Goal: Task Accomplishment & Management: Manage account settings

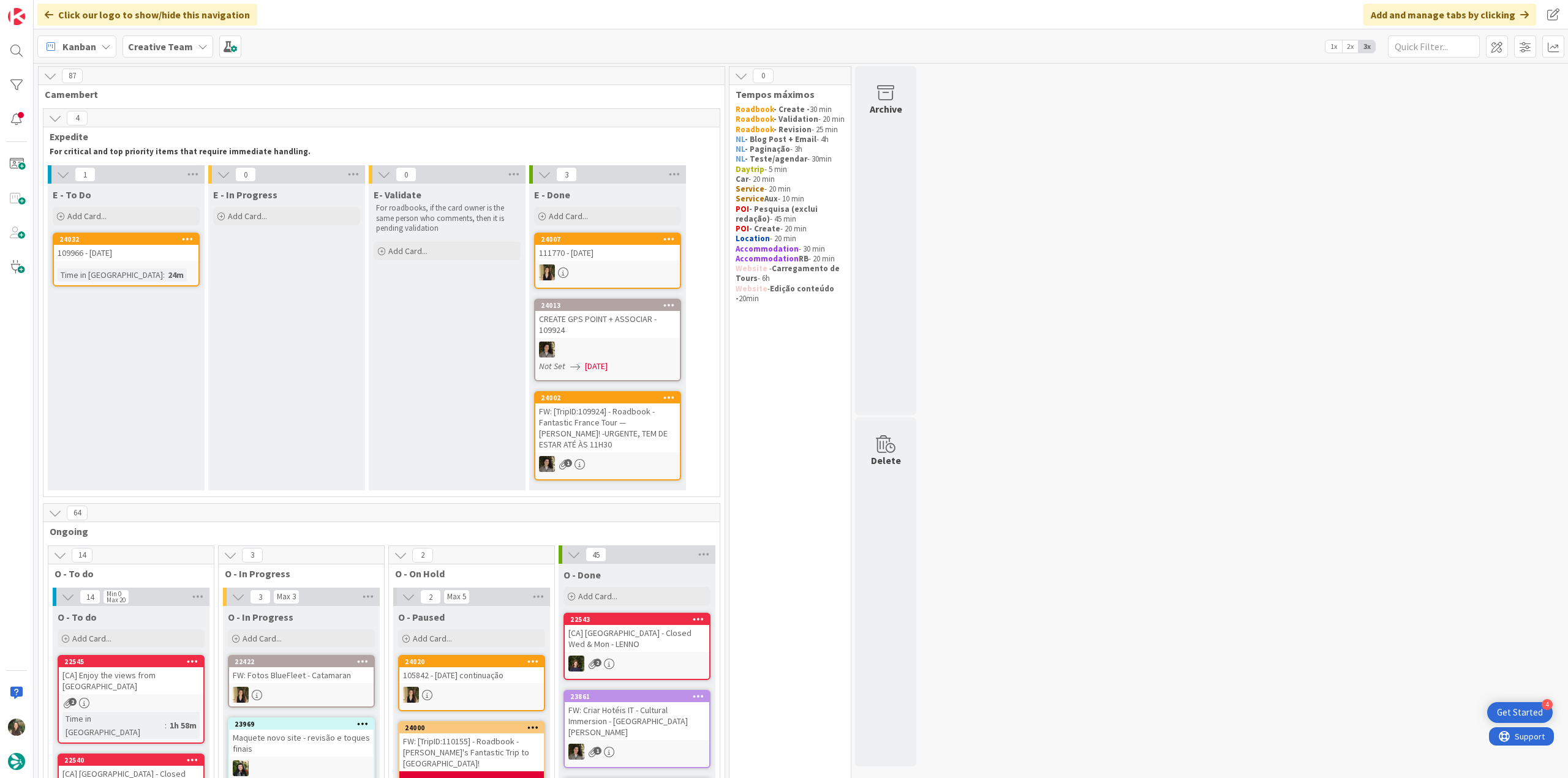
click at [161, 255] on div "109966 - [DATE]" at bounding box center [126, 253] width 145 height 16
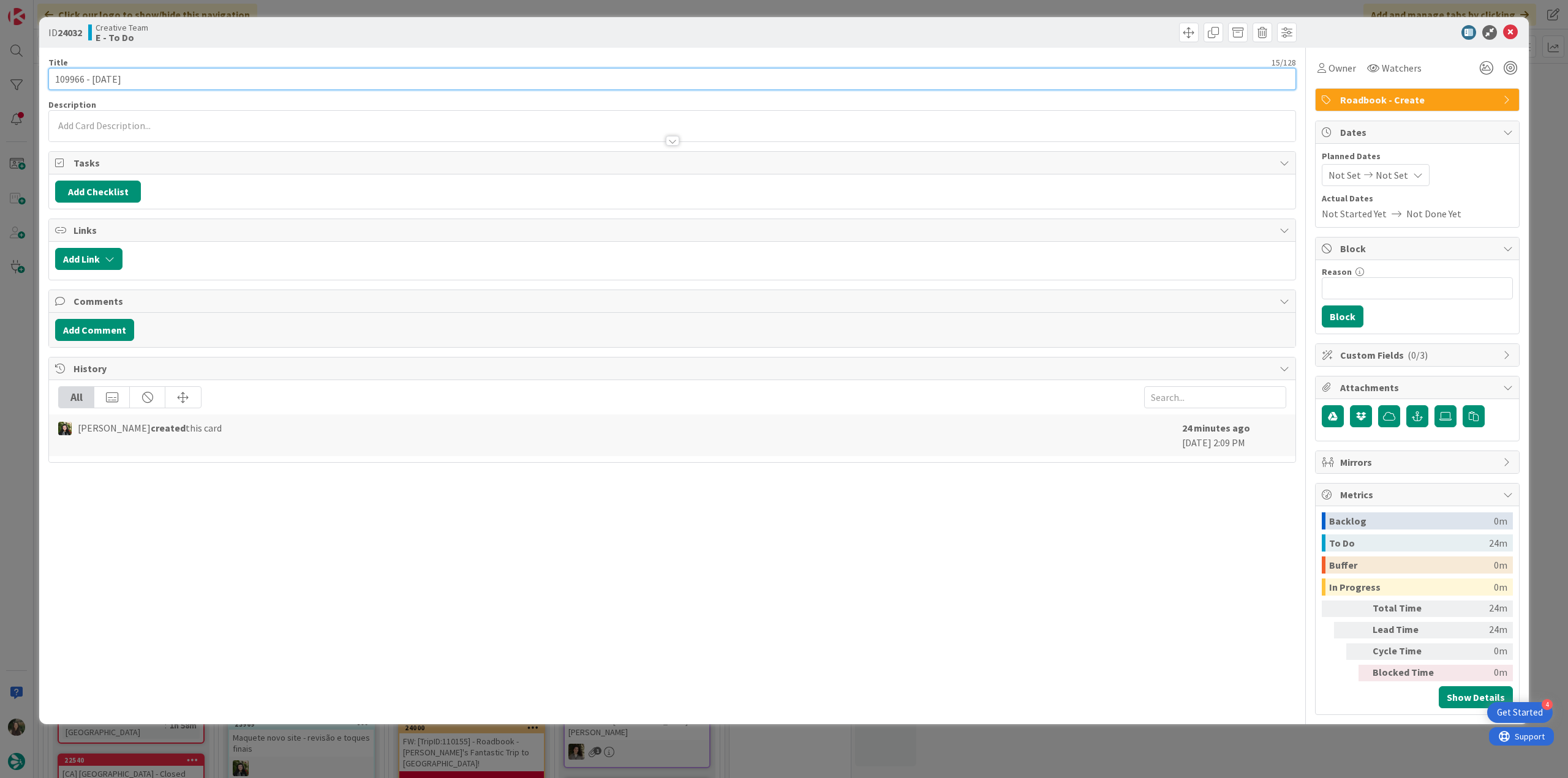
click at [67, 74] on input "109966 - [DATE]" at bounding box center [672, 79] width 1247 height 22
click at [14, 332] on div "ID 24032 Creative Team E - To Do Title 15 / 128 109966 - 26 oct Description Inê…" at bounding box center [784, 389] width 1568 height 778
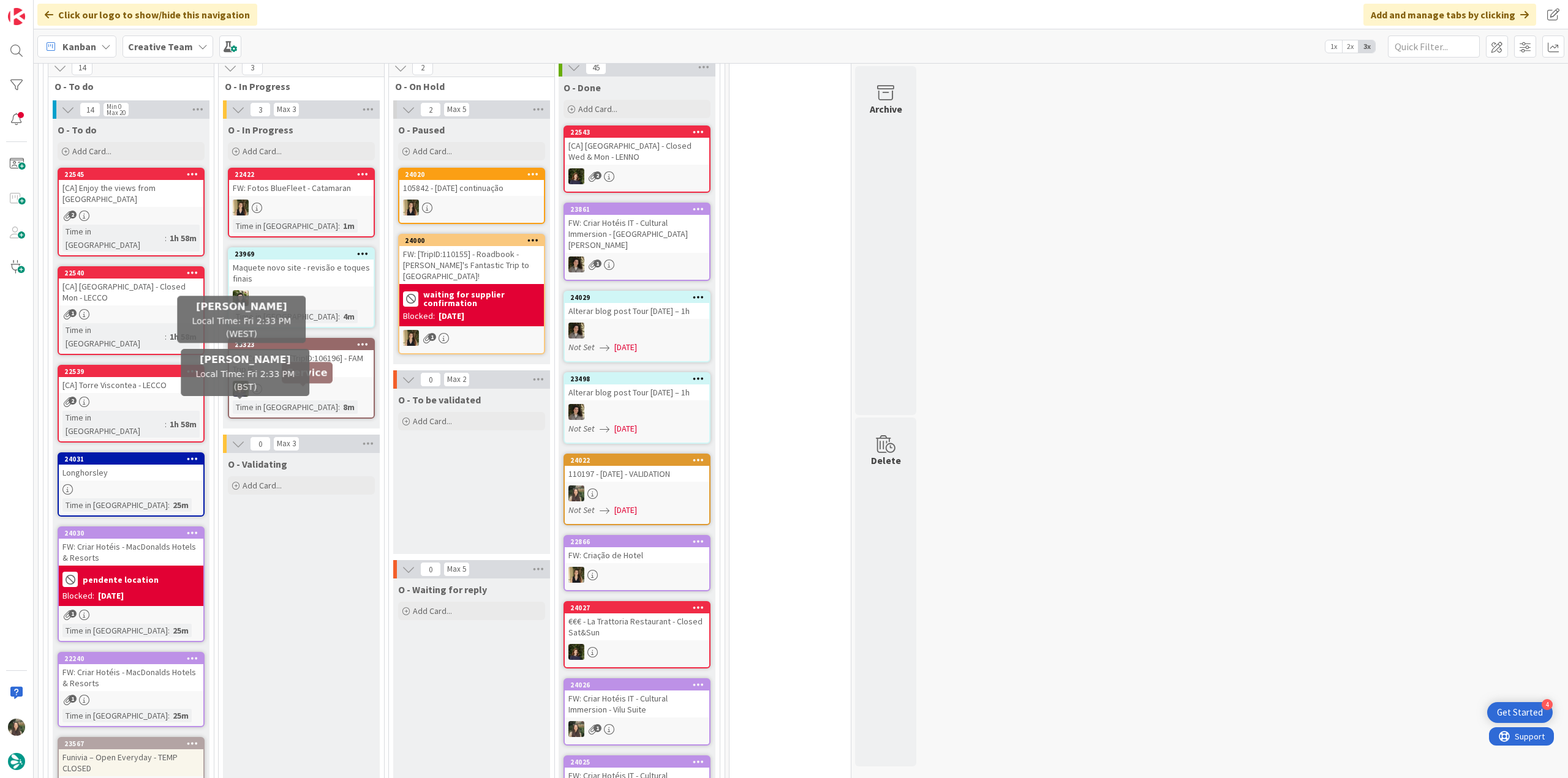
scroll to position [551, 0]
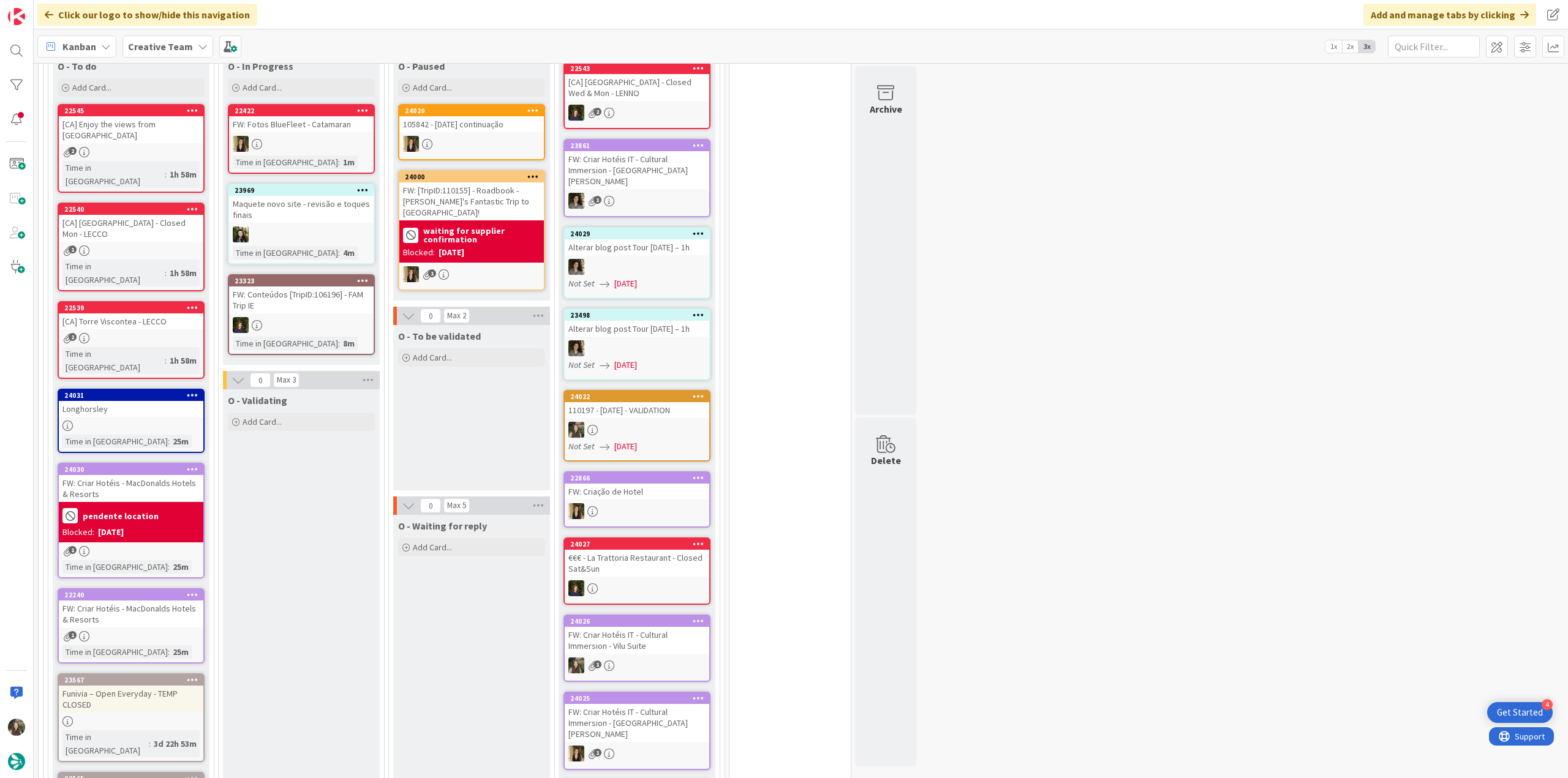
click at [167, 601] on div "FW: Criar Hotéis - MacDonalds Hotels & Resorts" at bounding box center [131, 614] width 145 height 27
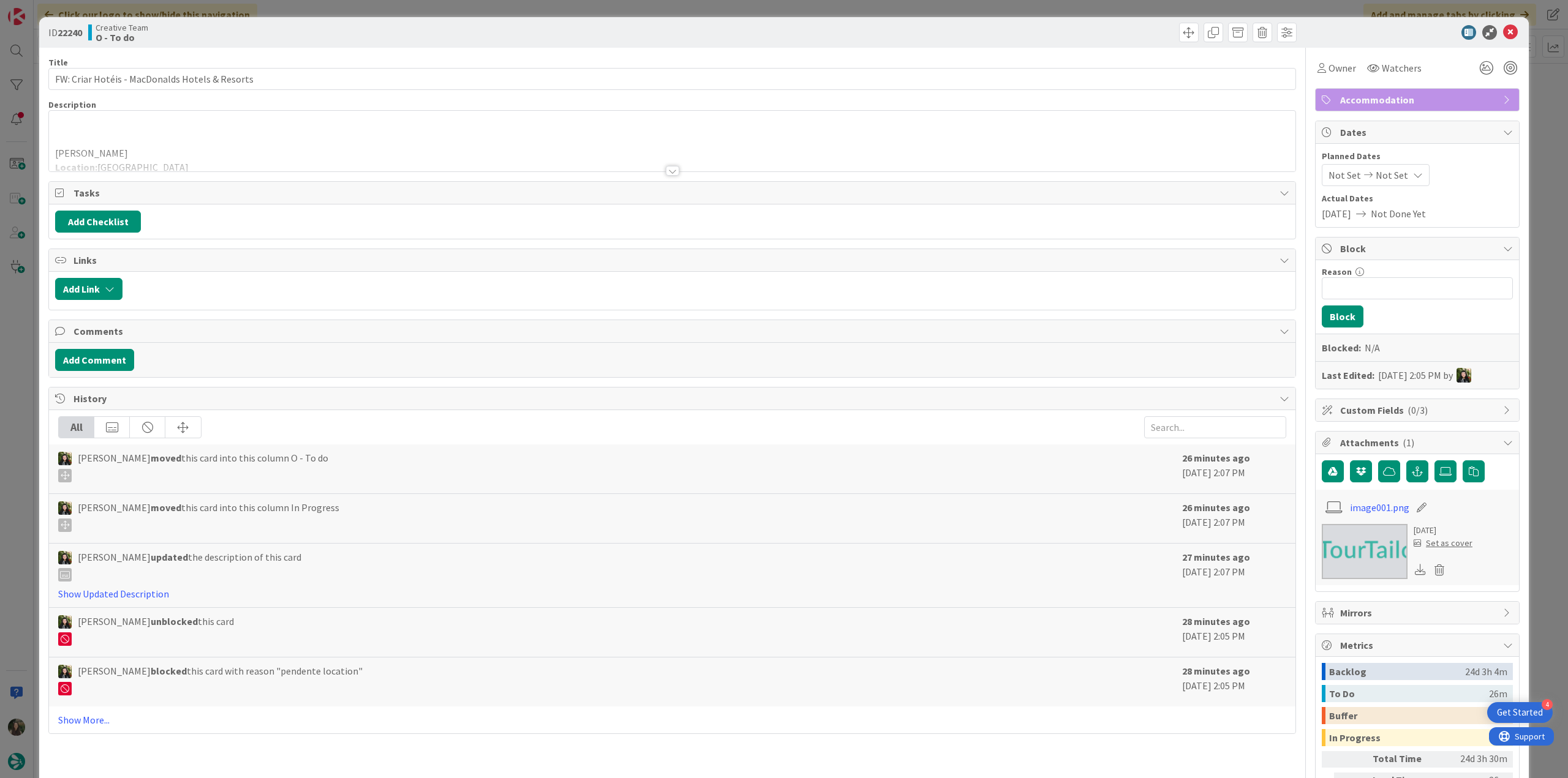
click at [236, 156] on div at bounding box center [672, 155] width 1246 height 31
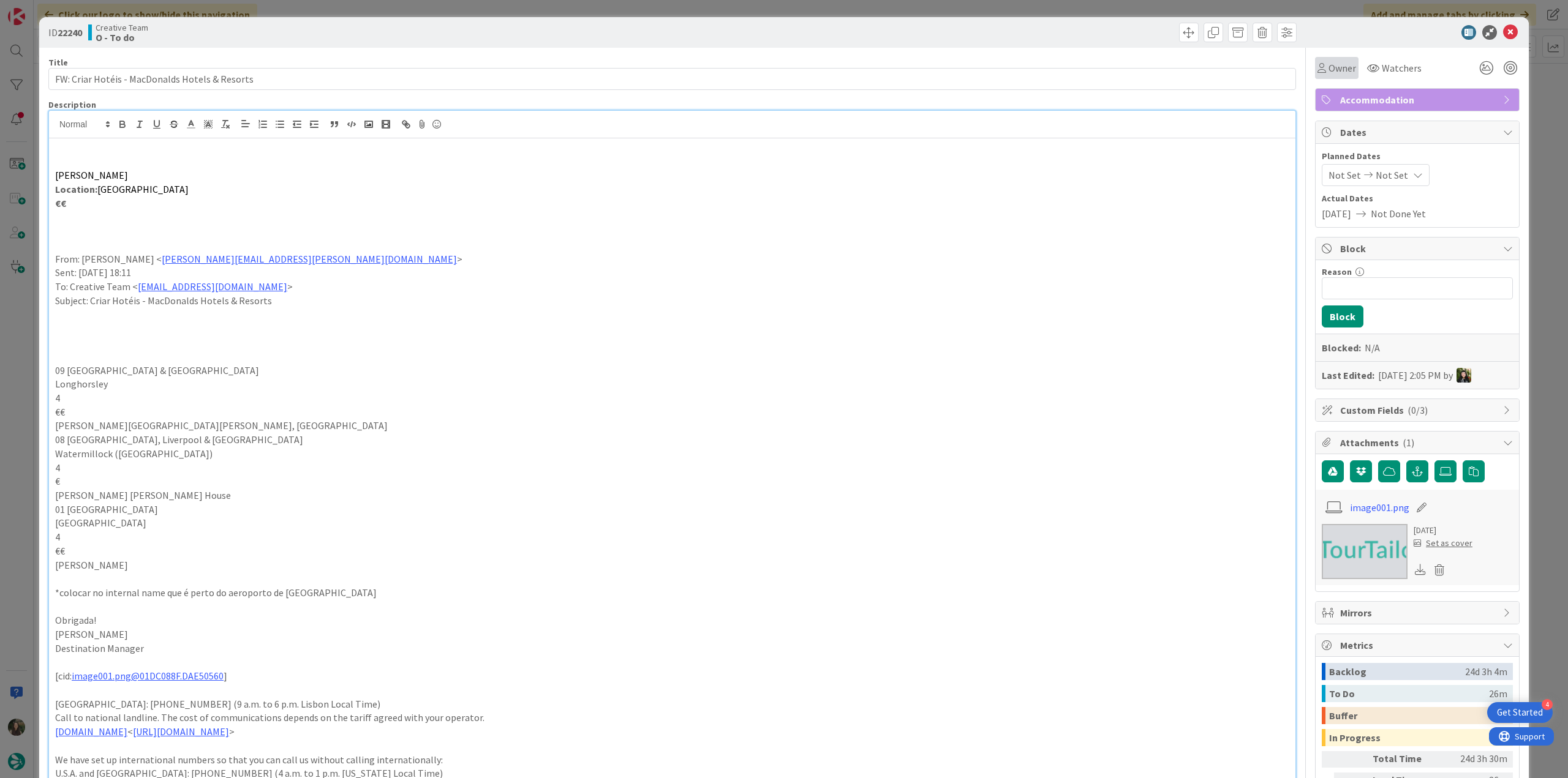
click at [1338, 68] on span "Owner" at bounding box center [1342, 68] width 27 height 15
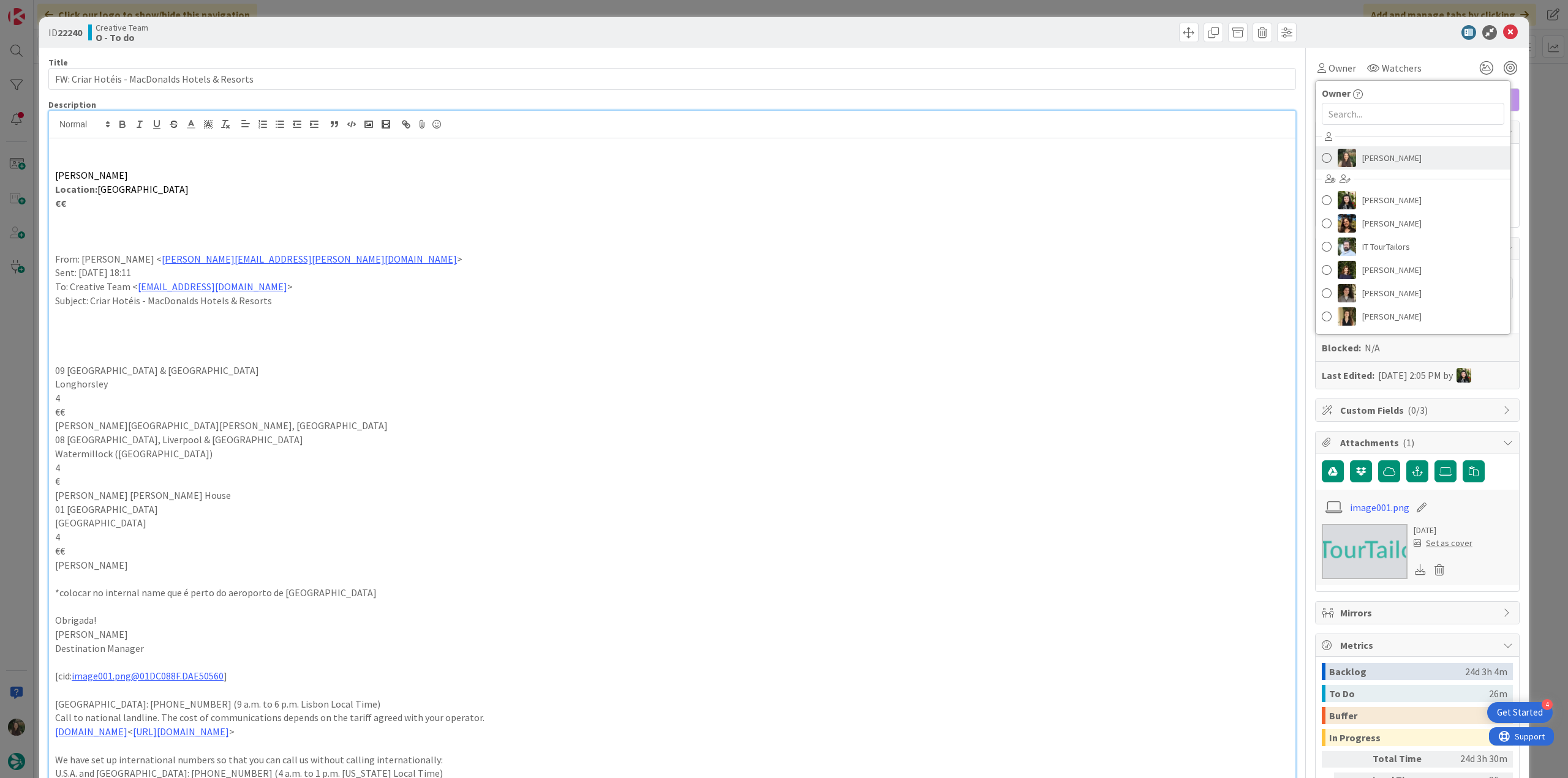
click at [1374, 162] on span "[PERSON_NAME]" at bounding box center [1391, 157] width 60 height 18
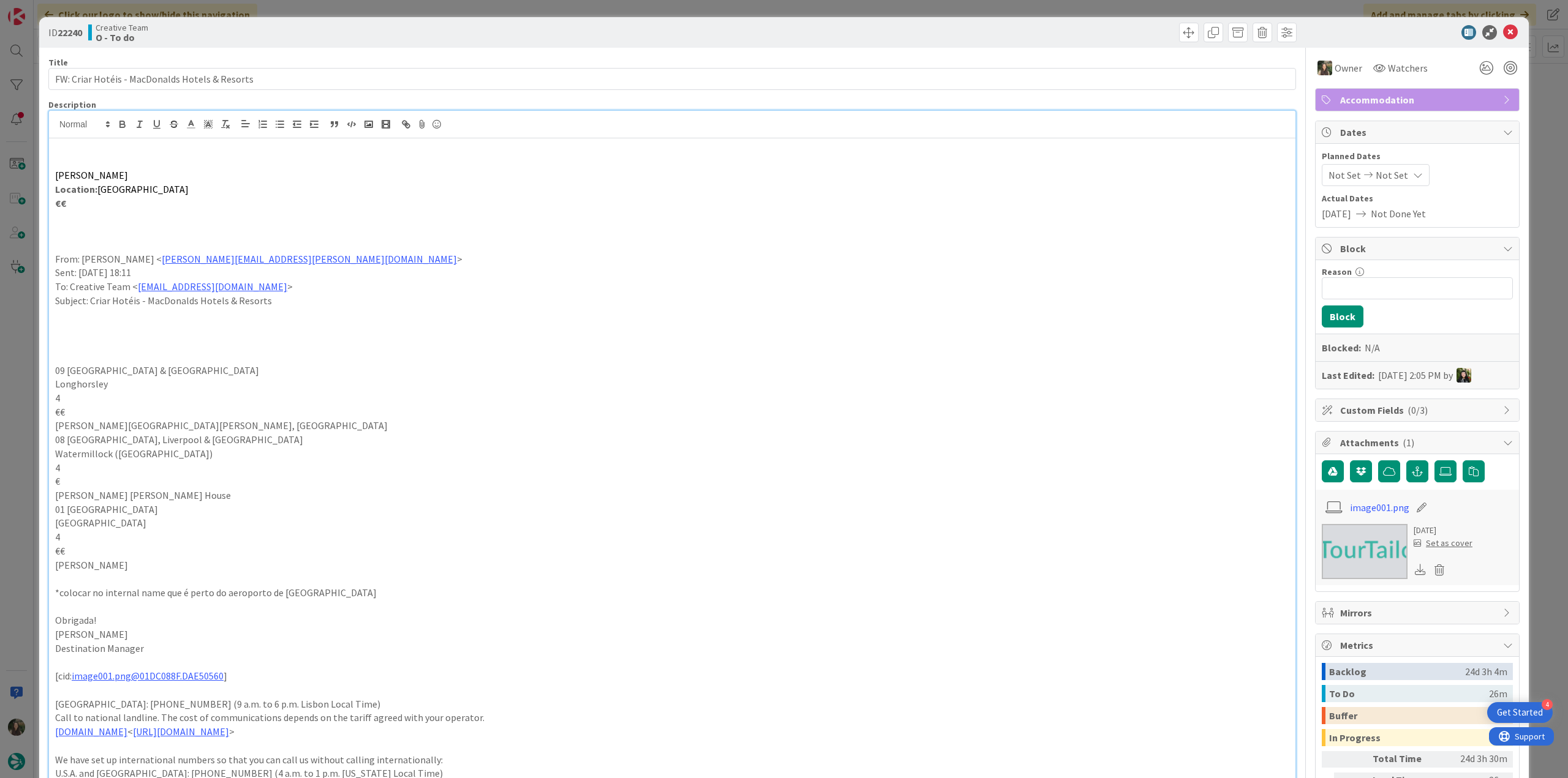
click at [1531, 115] on div "ID 22240 Creative Team O - To do Title 46 / 128 FW: Criar Hotéis - MacDonalds H…" at bounding box center [784, 389] width 1568 height 778
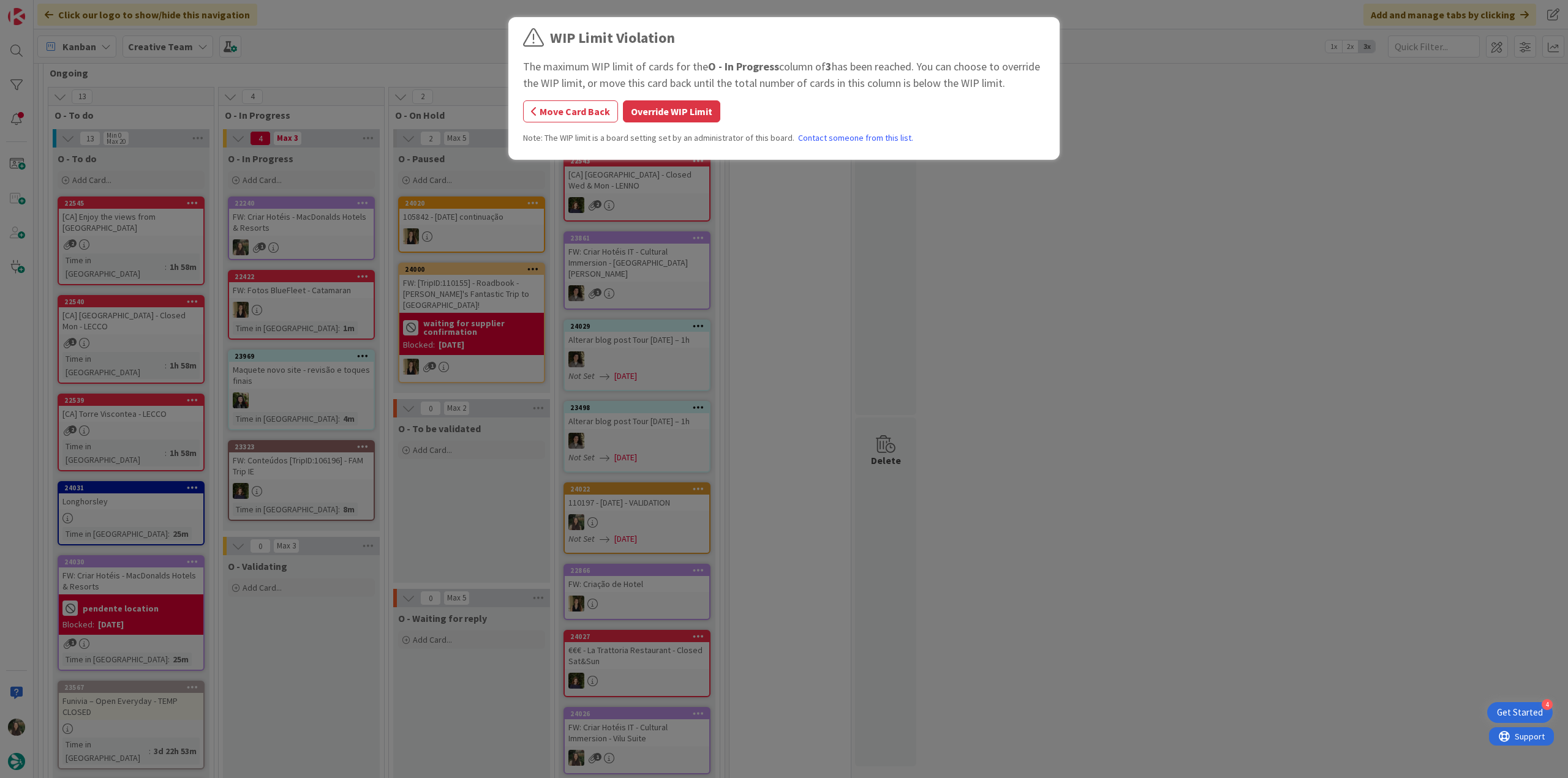
scroll to position [456, 0]
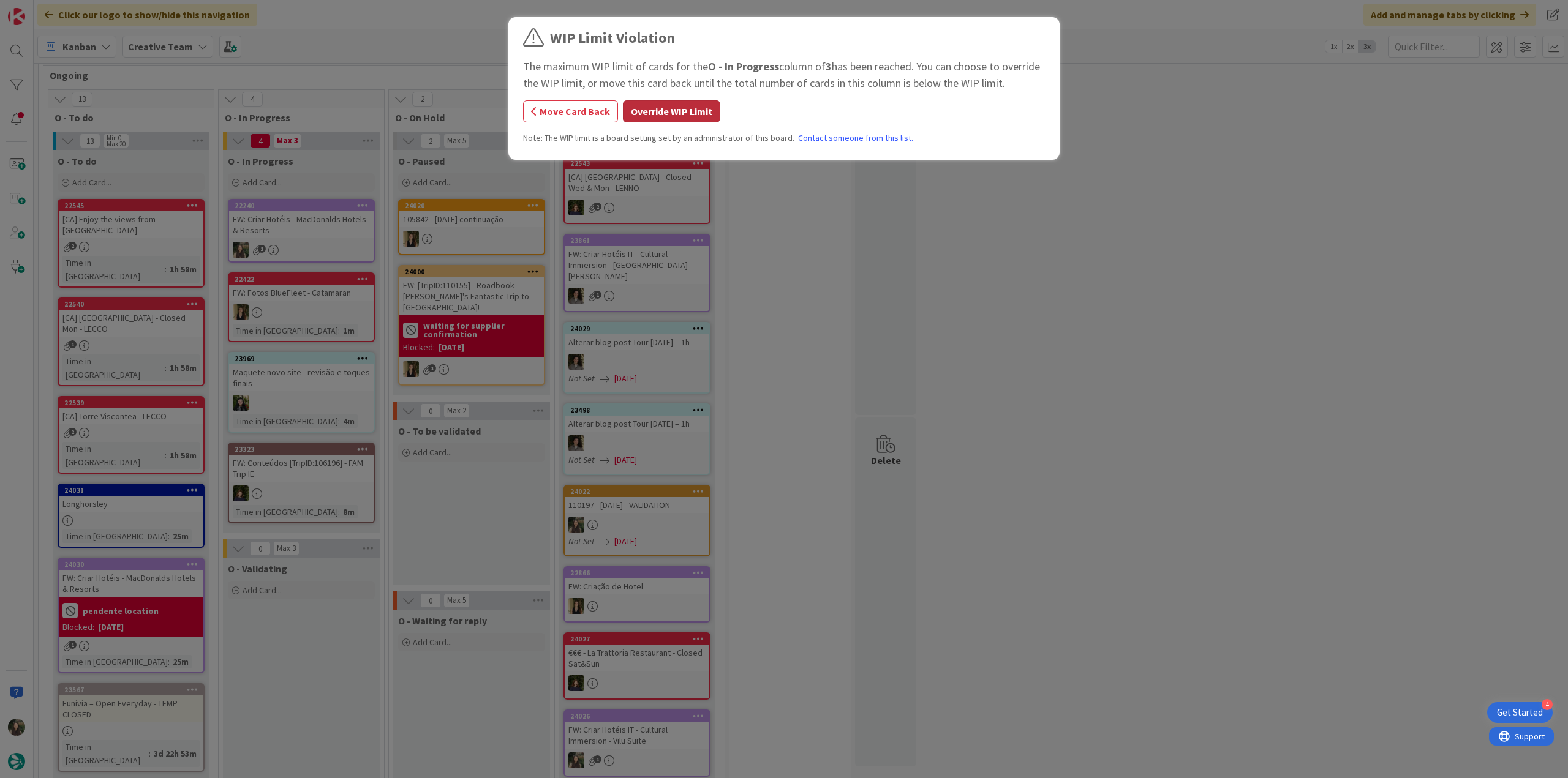
click at [662, 119] on button "Override WIP Limit" at bounding box center [671, 111] width 97 height 22
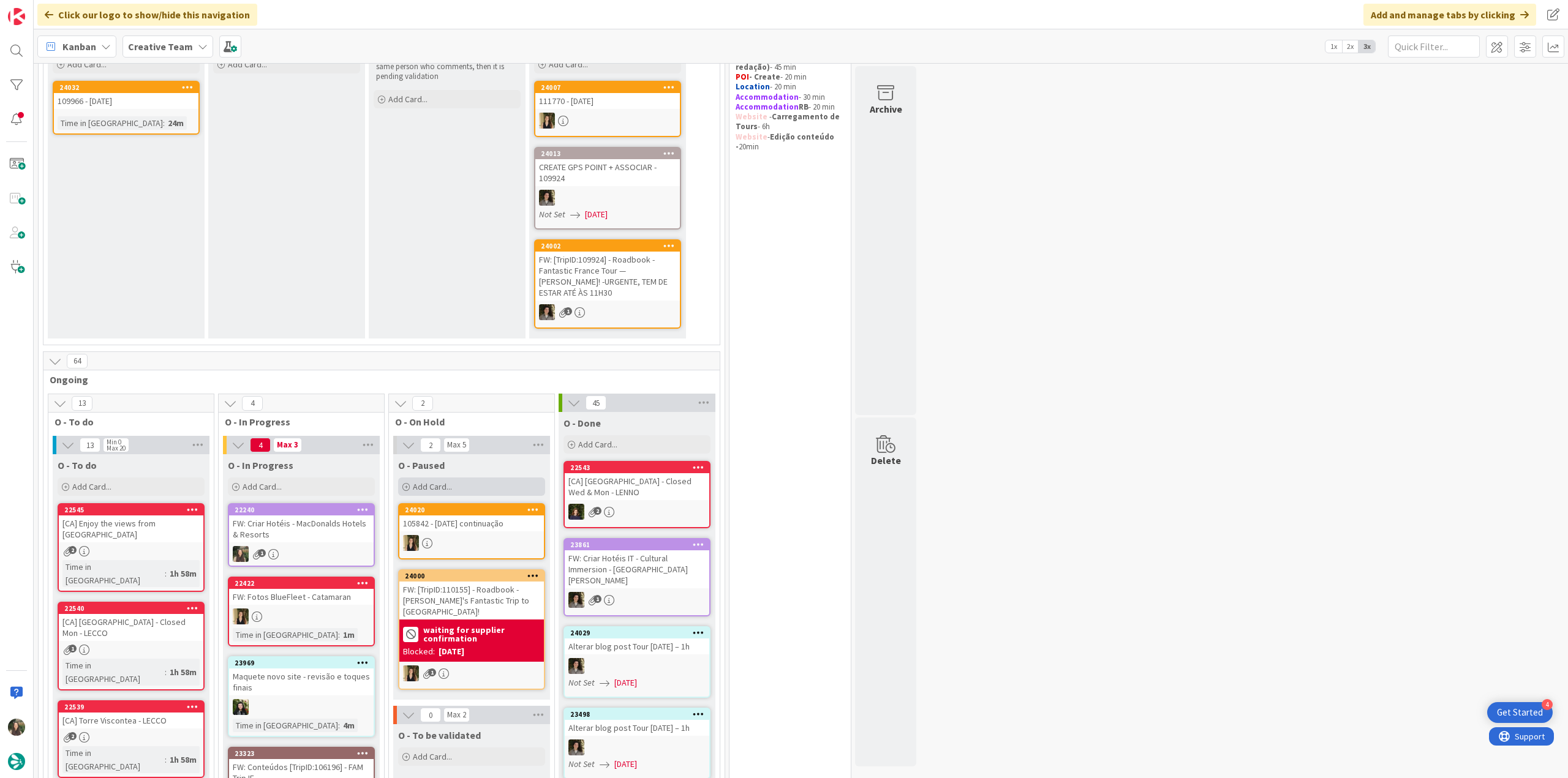
scroll to position [0, 0]
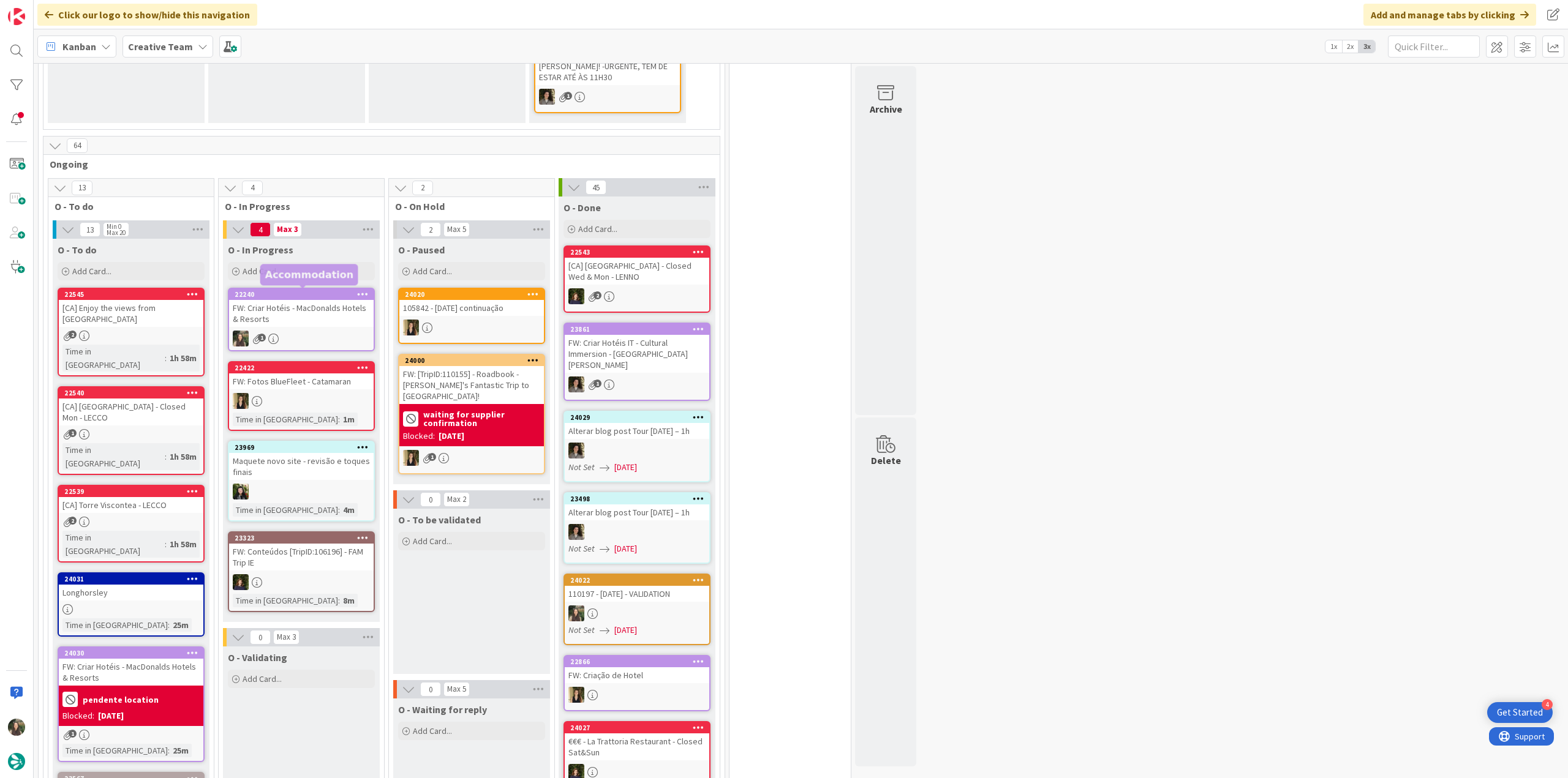
click at [288, 313] on div "FW: Criar Hotéis - MacDonalds Hotels & Resorts" at bounding box center [301, 313] width 145 height 27
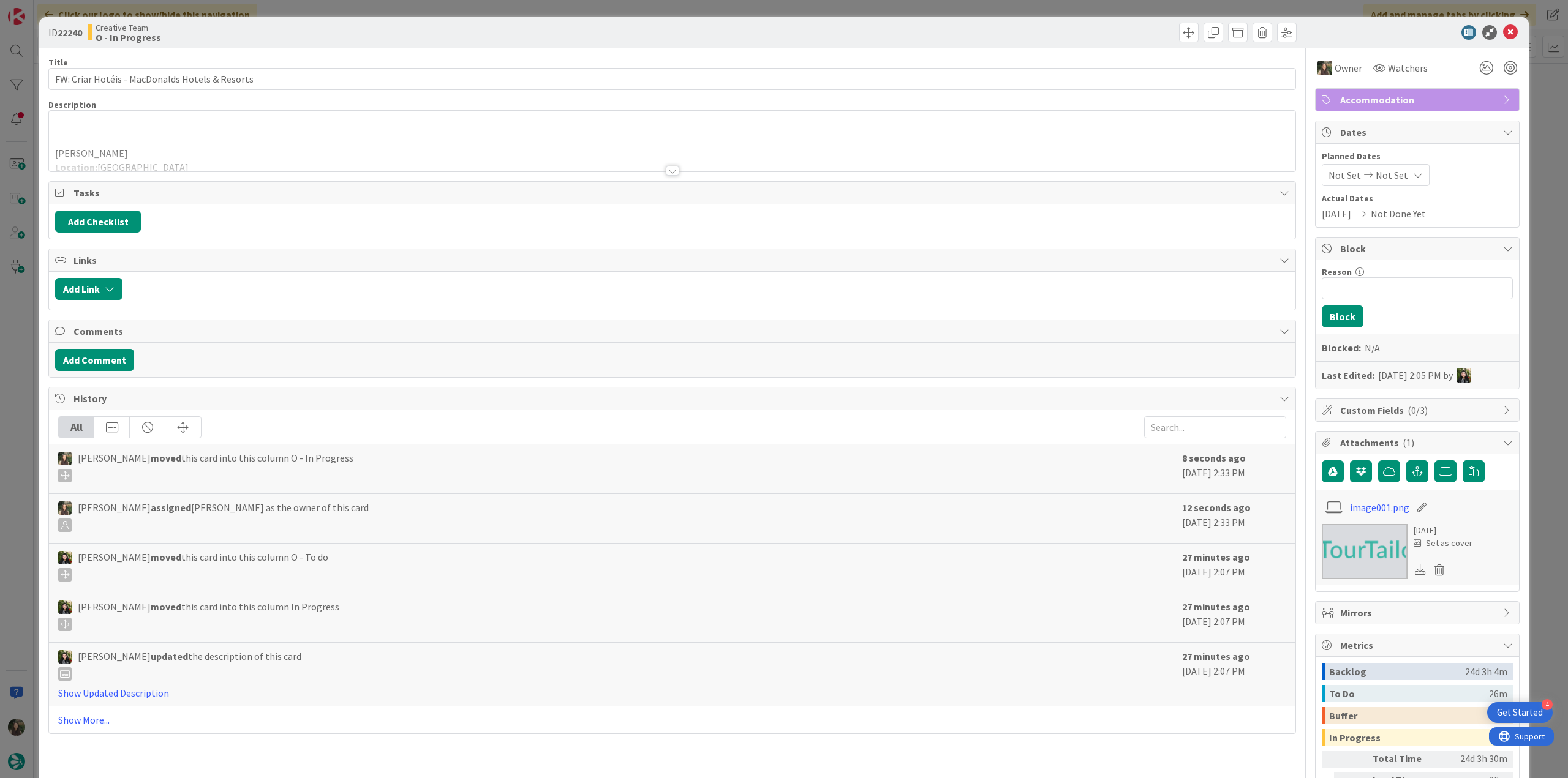
click at [166, 151] on div at bounding box center [672, 155] width 1246 height 31
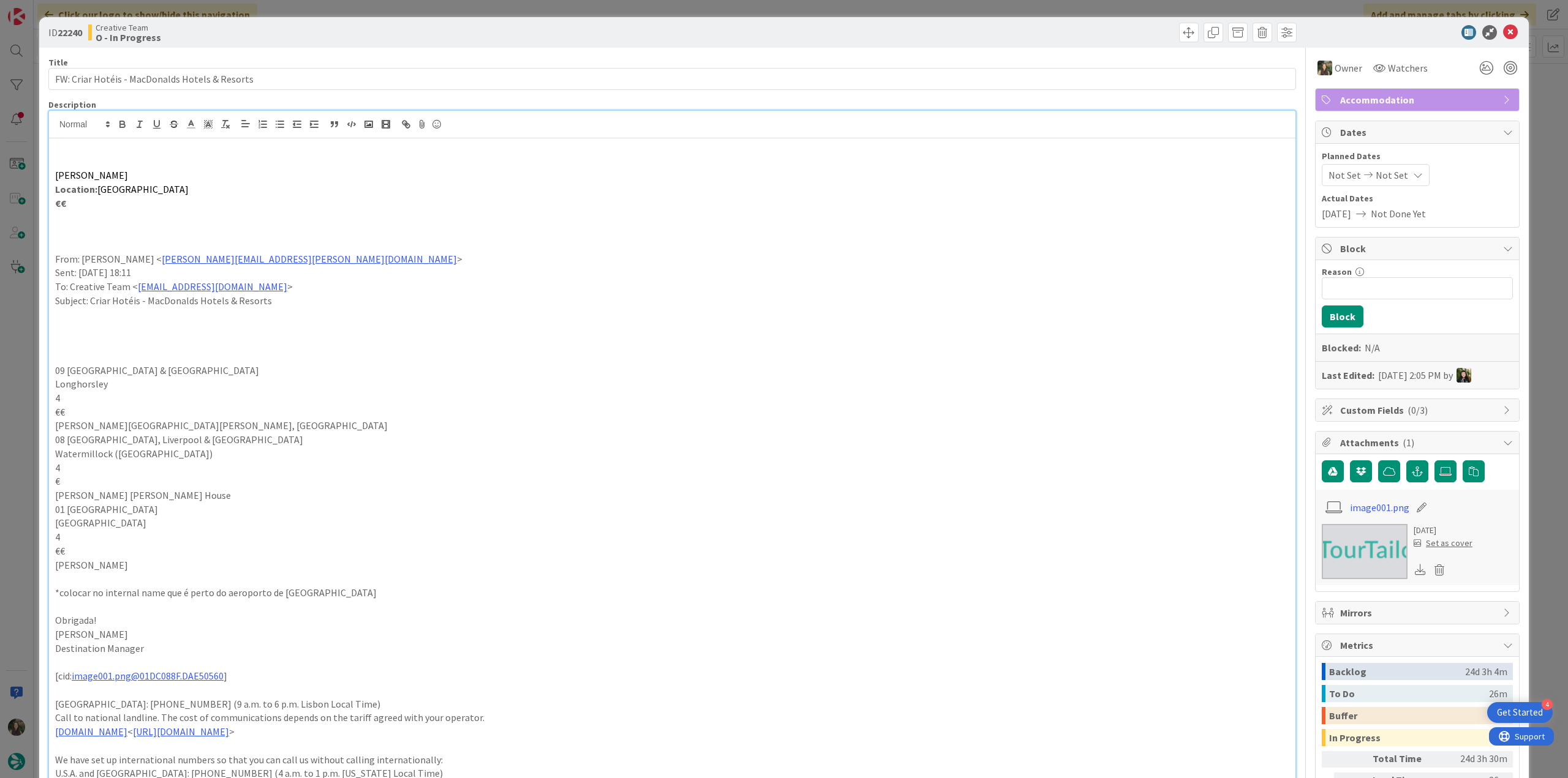
drag, startPoint x: 142, startPoint y: 173, endPoint x: 46, endPoint y: 170, distance: 96.0
click at [46, 170] on div "ID 22240 Creative Team O - In Progress Title 46 / 128 FW: Criar Hotéis - MacDon…" at bounding box center [784, 760] width 1489 height 1487
copy span "Macdonald Windsor"
click at [32, 351] on div "ID 22240 Creative Team O - In Progress Title 46 / 128 FW: Criar Hotéis - MacDon…" at bounding box center [784, 389] width 1568 height 778
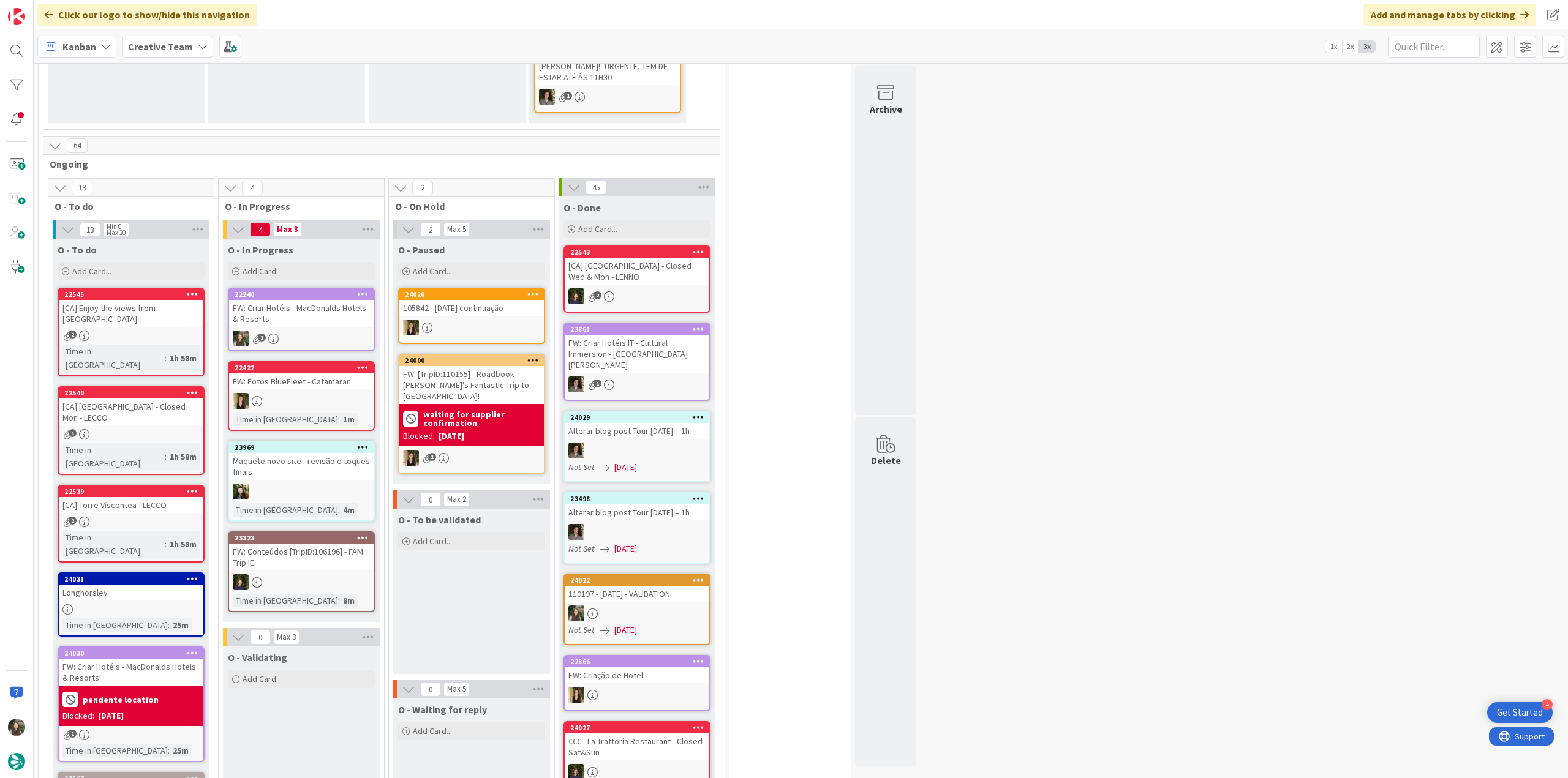
click at [159, 690] on div "pendente location" at bounding box center [131, 699] width 137 height 20
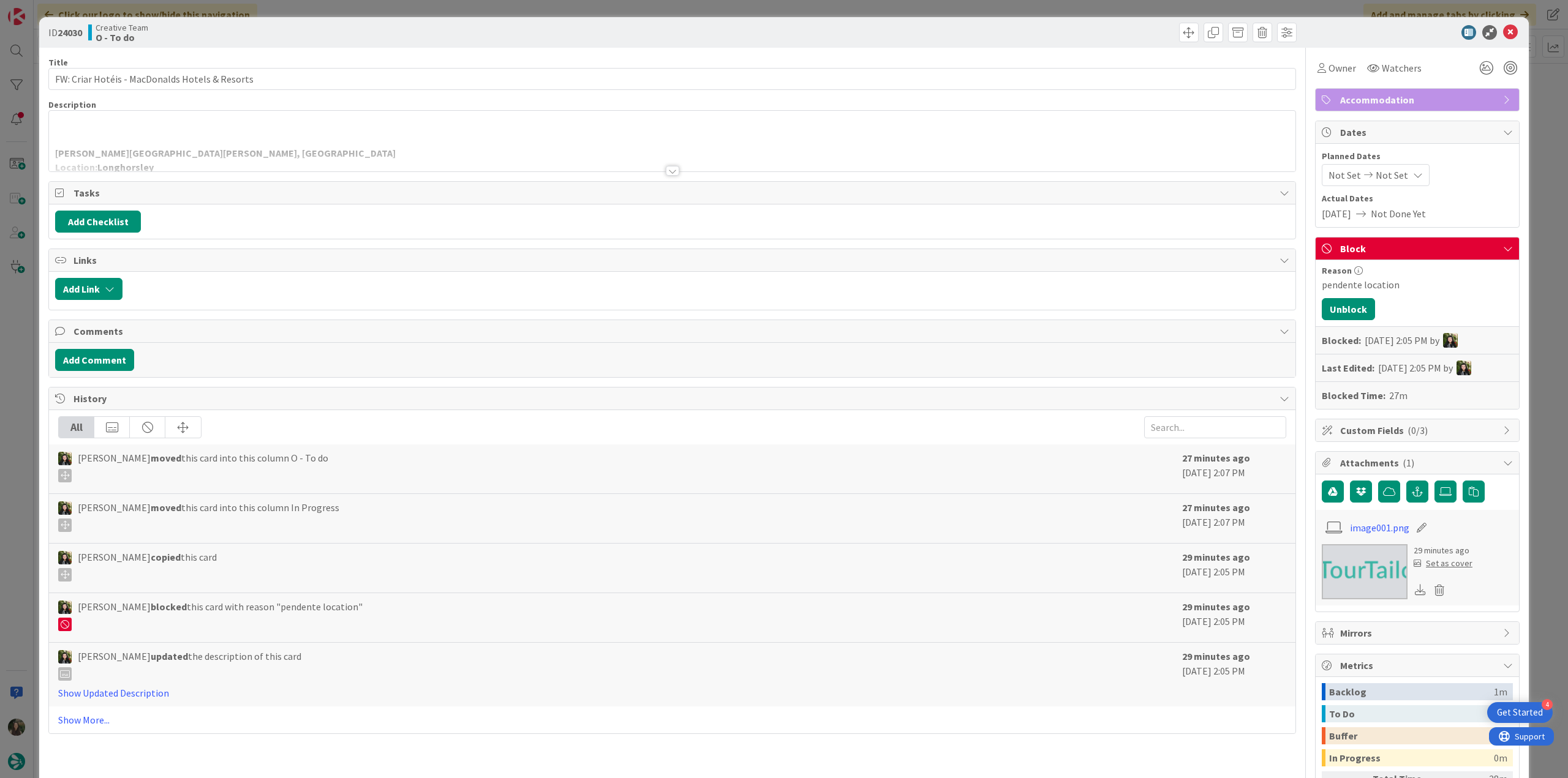
click at [222, 132] on div "Macdonald Linden Hall Hotel, Golf & Spa Location: Longhorsley €€ From: Rita Ber…" at bounding box center [672, 141] width 1246 height 61
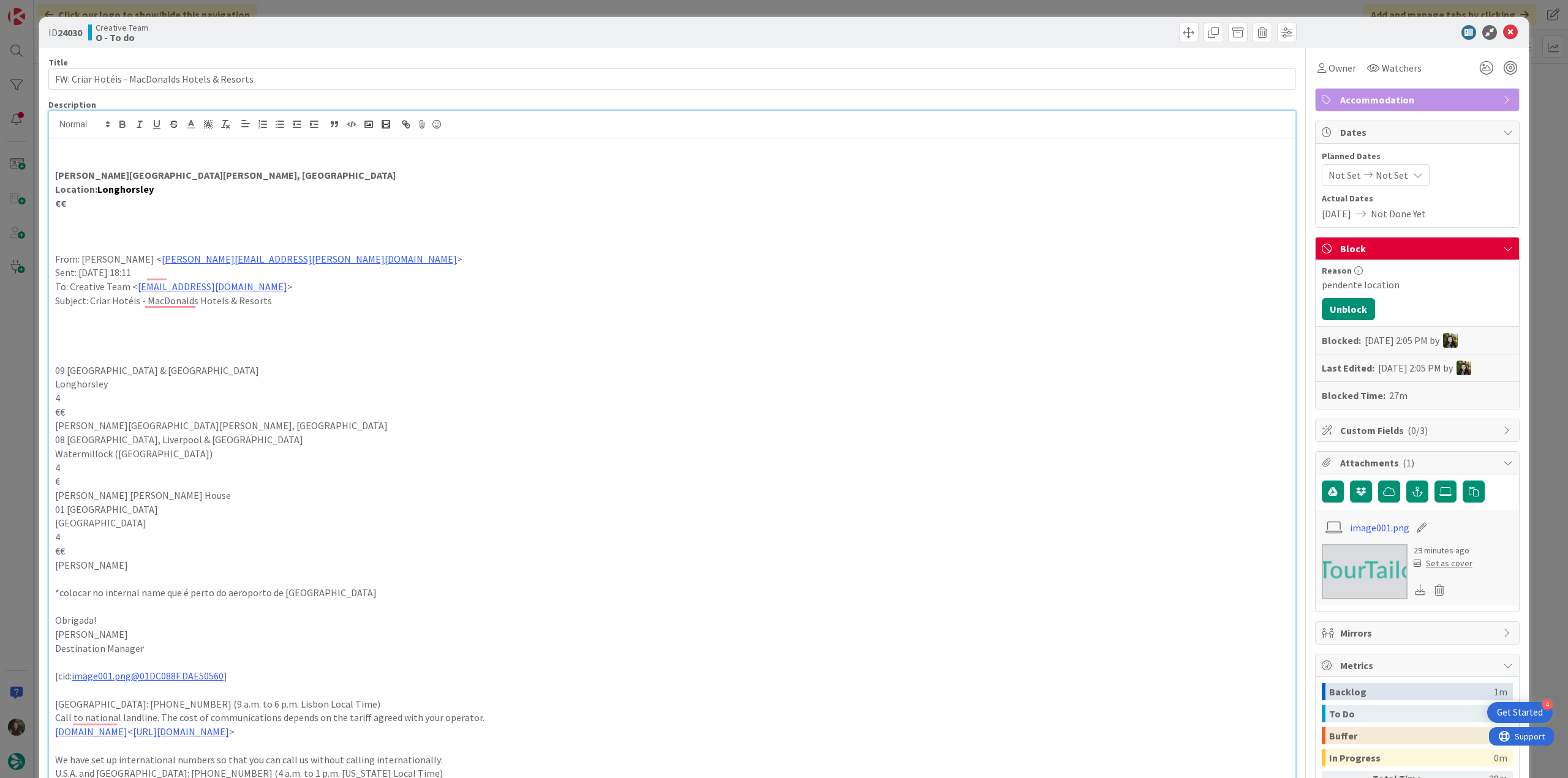
click at [20, 382] on div "ID 24030 Creative Team O - To do Title 46 / 128 FW: Criar Hotéis - MacDonalds H…" at bounding box center [784, 389] width 1568 height 778
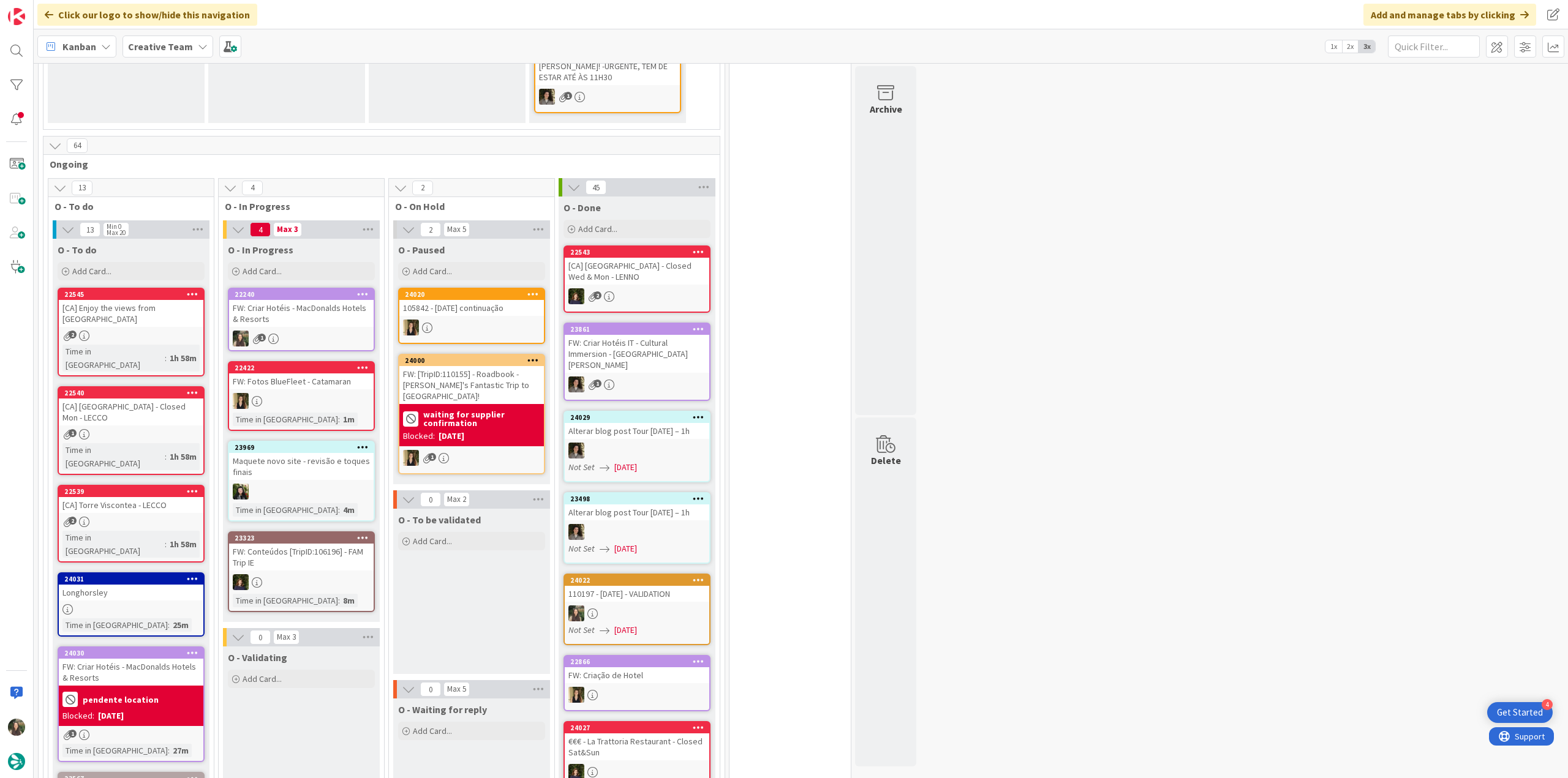
click at [309, 335] on div "1" at bounding box center [301, 338] width 145 height 16
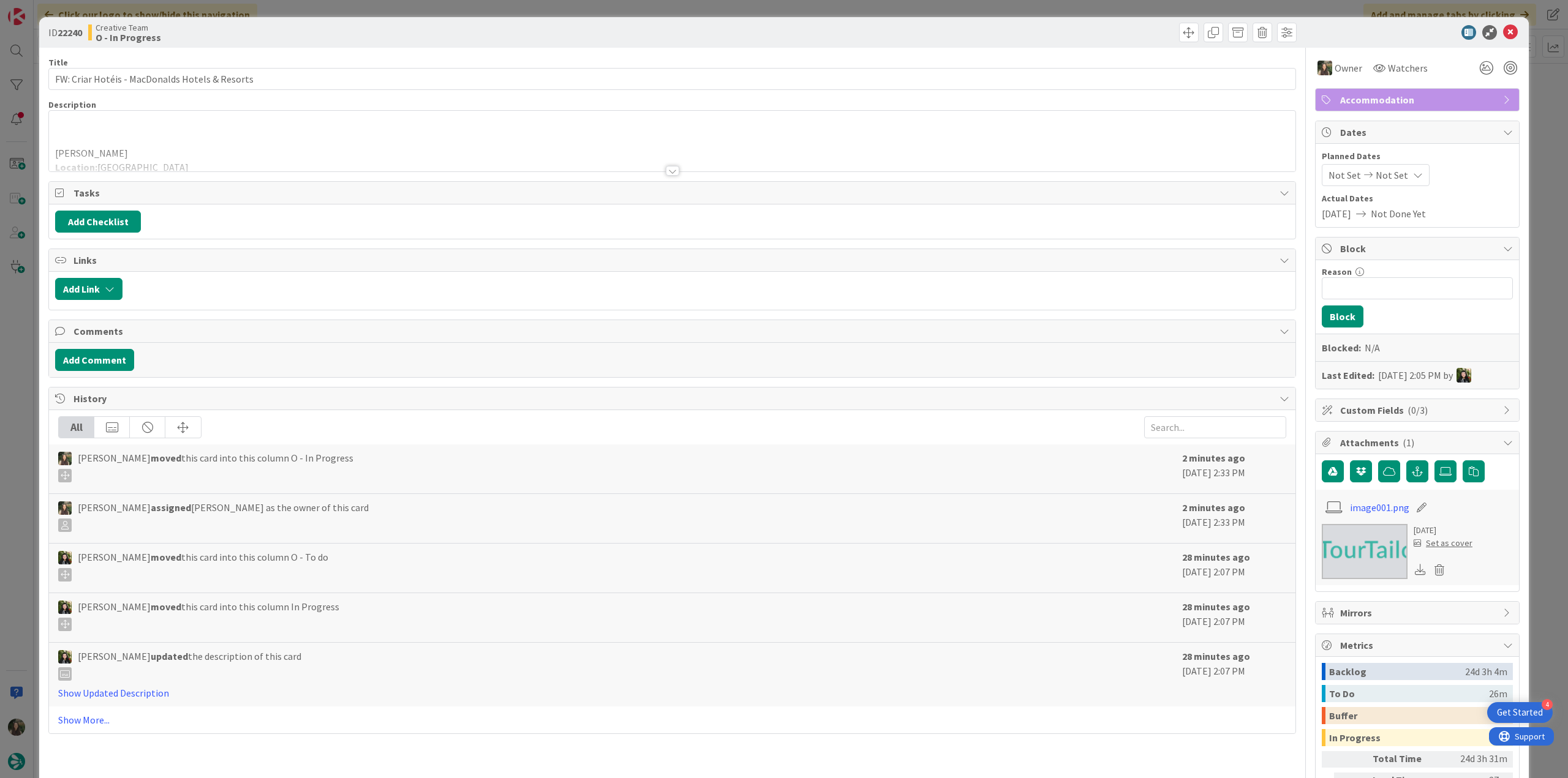
click at [257, 150] on div at bounding box center [672, 155] width 1246 height 31
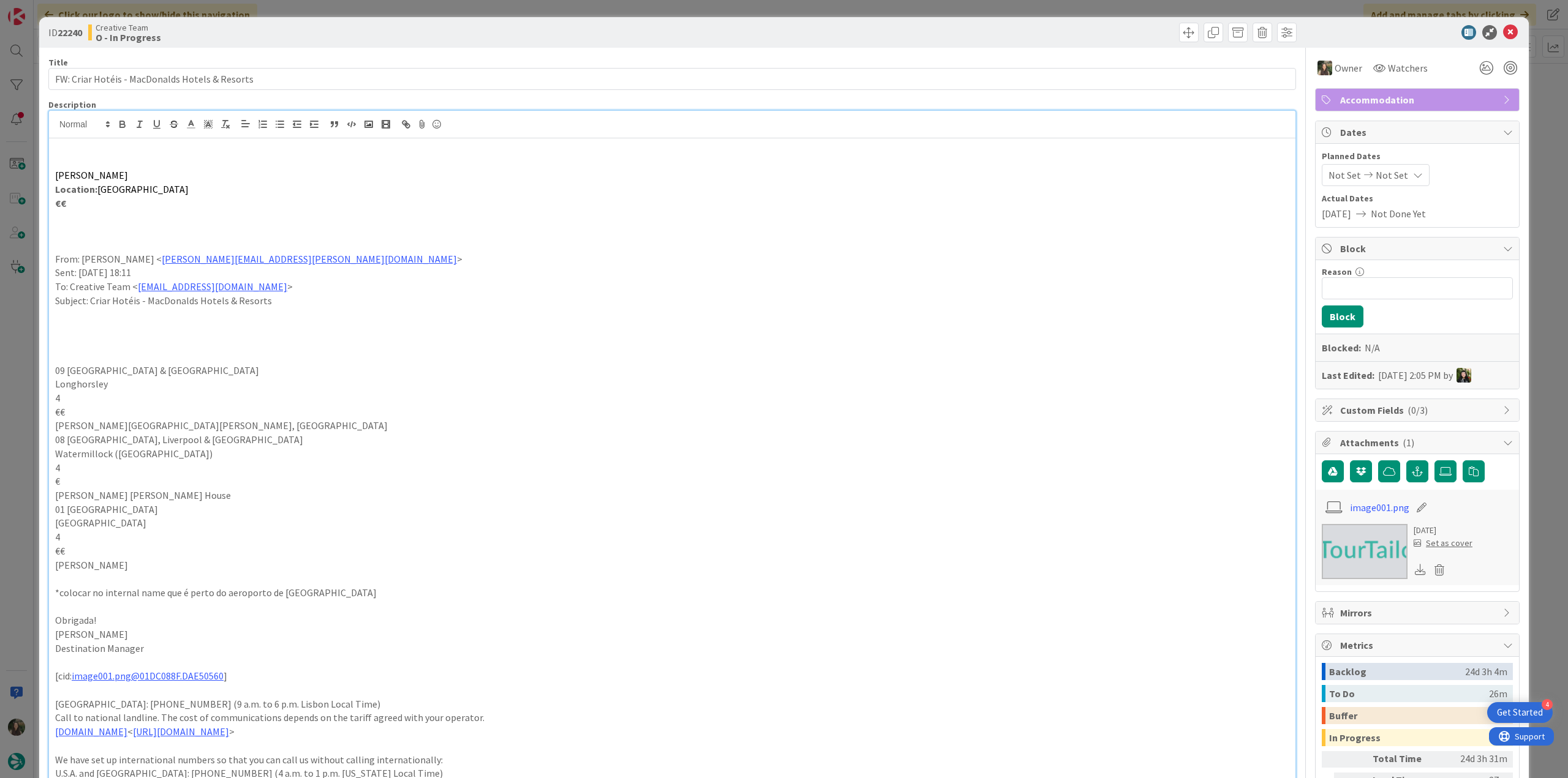
click at [26, 433] on div "ID 22240 Creative Team O - In Progress Title 46 / 128 FW: Criar Hotéis - MacDon…" at bounding box center [784, 389] width 1568 height 778
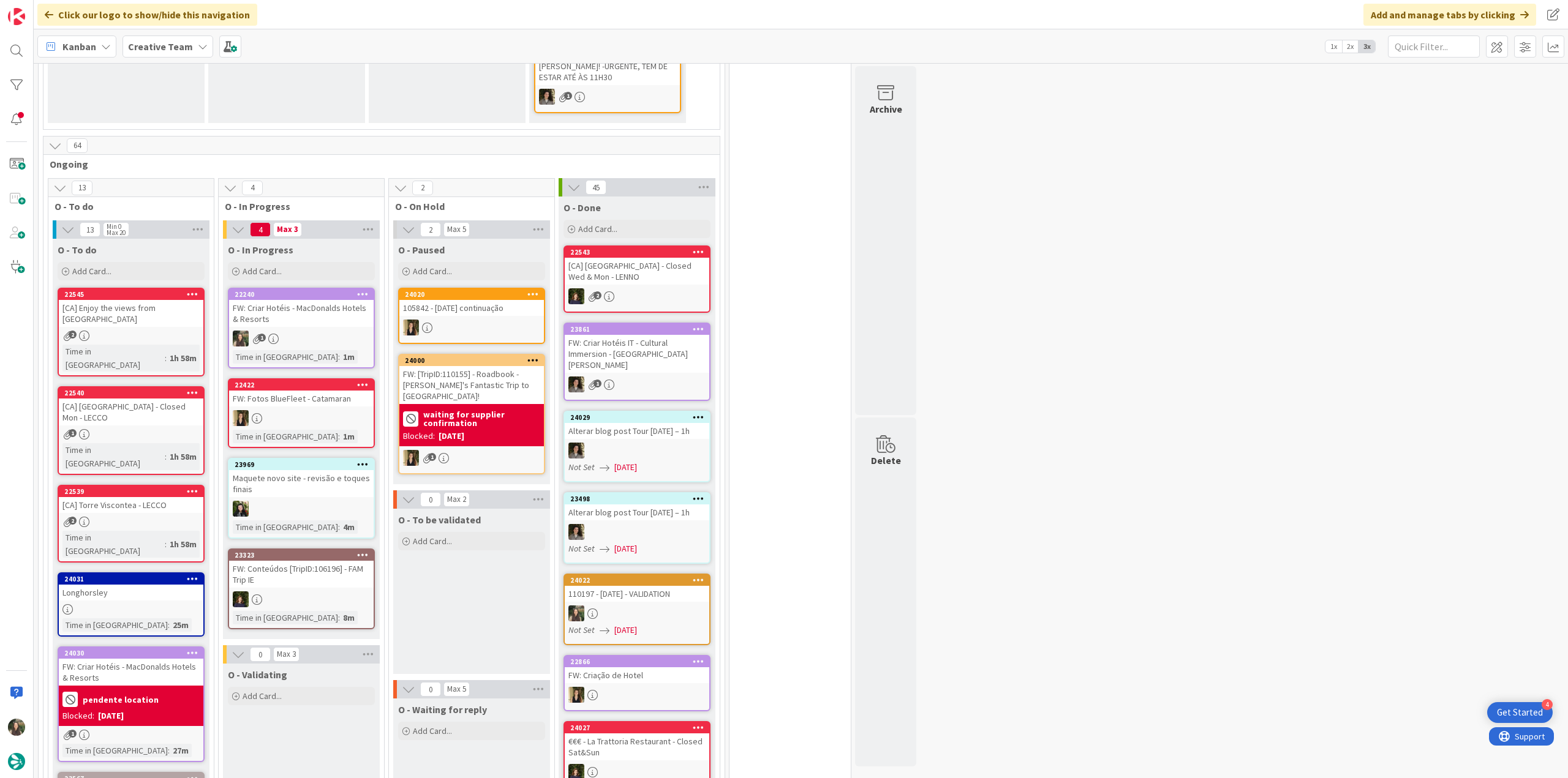
click at [332, 330] on div "1" at bounding box center [301, 338] width 145 height 16
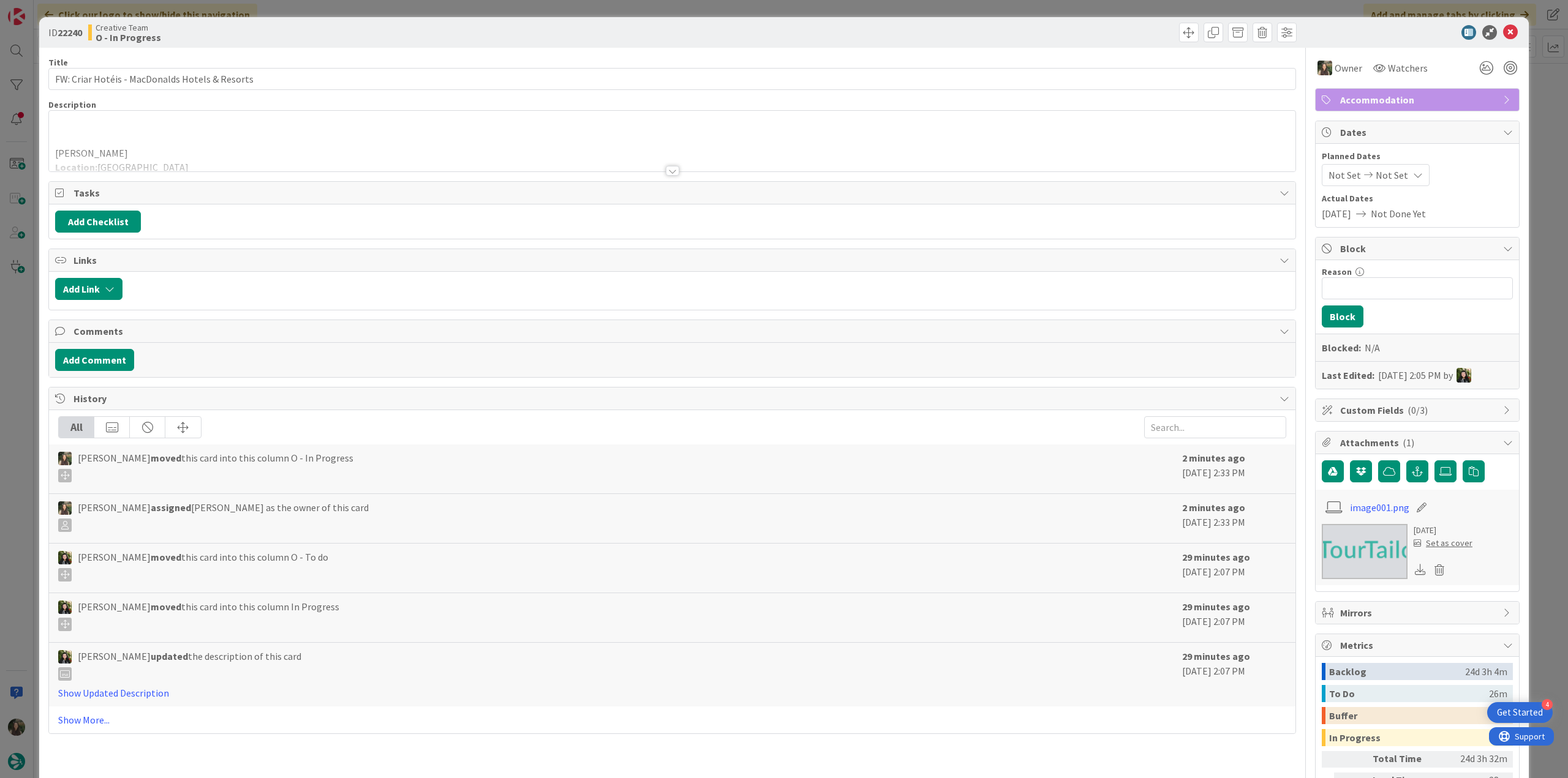
click at [172, 137] on p at bounding box center [672, 139] width 1234 height 14
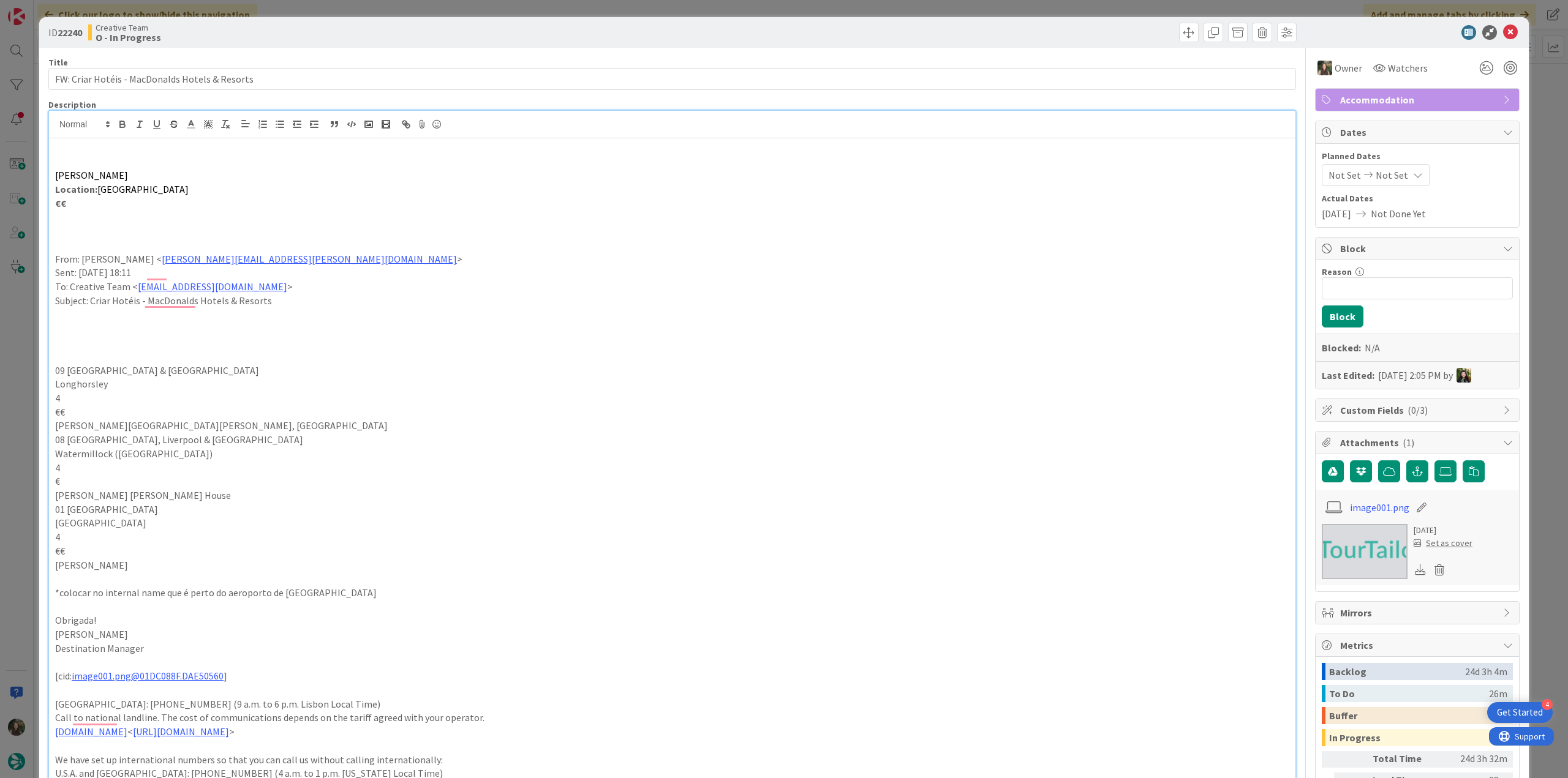
drag, startPoint x: 147, startPoint y: 171, endPoint x: 57, endPoint y: 170, distance: 90.0
click at [57, 170] on p "Macdonald Windsor" at bounding box center [672, 175] width 1234 height 14
copy span "Macdonald Windsor"
click at [26, 365] on div "ID 22240 Creative Team O - In Progress Title 46 / 128 FW: Criar Hotéis - MacDon…" at bounding box center [784, 389] width 1568 height 778
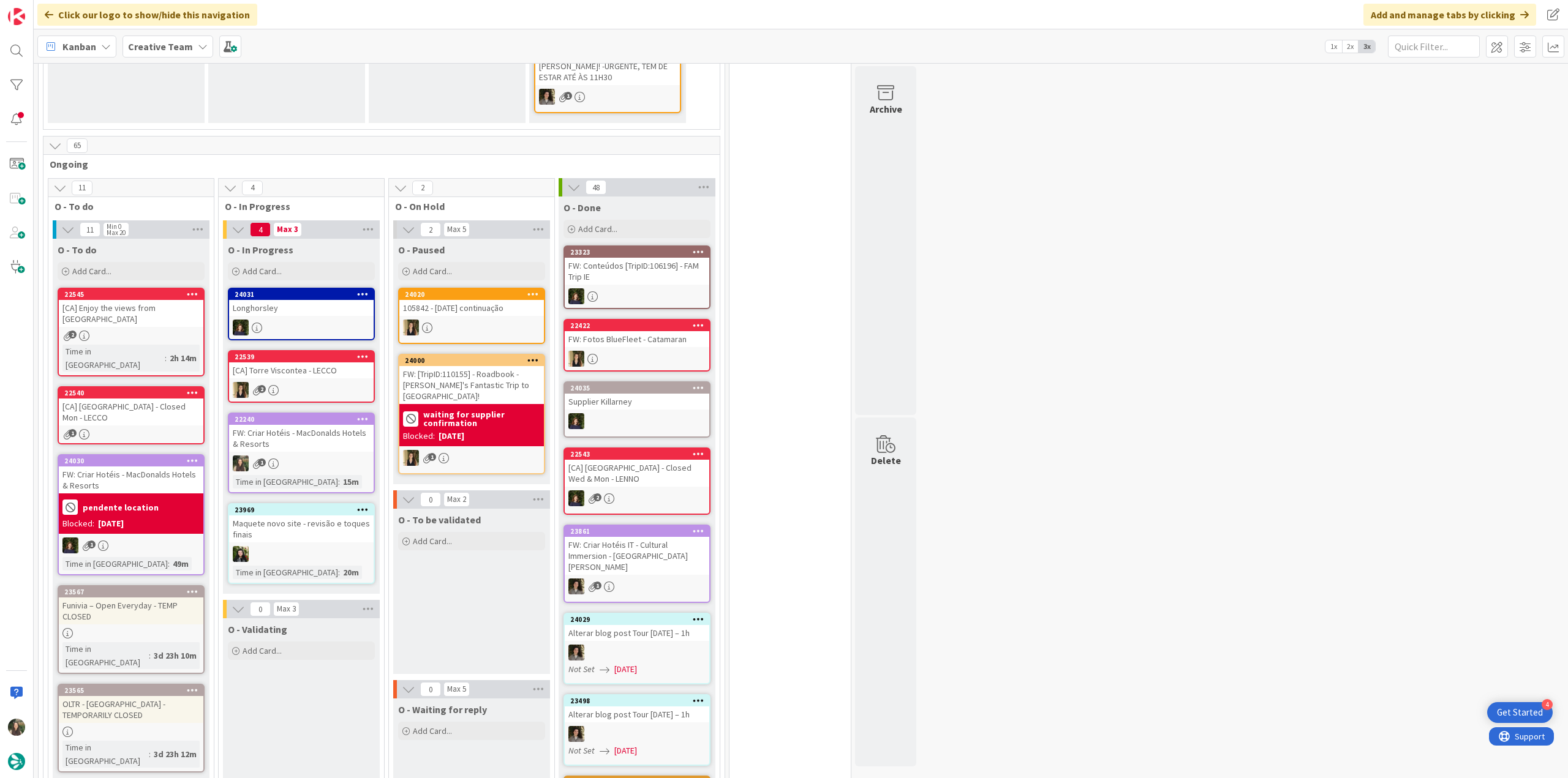
click at [317, 430] on div "FW: Criar Hotéis - MacDonalds Hotels & Resorts" at bounding box center [301, 438] width 145 height 27
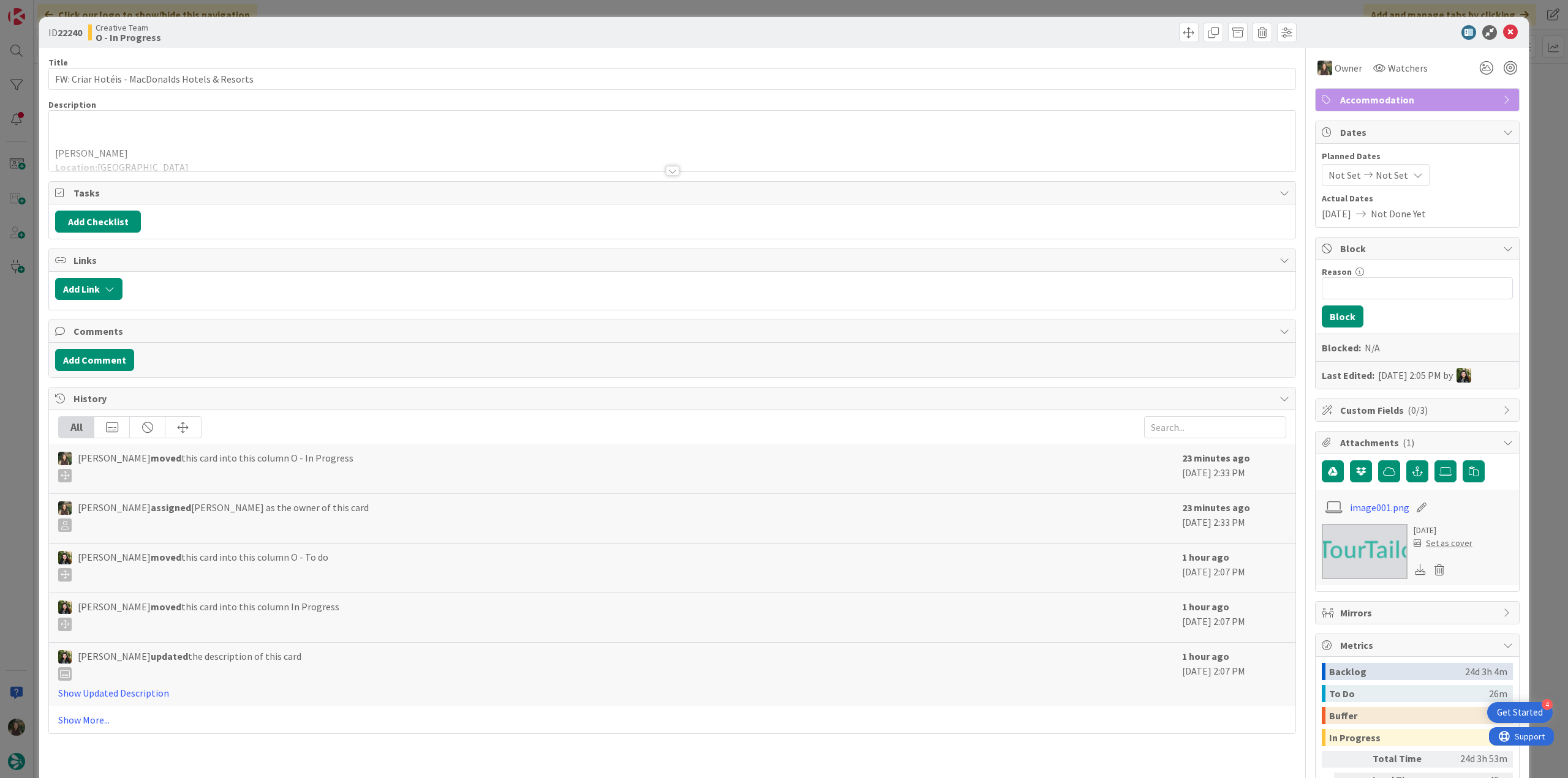
drag, startPoint x: 1537, startPoint y: 577, endPoint x: 1356, endPoint y: 561, distance: 181.7
click at [1537, 577] on div "ID 22240 Creative Team O - In Progress Title 46 / 128 FW: Criar Hotéis - MacDon…" at bounding box center [784, 389] width 1568 height 778
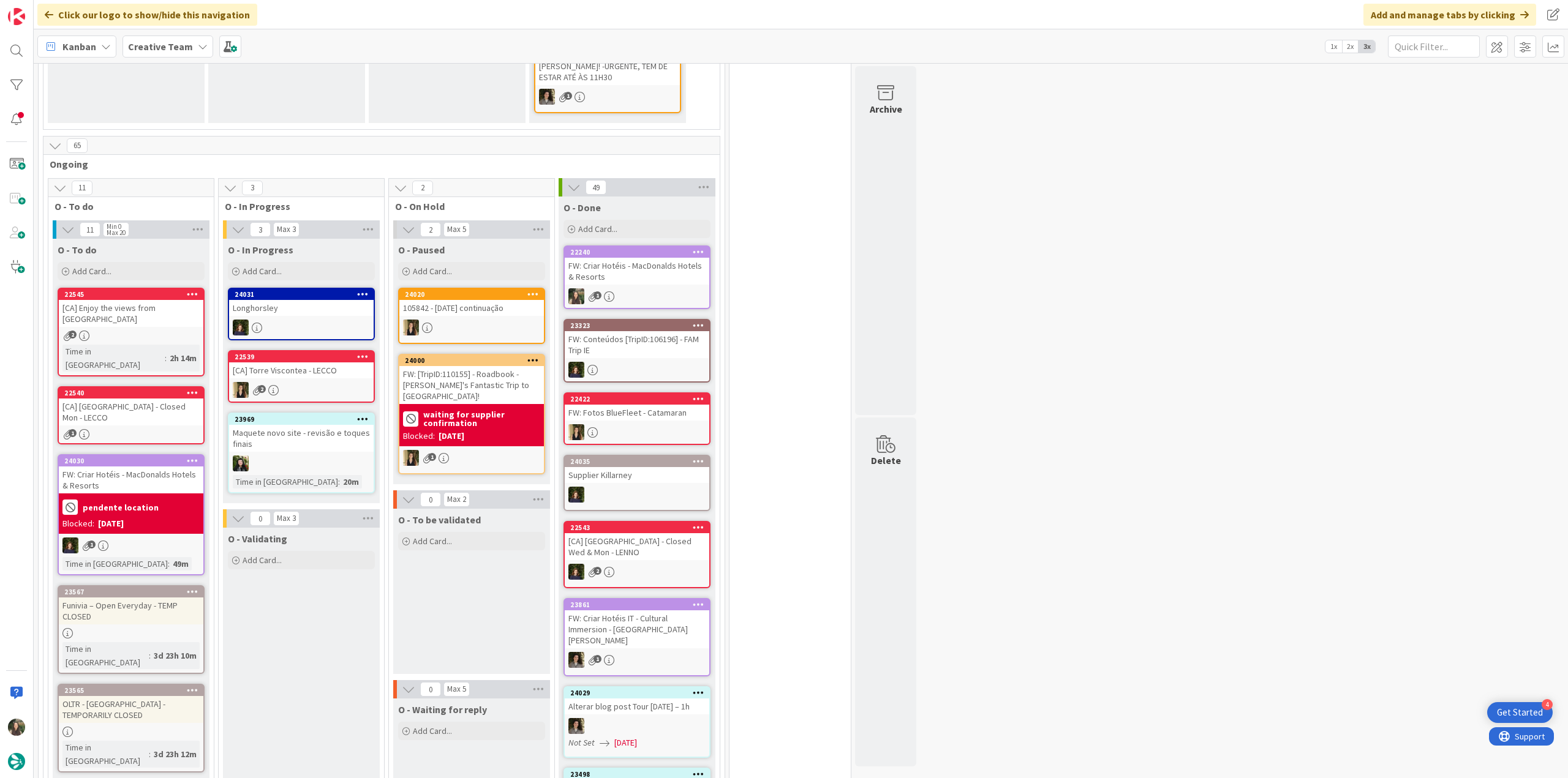
click at [167, 332] on div "2" at bounding box center [131, 335] width 145 height 10
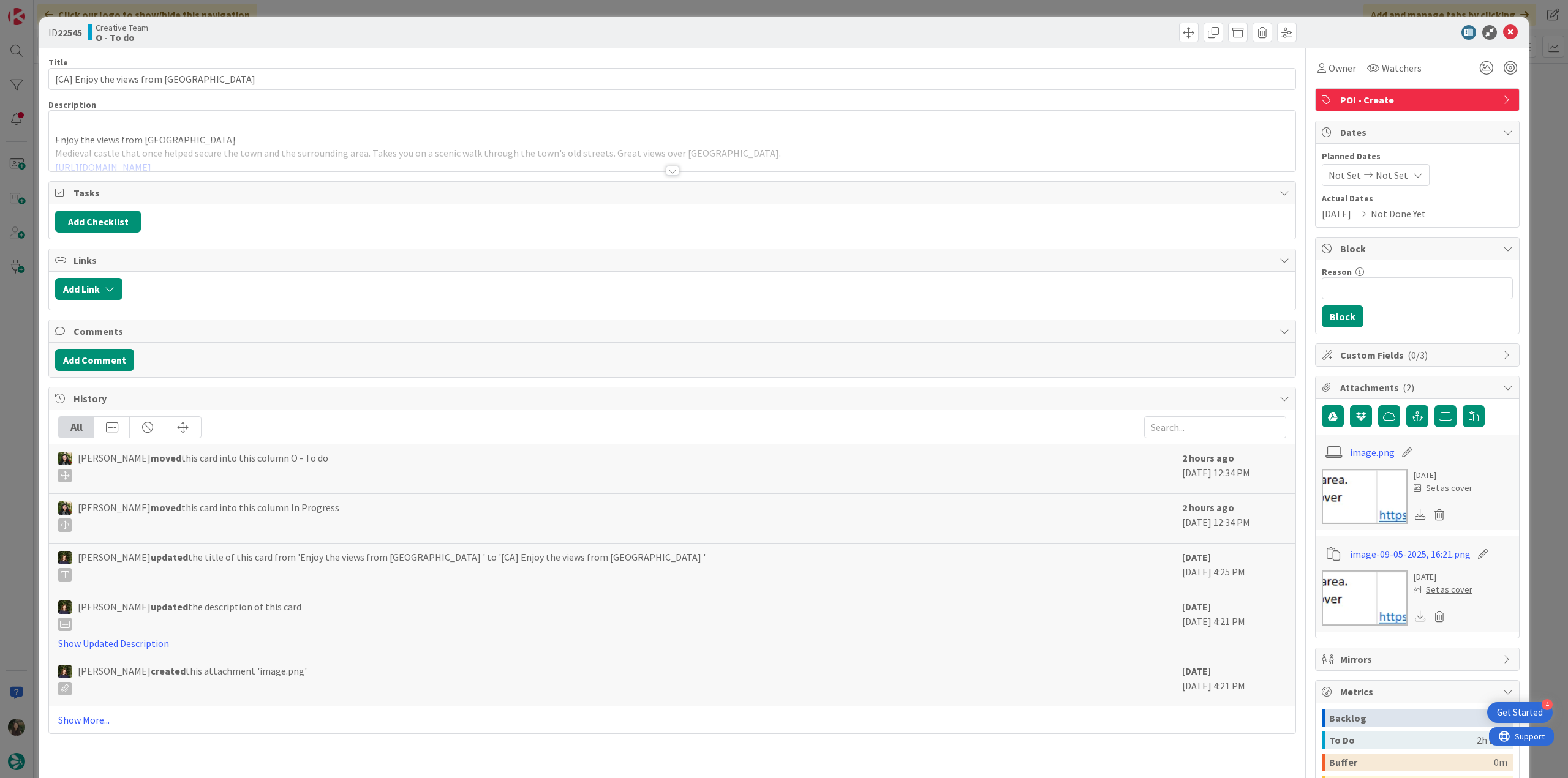
drag, startPoint x: 19, startPoint y: 350, endPoint x: 26, endPoint y: 350, distance: 7.0
click at [20, 350] on div "ID 22545 Creative Team O - To do Title 47 / 128 [CA] Enjoy the views from Caste…" at bounding box center [784, 389] width 1568 height 778
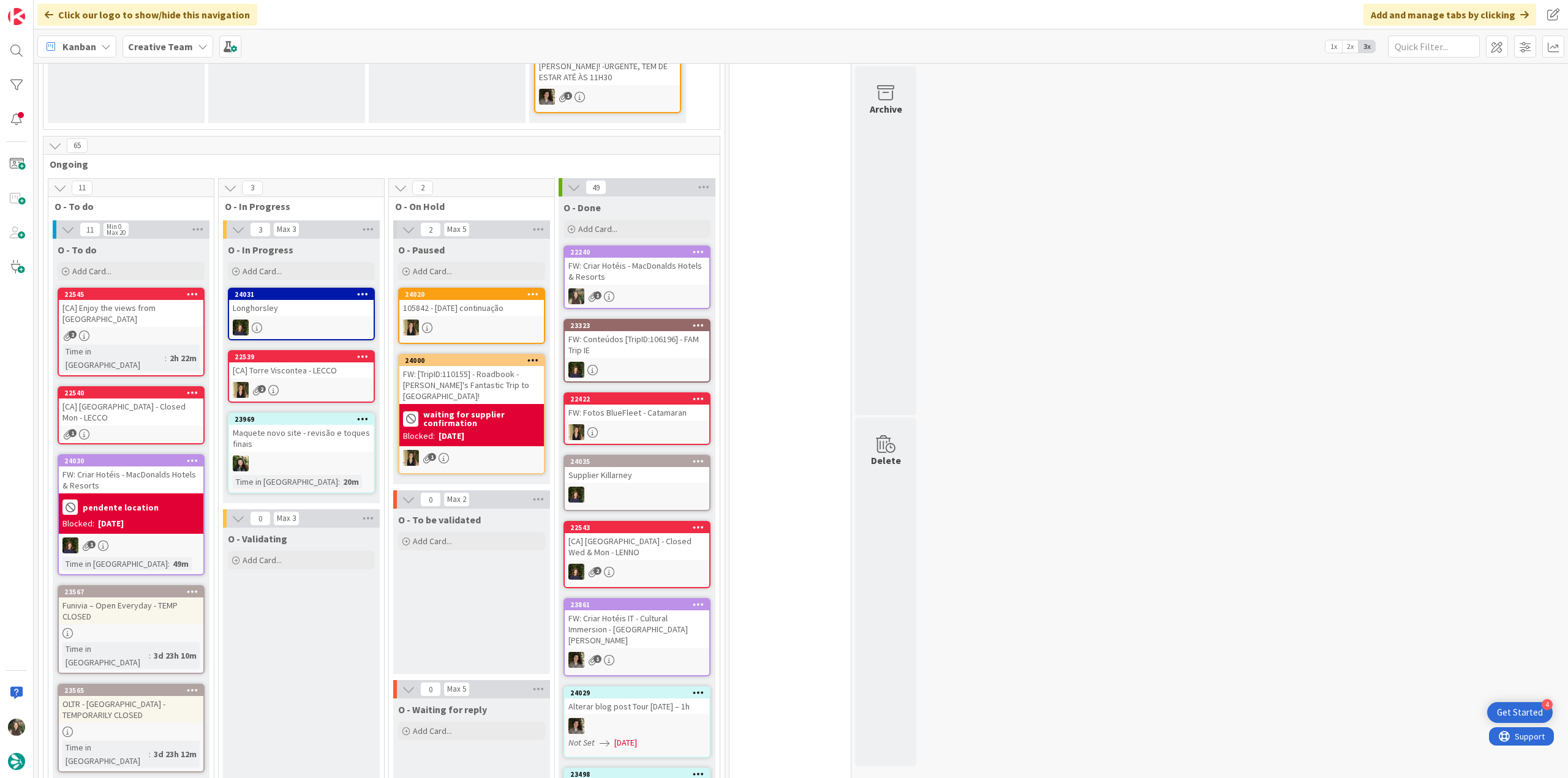
click at [167, 315] on div "[CA] Enjoy the views from [GEOGRAPHIC_DATA]" at bounding box center [131, 313] width 145 height 27
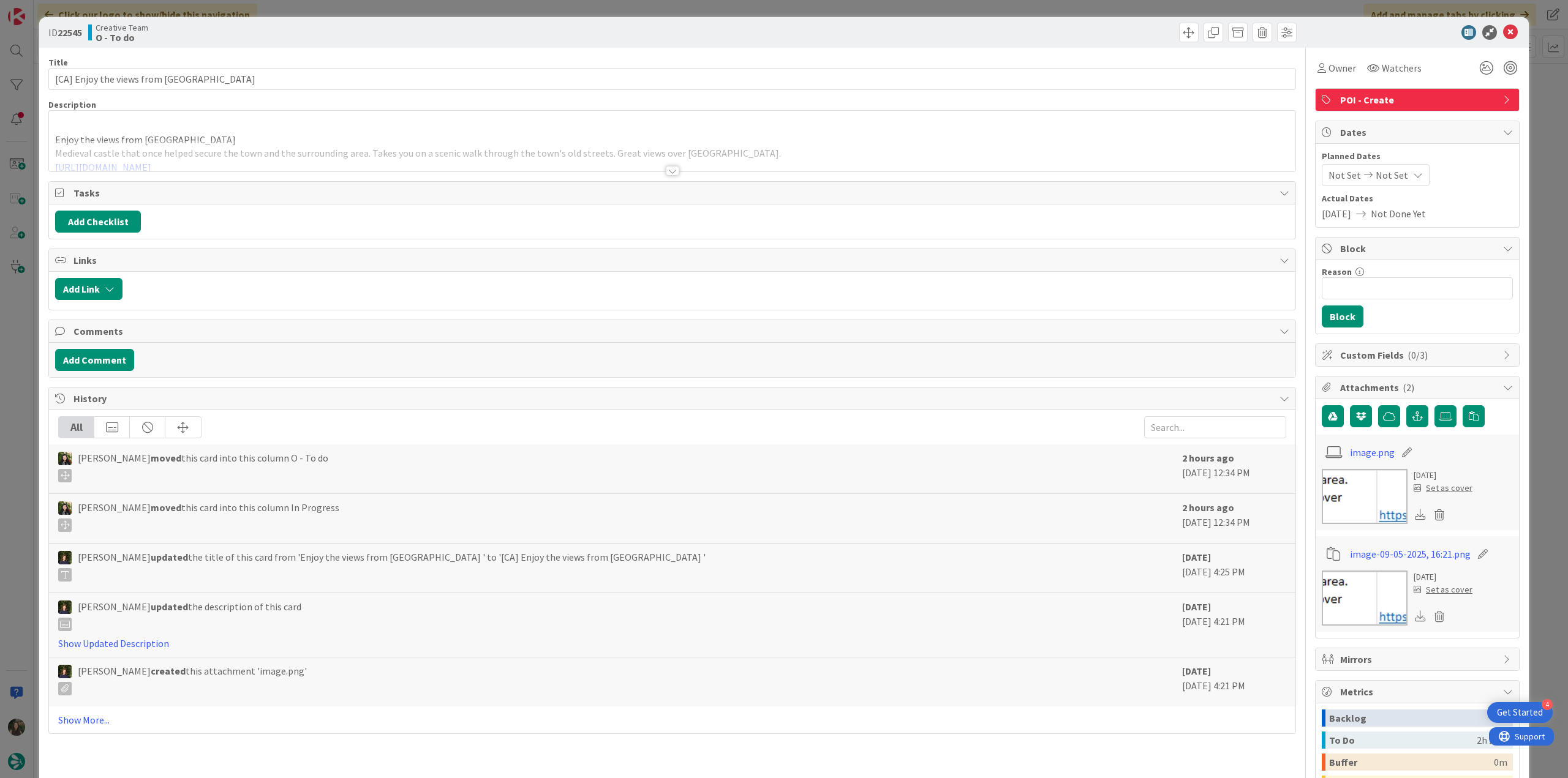
click at [15, 348] on div "ID 22545 Creative Team O - To do Title 47 / 128 [CA] Enjoy the views from Caste…" at bounding box center [784, 389] width 1568 height 778
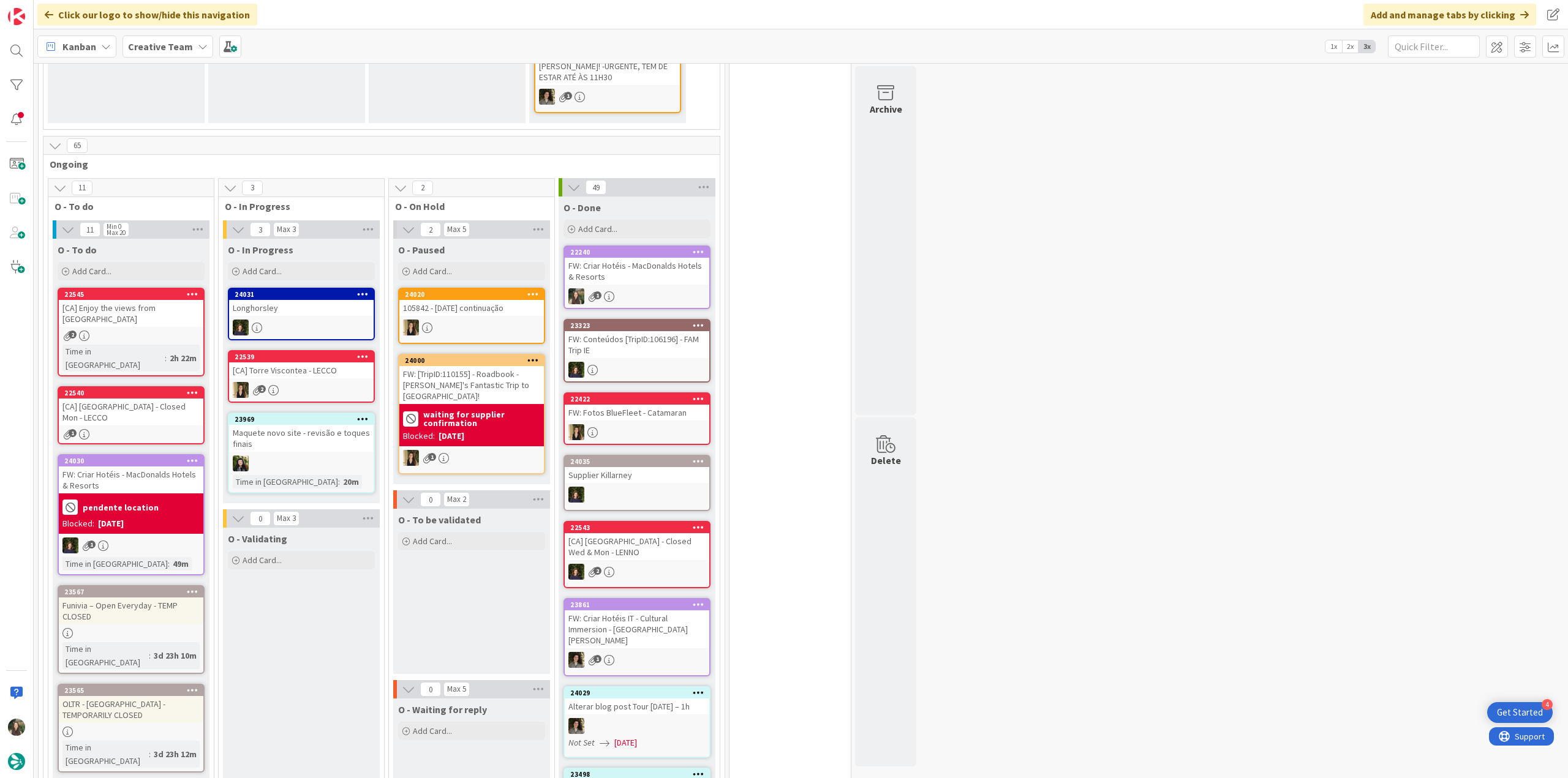
click at [165, 319] on div "[CA] Enjoy the views from [GEOGRAPHIC_DATA]" at bounding box center [131, 313] width 145 height 27
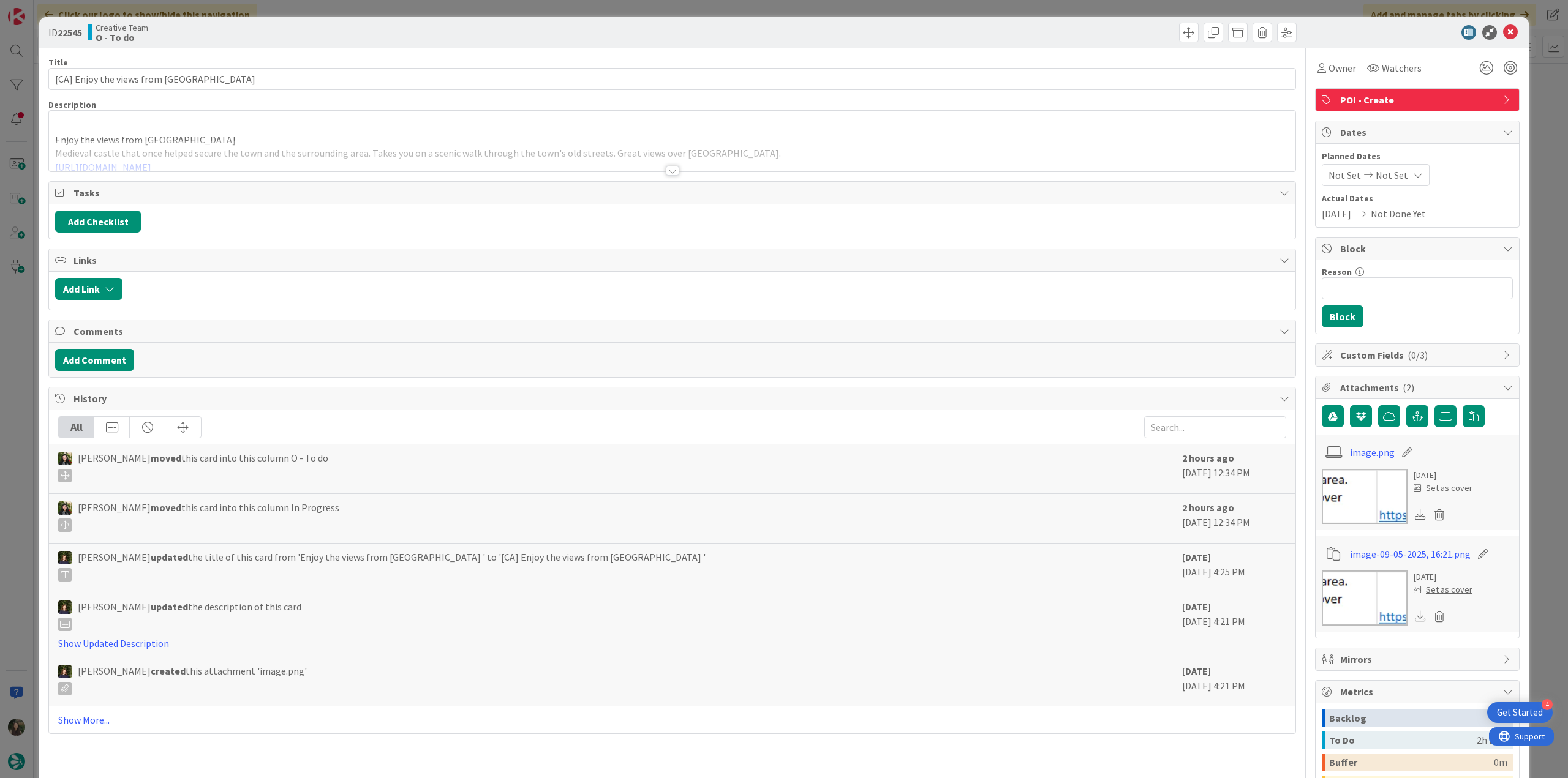
click at [271, 134] on p "Enjoy the views from [GEOGRAPHIC_DATA]" at bounding box center [672, 139] width 1234 height 14
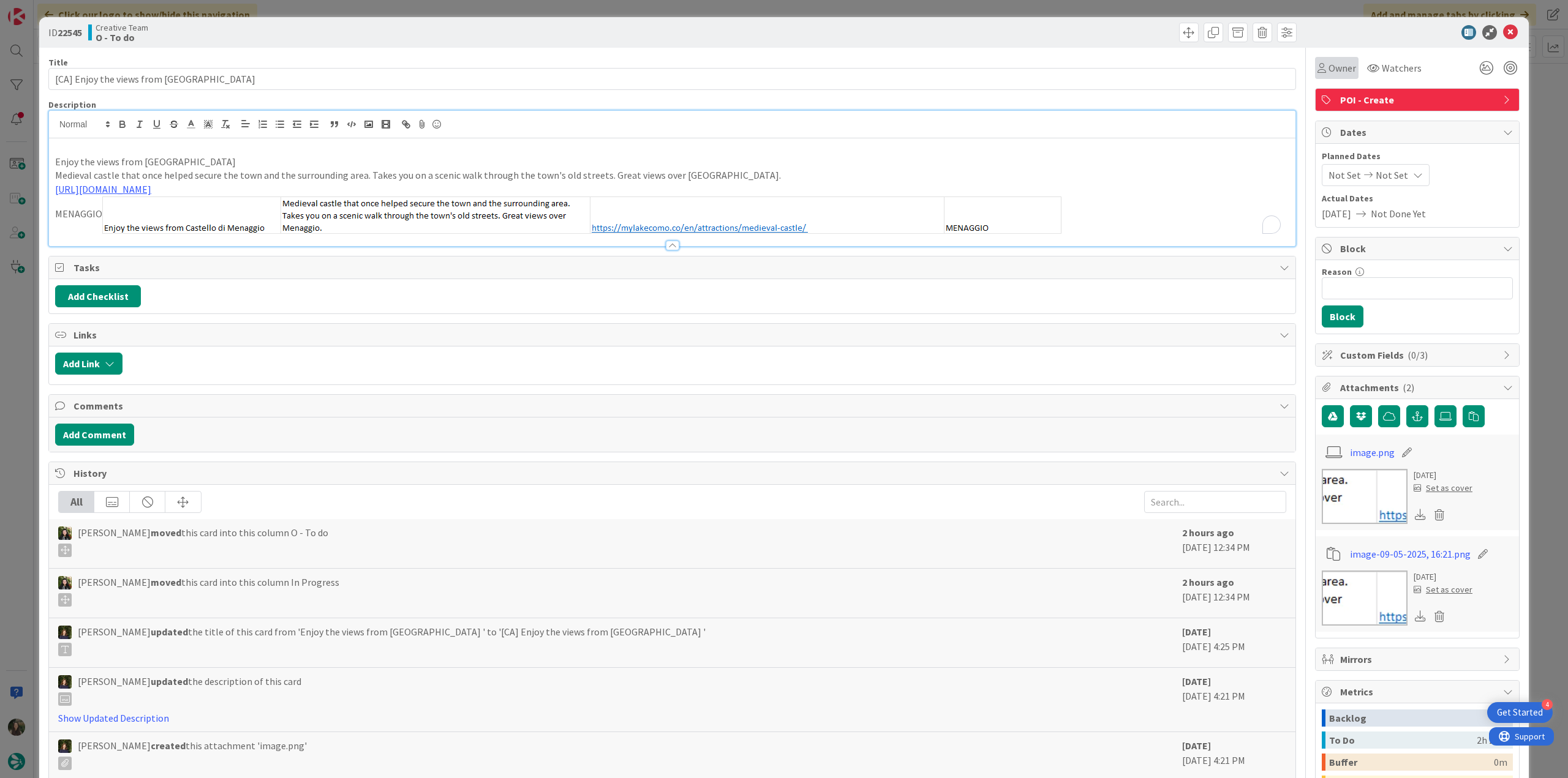
click at [1317, 74] on div "Owner" at bounding box center [1336, 68] width 39 height 15
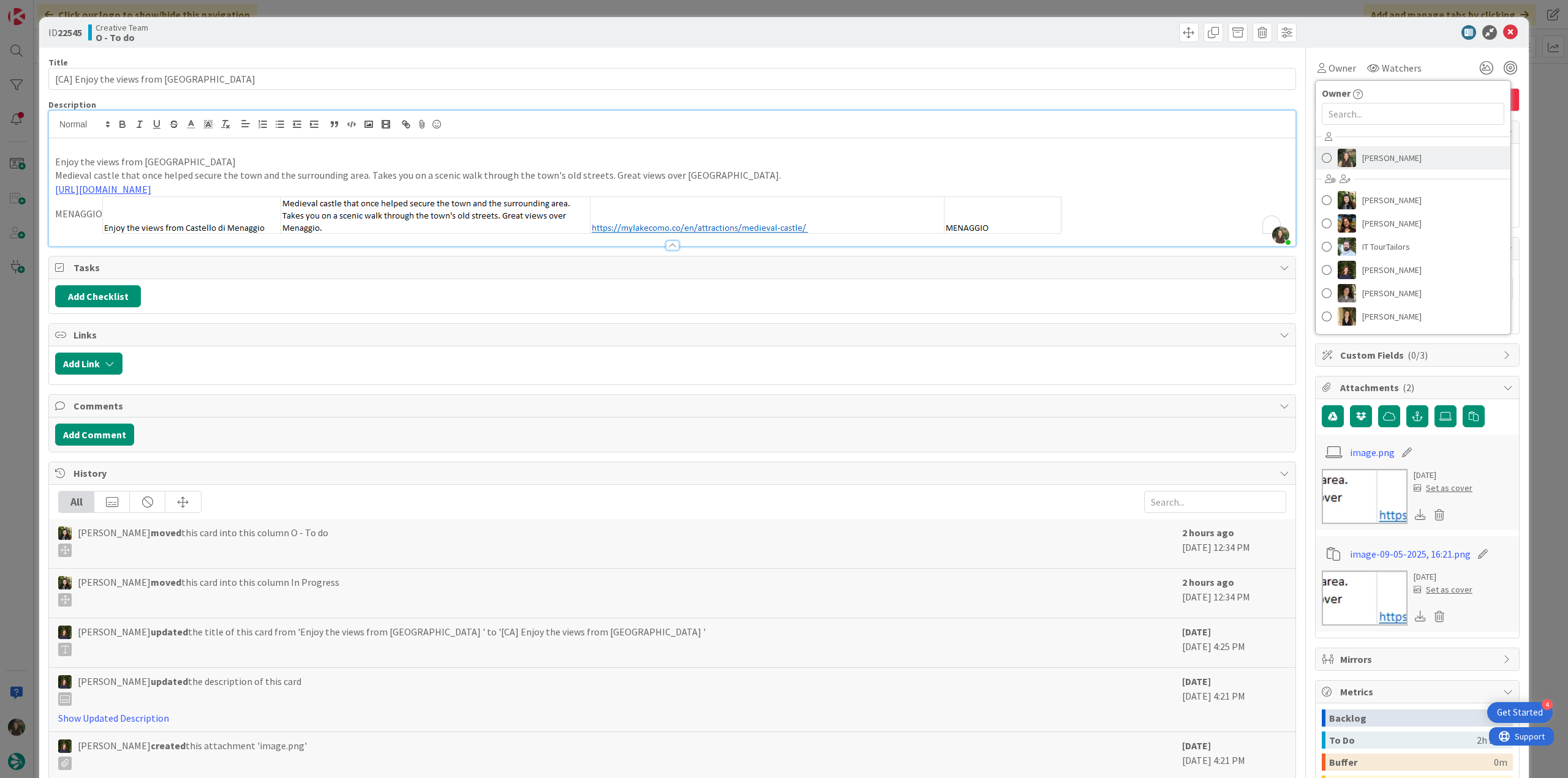
click at [1389, 155] on span "[PERSON_NAME]" at bounding box center [1391, 157] width 60 height 18
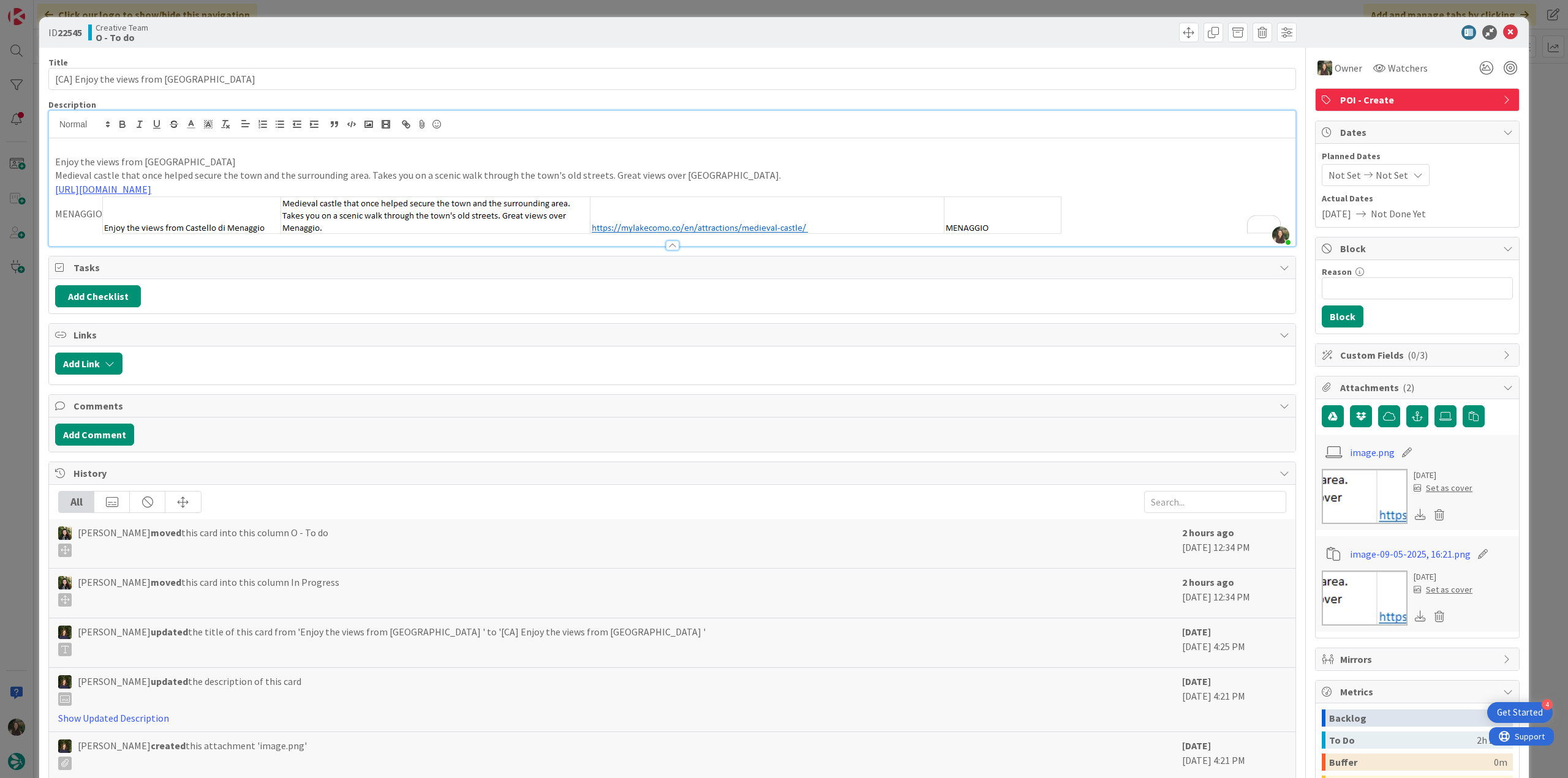
drag, startPoint x: 1539, startPoint y: 97, endPoint x: 1348, endPoint y: 153, distance: 199.0
click at [1539, 97] on div "ID 22545 Creative Team O - To do Title 47 / 128 [CA] Enjoy the views from Caste…" at bounding box center [784, 389] width 1568 height 778
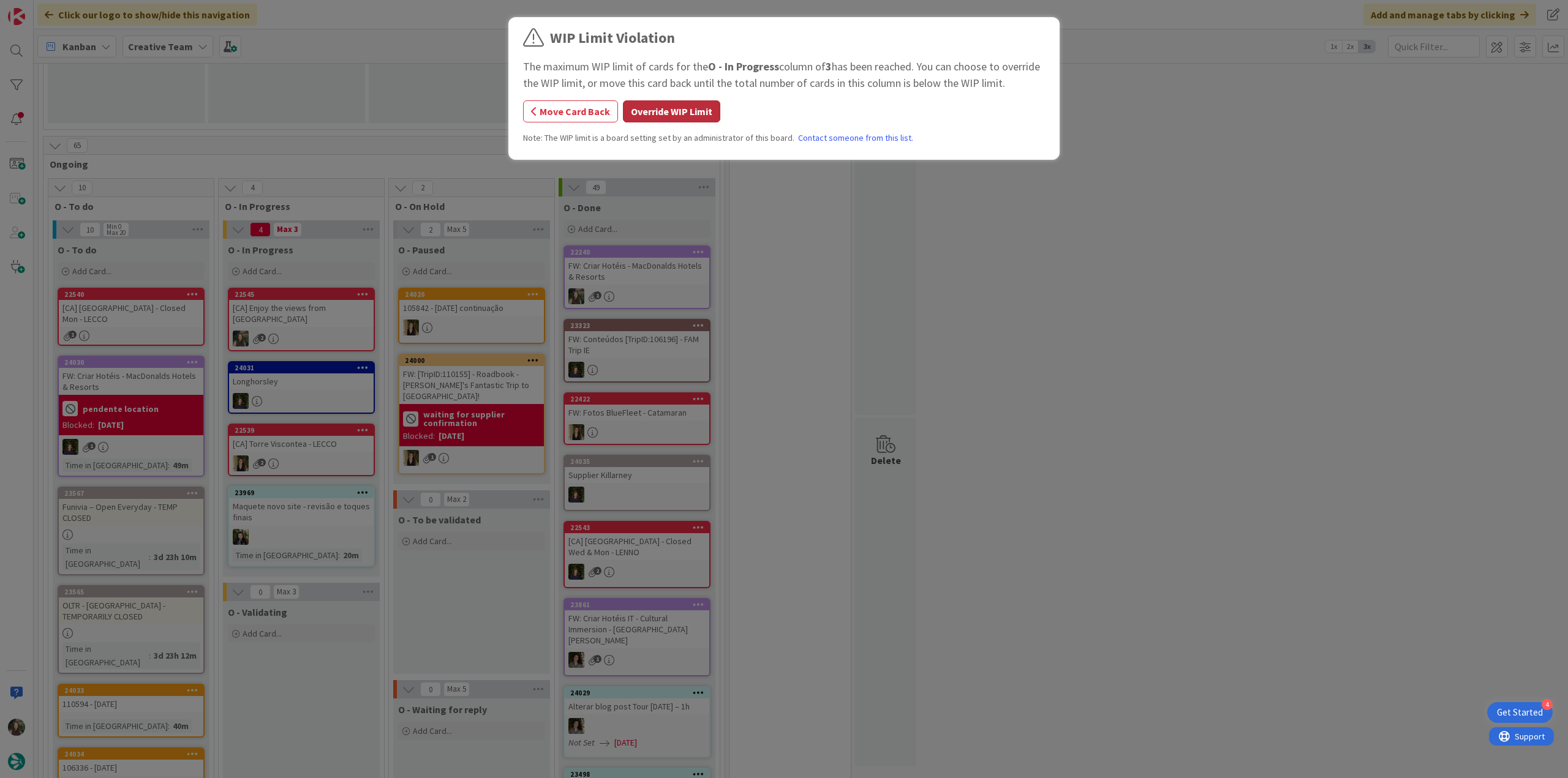
click at [682, 115] on button "Override WIP Limit" at bounding box center [671, 111] width 97 height 22
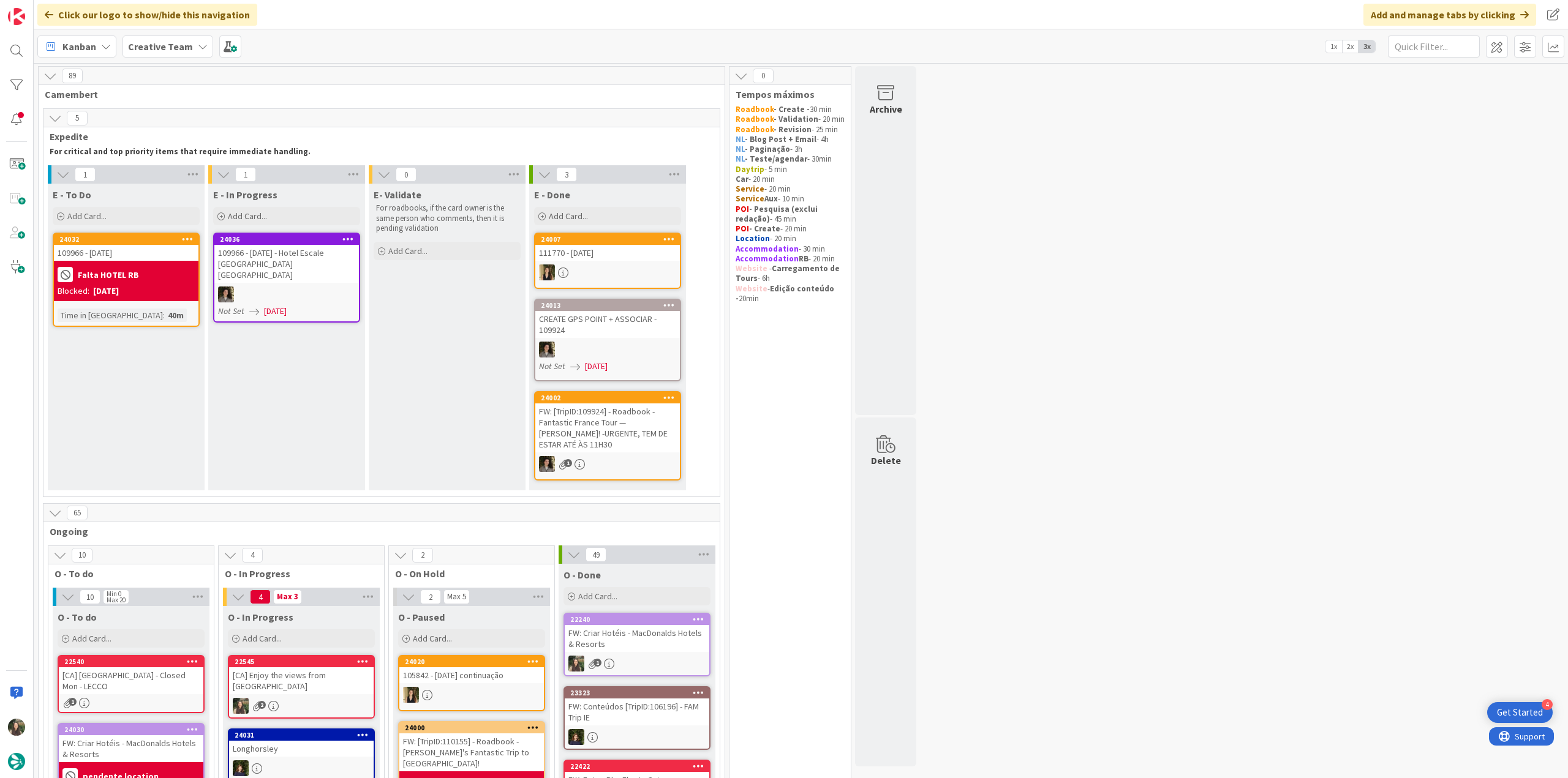
scroll to position [245, 0]
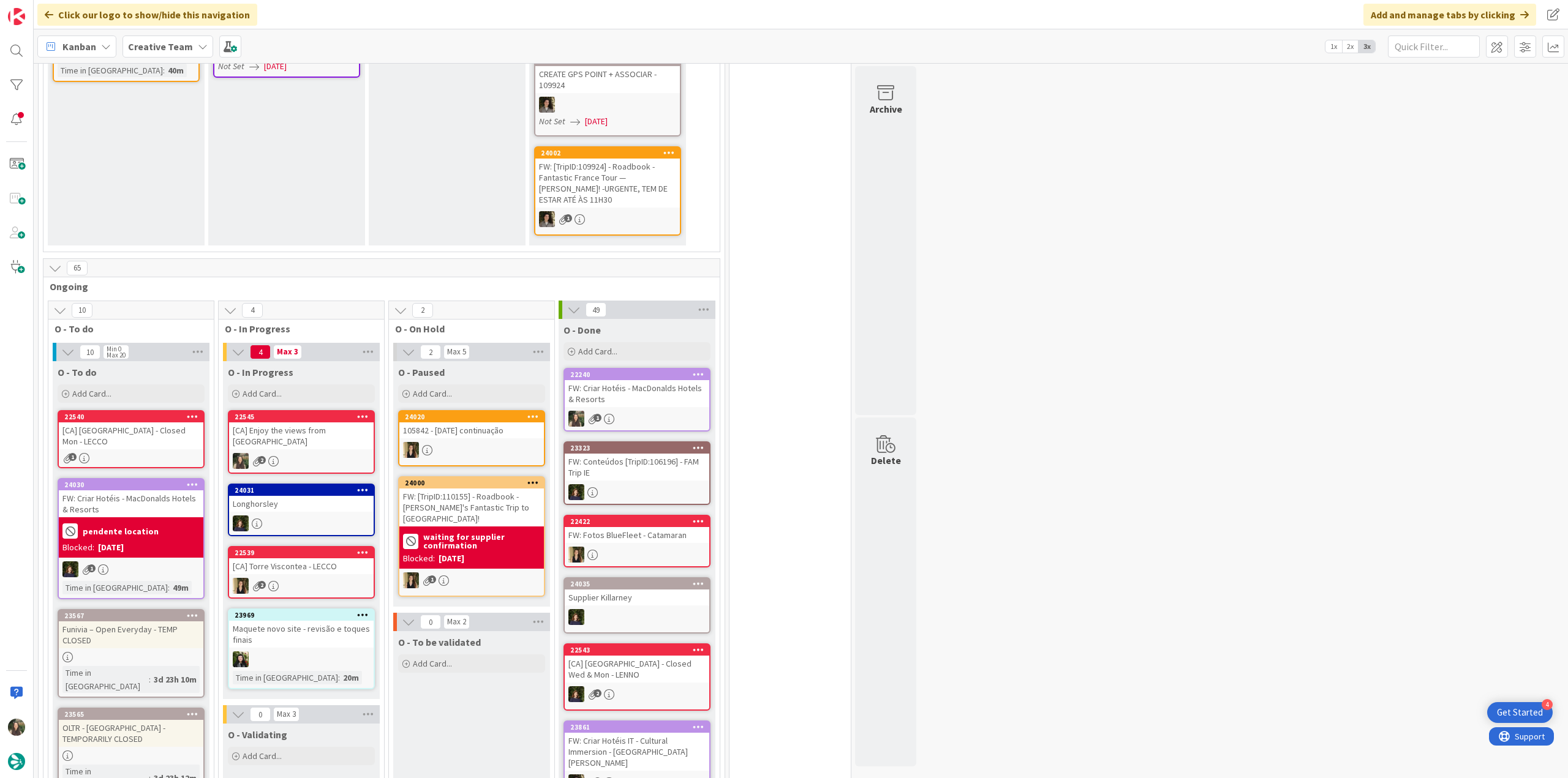
click at [332, 448] on div "[CA] Enjoy the views from [GEOGRAPHIC_DATA]" at bounding box center [301, 436] width 145 height 27
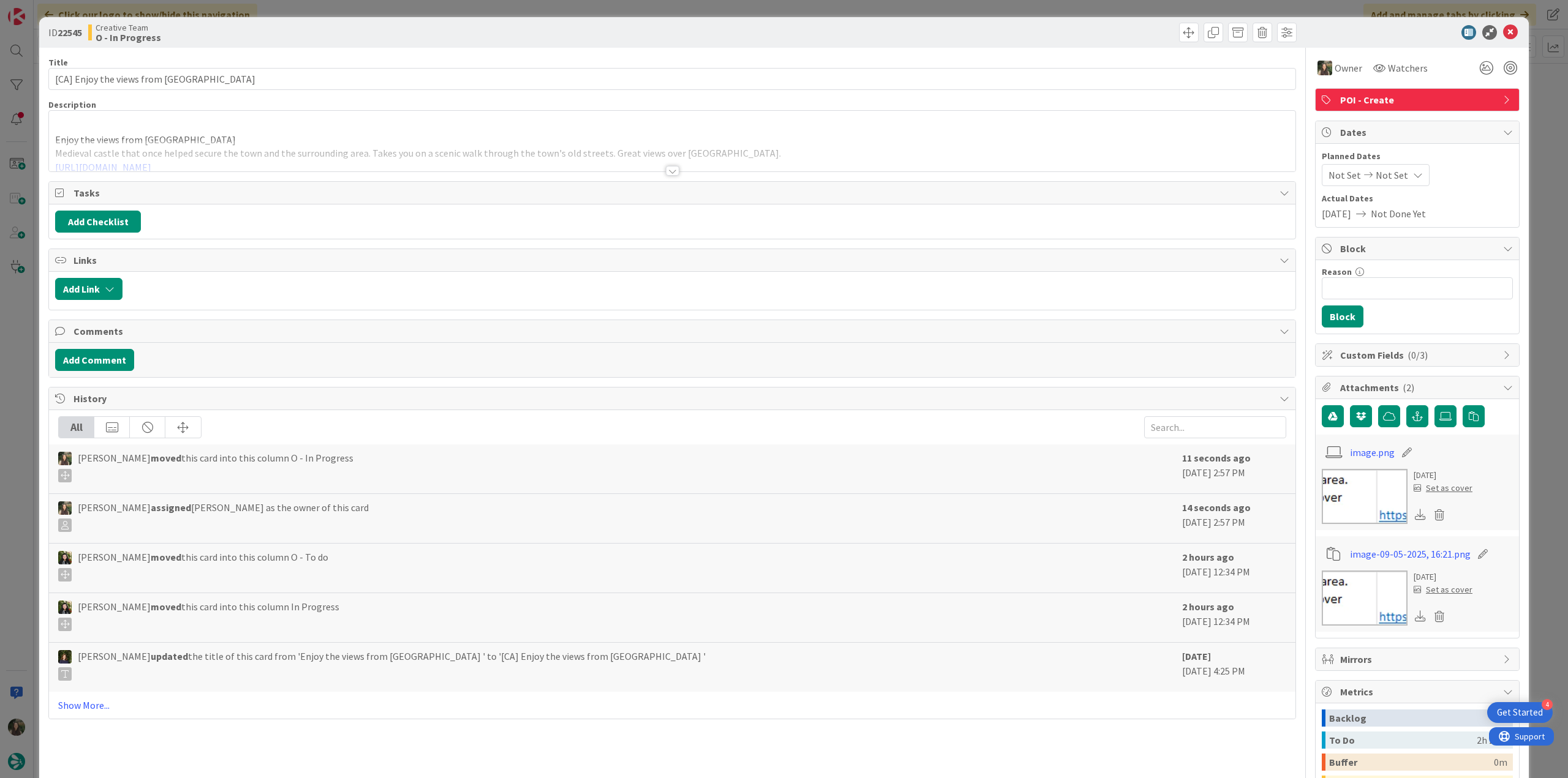
click at [228, 134] on div "Enjoy the views from [GEOGRAPHIC_DATA] Medieval castle that once helped secure …" at bounding box center [672, 141] width 1246 height 61
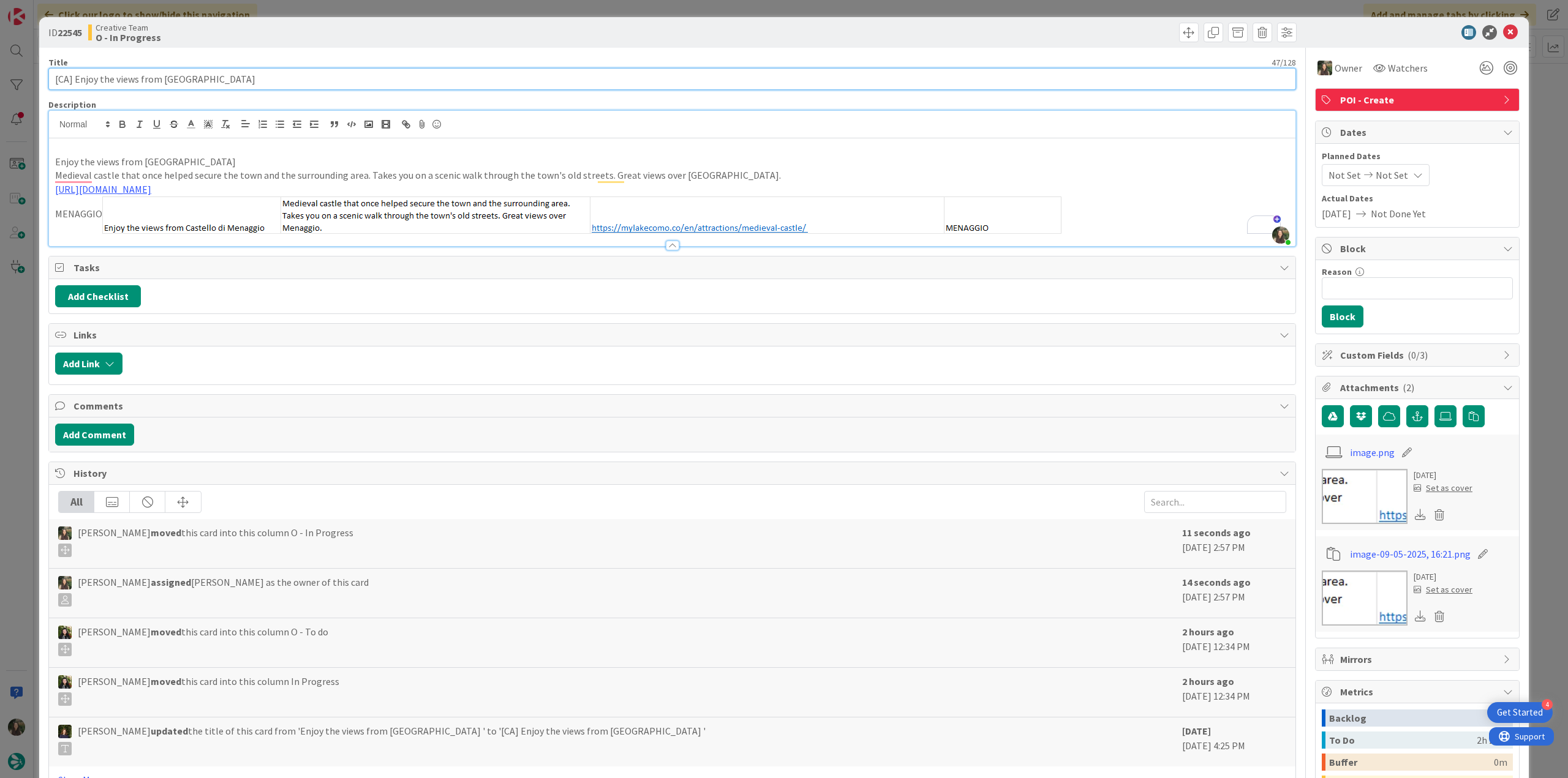
drag, startPoint x: 263, startPoint y: 79, endPoint x: 18, endPoint y: 85, distance: 245.1
click at [6, 85] on div "ID 22545 Creative Team O - In Progress Title 47 / 128 [CA] Enjoy the views from…" at bounding box center [784, 389] width 1568 height 778
click at [301, 156] on p "Enjoy the views from [GEOGRAPHIC_DATA]" at bounding box center [672, 162] width 1234 height 14
click at [151, 190] on link "[URL][DOMAIN_NAME]" at bounding box center [103, 188] width 97 height 12
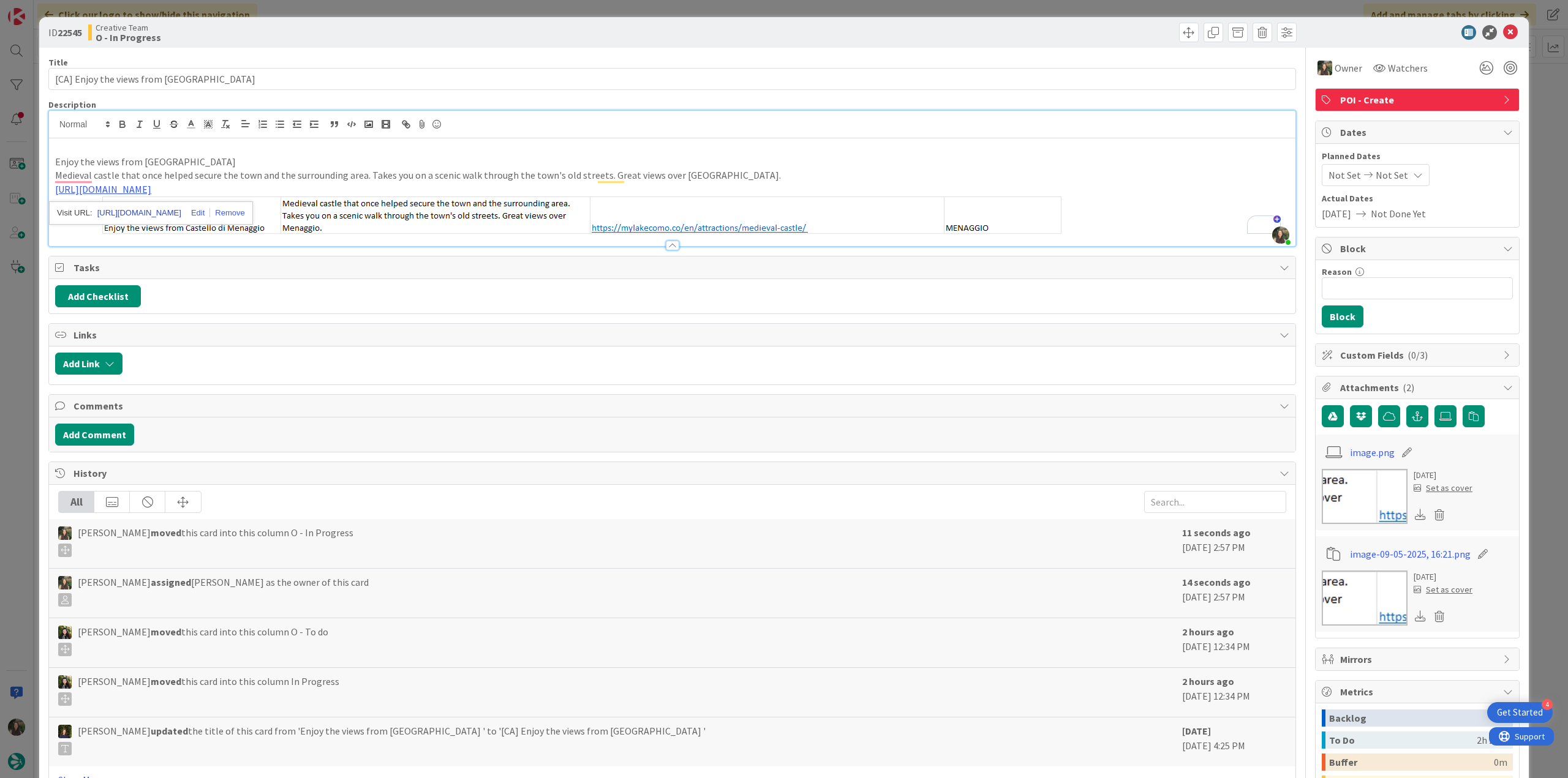
click at [182, 216] on link "[URL][DOMAIN_NAME]" at bounding box center [139, 213] width 84 height 16
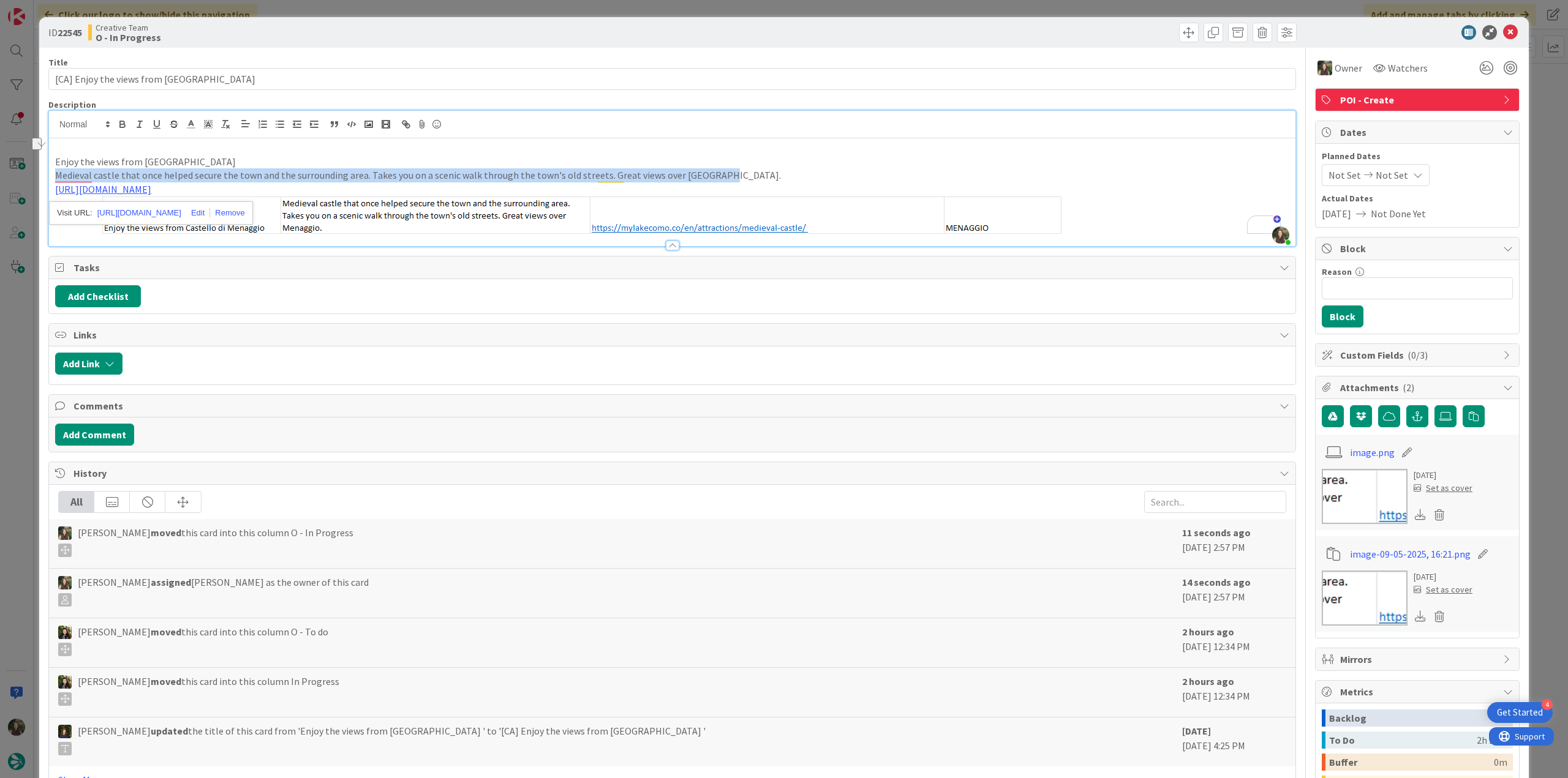
drag, startPoint x: 726, startPoint y: 176, endPoint x: 9, endPoint y: 178, distance: 717.0
click at [18, 173] on div "ID 22545 Creative Team O - In Progress Title 47 / 128 [CA] Enjoy the views from…" at bounding box center [784, 389] width 1568 height 778
copy p "Medieval castle that once helped secure the town and the surrounding area. Take…"
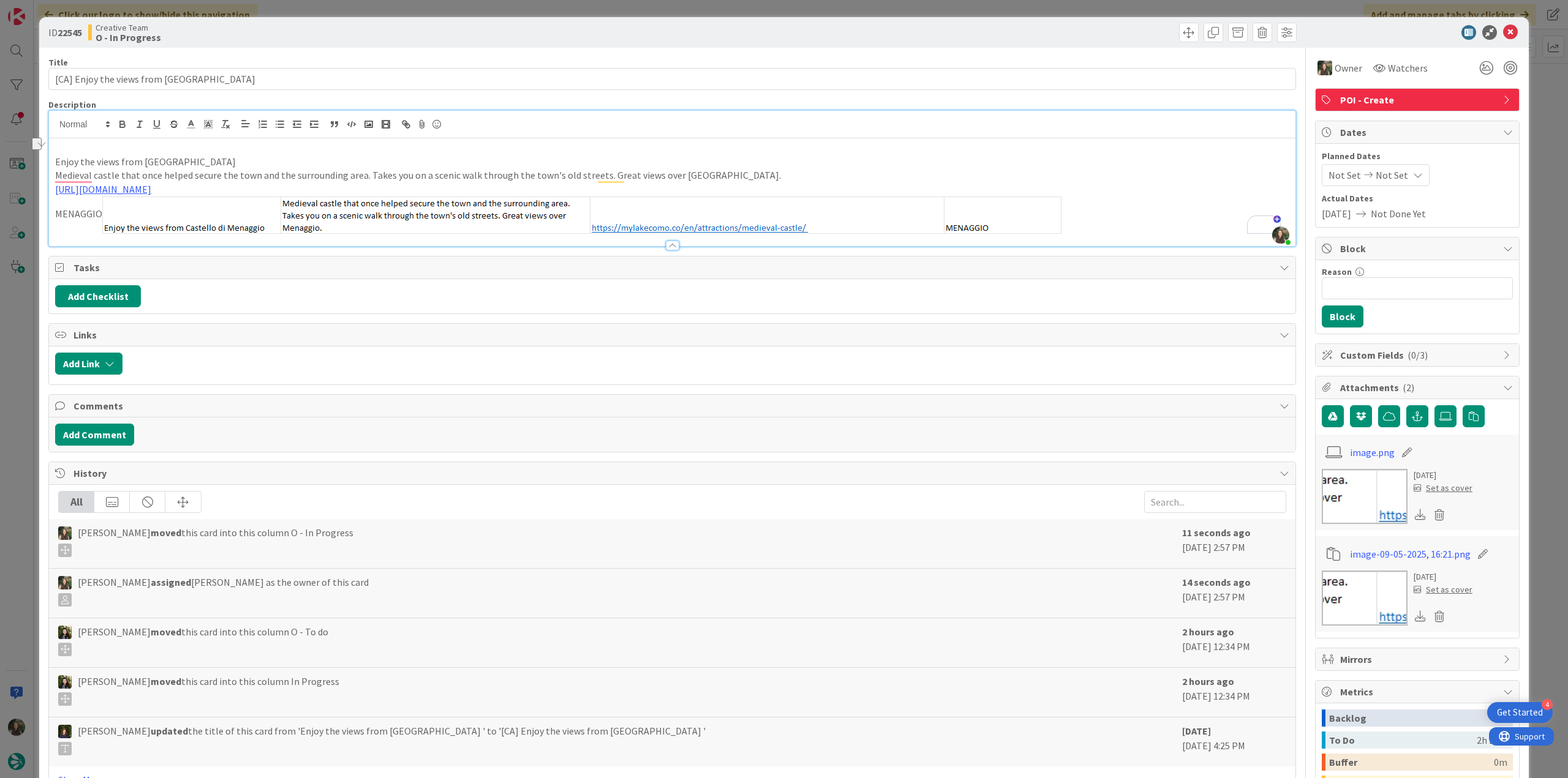
drag, startPoint x: 8, startPoint y: 316, endPoint x: 25, endPoint y: 324, distance: 18.8
click at [8, 315] on div "ID 22545 Creative Team O - In Progress Title 47 / 128 [CA] Enjoy the views from…" at bounding box center [784, 389] width 1568 height 778
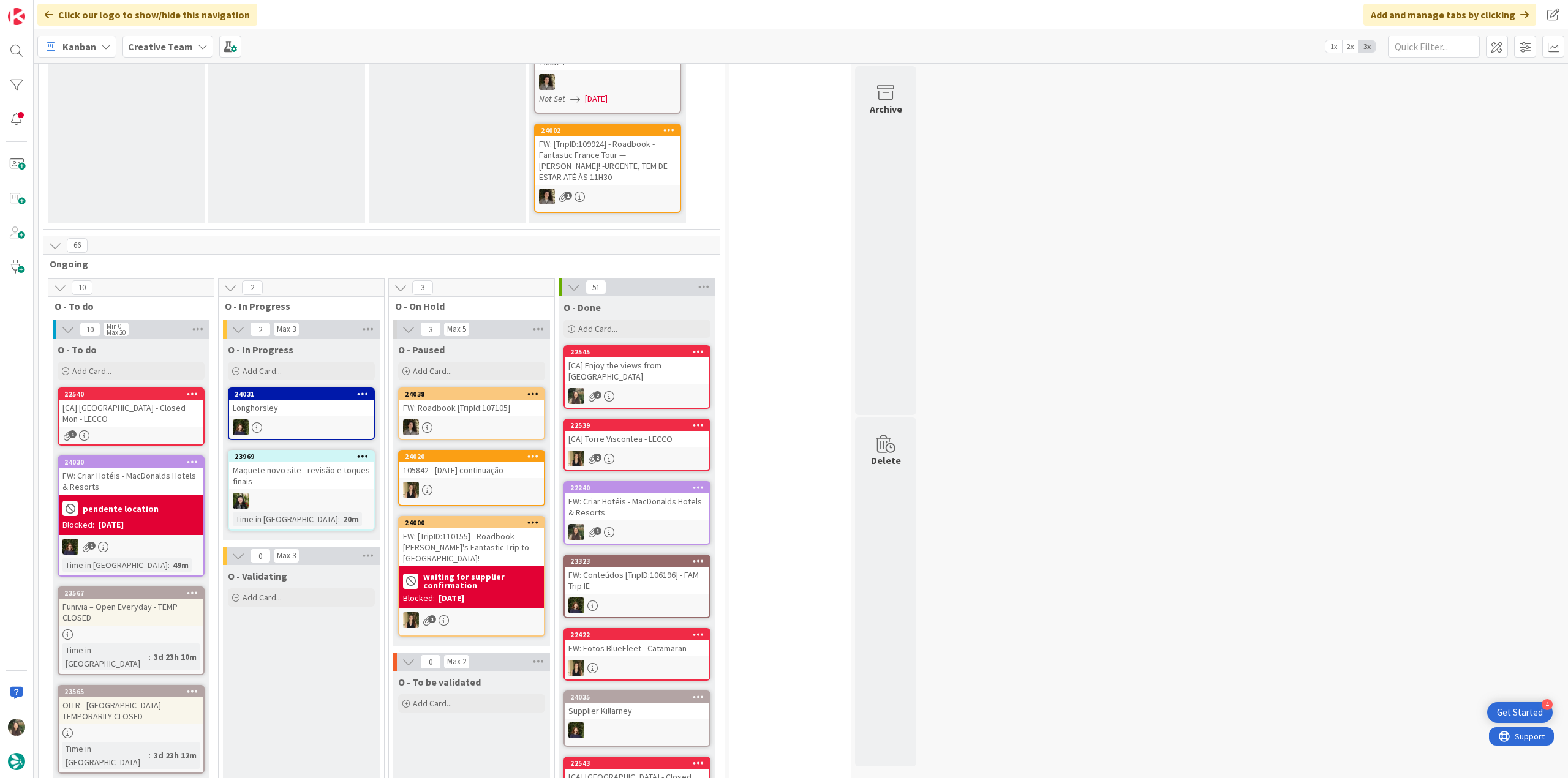
click at [648, 359] on div "[CA] Enjoy the views from [GEOGRAPHIC_DATA]" at bounding box center [637, 371] width 145 height 27
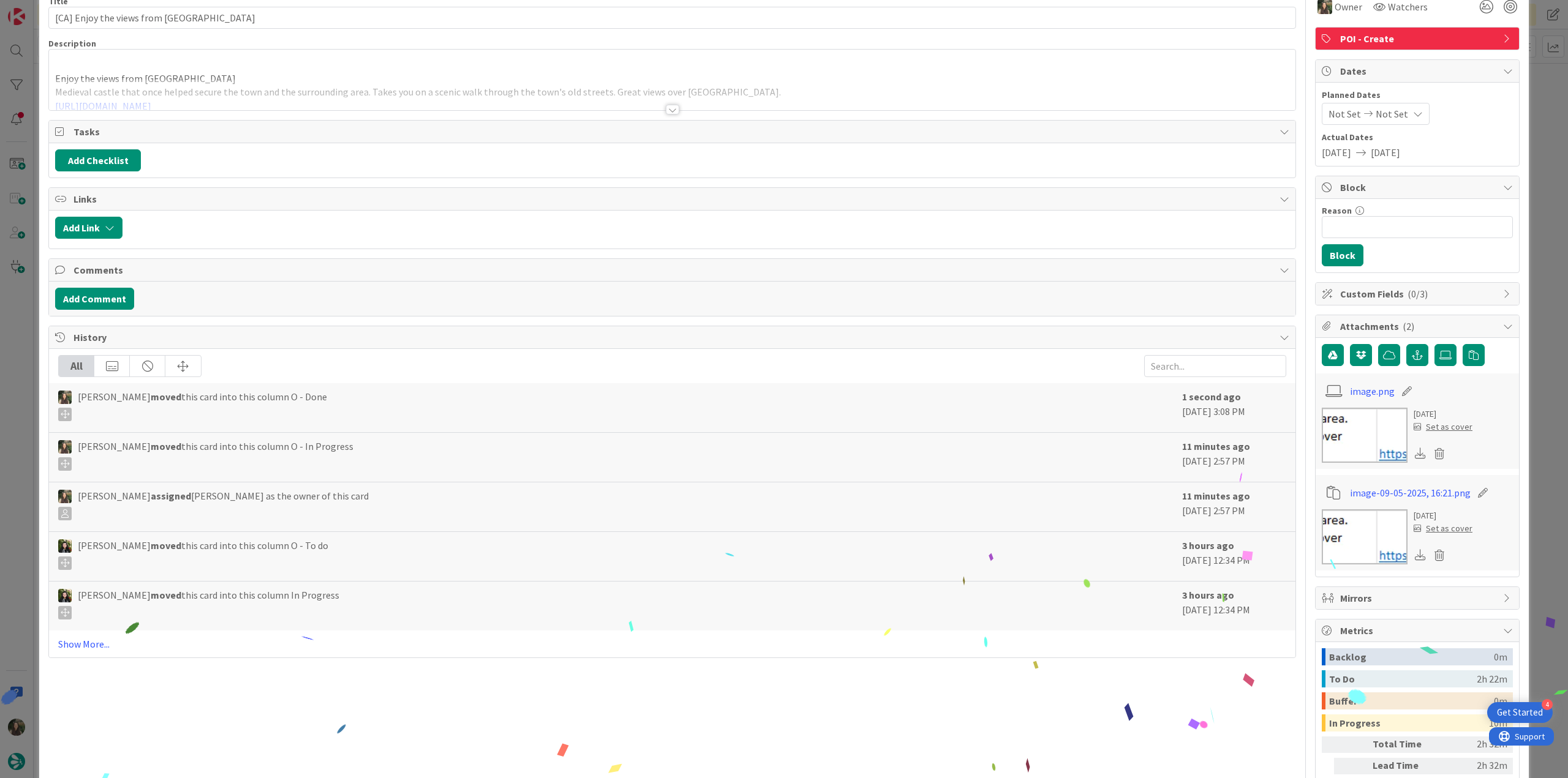
drag, startPoint x: 1539, startPoint y: 547, endPoint x: 1472, endPoint y: 570, distance: 70.8
click at [1539, 547] on div "ID 22545 Creative Team O - Done Title 47 / 128 [CA] Enjoy the views from Castel…" at bounding box center [784, 389] width 1568 height 778
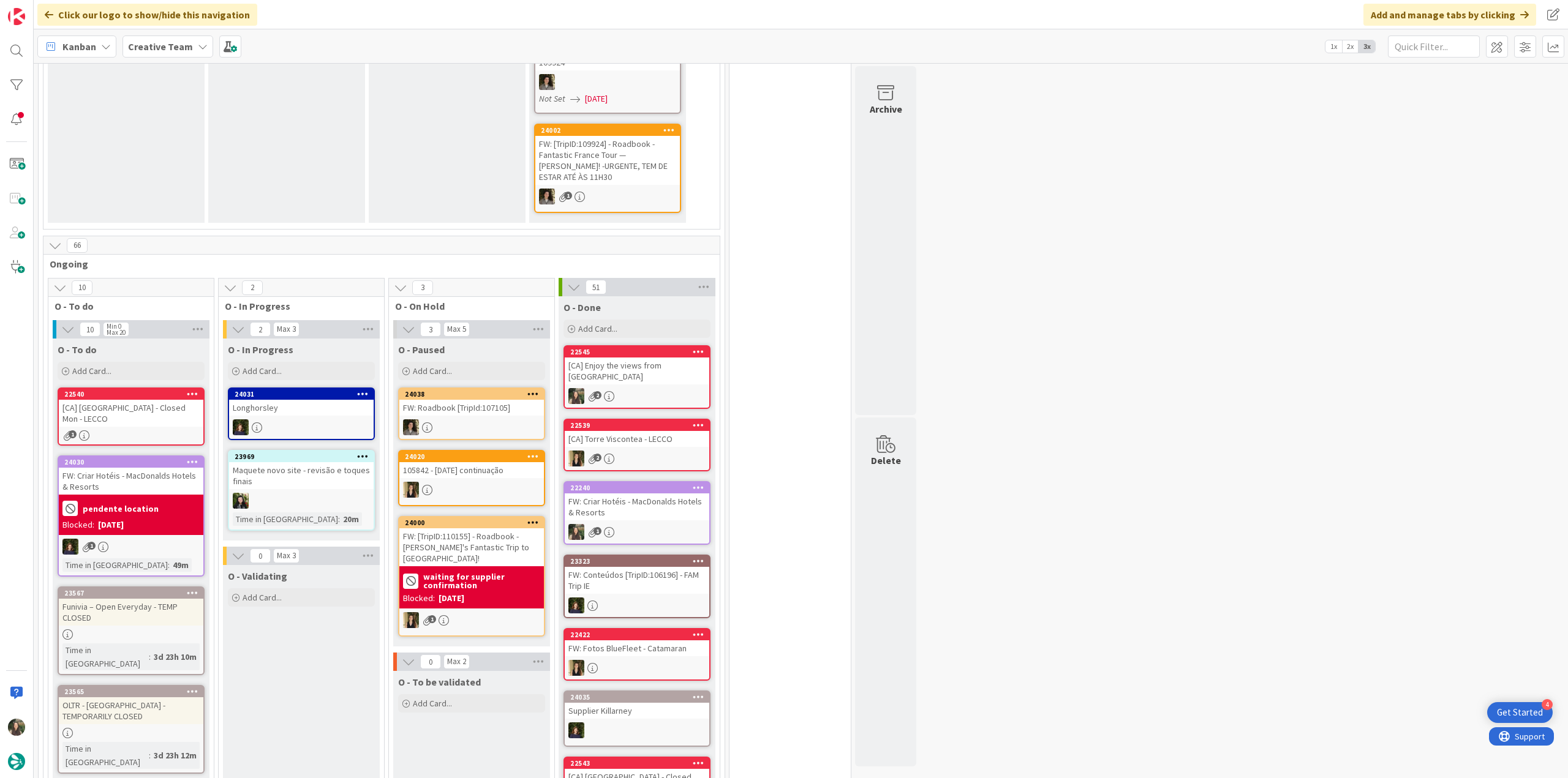
click at [155, 431] on div "1" at bounding box center [131, 435] width 145 height 10
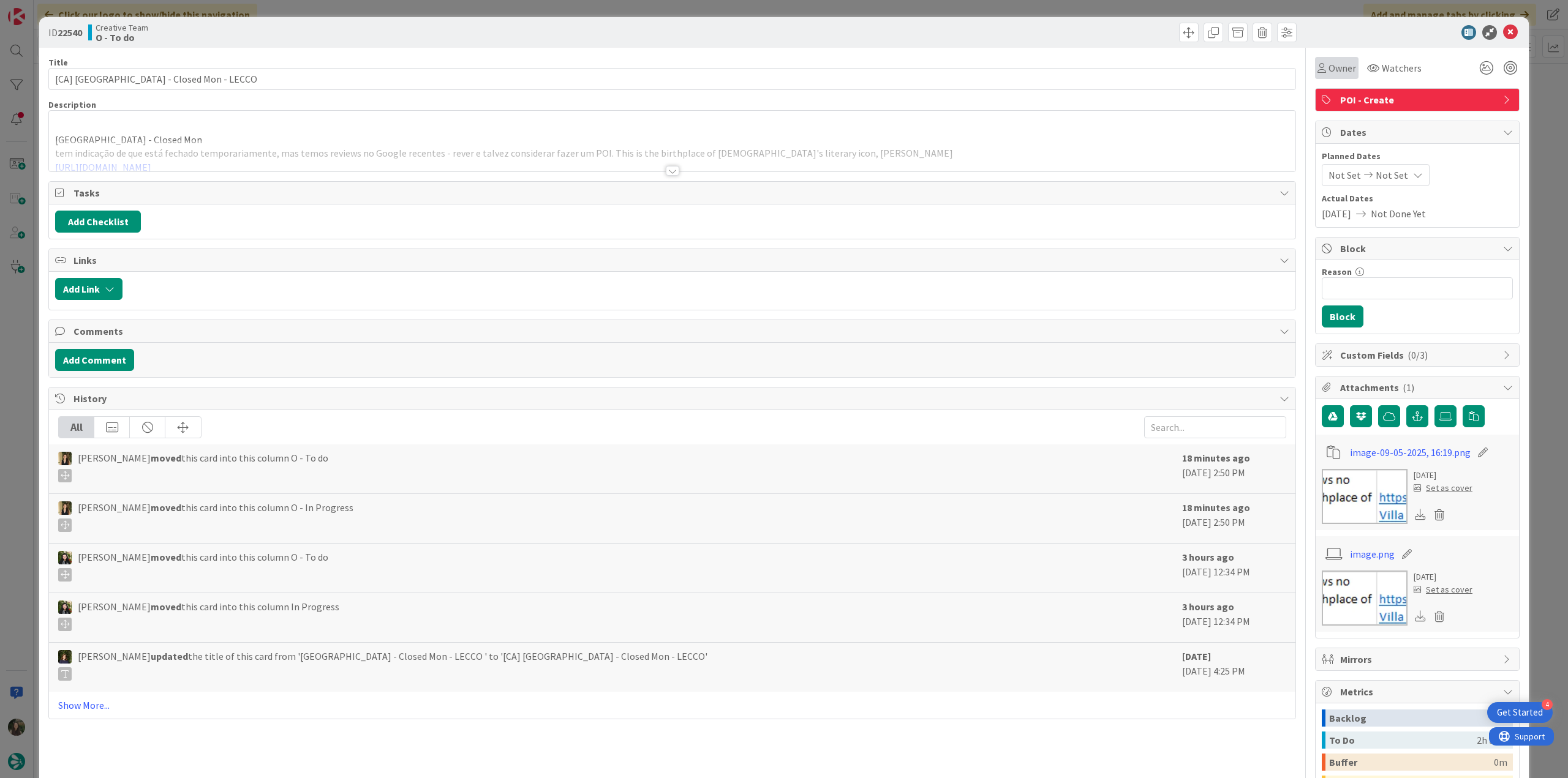
click at [1329, 73] on span "Owner" at bounding box center [1342, 68] width 27 height 15
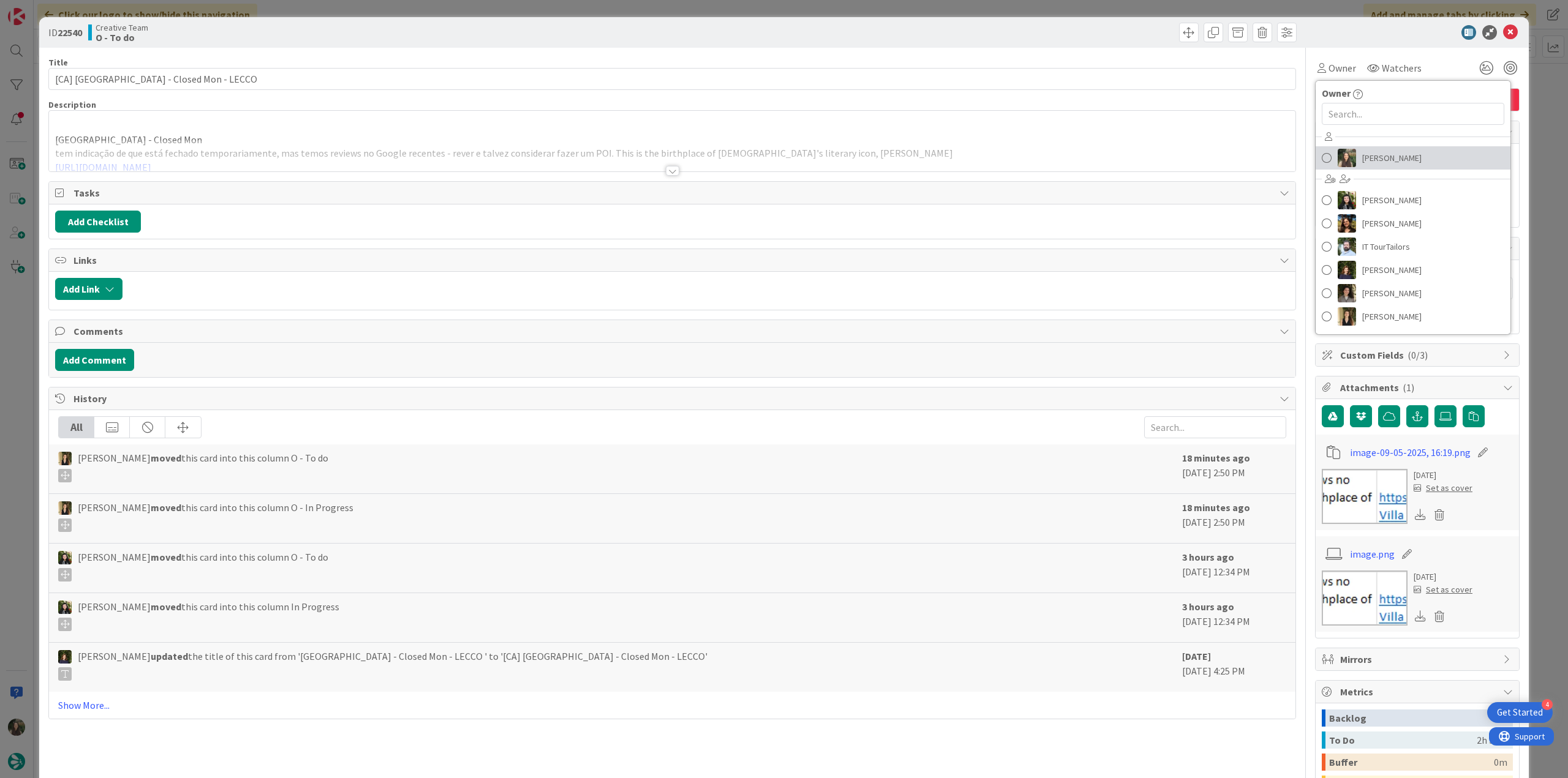
drag, startPoint x: 1340, startPoint y: 162, endPoint x: 1352, endPoint y: 162, distance: 12.0
click at [1340, 162] on img at bounding box center [1346, 157] width 18 height 18
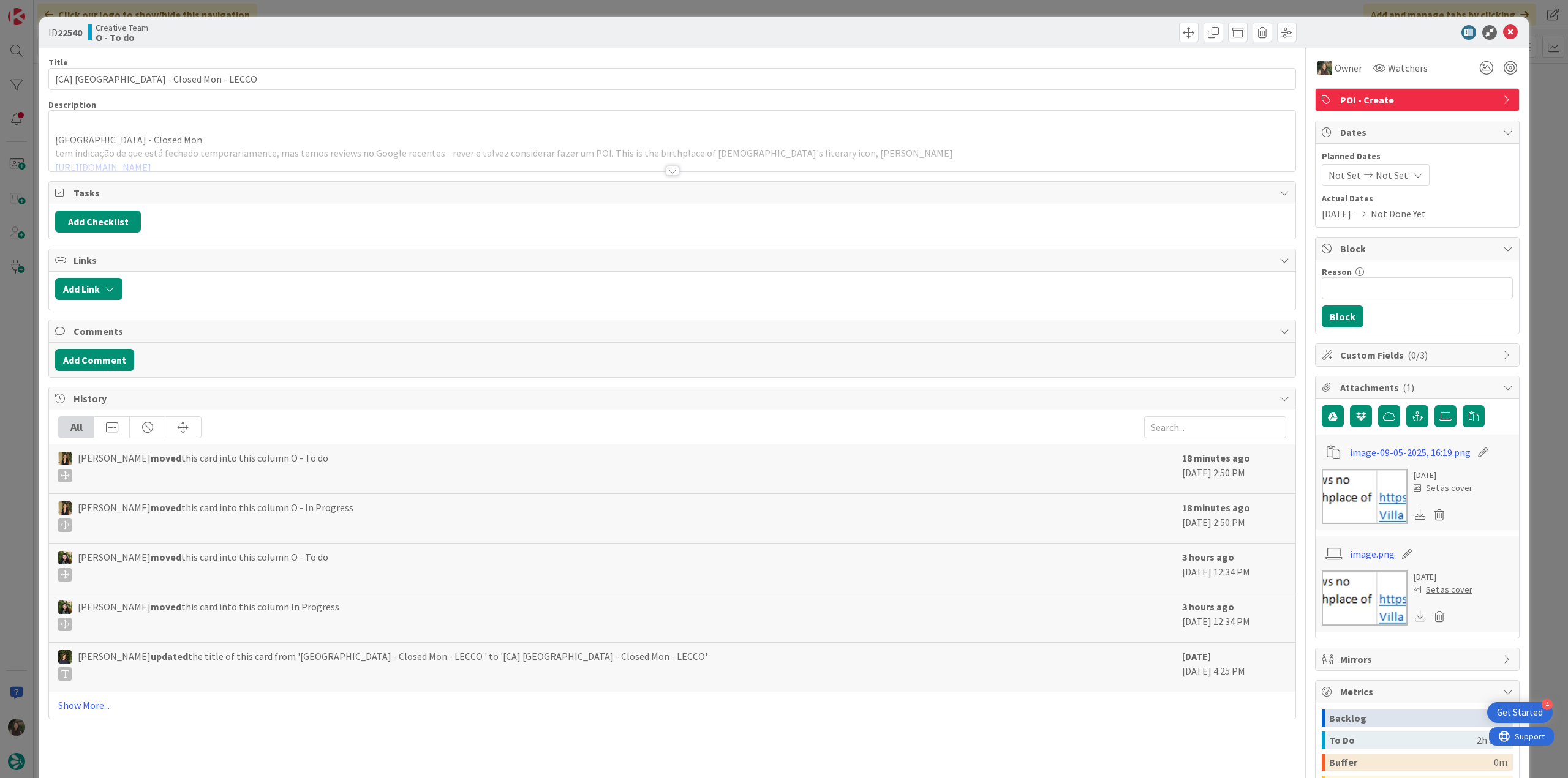
click at [1543, 117] on div "ID 22540 Creative Team O - To do Title 39 / 128 [CA] Villa Manzoni - Closed Mon…" at bounding box center [784, 389] width 1568 height 778
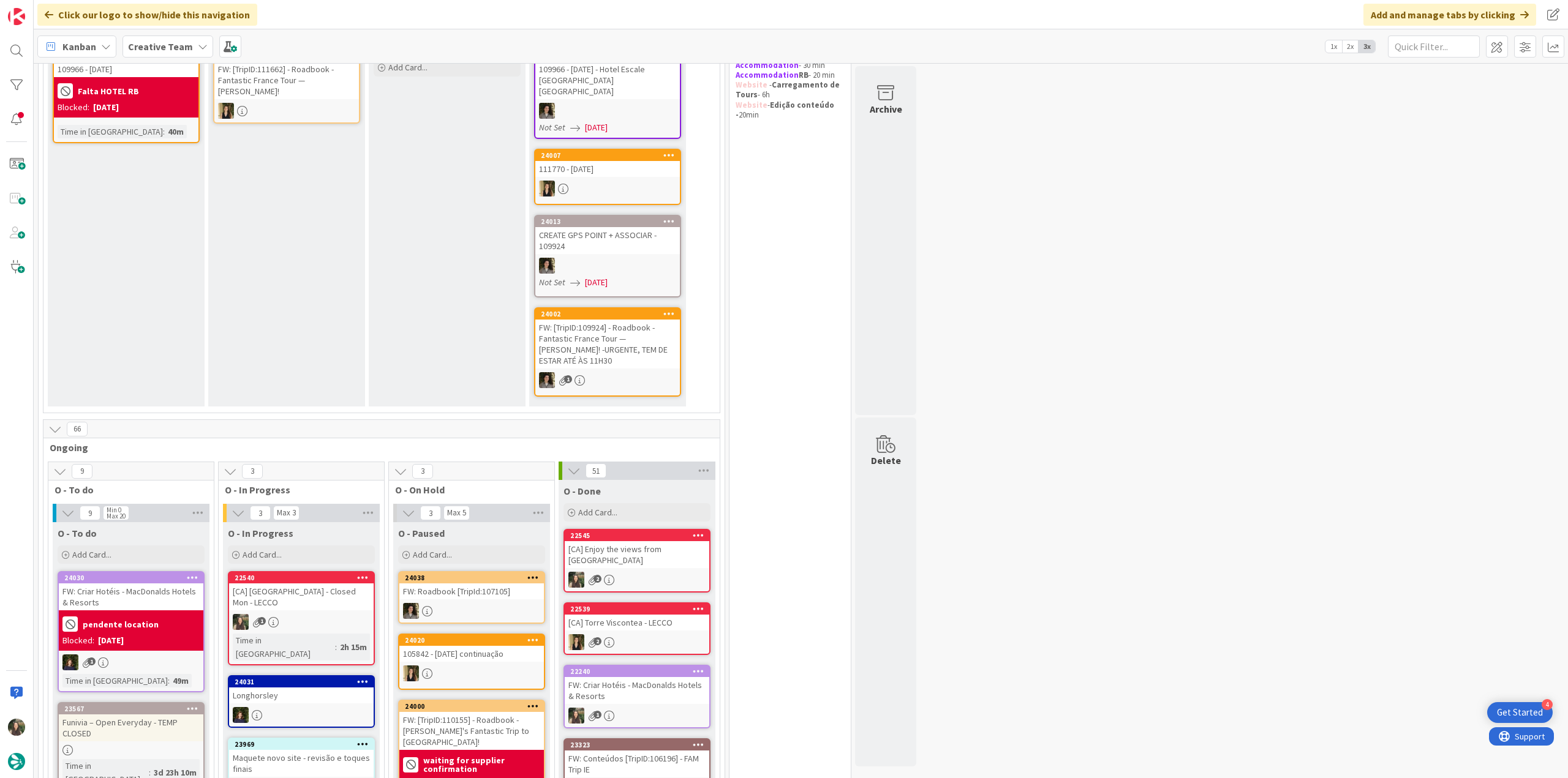
scroll to position [490, 0]
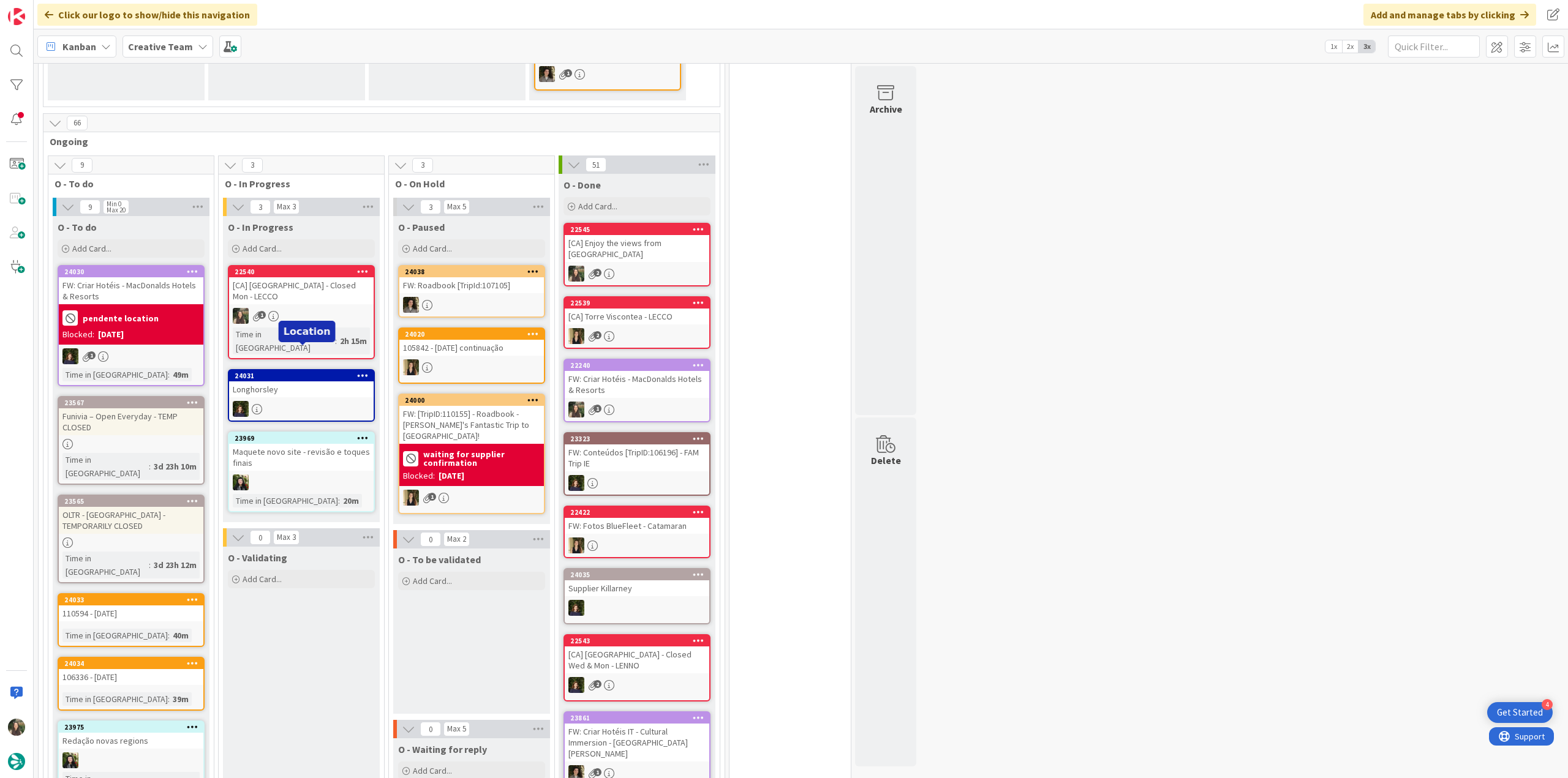
click at [332, 309] on div "1" at bounding box center [301, 316] width 145 height 16
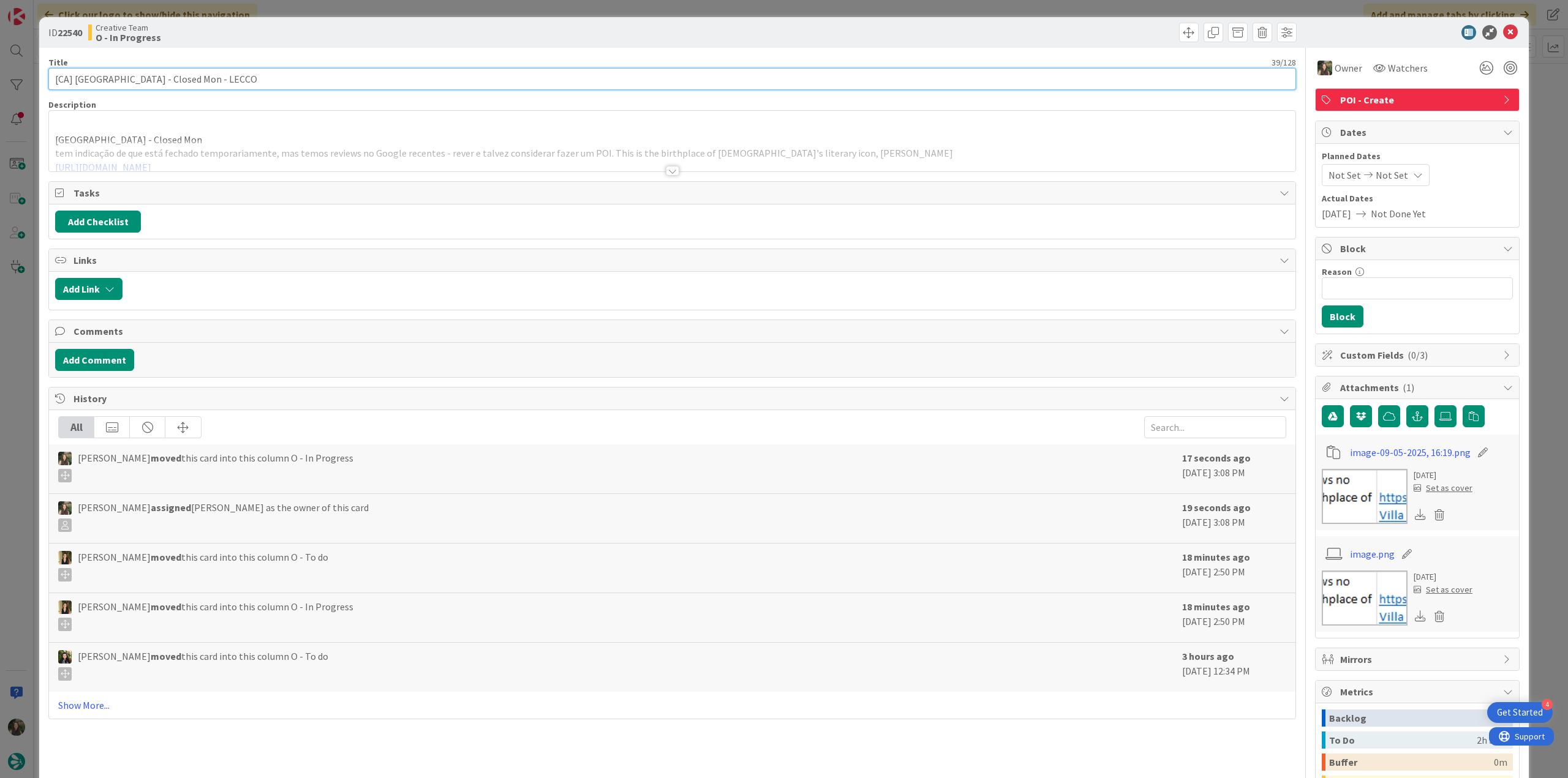
drag, startPoint x: 182, startPoint y: 79, endPoint x: 16, endPoint y: 88, distance: 166.2
click at [16, 88] on div "ID 22540 Creative Team O - In Progress Title 39 / 128 [CA] Villa Manzoni - Clos…" at bounding box center [784, 389] width 1568 height 778
click at [295, 132] on div "Inês Gonçalves just joined Villa Manzoni - Closed Mon tem indicação de que está…" at bounding box center [672, 141] width 1246 height 61
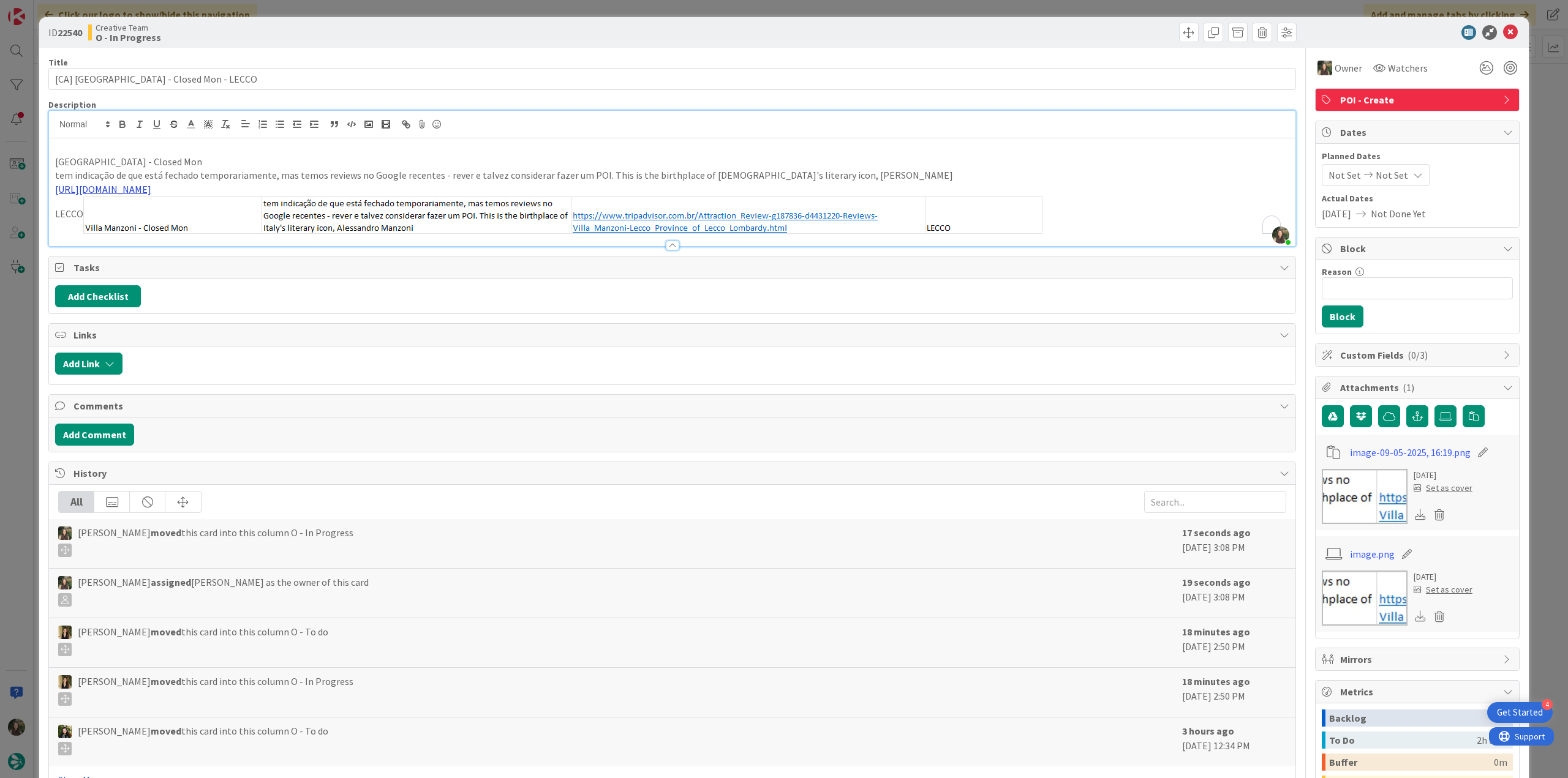
click at [151, 188] on link "https://www.tripadvisor.com.br/Attraction_Review-g187836-d4431220-Reviews-Villa…" at bounding box center [103, 188] width 97 height 12
click at [283, 213] on link "https://www.tripadvisor.com.br/Attraction_Review-g187836-d4431220-Reviews-Villa…" at bounding box center [303, 213] width 84 height 16
click at [15, 348] on div "ID 22540 Creative Team O - In Progress Title 39 / 128 [CA] Villa Manzoni - Clos…" at bounding box center [784, 389] width 1568 height 778
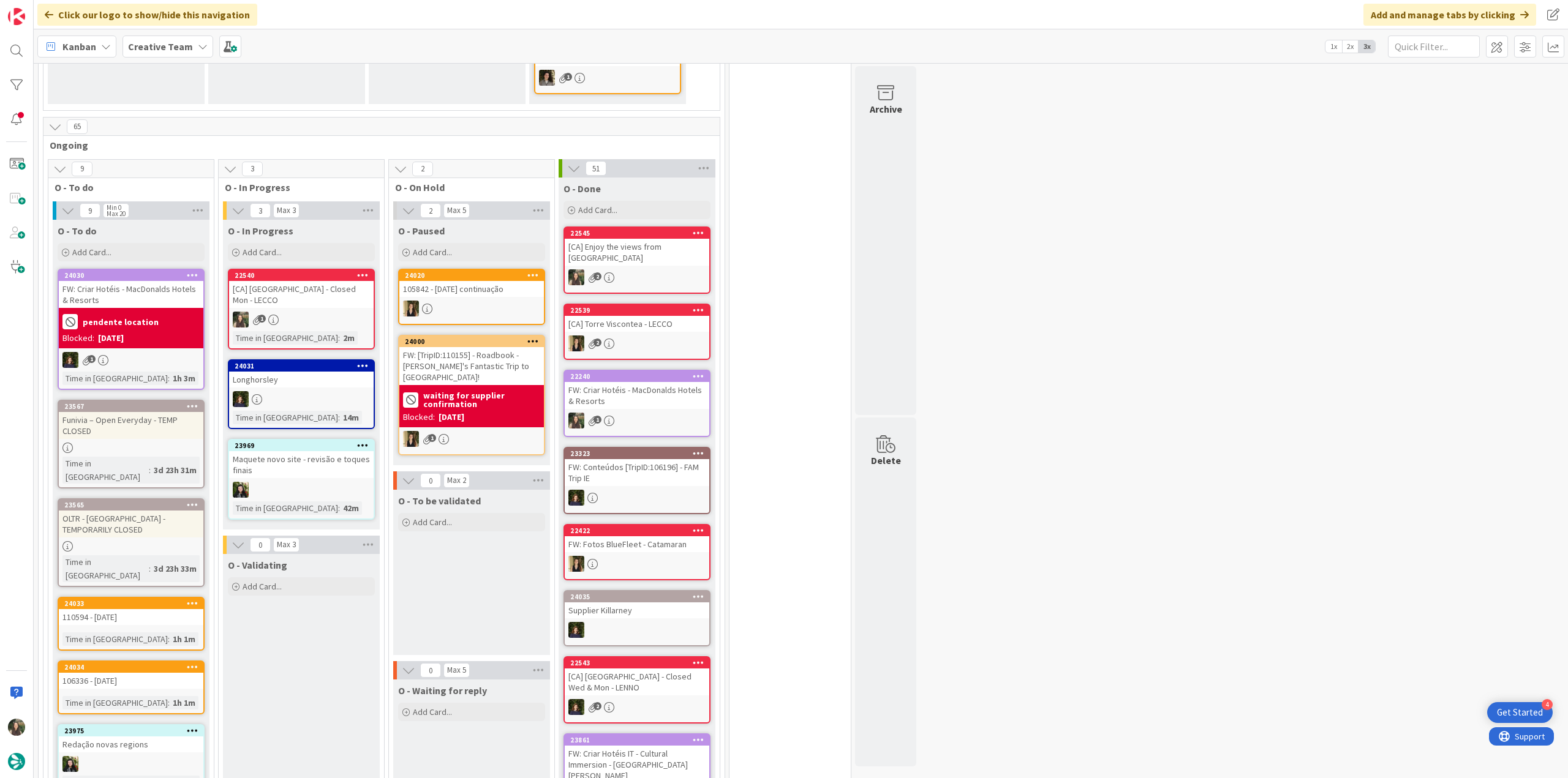
click at [361, 313] on div "1" at bounding box center [301, 319] width 145 height 16
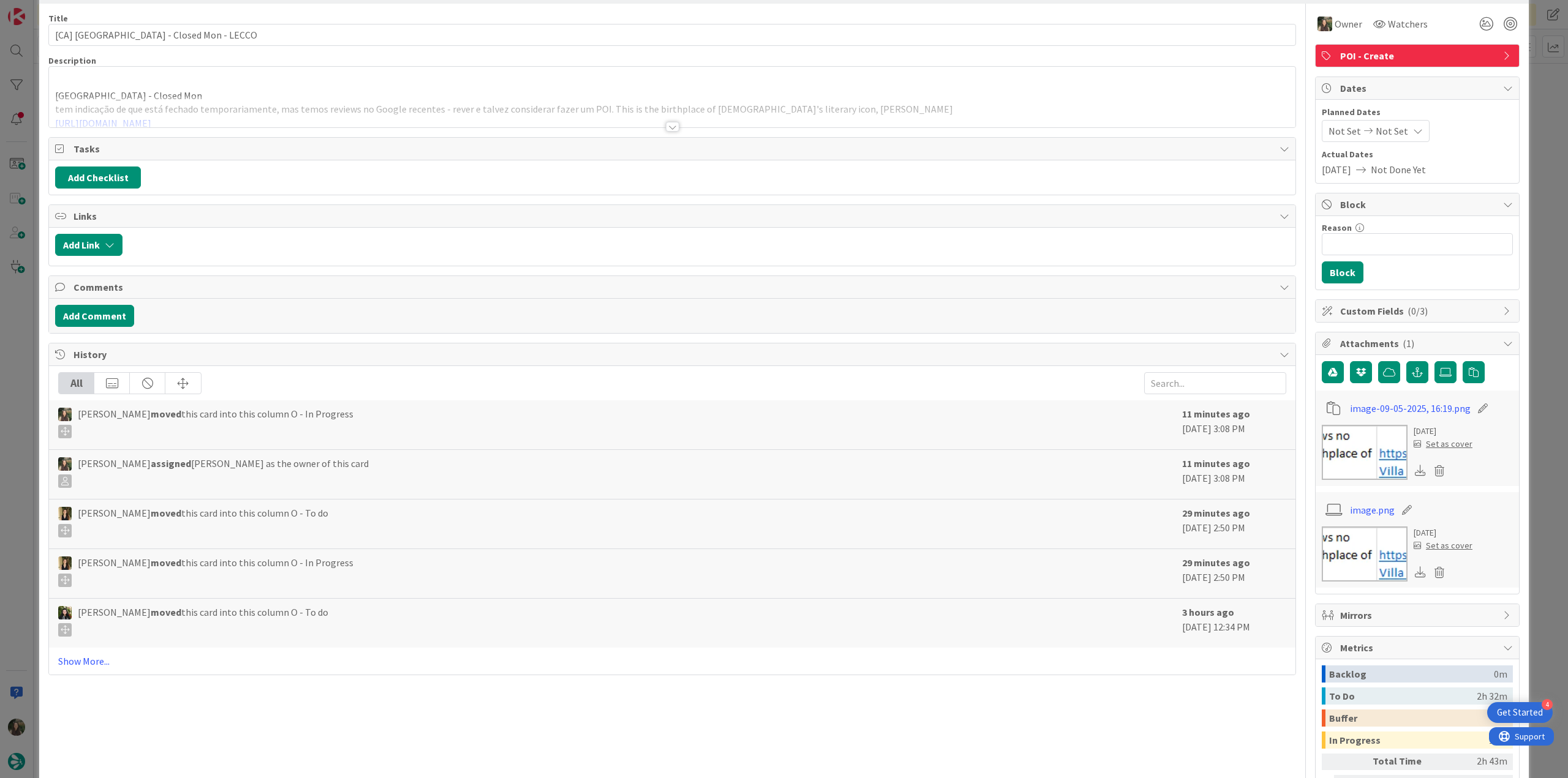
scroll to position [62, 0]
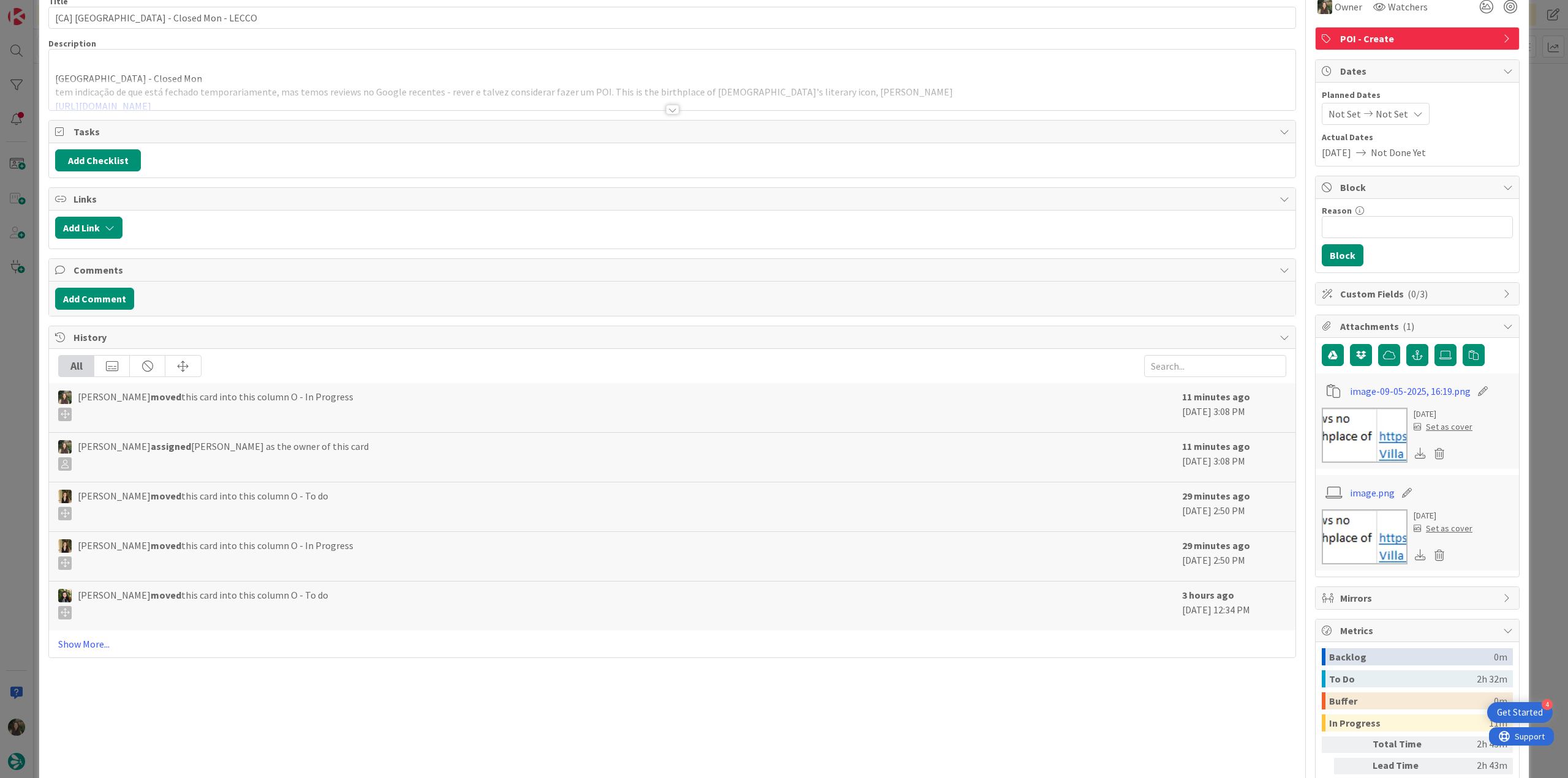
click at [1539, 579] on div "ID 22540 Creative Team O - In Progress Title 39 / 128 [CA] Villa Manzoni - Clos…" at bounding box center [784, 389] width 1568 height 778
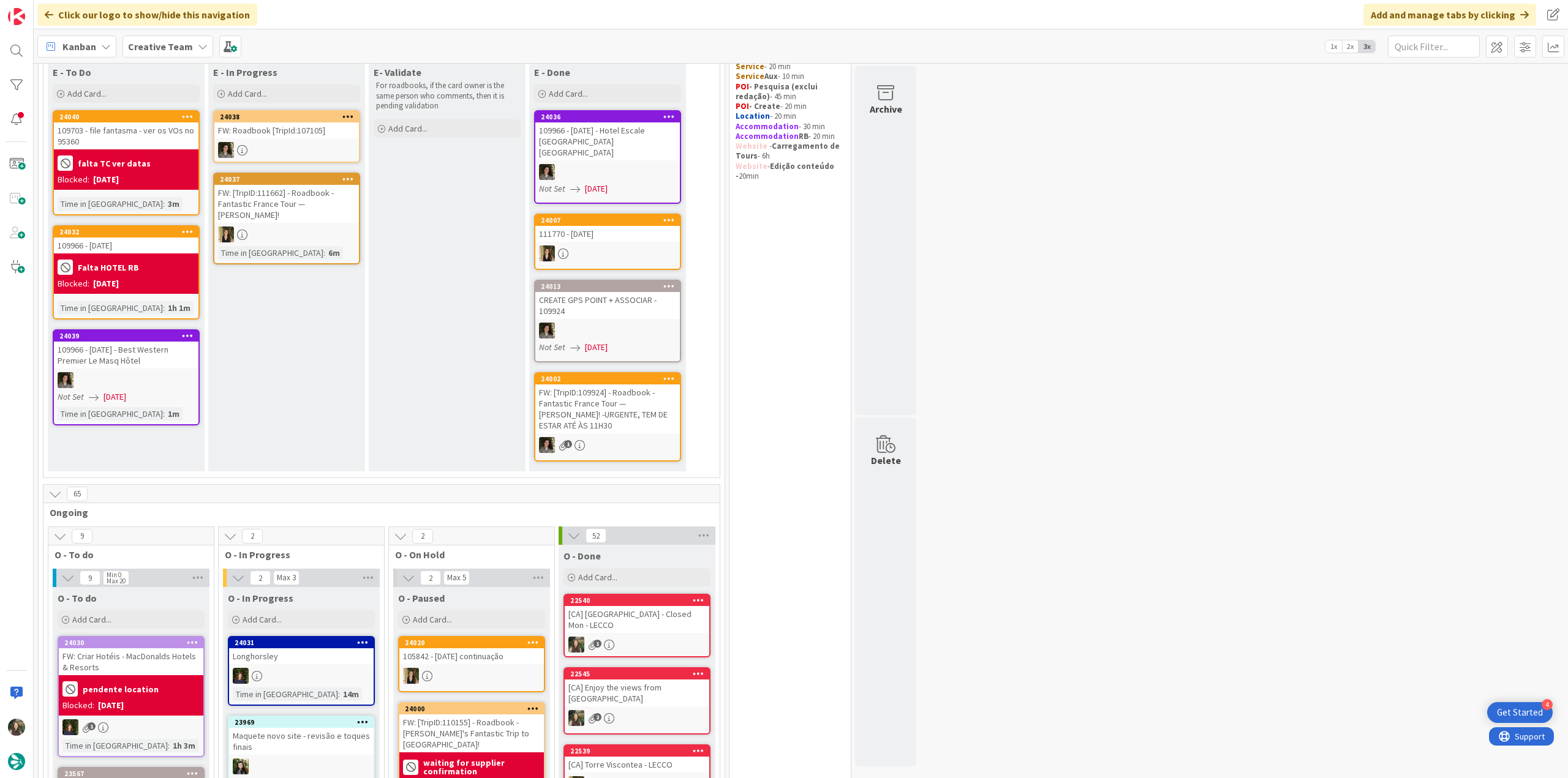
scroll to position [429, 0]
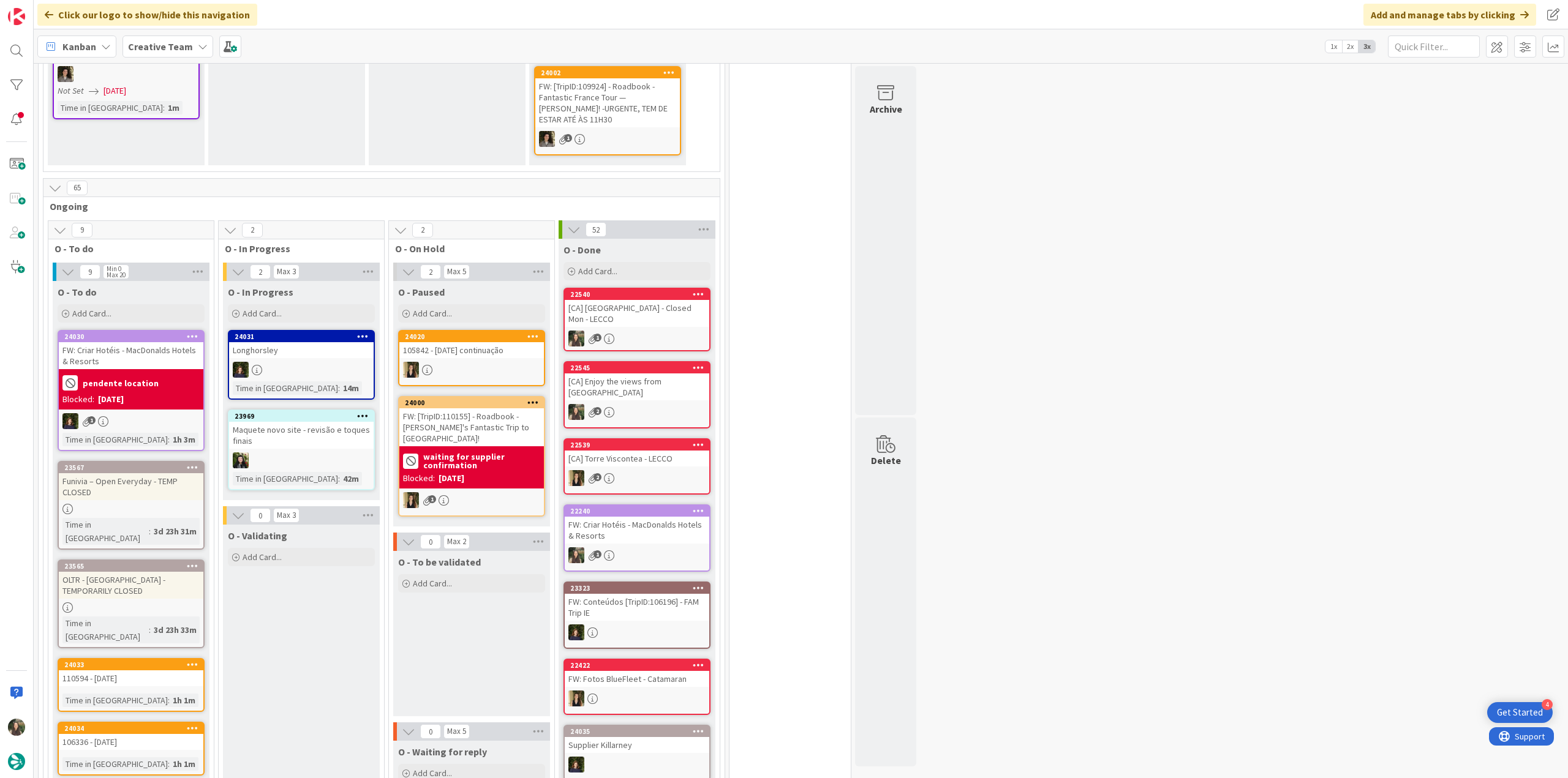
click at [175, 504] on div at bounding box center [131, 509] width 145 height 10
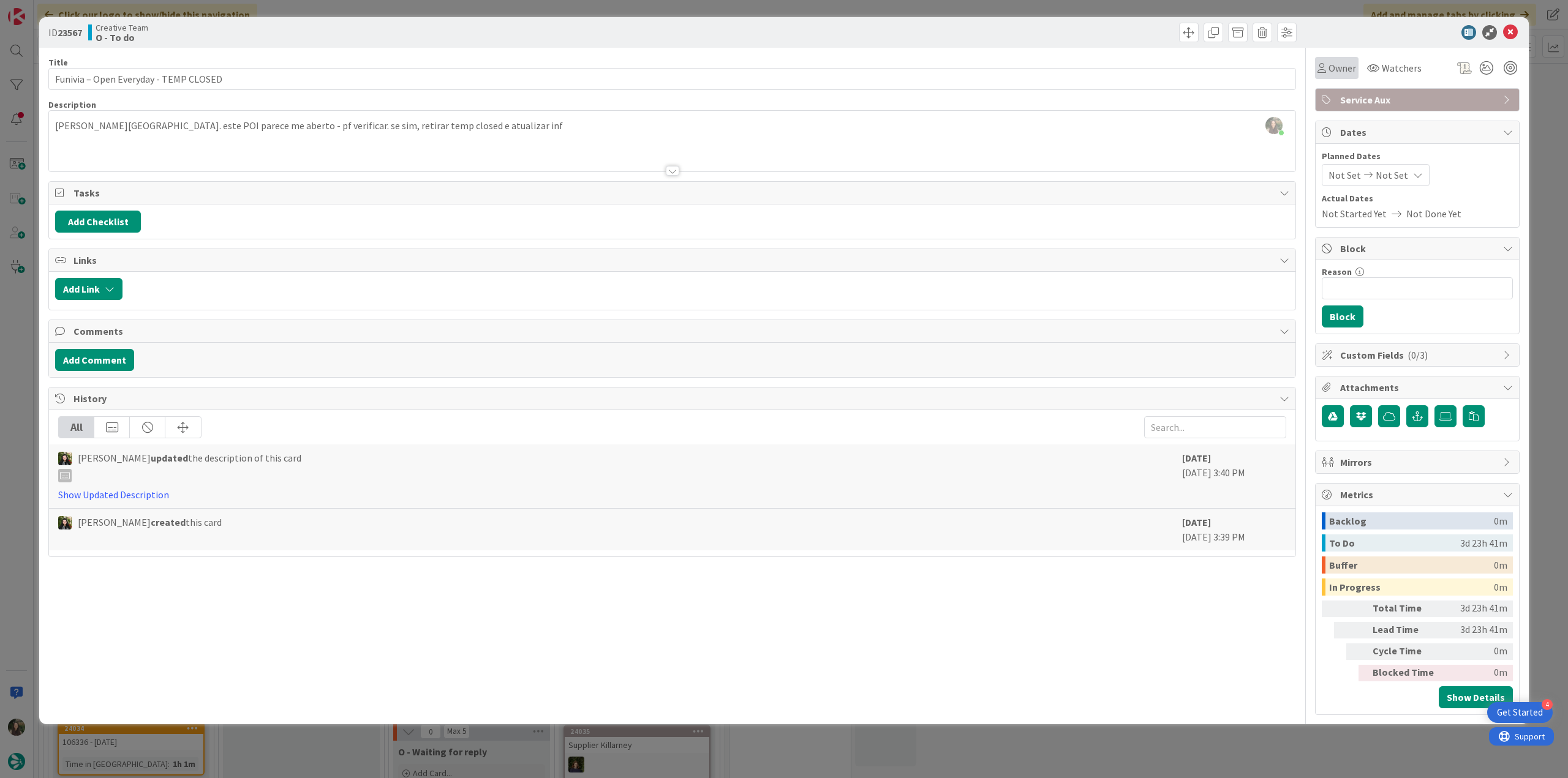
click at [1348, 71] on span "Owner" at bounding box center [1342, 68] width 27 height 15
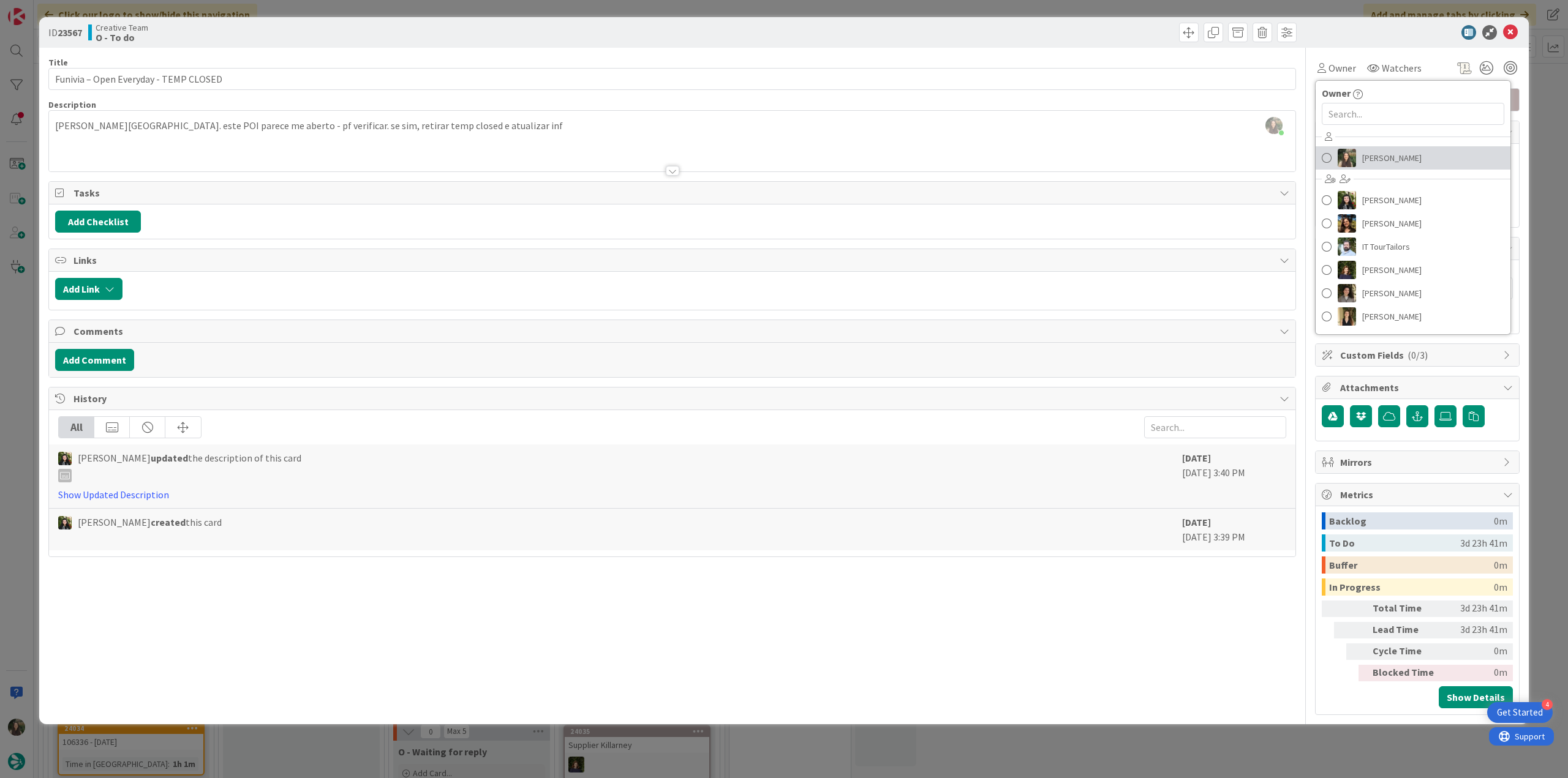
click at [1369, 161] on span "[PERSON_NAME]" at bounding box center [1391, 157] width 60 height 18
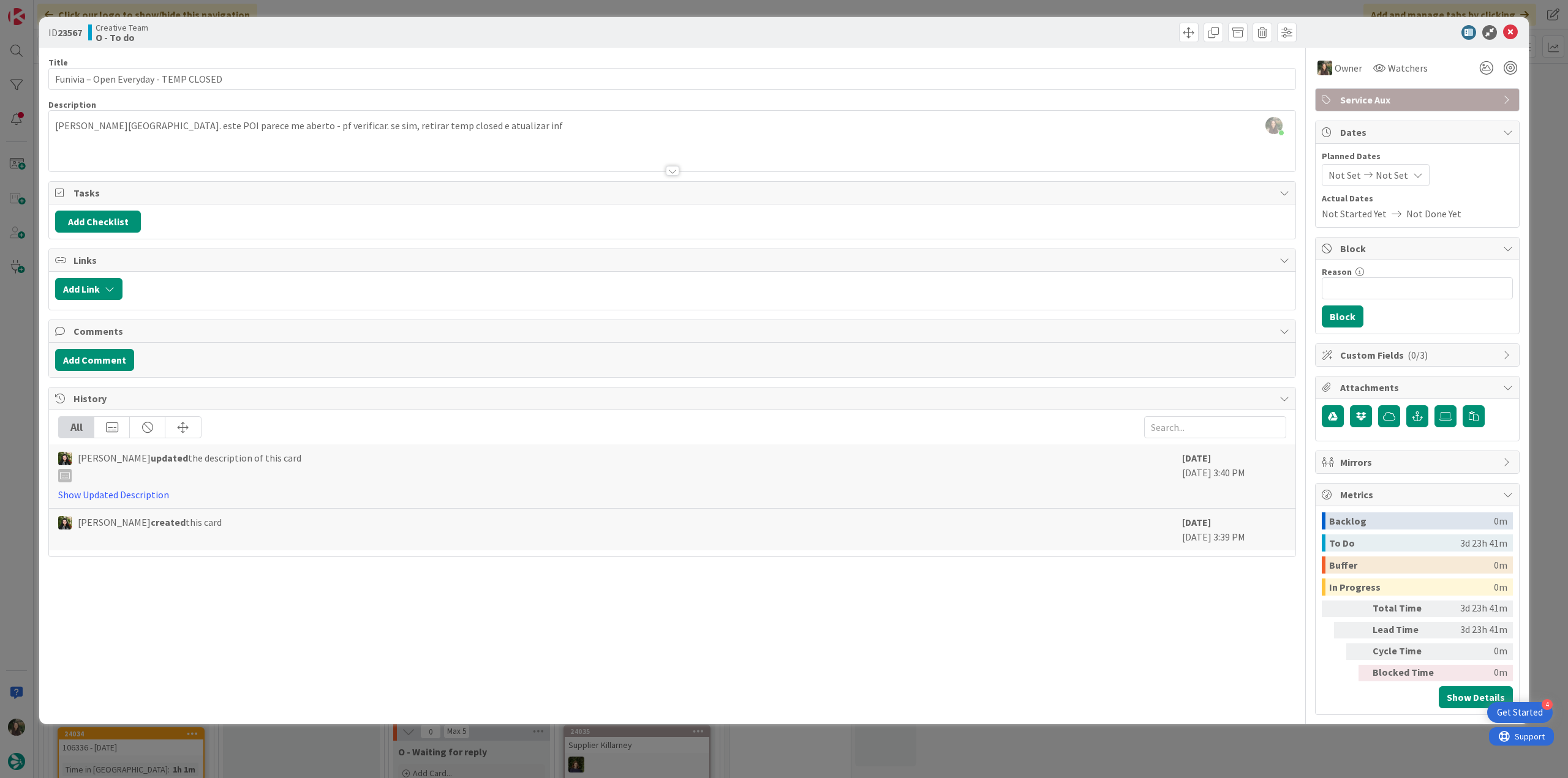
click at [1540, 110] on div "ID 23567 Creative Team O - To do Title 37 / 128 Funivia – Open Everyday - TEMP …" at bounding box center [784, 389] width 1568 height 778
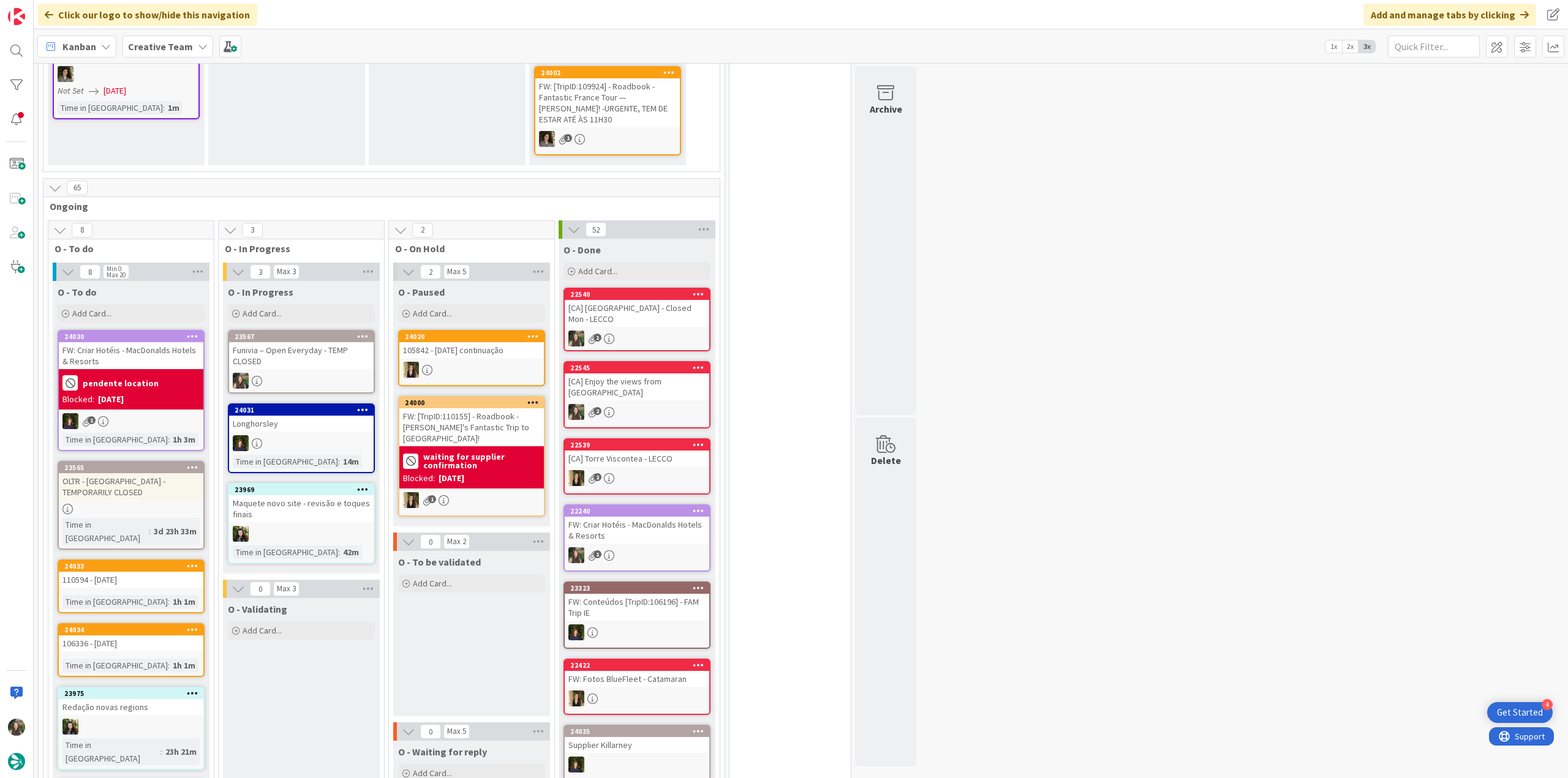
click at [330, 343] on div "Funivia – Open Everyday - TEMP CLOSED" at bounding box center [301, 356] width 145 height 27
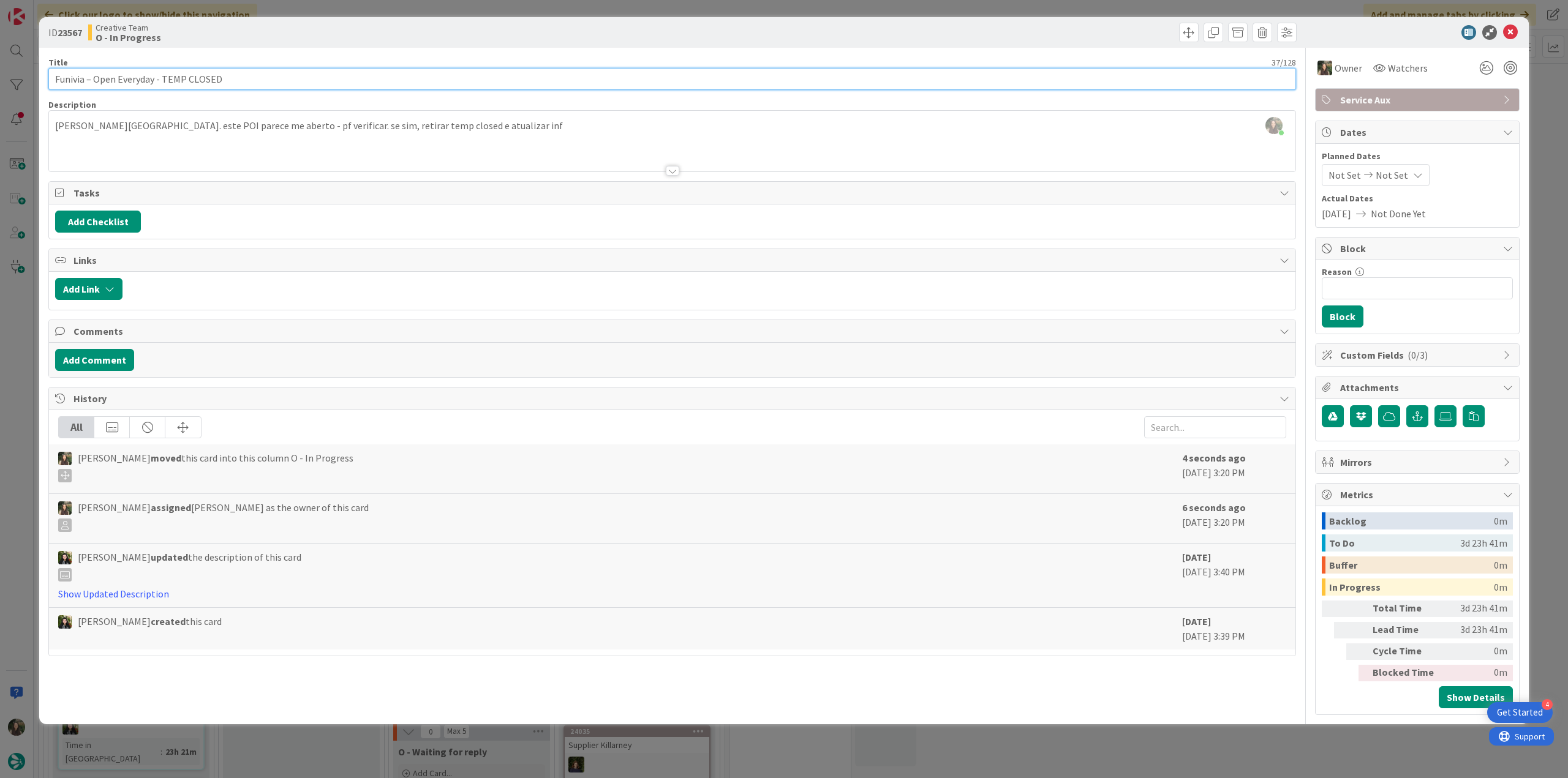
click at [70, 78] on input "Funivia – Open Everyday - TEMP CLOSED" at bounding box center [672, 79] width 1247 height 22
drag, startPoint x: 229, startPoint y: 74, endPoint x: 17, endPoint y: 76, distance: 212.0
click at [17, 76] on div "ID 23567 Creative Team O - In Progress Title 37 / 128 Funivia – Open Everyday -…" at bounding box center [784, 389] width 1568 height 778
click at [20, 324] on div "ID 23567 Creative Team O - In Progress Title 37 / 128 Funivia – Open Everyday -…" at bounding box center [784, 389] width 1568 height 778
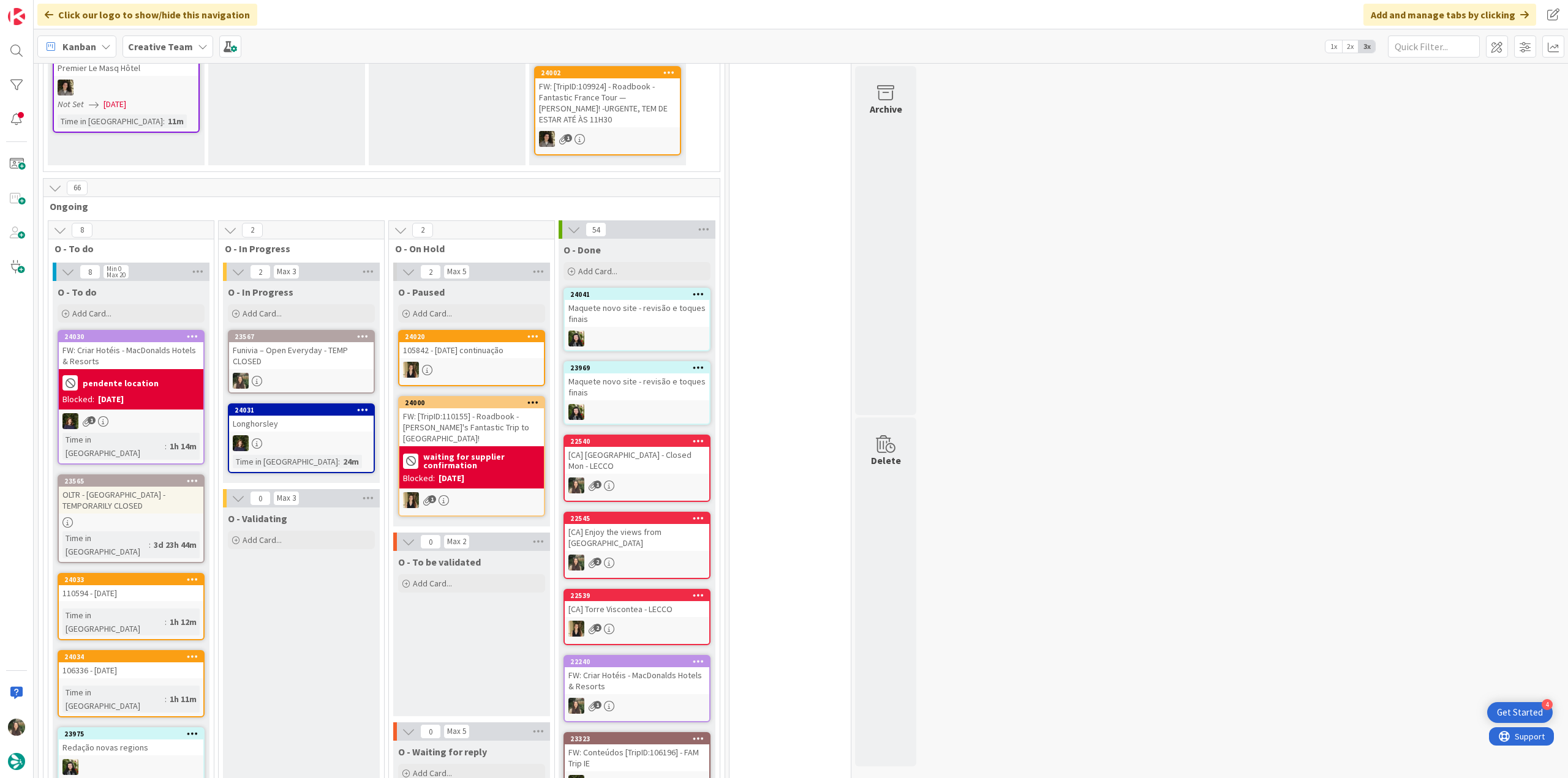
click at [295, 348] on div "Funivia – Open Everyday - TEMP CLOSED" at bounding box center [301, 356] width 145 height 27
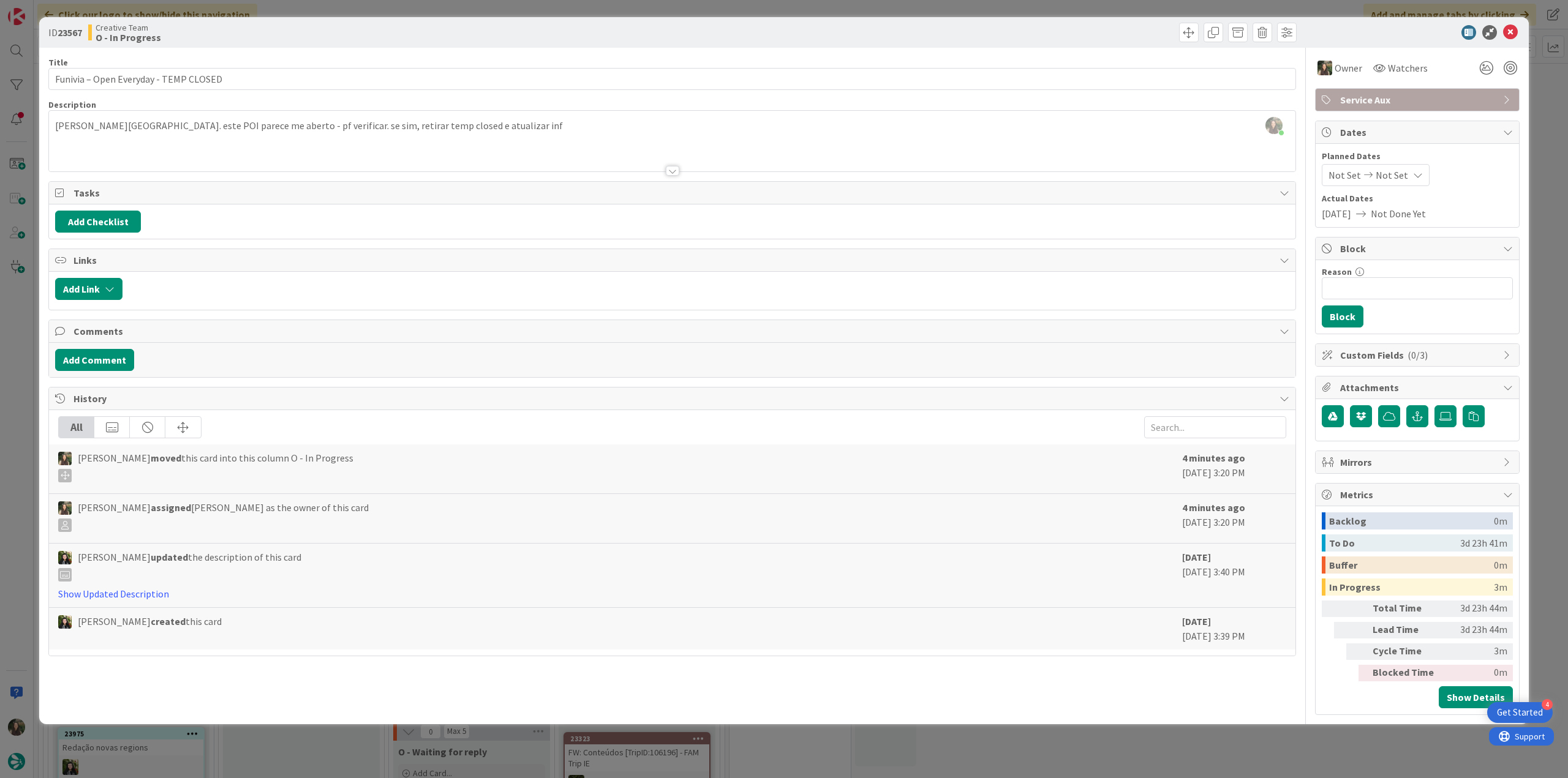
click at [15, 346] on div "ID 23567 Creative Team O - In Progress Title 37 / 128 Funivia – Open Everyday -…" at bounding box center [784, 389] width 1568 height 778
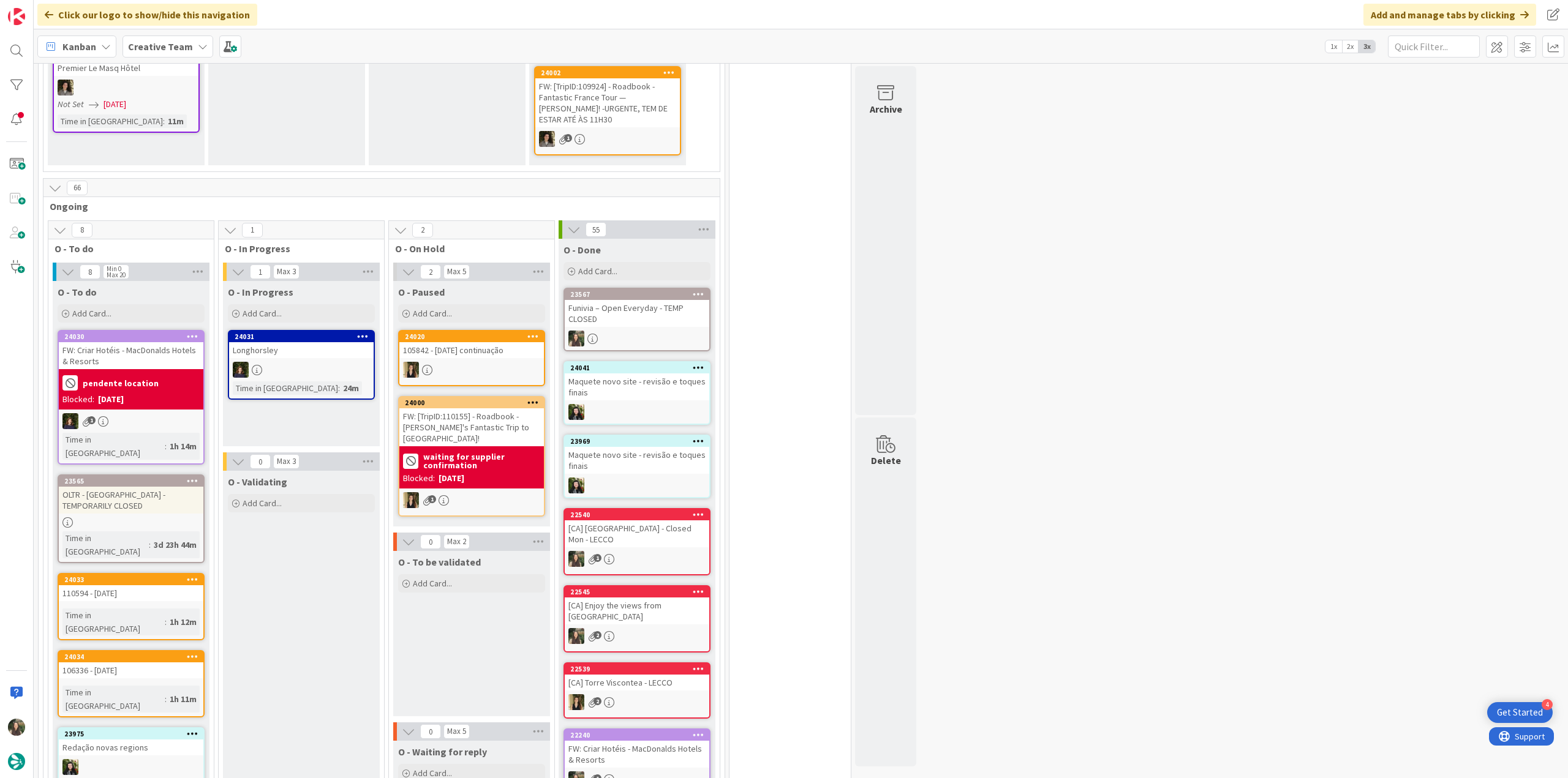
click at [140, 486] on div "OLTR - [GEOGRAPHIC_DATA] - TEMPORARILY CLOSED" at bounding box center [131, 500] width 145 height 27
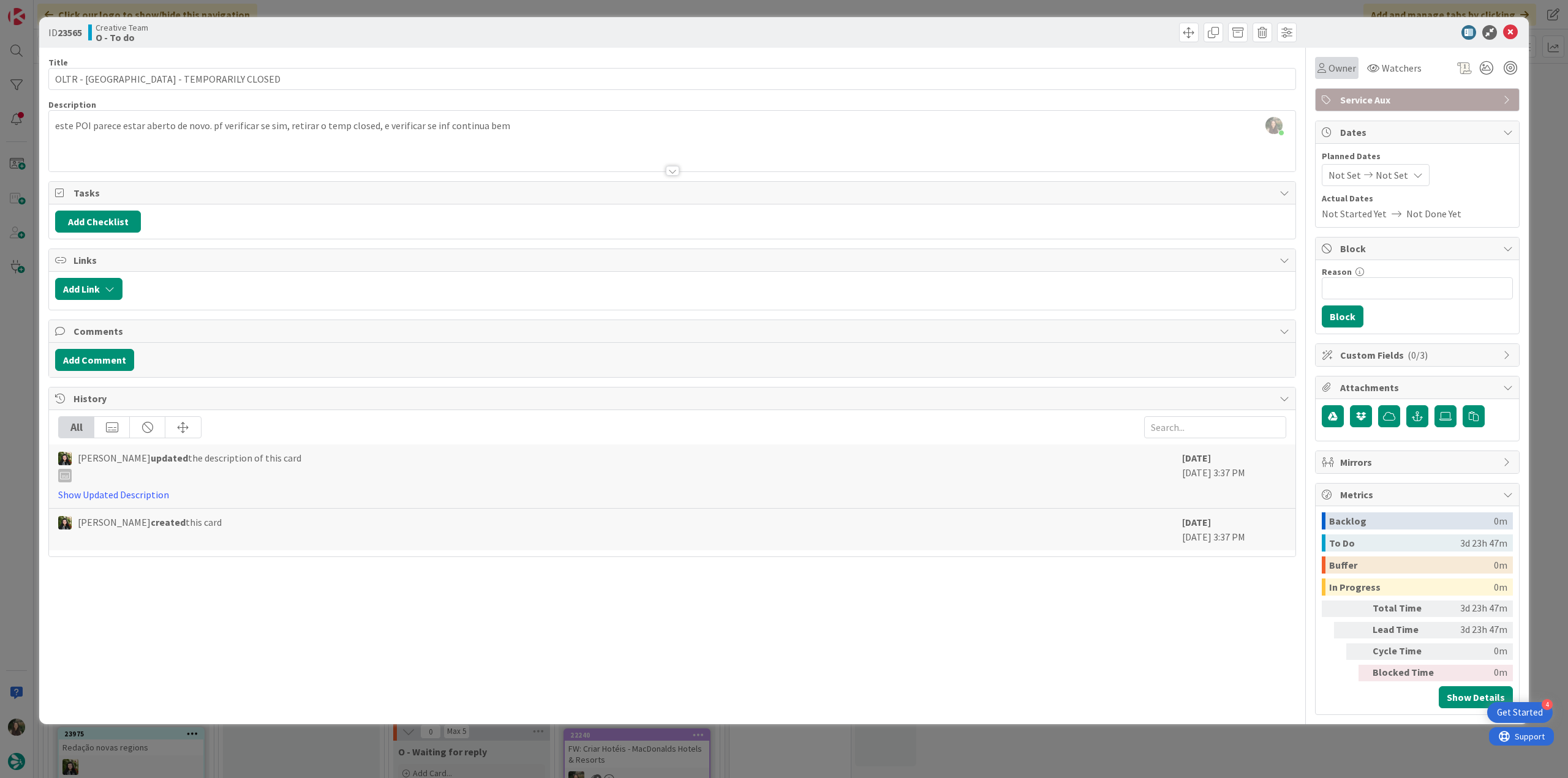
click at [1321, 74] on div "Owner" at bounding box center [1336, 68] width 39 height 15
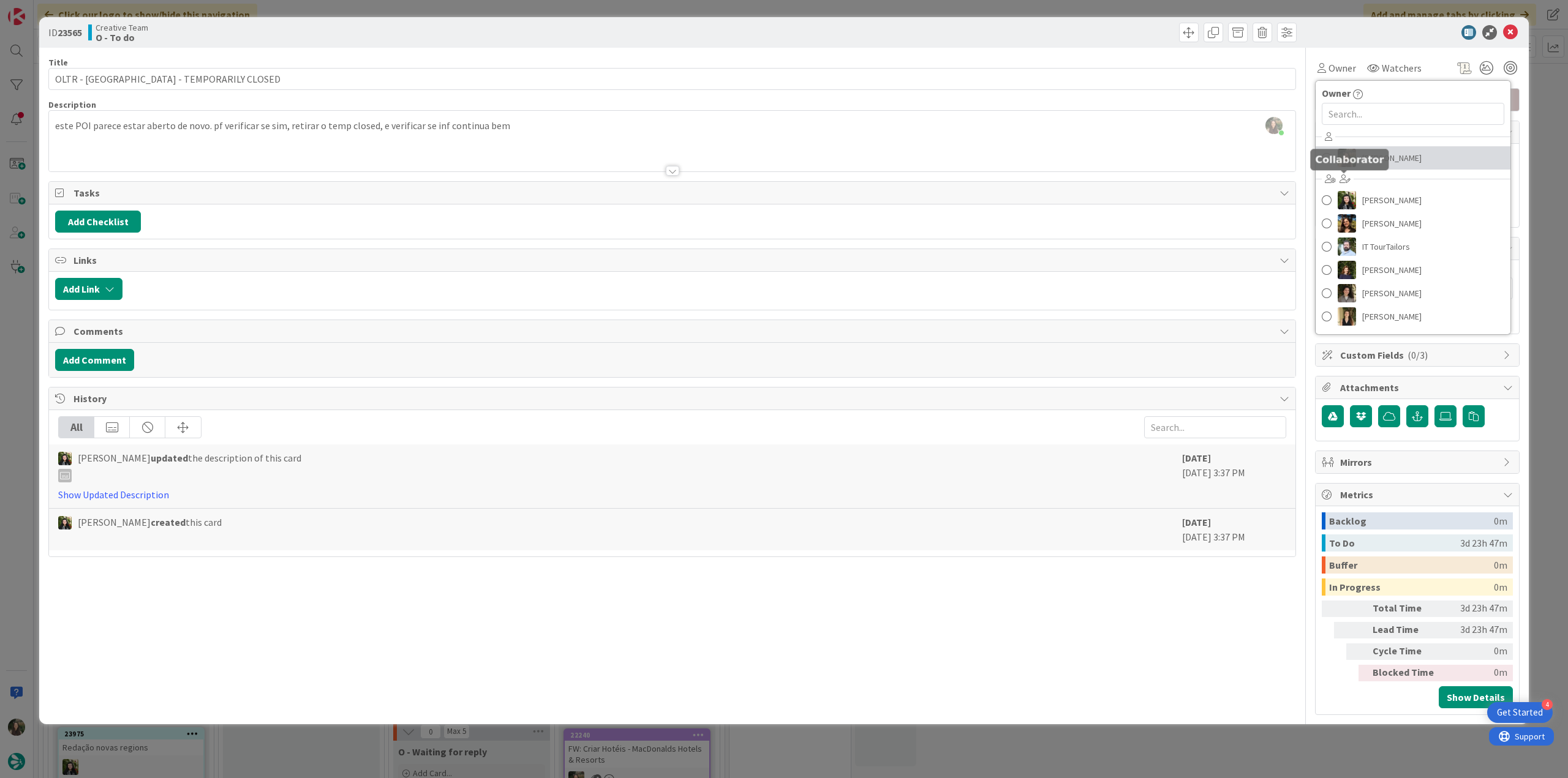
click at [1350, 161] on img at bounding box center [1346, 157] width 18 height 18
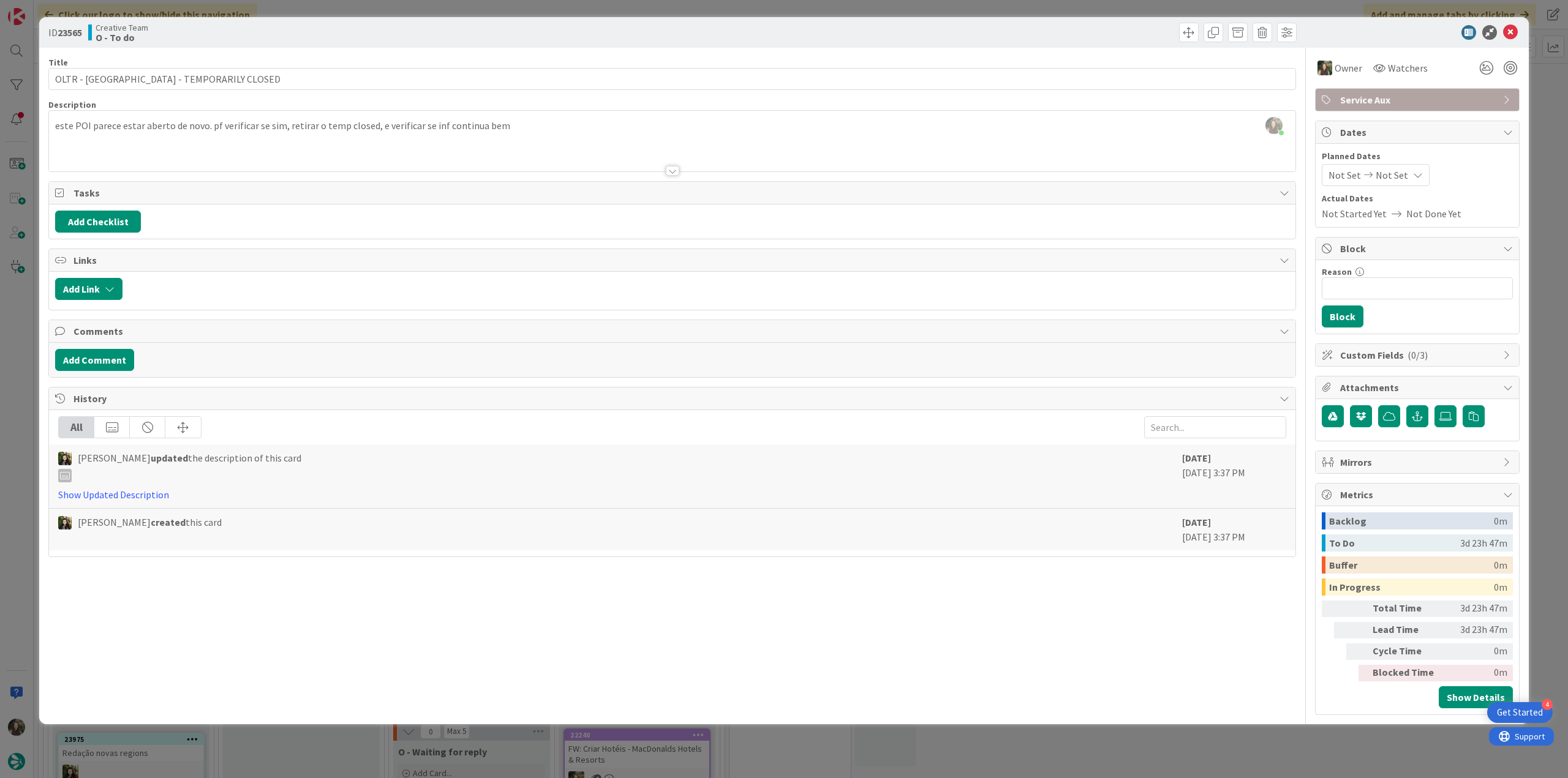
click at [1539, 126] on div "ID 23565 Creative Team O - To do Title 46 / 128 OLTR - Forte di Belvedere - TEM…" at bounding box center [784, 389] width 1568 height 778
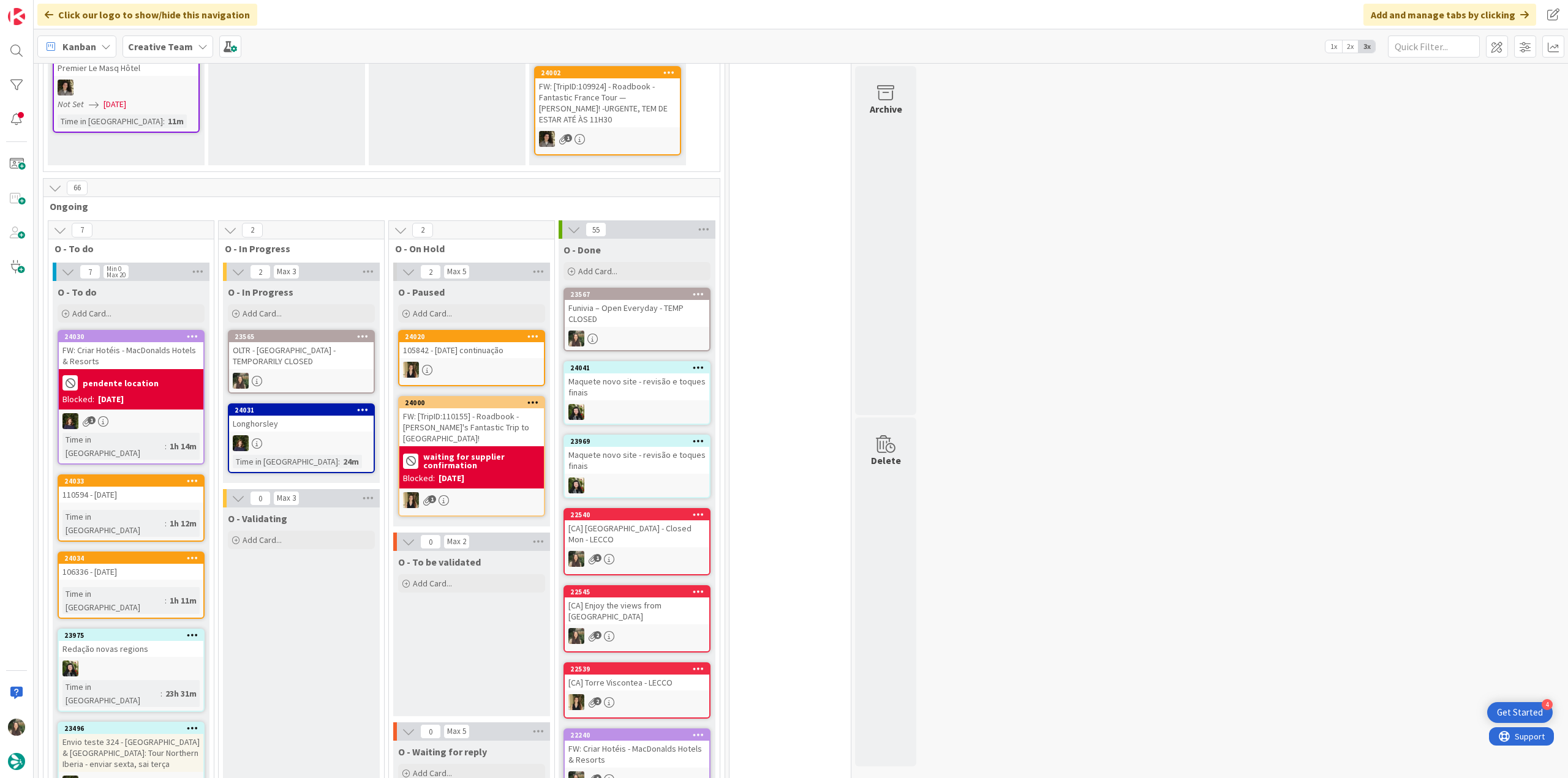
click at [305, 352] on div "OLTR - [GEOGRAPHIC_DATA] - TEMPORARILY CLOSED" at bounding box center [301, 356] width 145 height 27
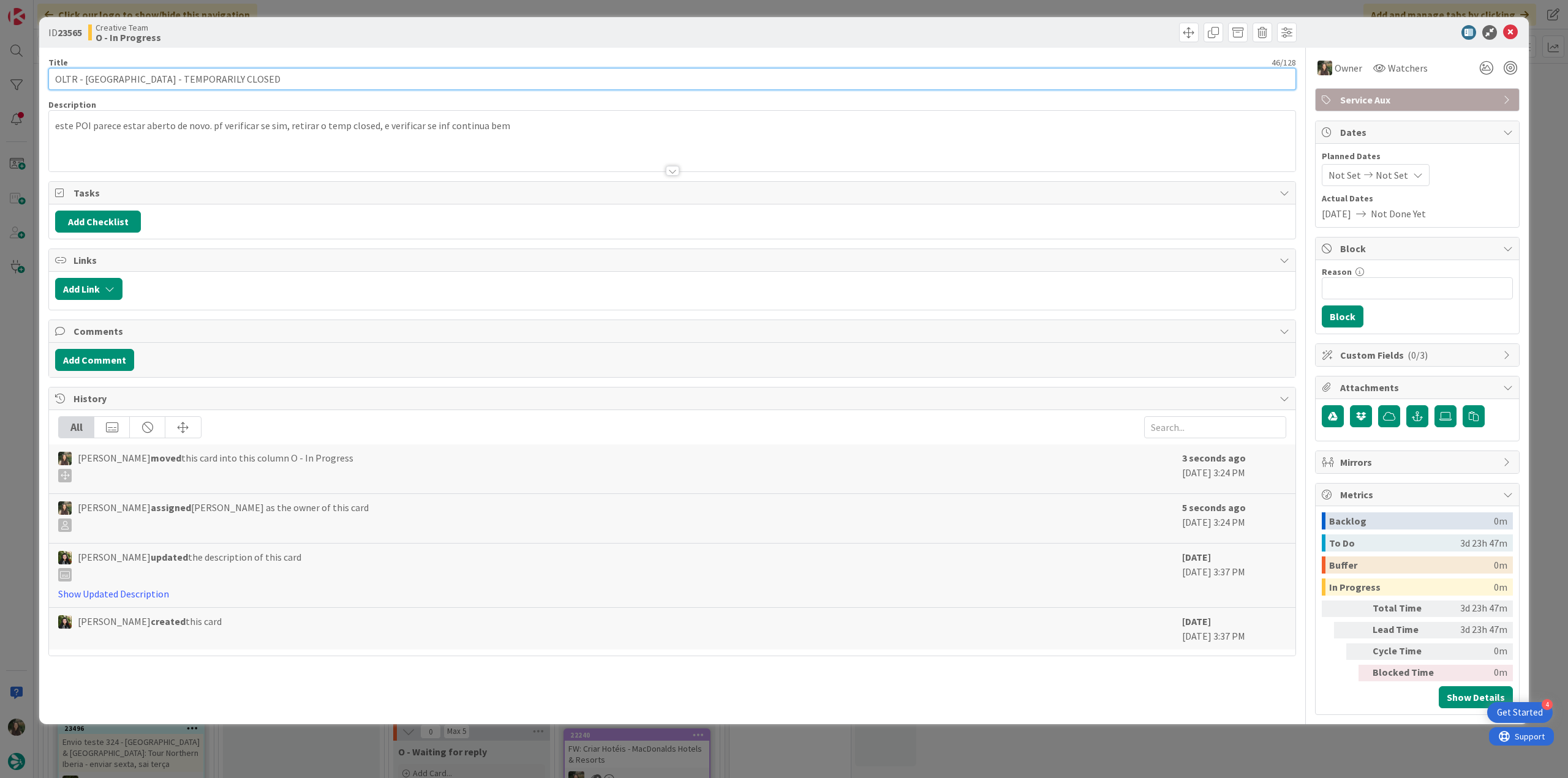
drag, startPoint x: 55, startPoint y: 78, endPoint x: 218, endPoint y: 79, distance: 163.0
click at [218, 79] on input "OLTR - [GEOGRAPHIC_DATA] - TEMPORARILY CLOSED" at bounding box center [672, 79] width 1247 height 22
click at [156, 68] on input "OLTR - [GEOGRAPHIC_DATA] - TEMPORARILY CLOSED" at bounding box center [672, 79] width 1247 height 22
drag, startPoint x: 157, startPoint y: 79, endPoint x: 83, endPoint y: 80, distance: 74.0
click at [83, 80] on input "OLTR - [GEOGRAPHIC_DATA] - TEMPORARILY CLOSED" at bounding box center [672, 79] width 1247 height 22
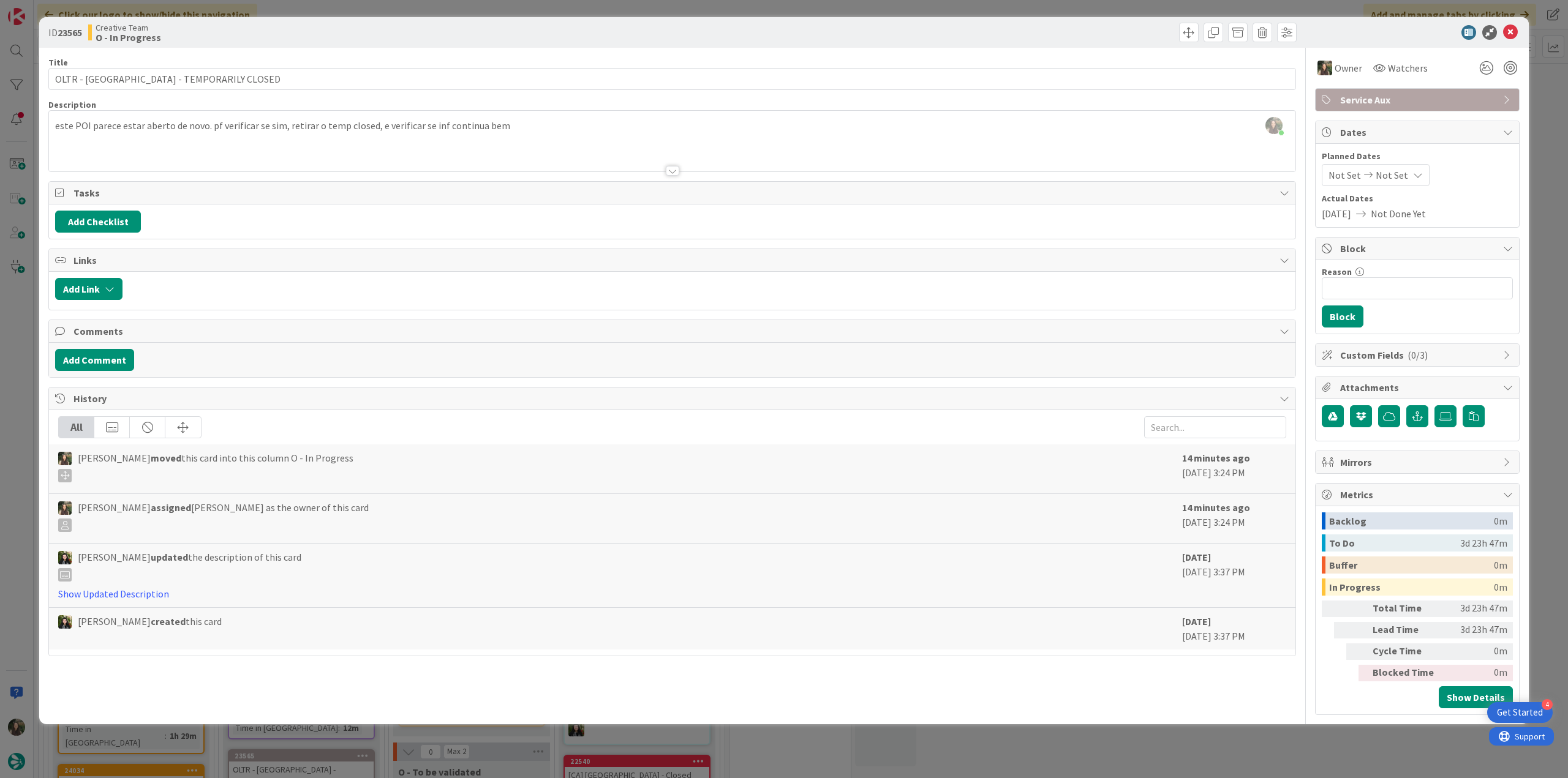
click at [25, 311] on div "ID 23565 Creative Team O - In Progress Title 46 / 128 OLTR - Forte di Belvedere…" at bounding box center [784, 389] width 1568 height 778
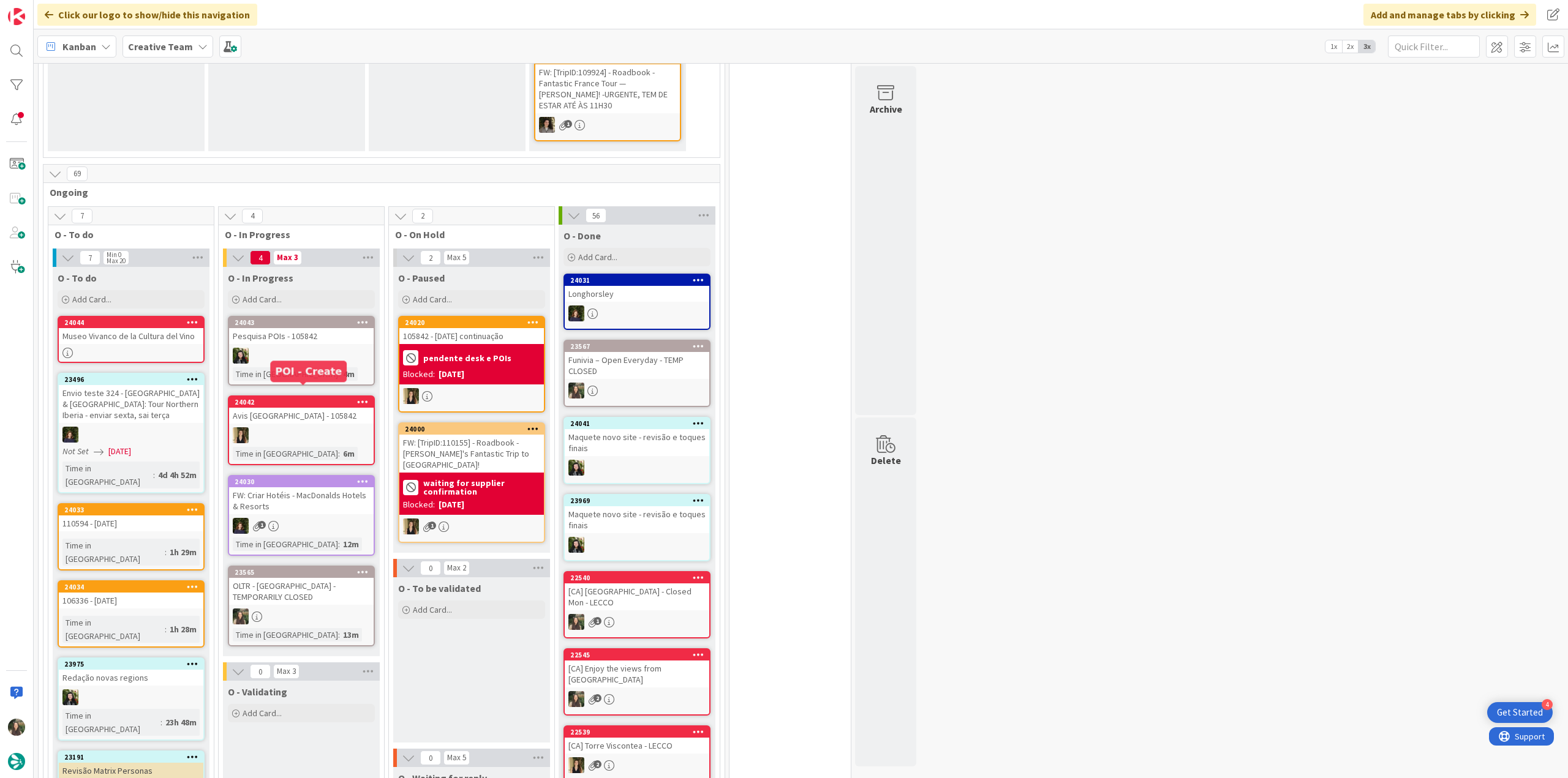
click at [315, 408] on div "Avis [GEOGRAPHIC_DATA] - 105842" at bounding box center [301, 416] width 145 height 16
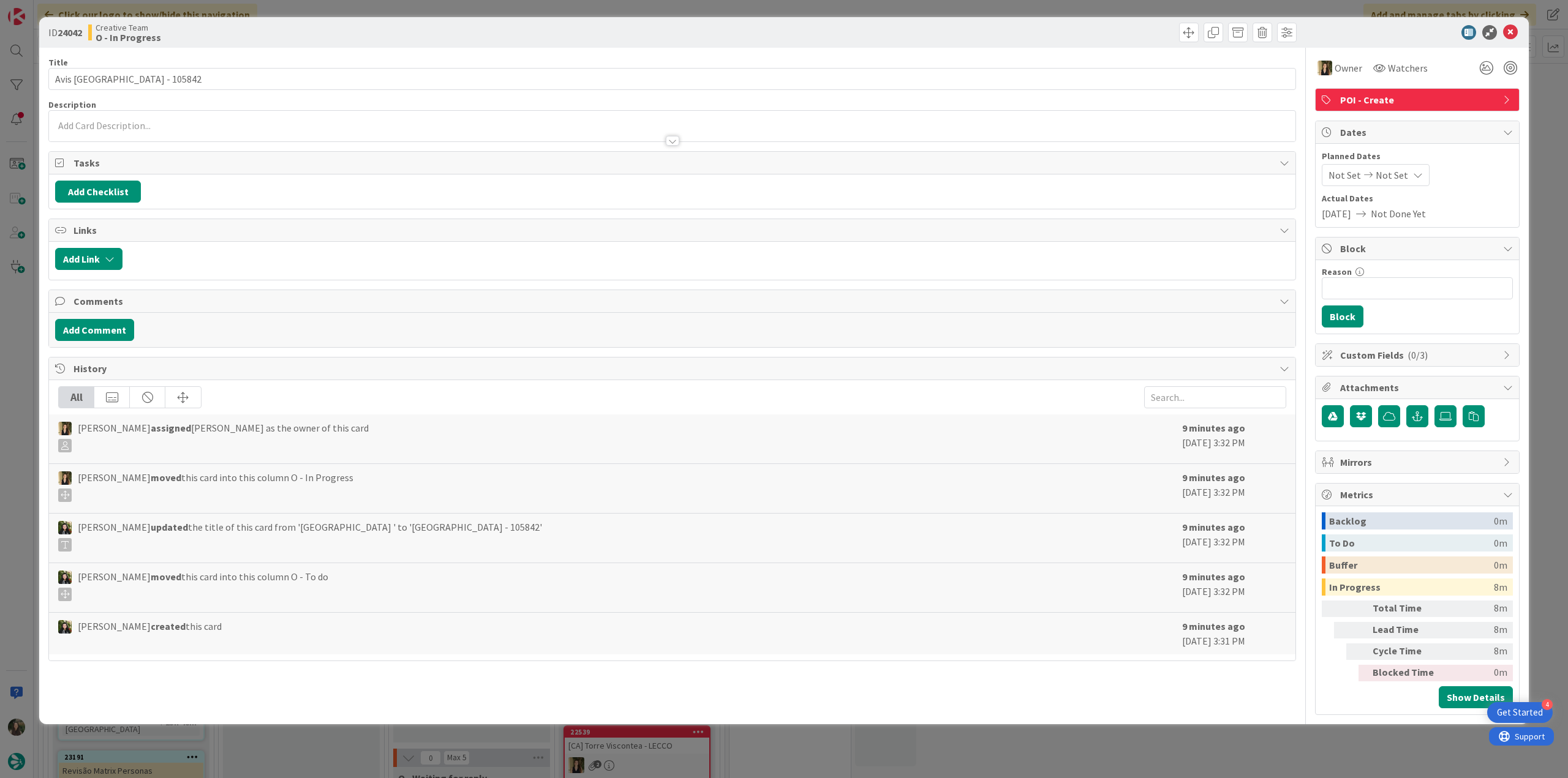
click at [26, 314] on div "ID 24042 Creative Team O - In Progress Title 34 / 128 Avis Nantes Train Station…" at bounding box center [784, 389] width 1568 height 778
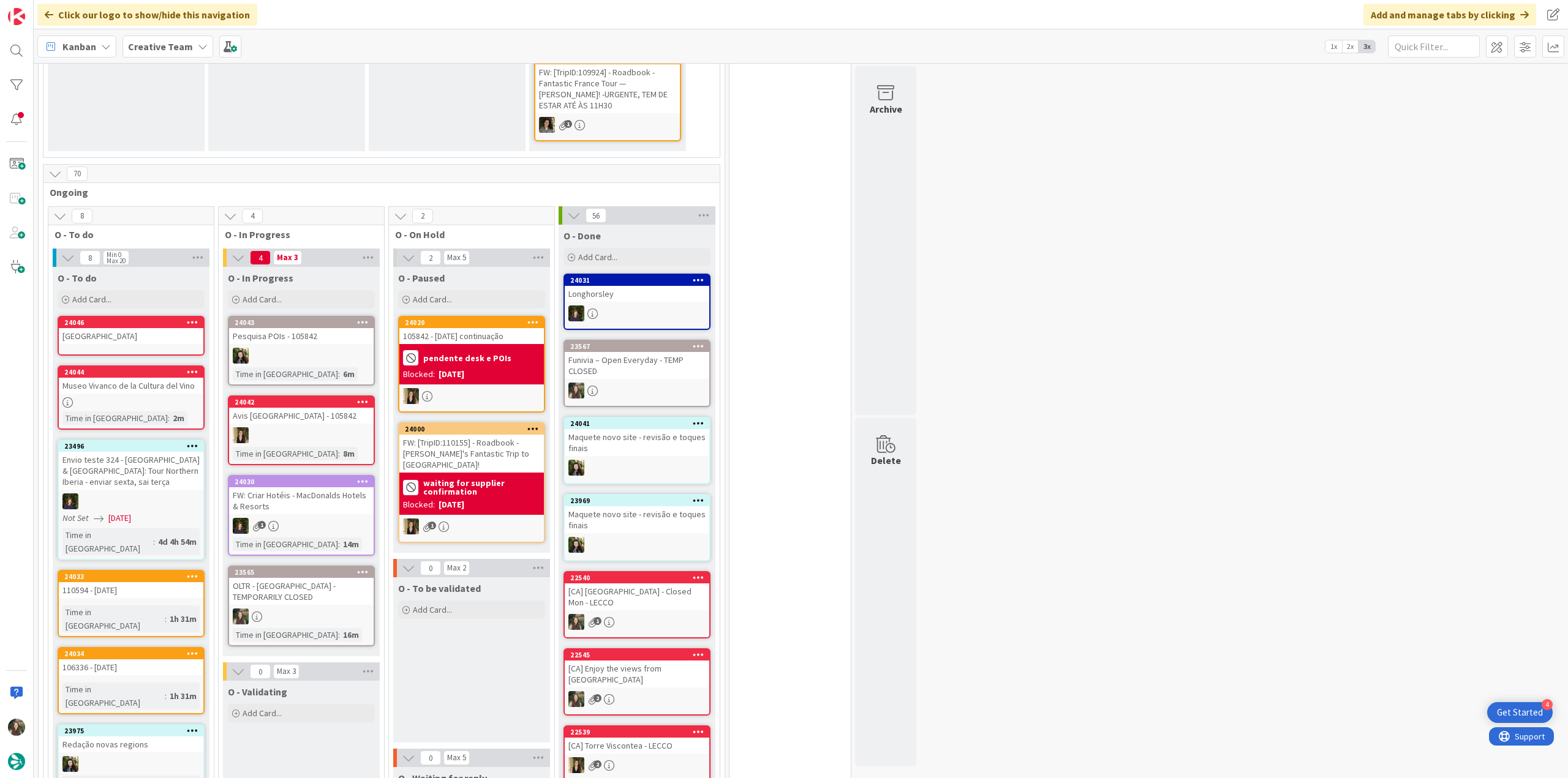
click at [330, 583] on div "OLTR - [GEOGRAPHIC_DATA] - TEMPORARILY CLOSED" at bounding box center [301, 592] width 145 height 27
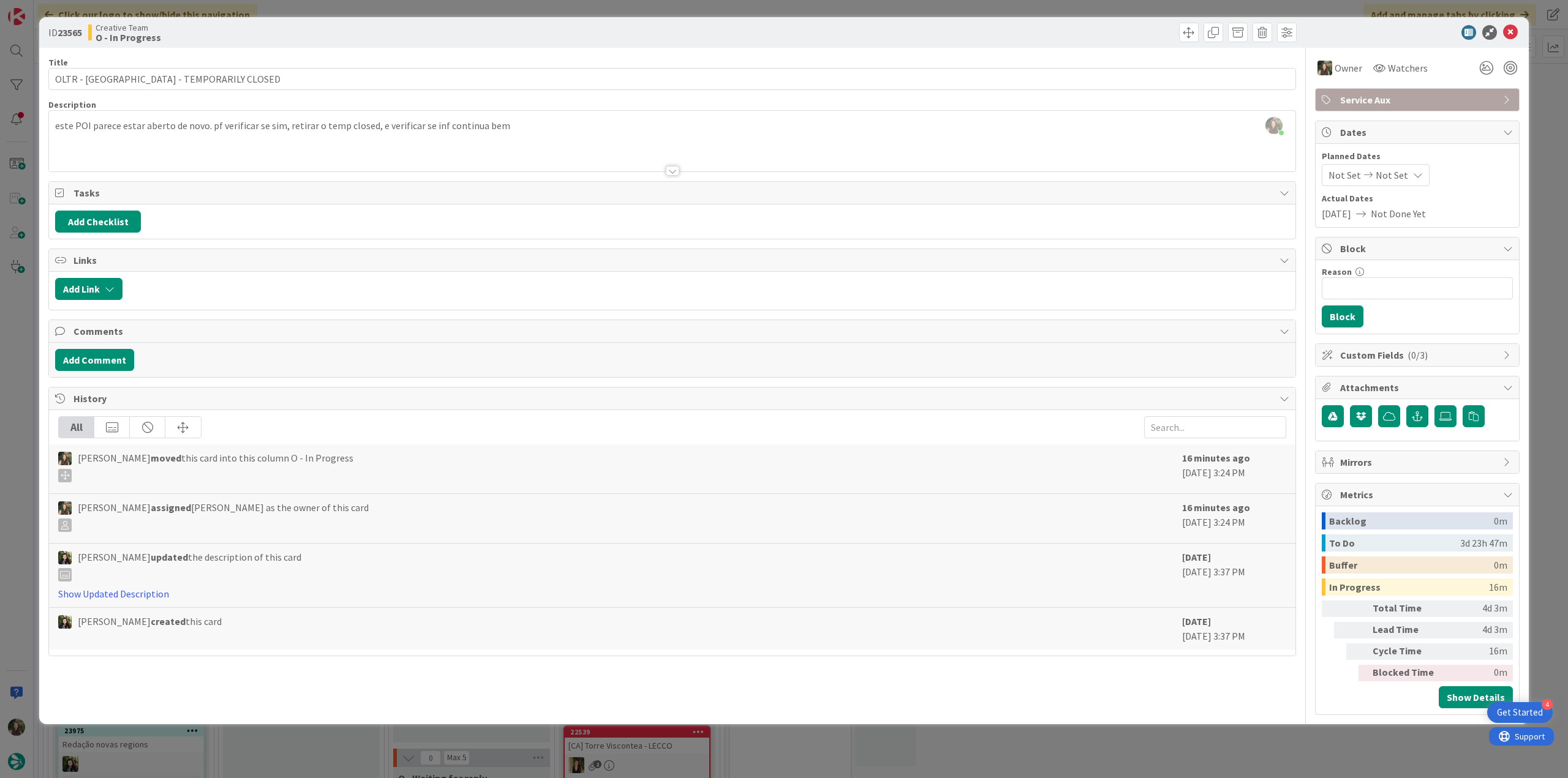
click at [17, 392] on div "ID 23565 Creative Team O - In Progress Title 46 / 128 OLTR - Forte di Belvedere…" at bounding box center [784, 389] width 1568 height 778
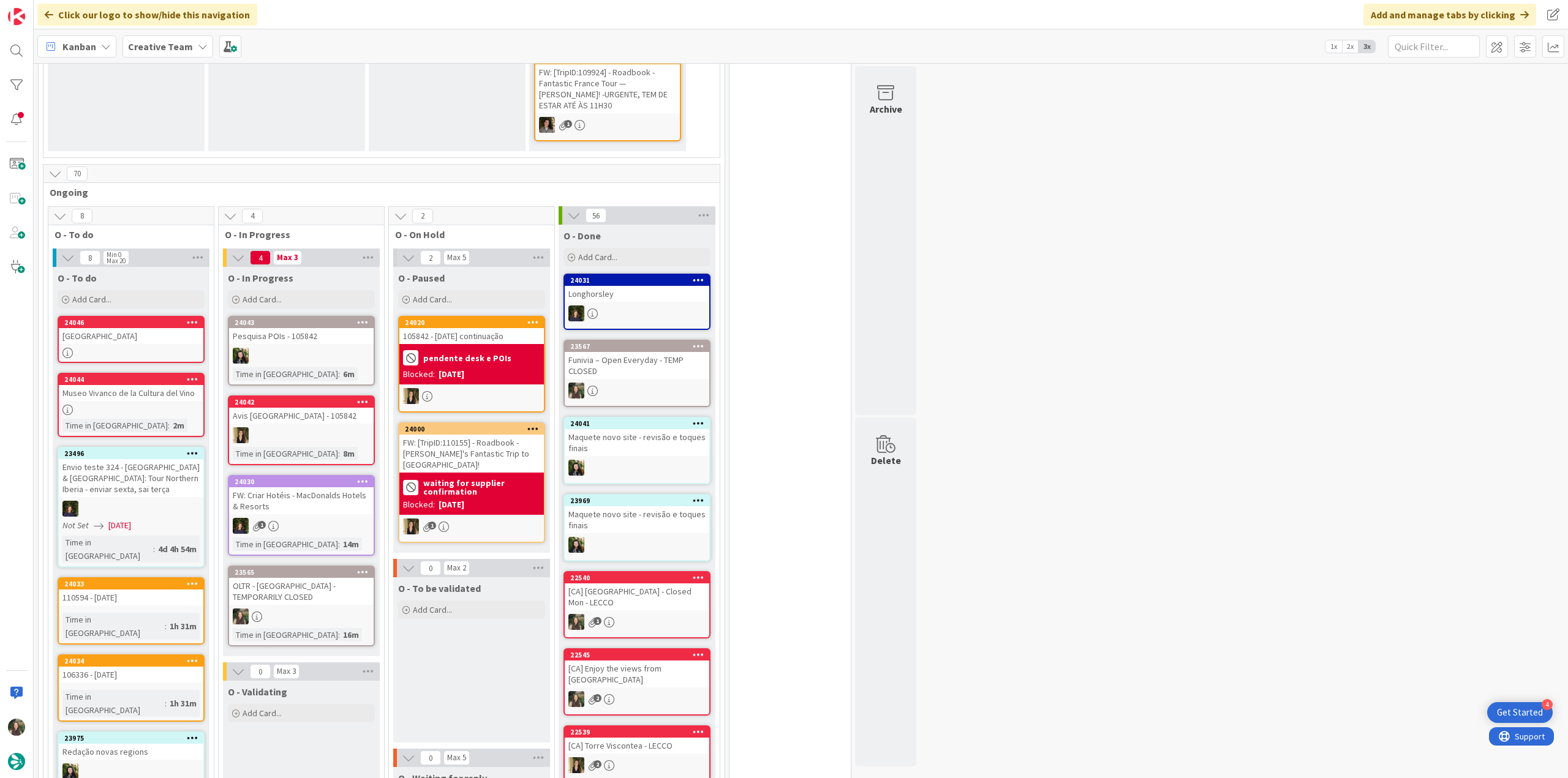
click at [317, 578] on div "OLTR - [GEOGRAPHIC_DATA] - TEMPORARILY CLOSED" at bounding box center [301, 592] width 145 height 27
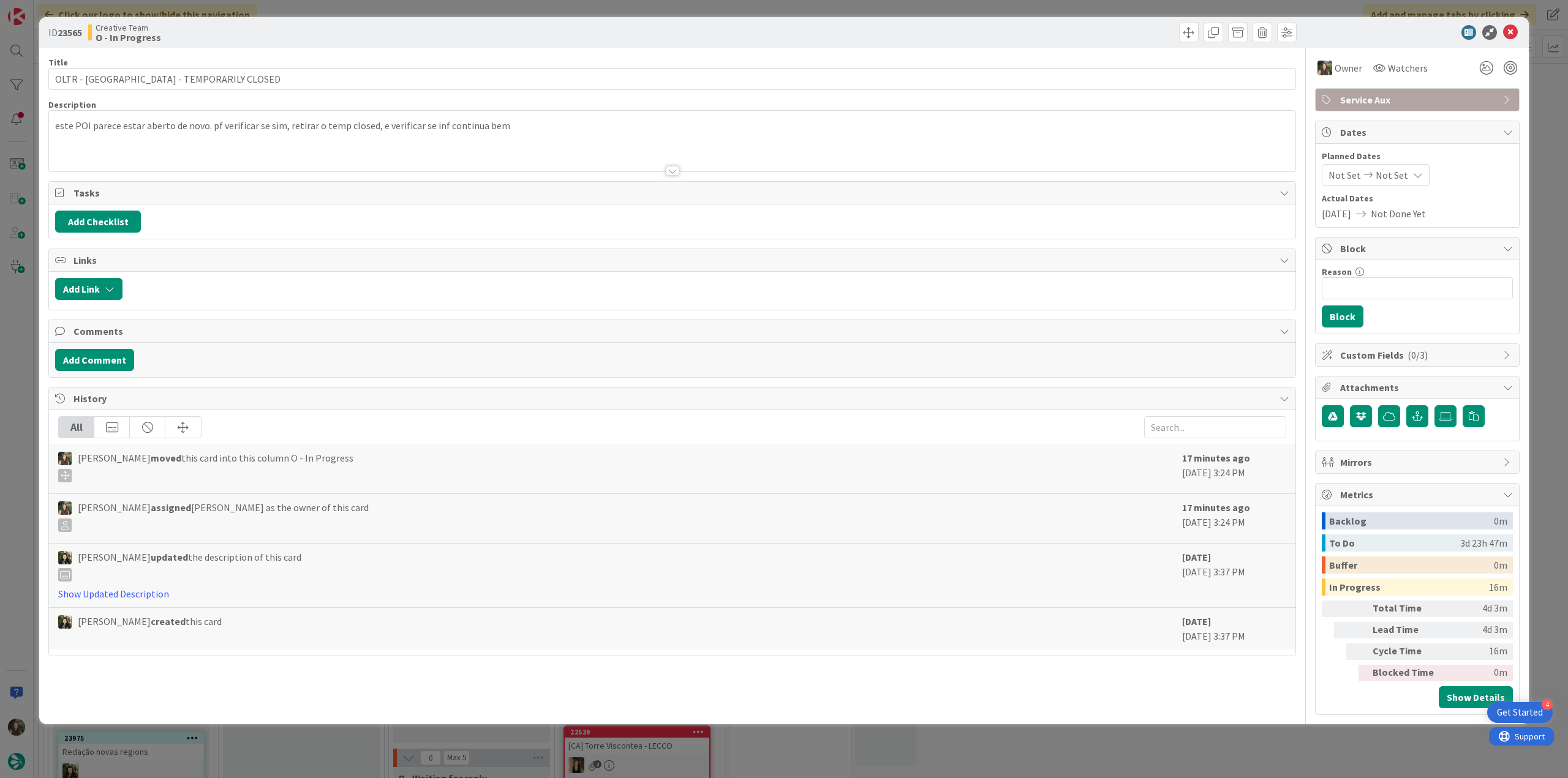
click at [1455, 105] on span "Service Aux" at bounding box center [1418, 100] width 157 height 15
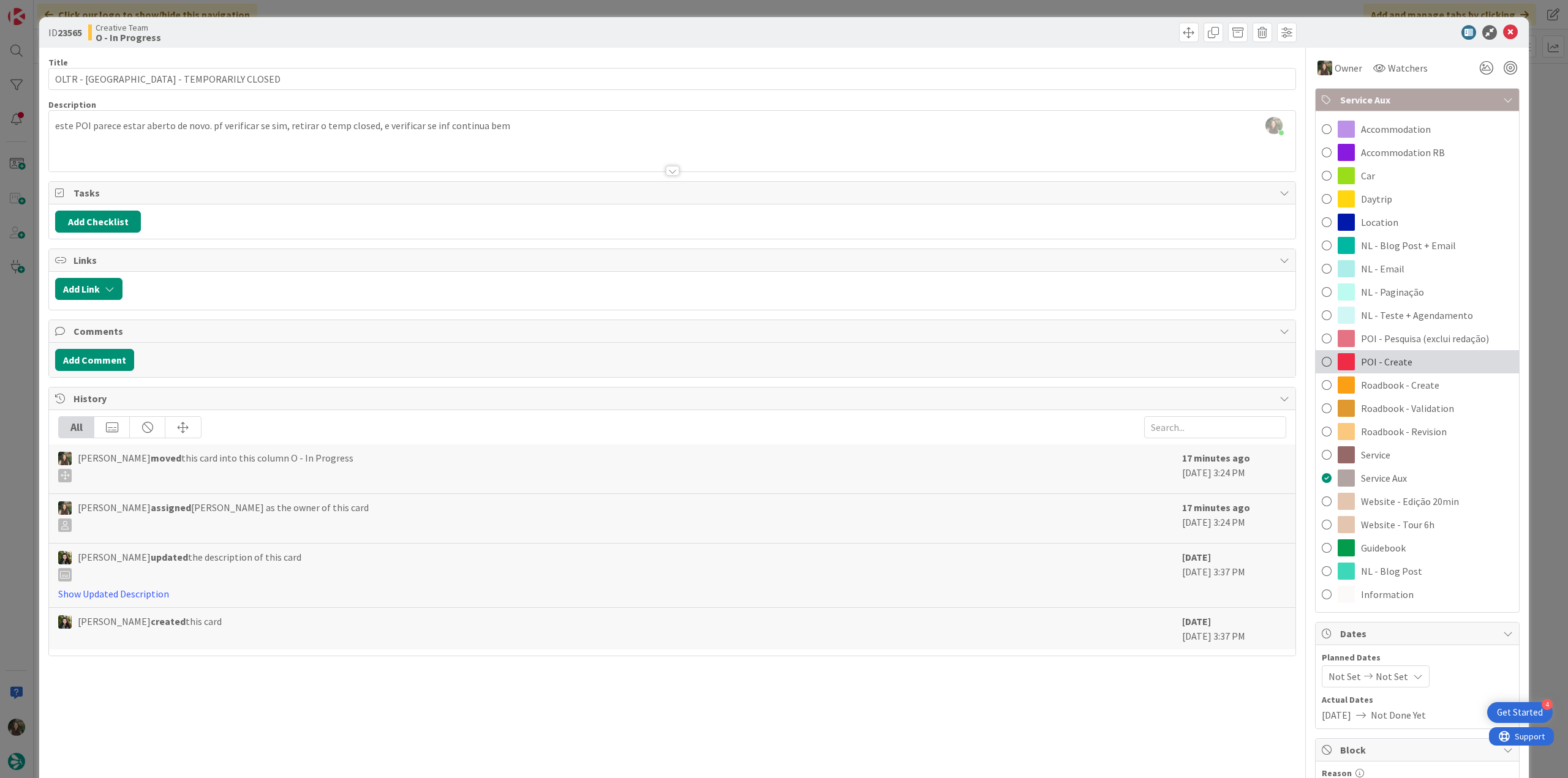
click at [1401, 358] on div "POI - Create" at bounding box center [1417, 362] width 203 height 24
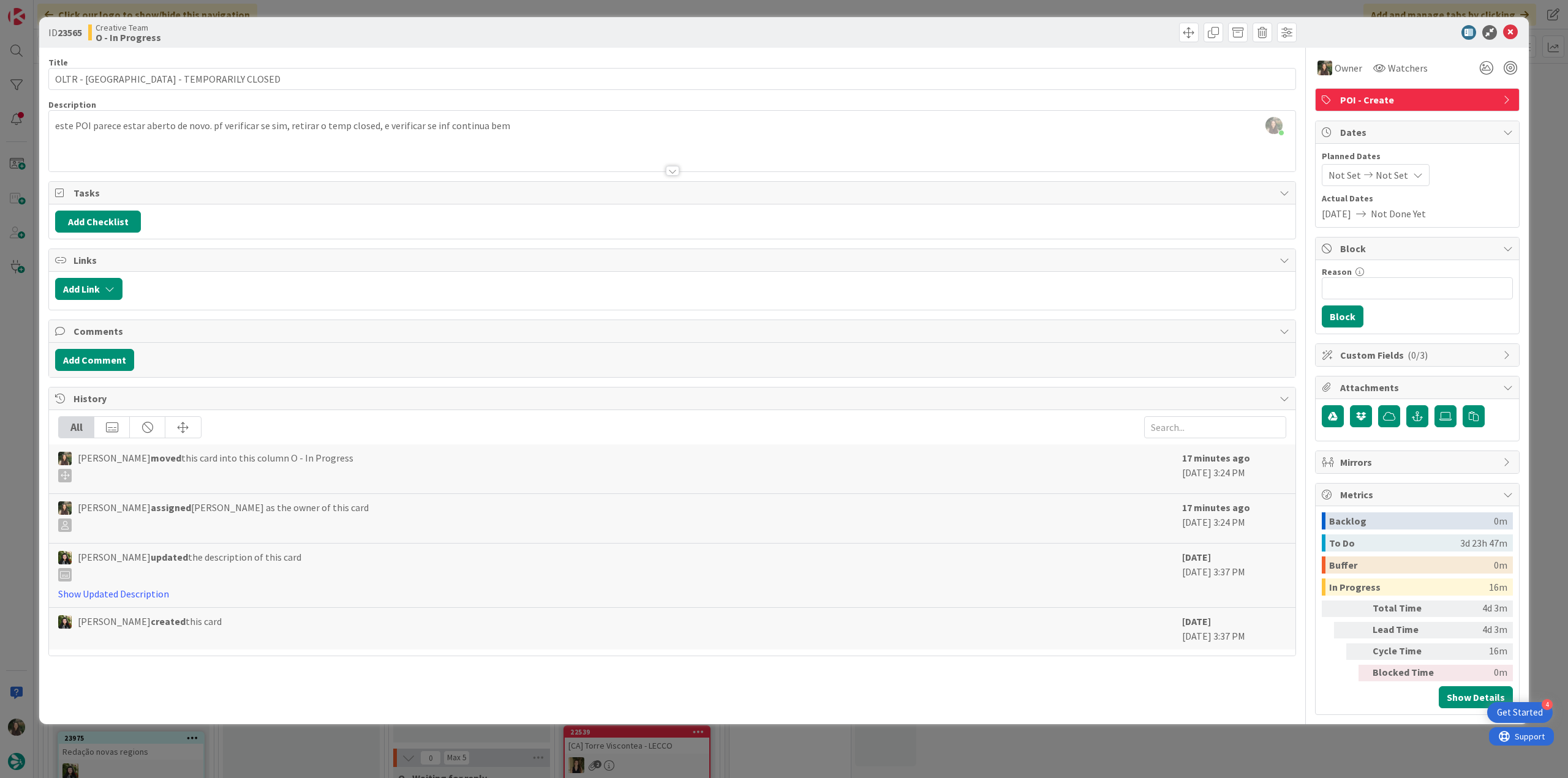
click at [1549, 229] on div "ID 23565 Creative Team O - In Progress Title 46 / 128 OLTR - Forte di Belvedere…" at bounding box center [784, 389] width 1568 height 778
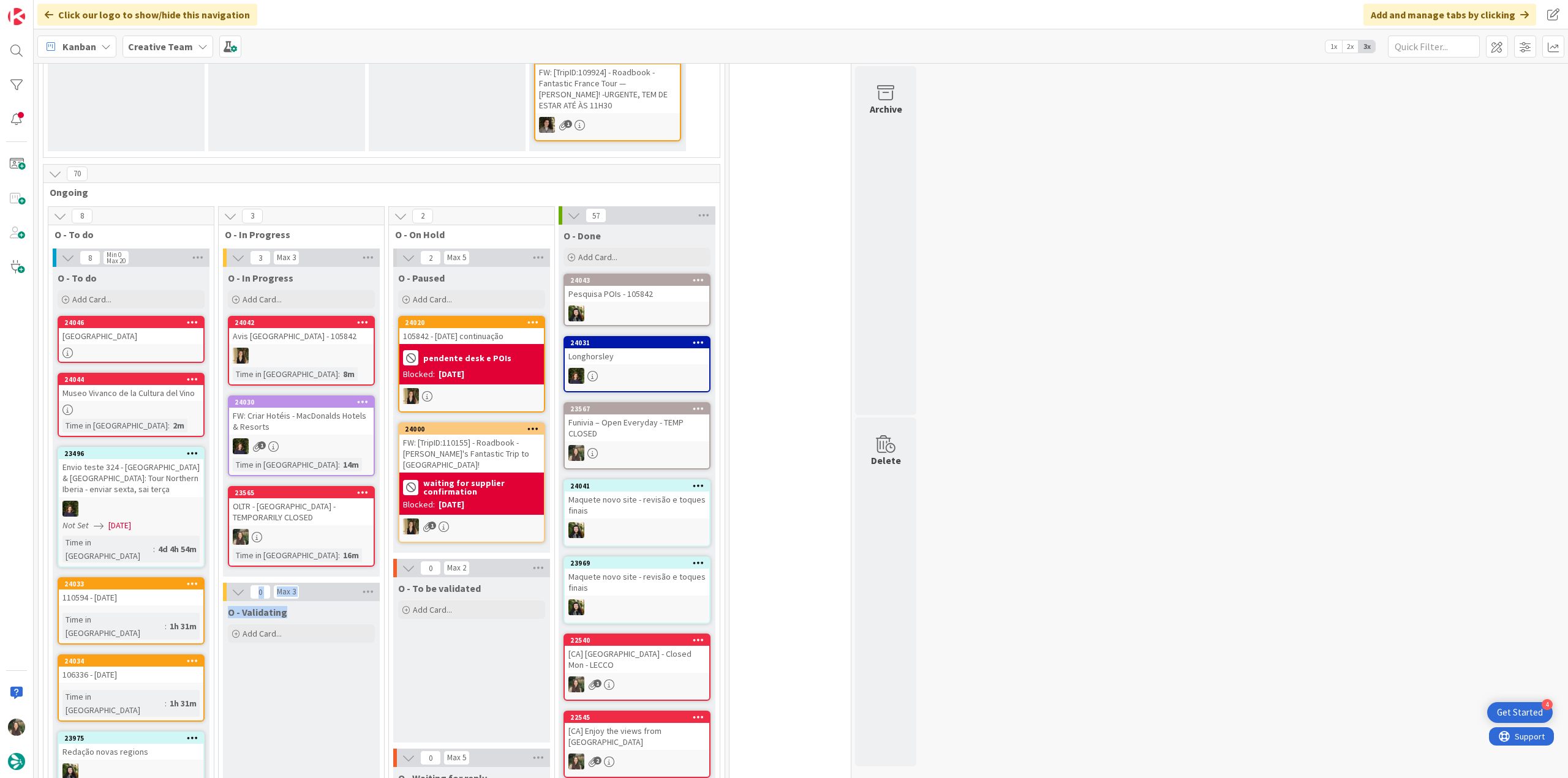
drag, startPoint x: 329, startPoint y: 590, endPoint x: 301, endPoint y: 498, distance: 96.2
click at [301, 498] on div "3 Max 3 O - In Progress Add Card... 24042 Avis Nantes Train Station - 105842 Ti…" at bounding box center [302, 644] width 161 height 790
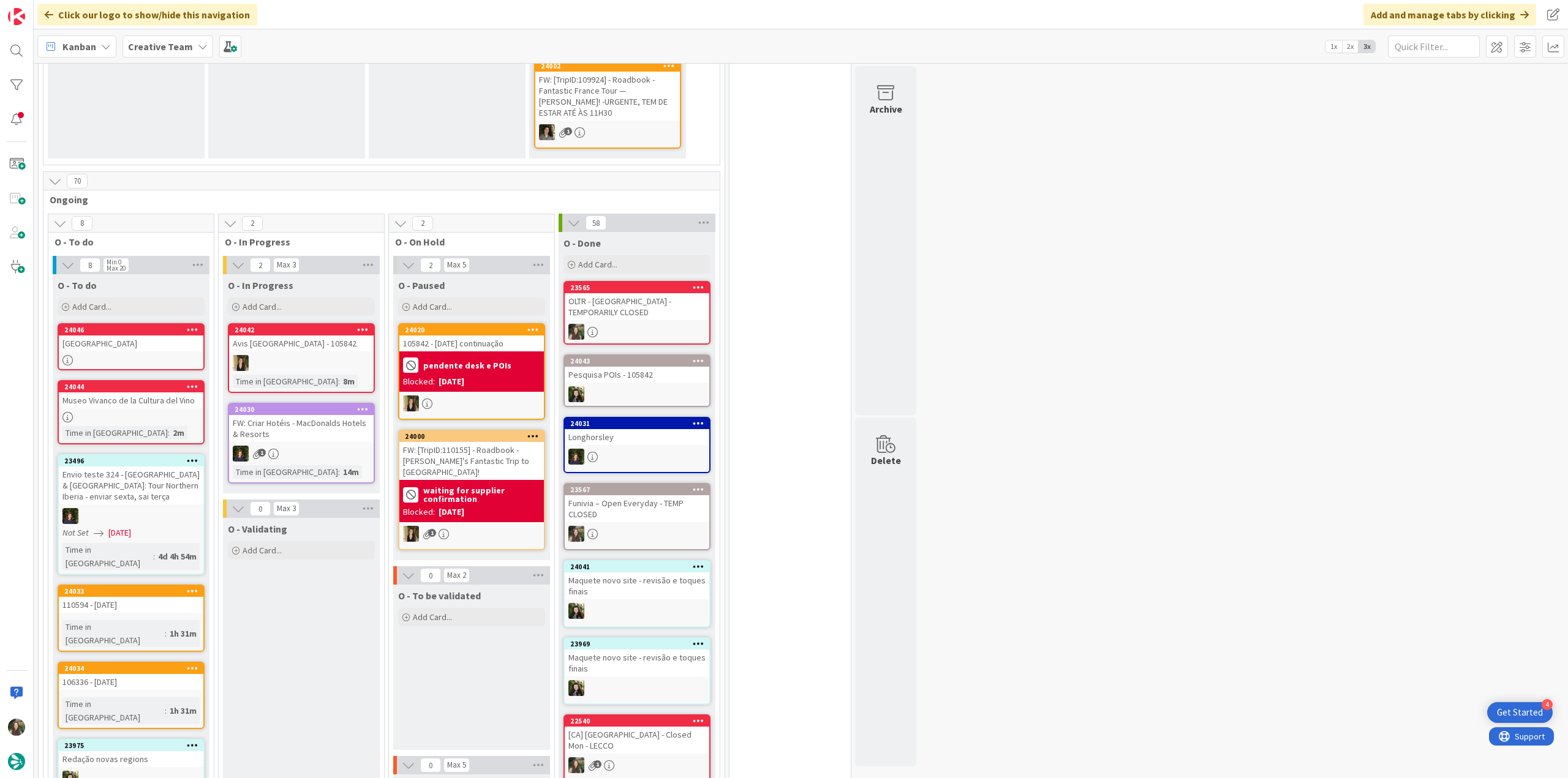
scroll to position [490, 0]
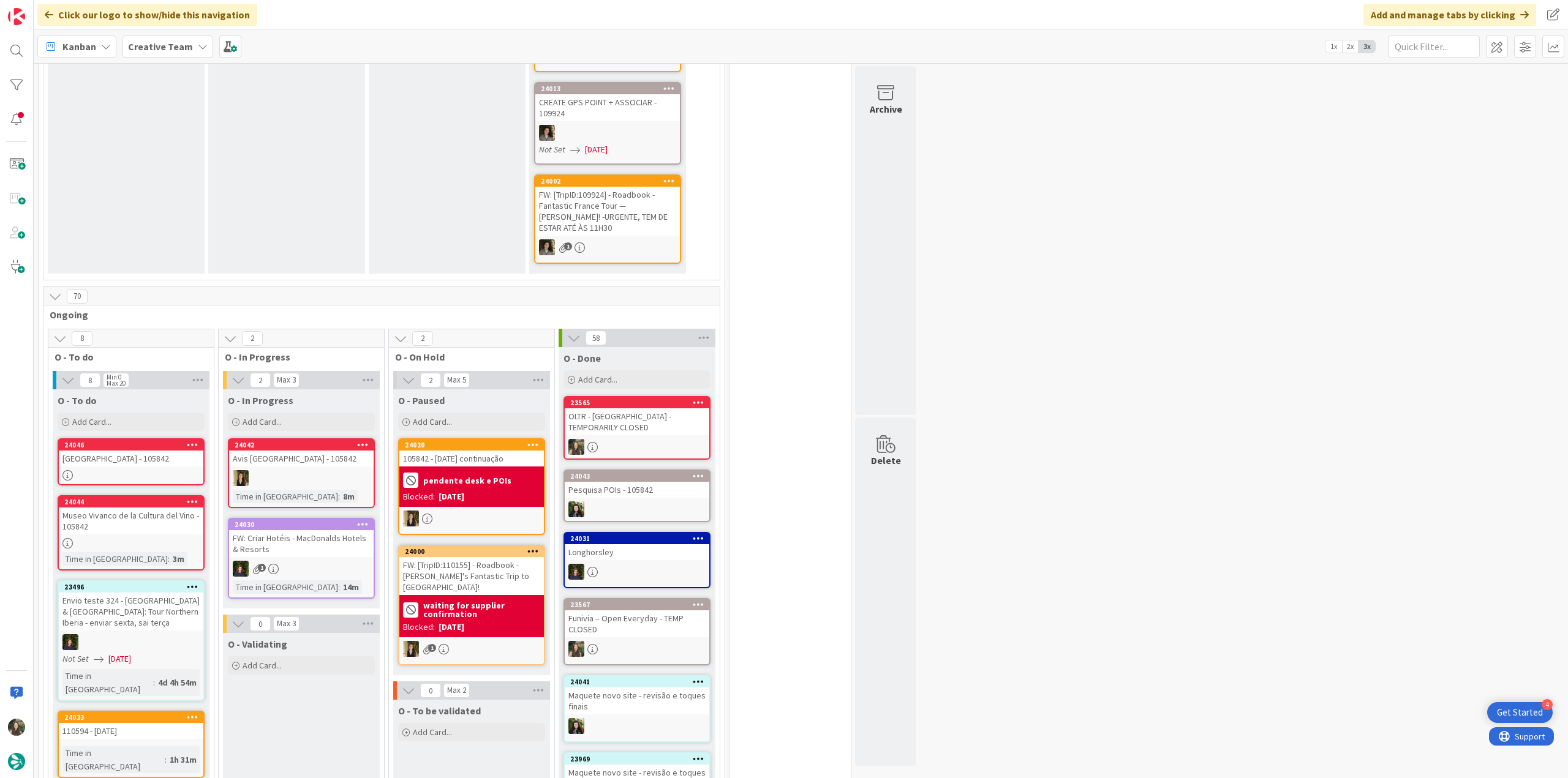
click at [161, 470] on div at bounding box center [131, 475] width 145 height 10
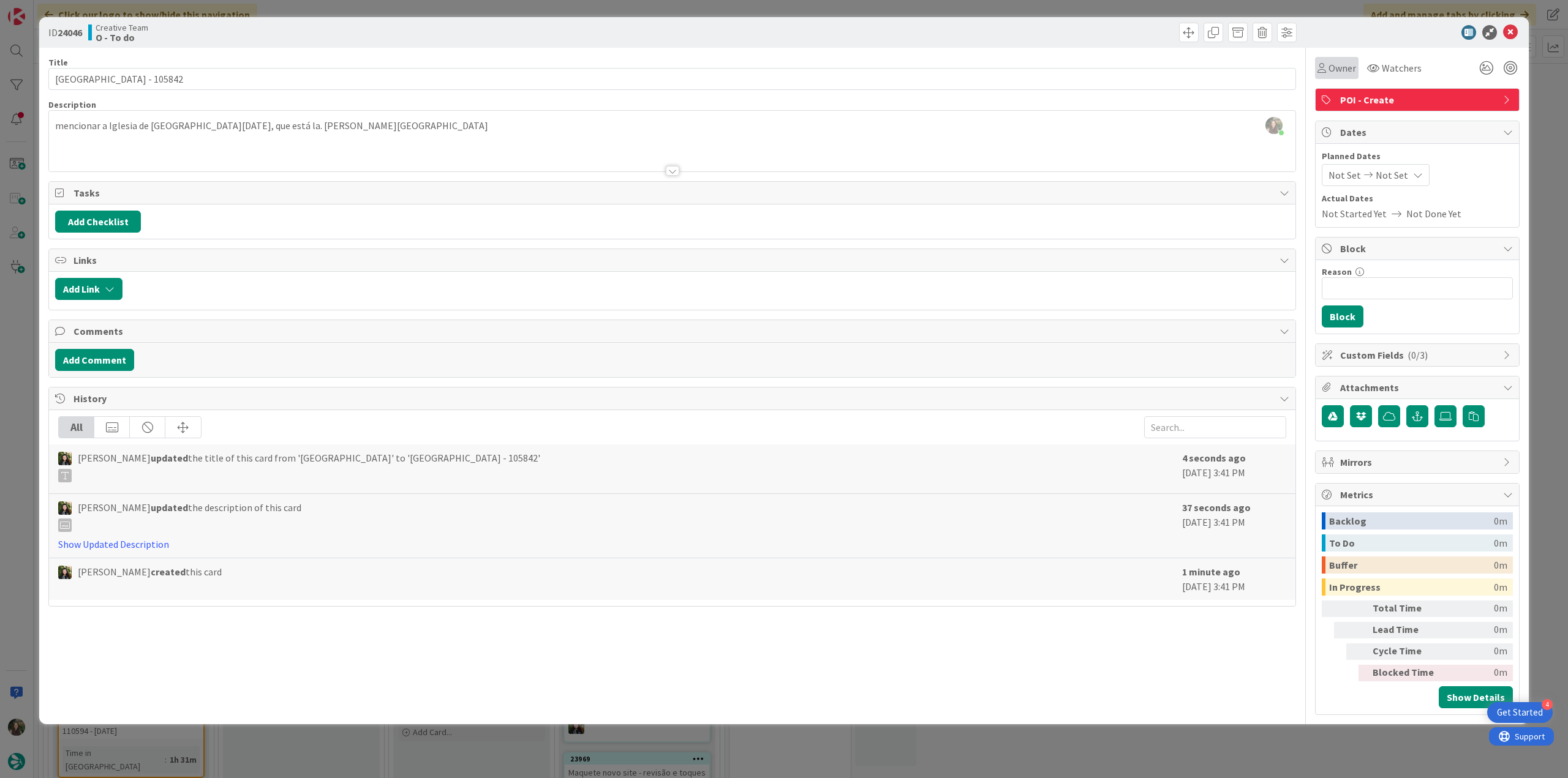
click at [1348, 69] on span "Owner" at bounding box center [1342, 68] width 27 height 15
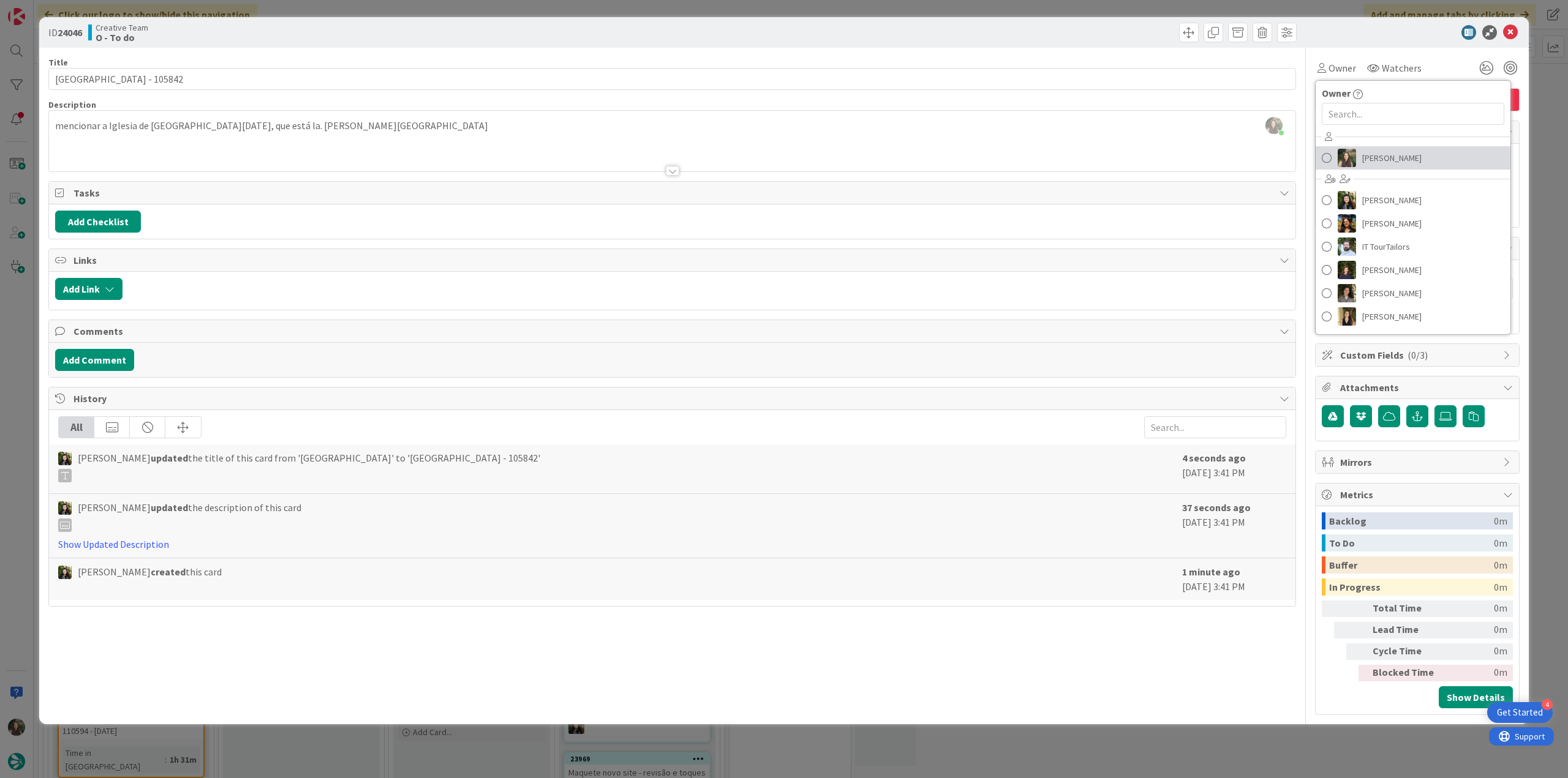
drag, startPoint x: 1372, startPoint y: 166, endPoint x: 1389, endPoint y: 158, distance: 18.8
click at [1372, 166] on span "[PERSON_NAME]" at bounding box center [1391, 157] width 60 height 18
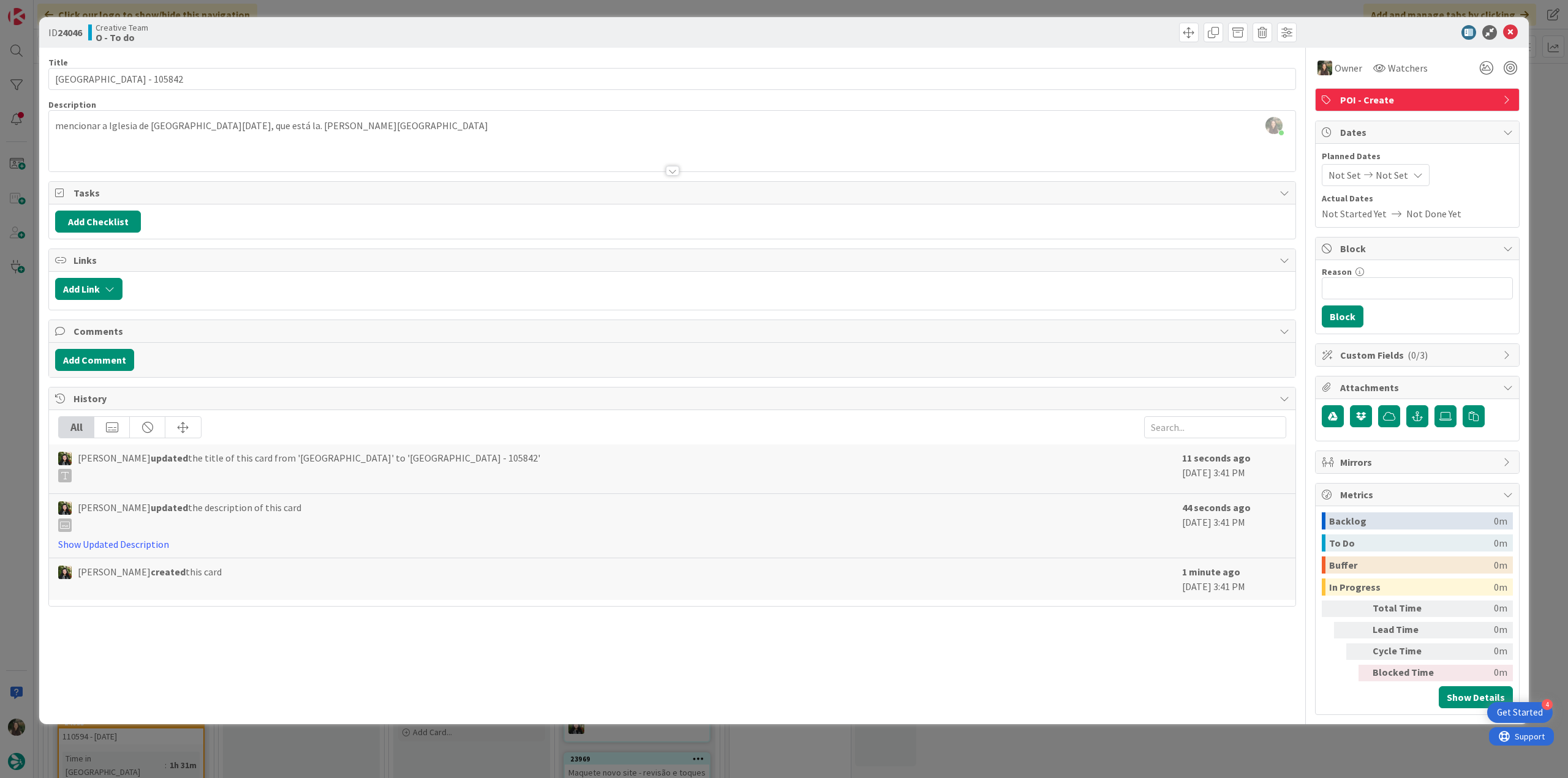
click at [1547, 105] on div "ID 24046 Creative Team O - To do Title 24 / 128 Plaza de España - 105842 Descri…" at bounding box center [784, 389] width 1568 height 778
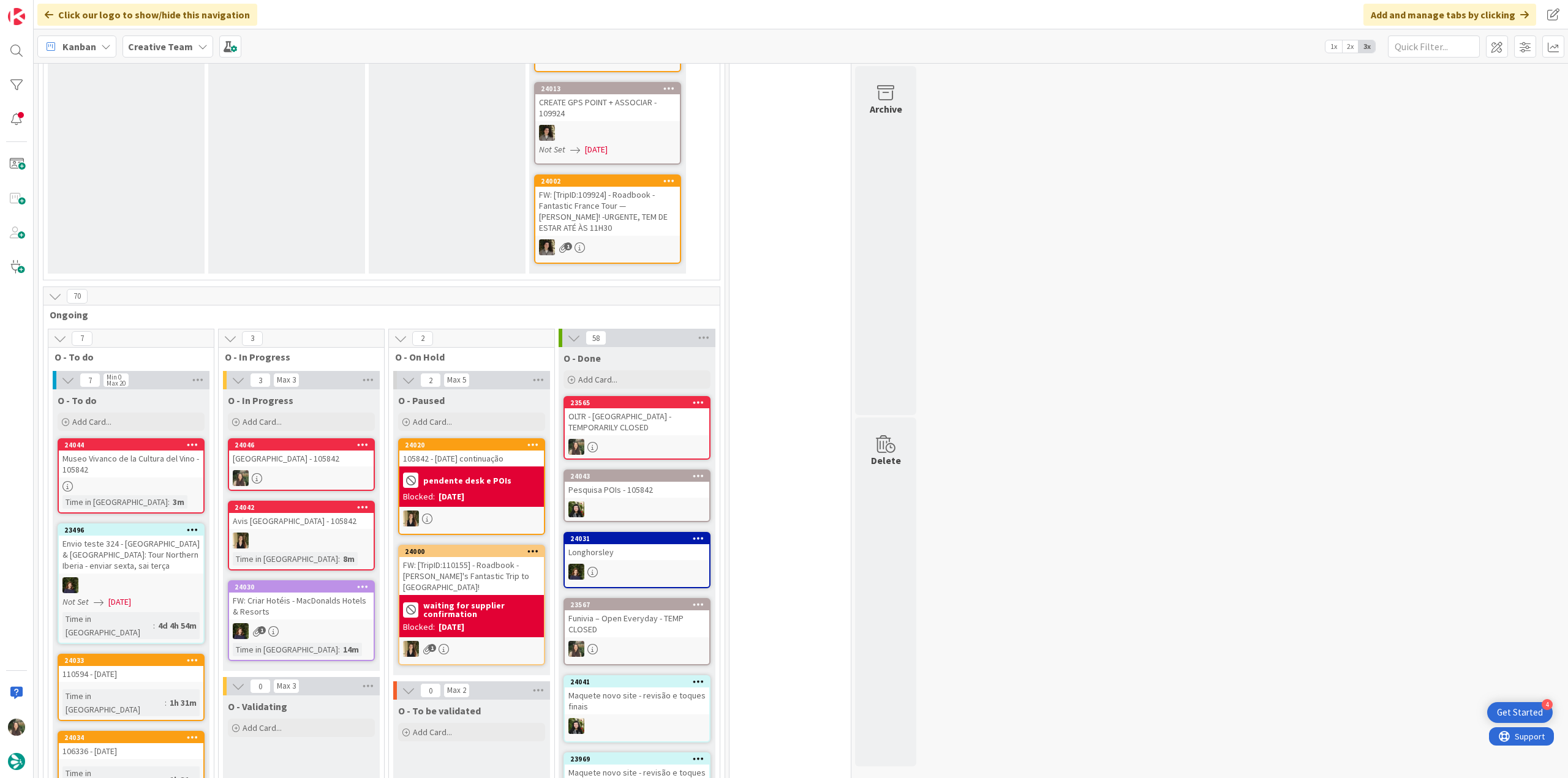
click at [289, 470] on div at bounding box center [301, 478] width 145 height 16
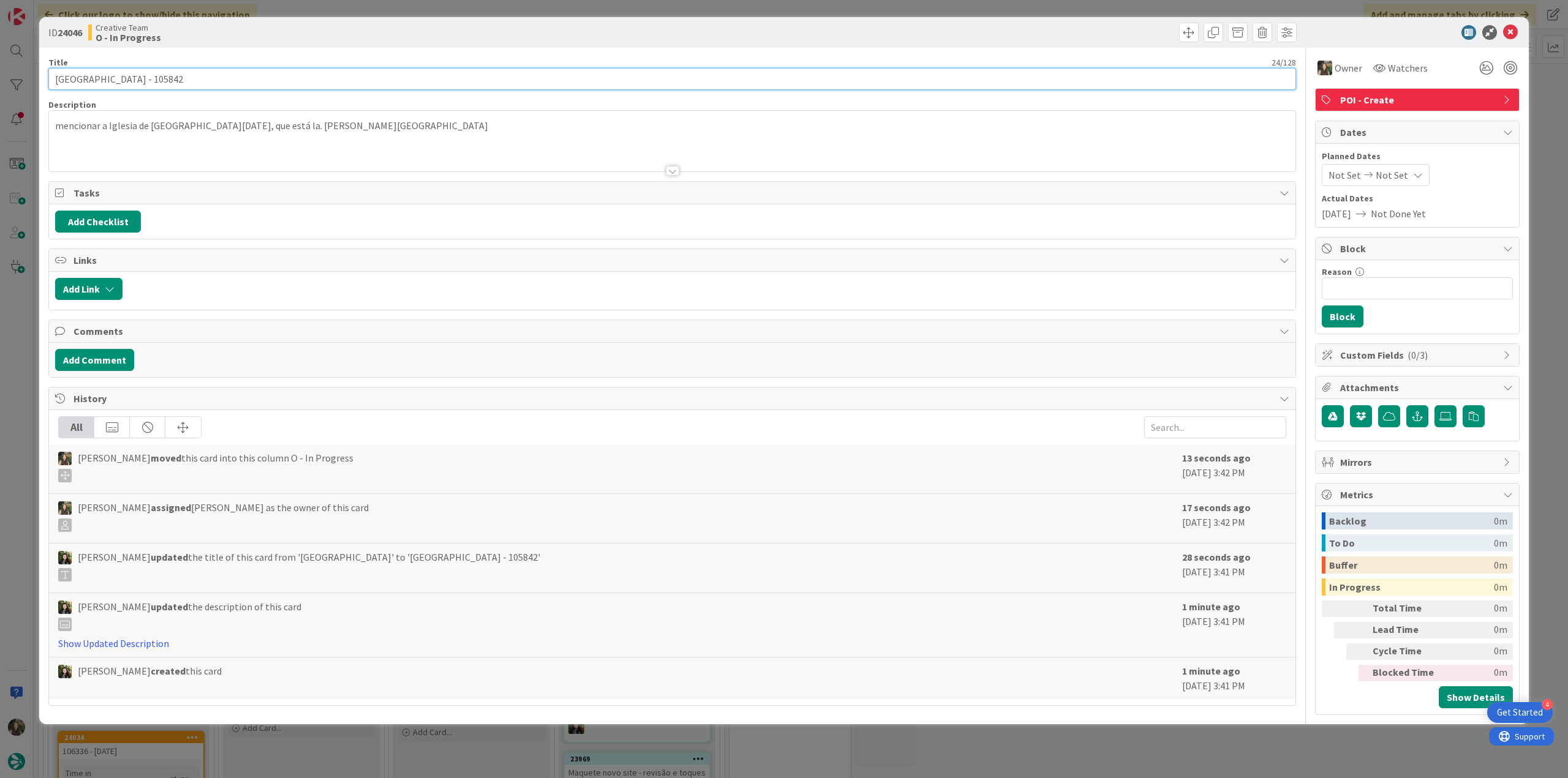
drag, startPoint x: 122, startPoint y: 79, endPoint x: 26, endPoint y: 87, distance: 96.3
click at [26, 87] on div "ID 24046 Creative Team O - In Progress Title 24 / 128 Plaza de España - 105842 …" at bounding box center [784, 389] width 1568 height 778
click at [22, 359] on div "ID 24046 Creative Team O - In Progress Title 24 / 128 Plaza de España - 105842 …" at bounding box center [784, 389] width 1568 height 778
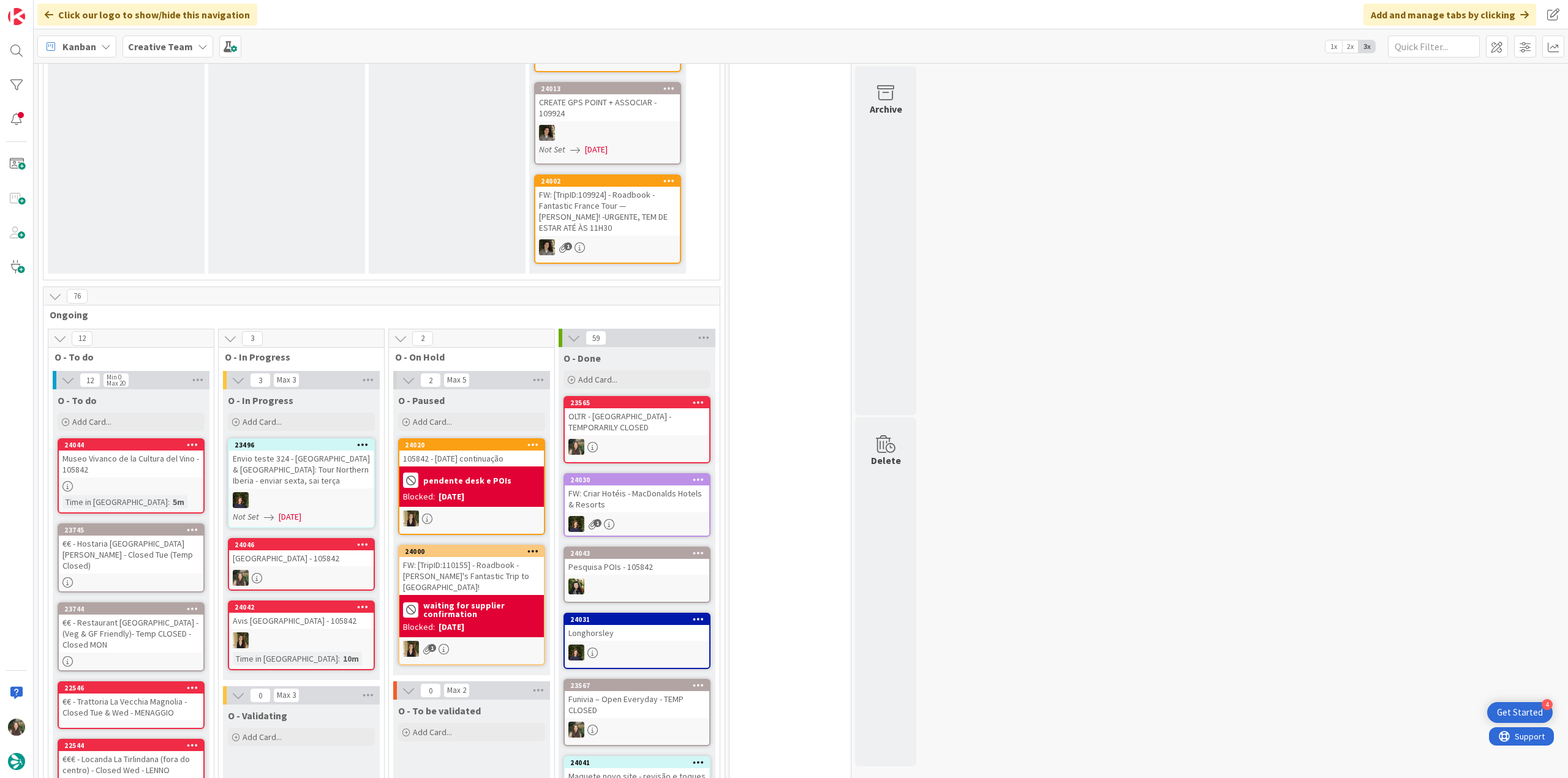
click at [327, 570] on div at bounding box center [301, 577] width 145 height 16
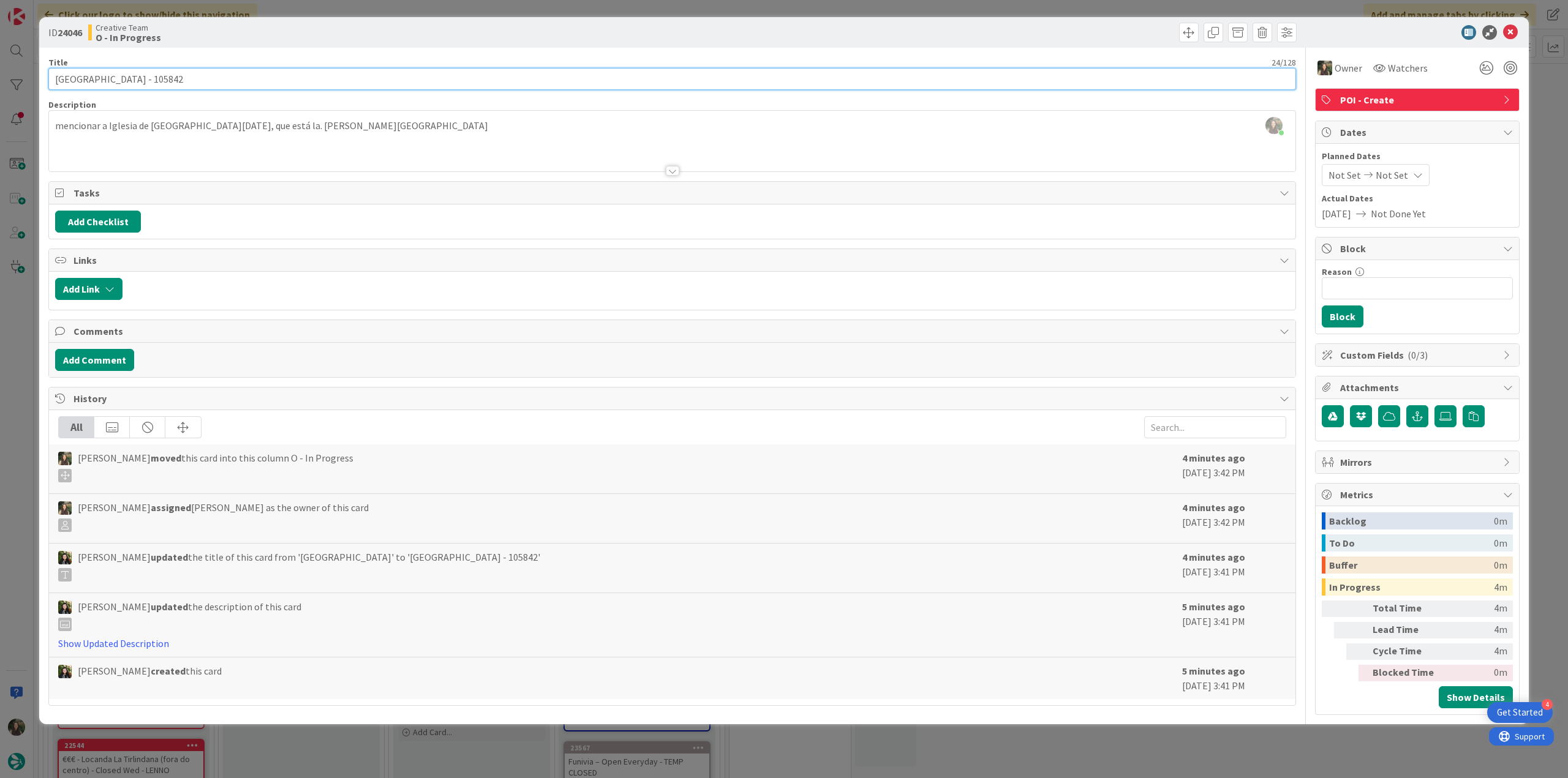
drag, startPoint x: 122, startPoint y: 80, endPoint x: 34, endPoint y: 81, distance: 88.0
click at [34, 81] on div "ID 24046 Creative Team O - In Progress Title 24 / 128 Plaza de España - 105842 …" at bounding box center [784, 389] width 1568 height 778
click at [11, 366] on div "ID 24046 Creative Team O - In Progress Title 24 / 128 Plaza de España - 105842 …" at bounding box center [784, 389] width 1568 height 778
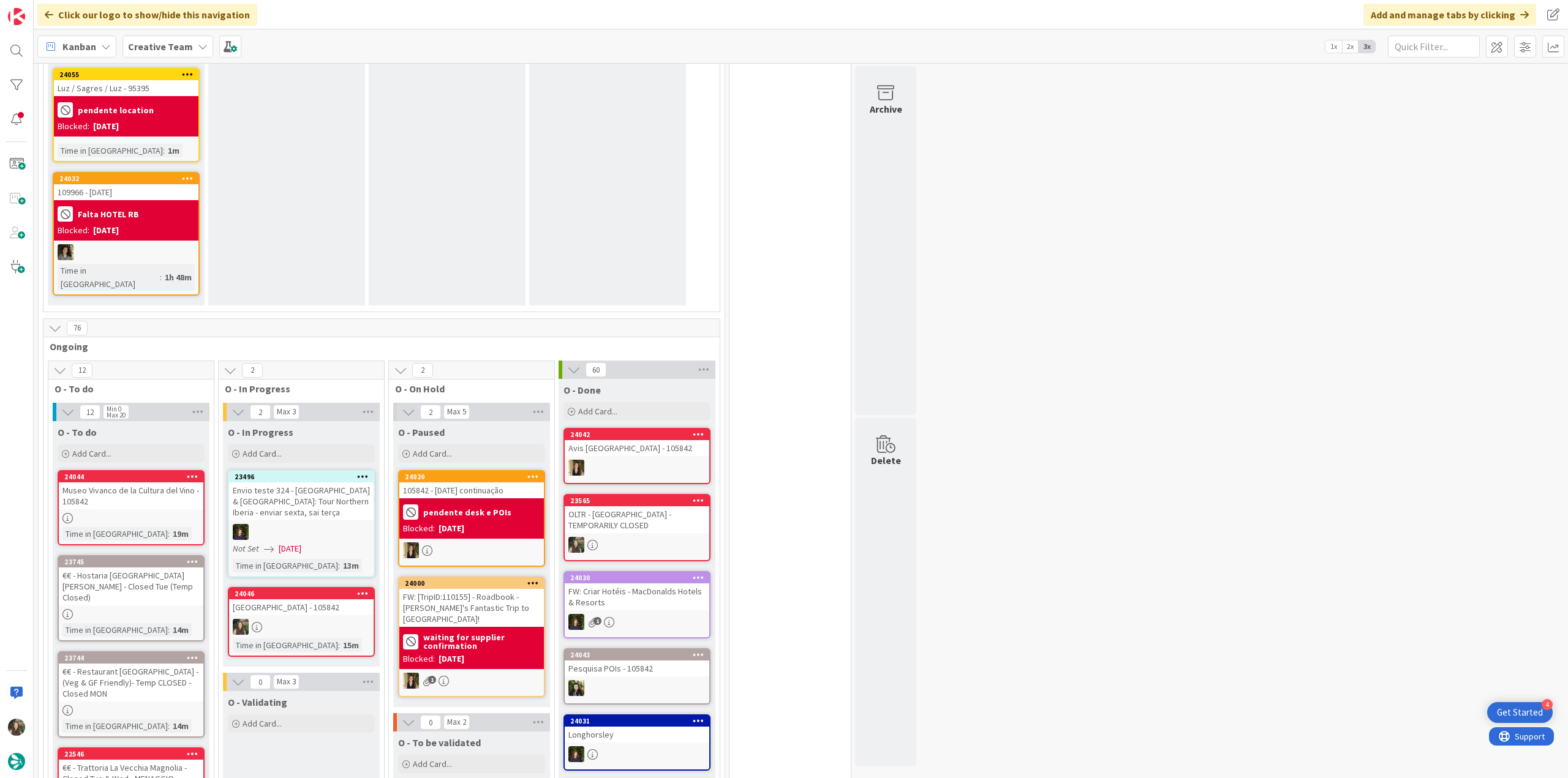
scroll to position [796, 0]
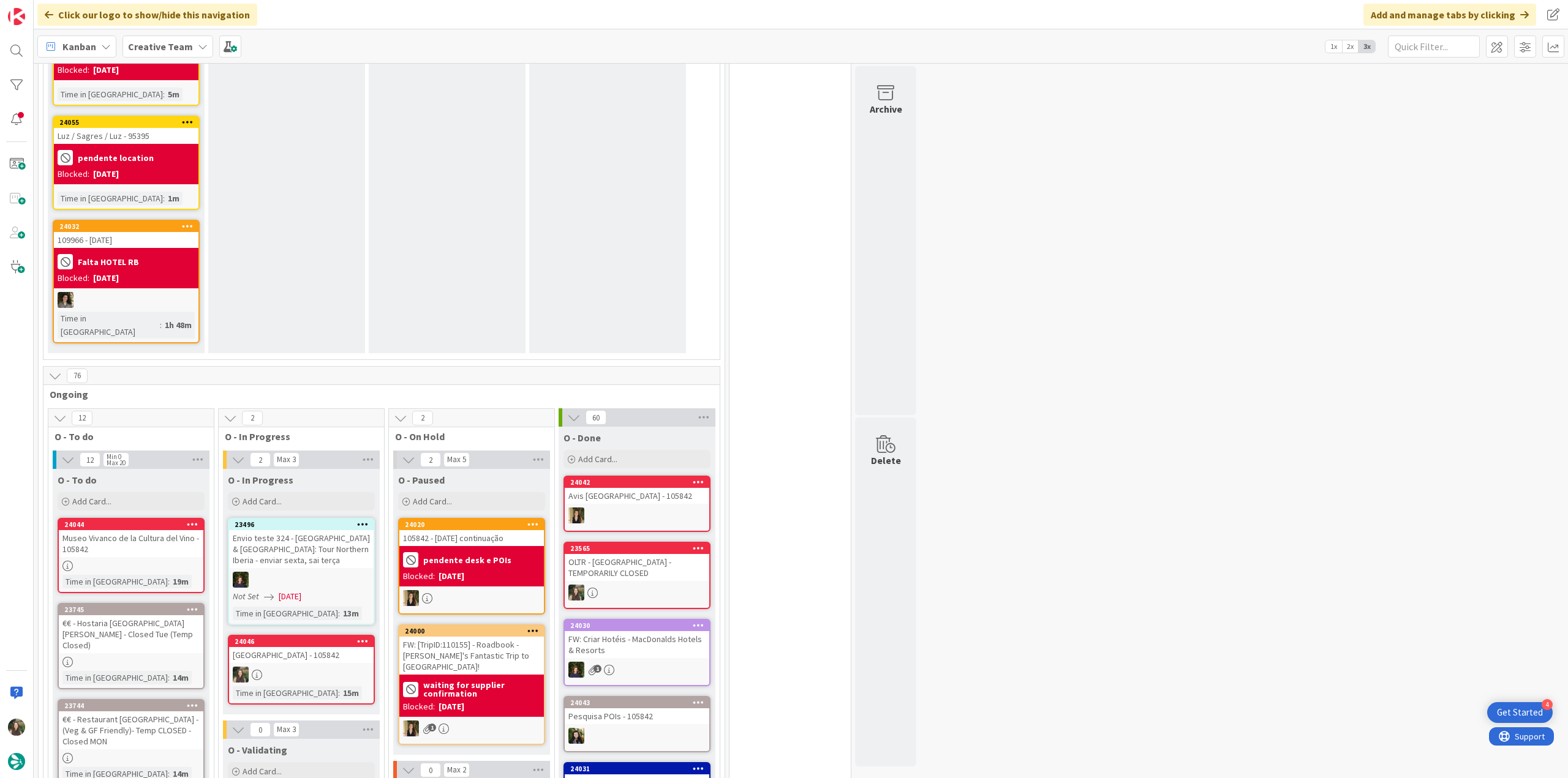
click at [339, 647] on div "[GEOGRAPHIC_DATA] - 105842" at bounding box center [301, 655] width 145 height 16
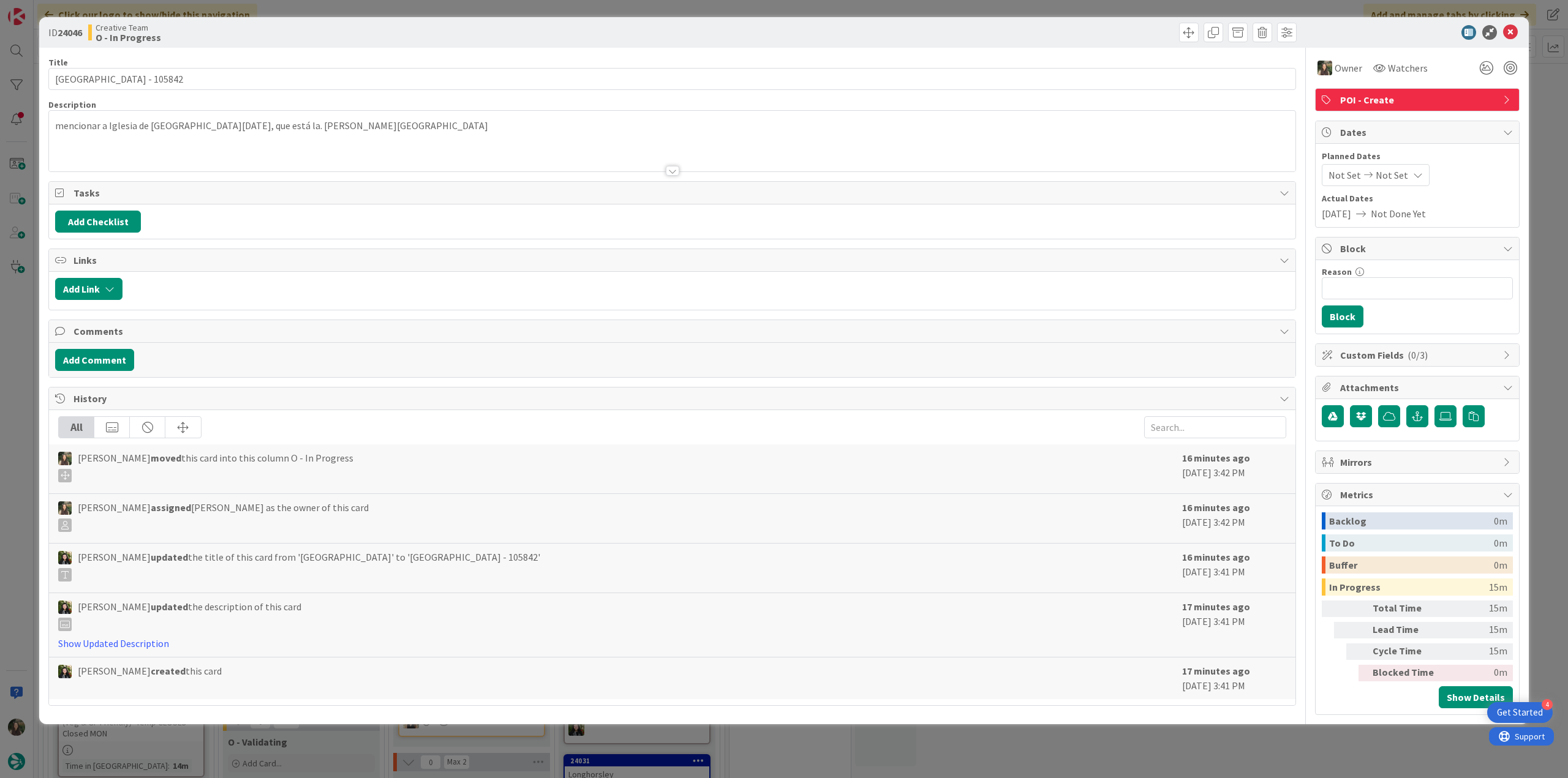
click at [1309, 742] on div "ID 24046 Creative Team O - In Progress Title 24 / 128 Plaza de España - 105842 …" at bounding box center [784, 389] width 1568 height 778
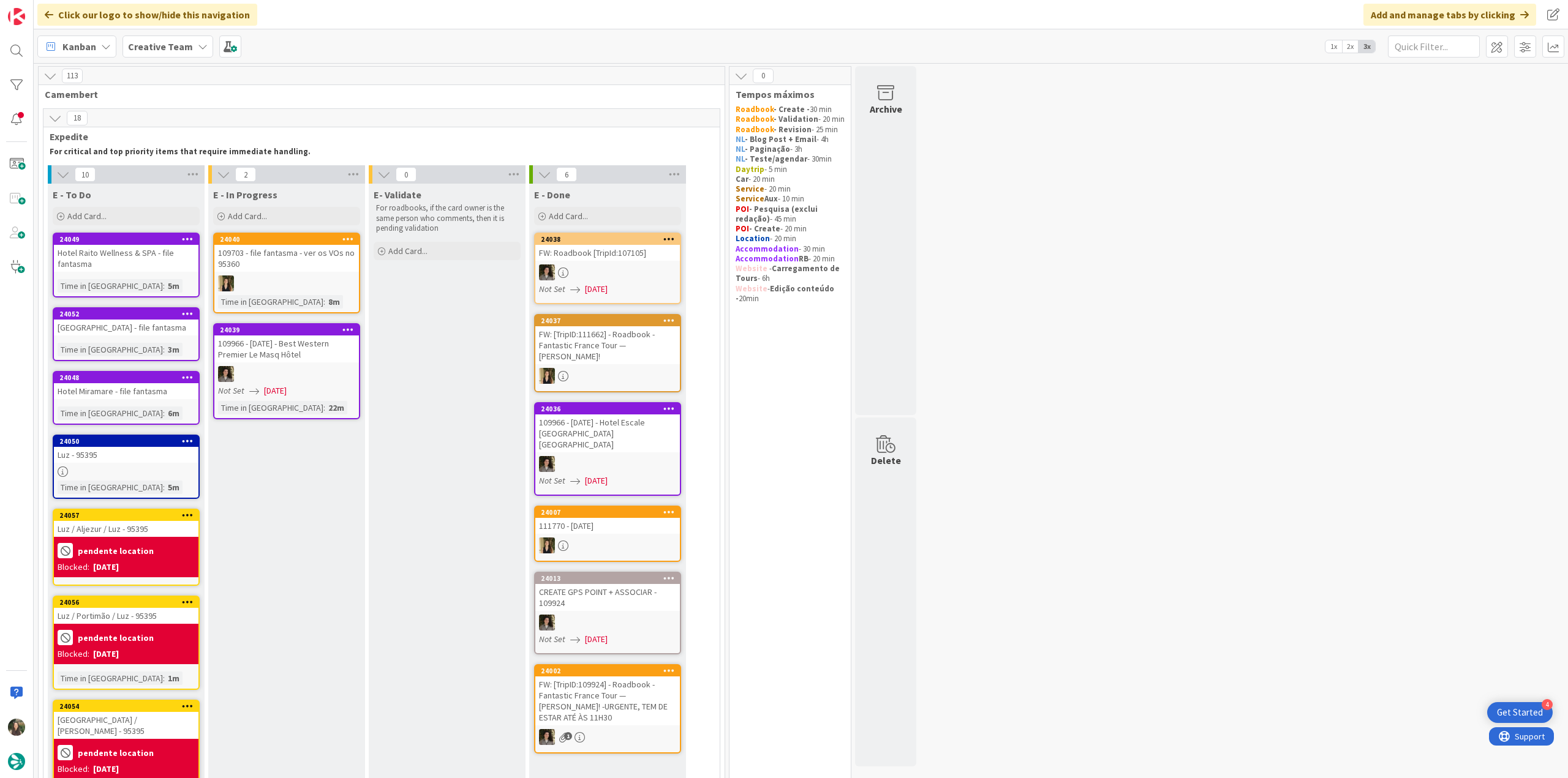
click at [162, 265] on div "Hotel Raito Wellness & SPA - file fantasma" at bounding box center [126, 258] width 145 height 27
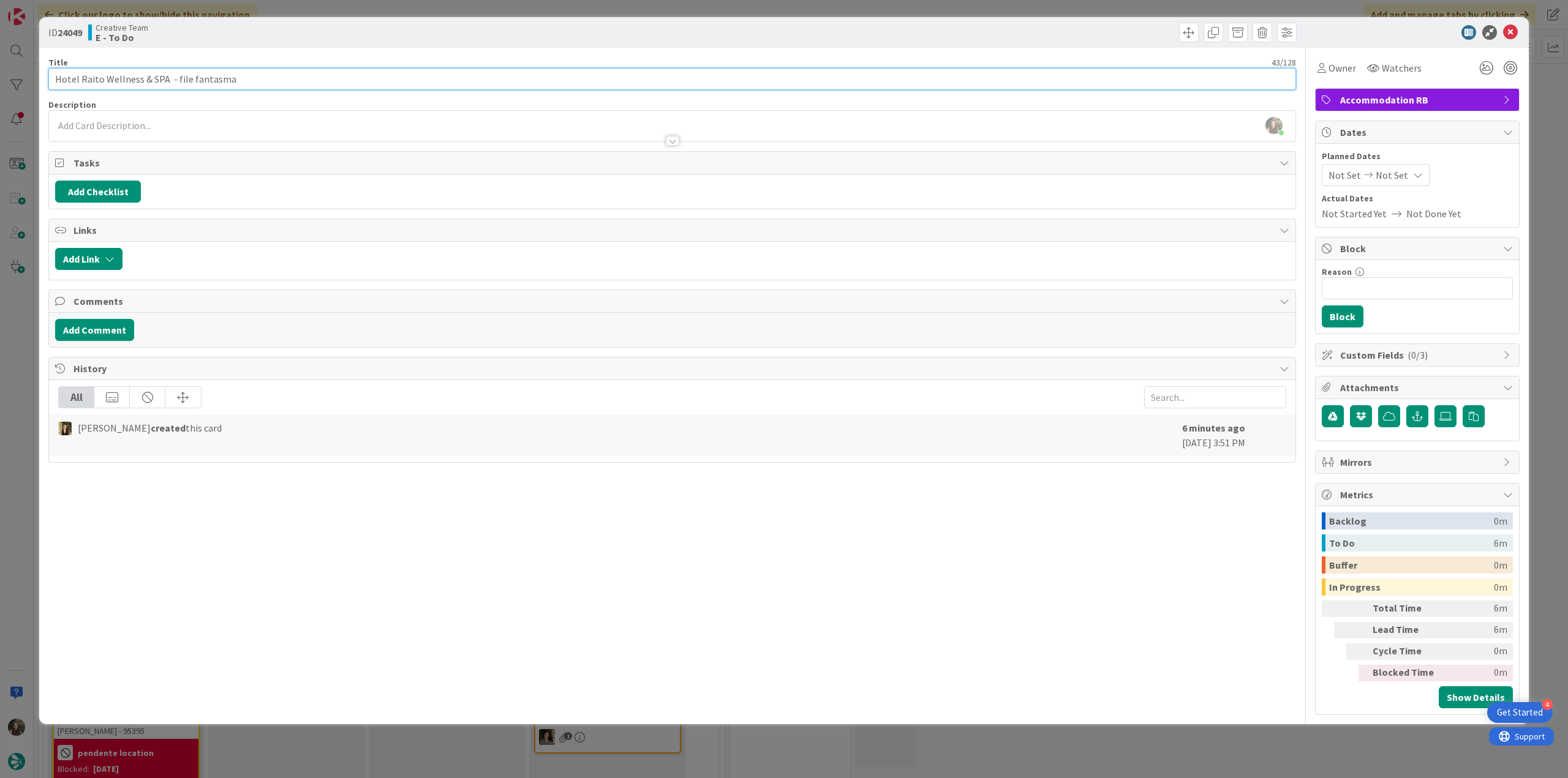
drag, startPoint x: 58, startPoint y: 78, endPoint x: 162, endPoint y: 79, distance: 104.0
click at [162, 79] on input "Hotel Raito Wellness & SPA - file fantasma" at bounding box center [672, 79] width 1247 height 22
click at [1349, 69] on span "Owner" at bounding box center [1342, 68] width 27 height 15
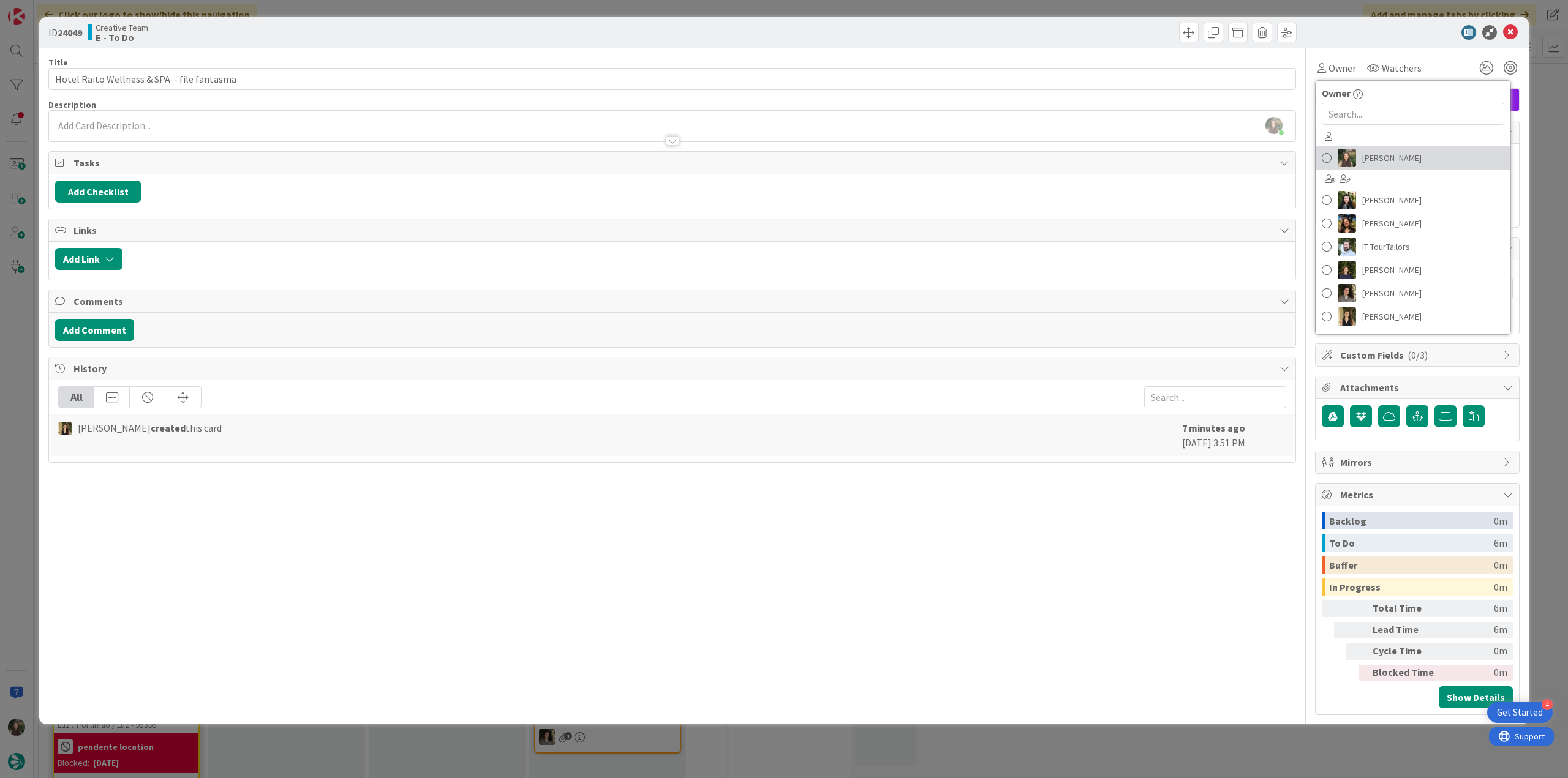
click at [1398, 155] on span "[PERSON_NAME]" at bounding box center [1391, 157] width 60 height 18
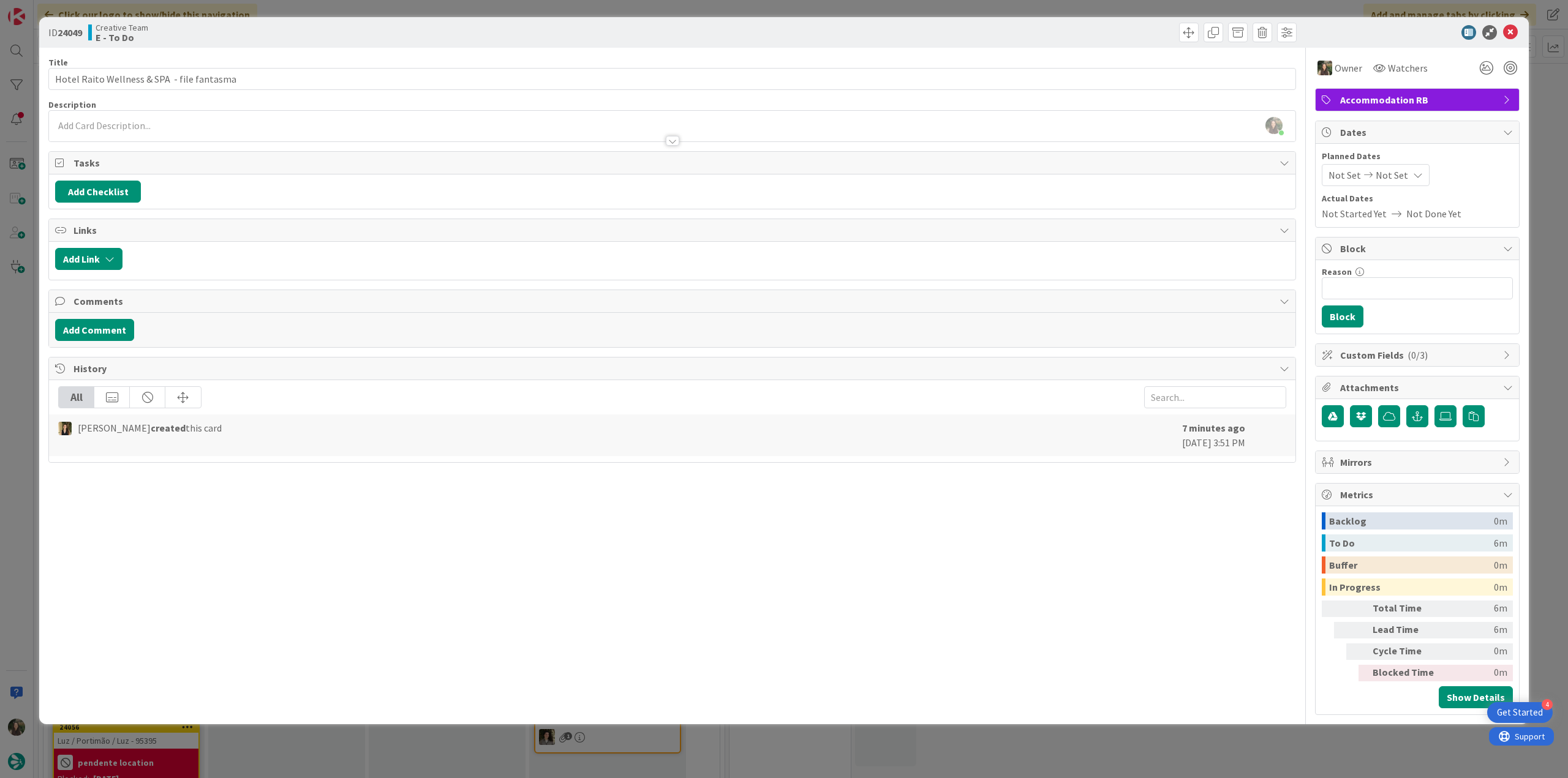
click at [1548, 101] on div "ID 24049 Creative Team E - To Do Title 43 / 128 Hotel Raito Wellness & SPA - fi…" at bounding box center [784, 389] width 1568 height 778
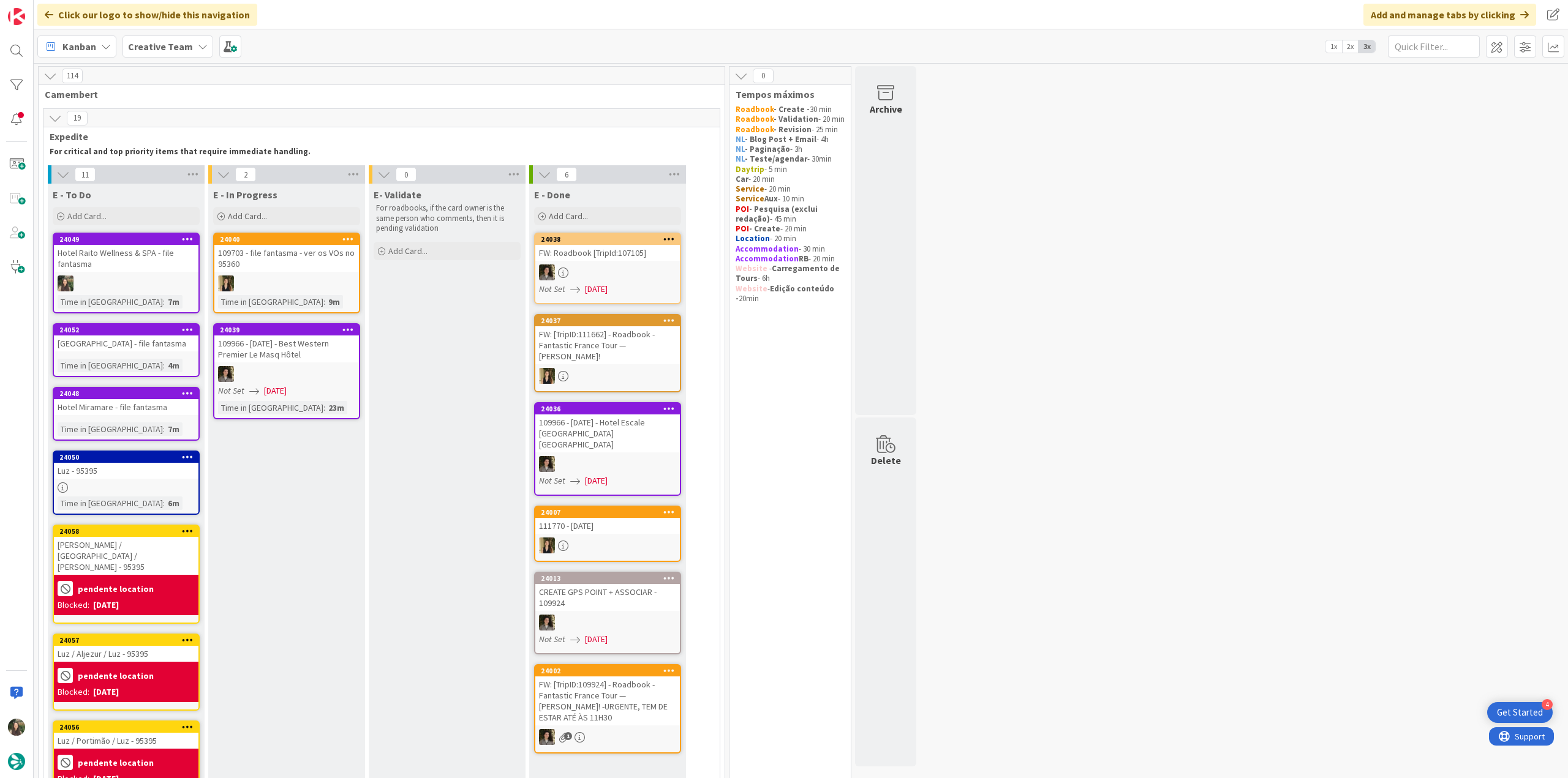
click at [122, 286] on div at bounding box center [126, 283] width 145 height 16
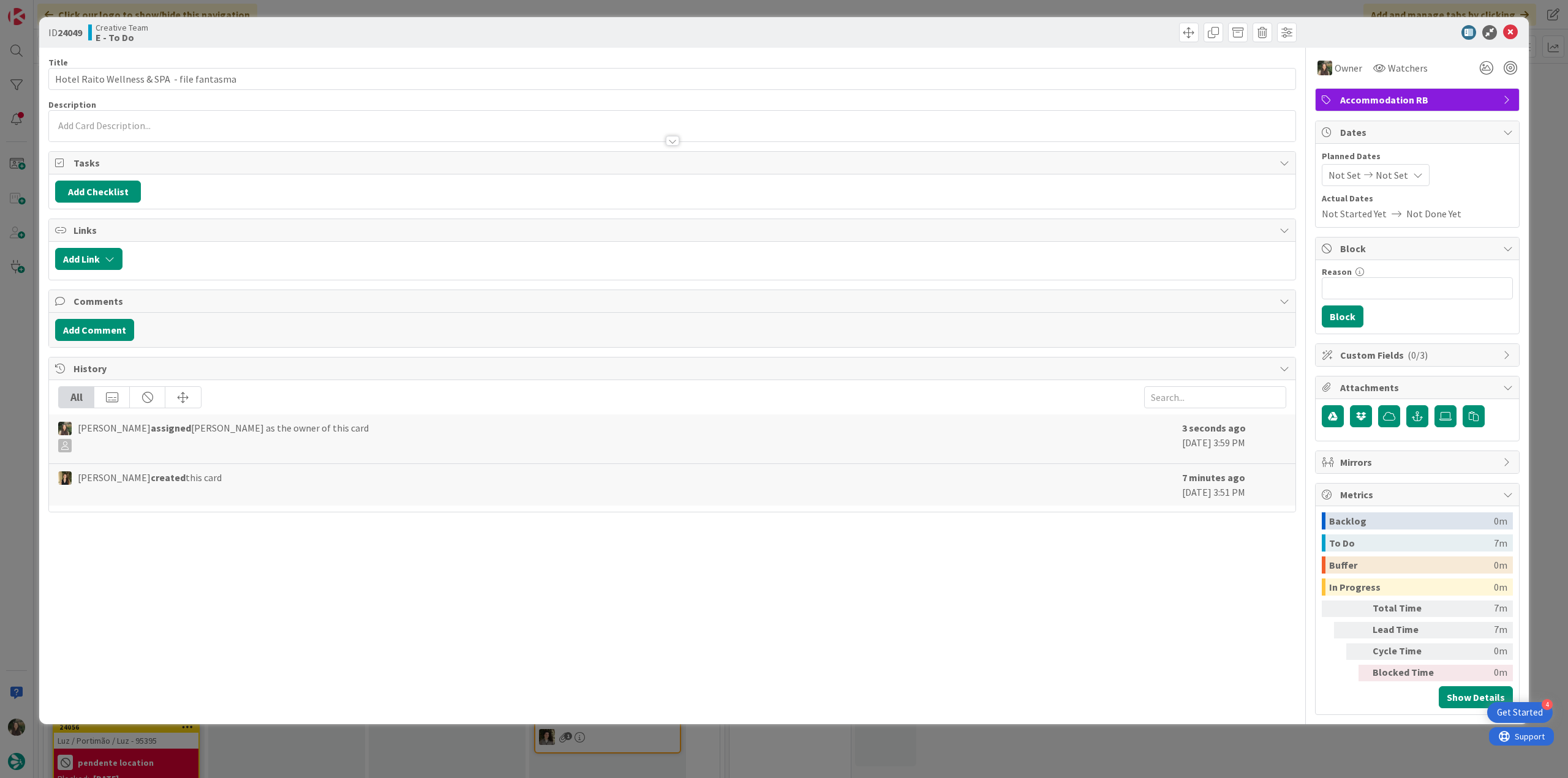
click at [26, 410] on div "ID 24049 Creative Team E - To Do Title 43 / 128 Hotel Raito Wellness & SPA - fi…" at bounding box center [784, 389] width 1568 height 778
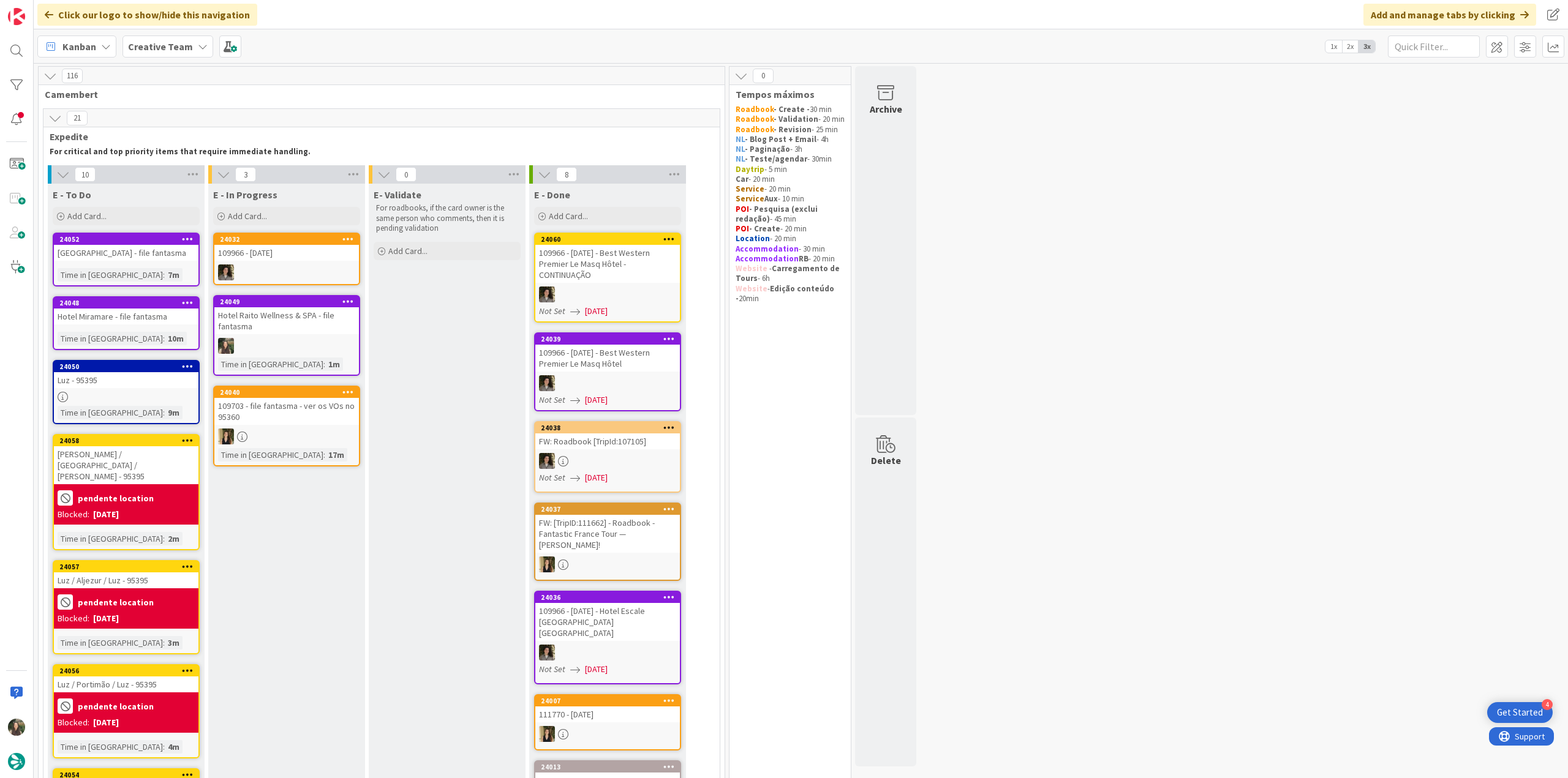
click at [336, 330] on div "Hotel Raito Wellness & SPA - file fantasma" at bounding box center [286, 321] width 145 height 27
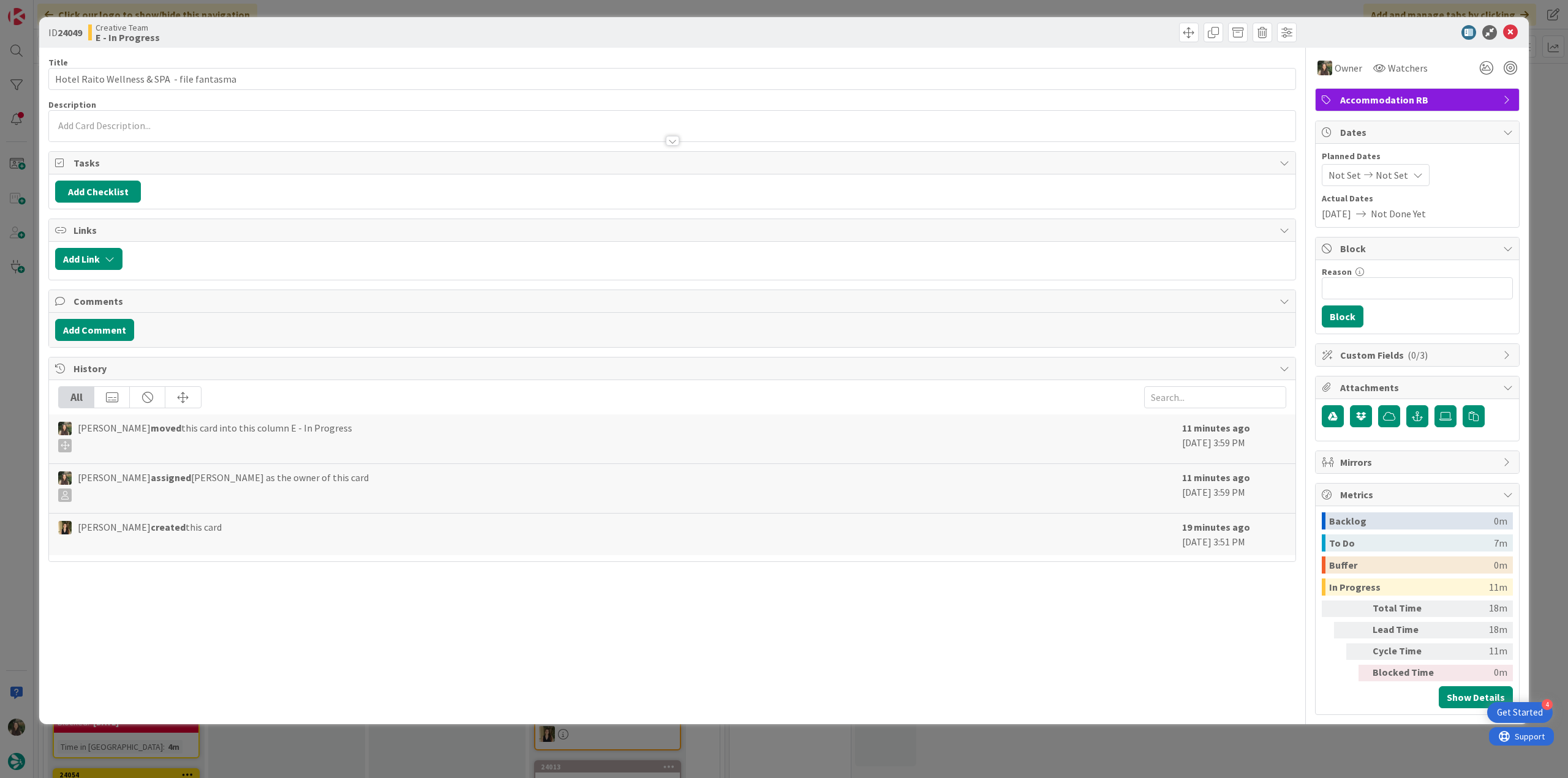
click at [1311, 741] on div "ID 24049 Creative Team E - In Progress Title 43 / 128 Hotel Raito Wellness & SP…" at bounding box center [784, 389] width 1568 height 778
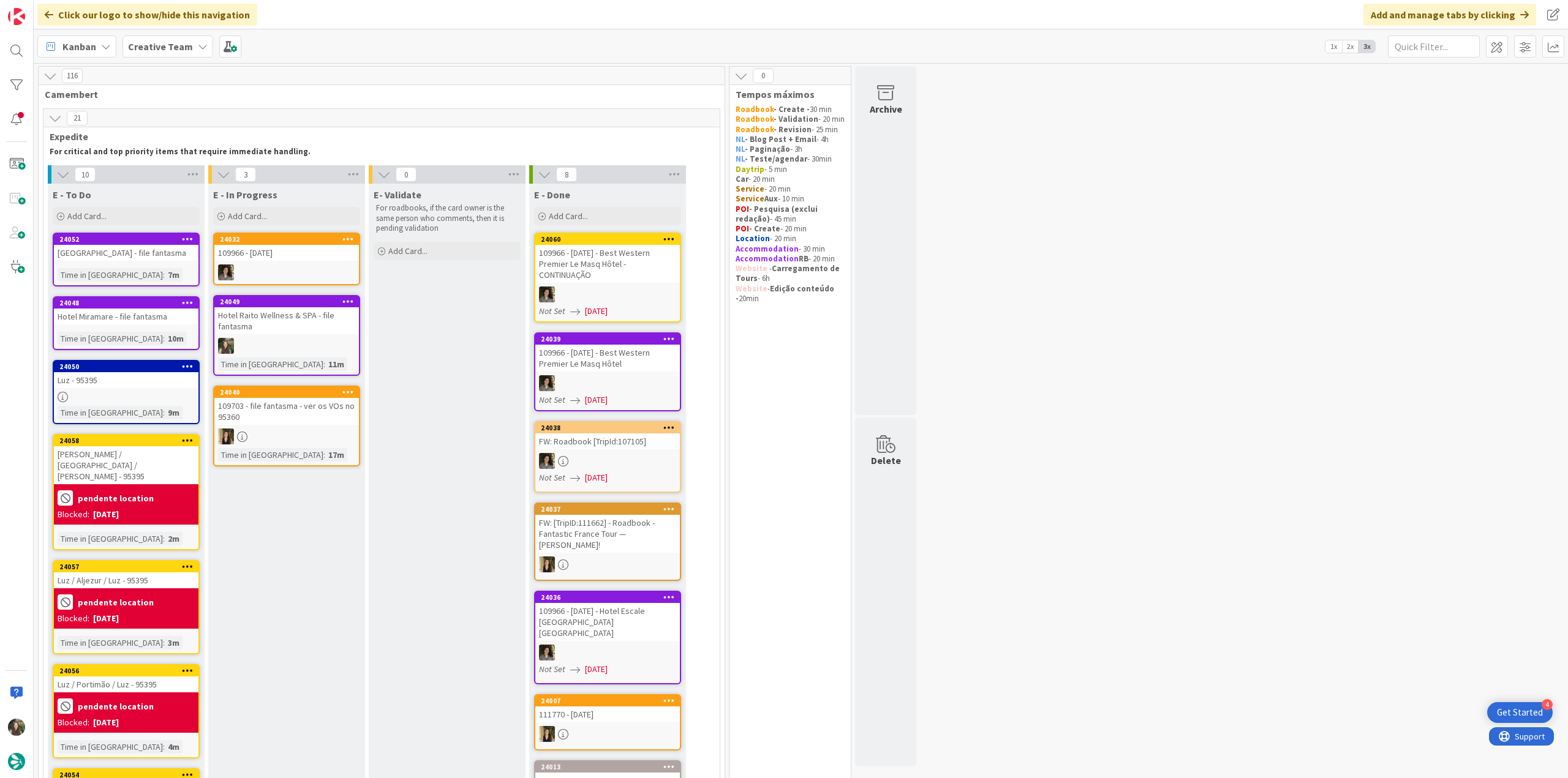
click at [341, 341] on div at bounding box center [286, 345] width 145 height 16
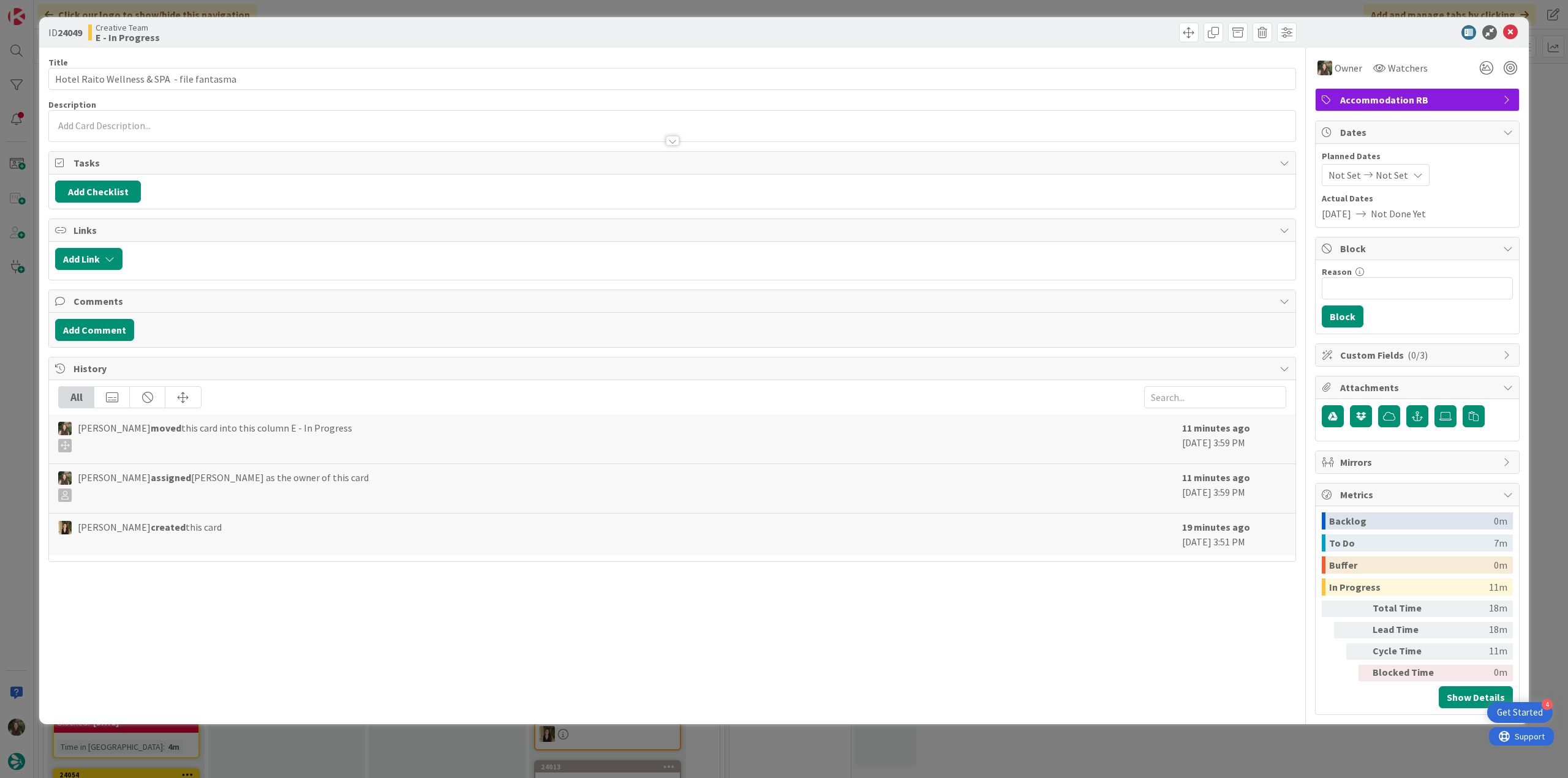
drag, startPoint x: 1154, startPoint y: 751, endPoint x: 1120, endPoint y: 736, distance: 37.2
click at [1154, 752] on div "ID 24049 Creative Team E - In Progress Title 43 / 128 Hotel Raito Wellness & SP…" at bounding box center [784, 389] width 1568 height 778
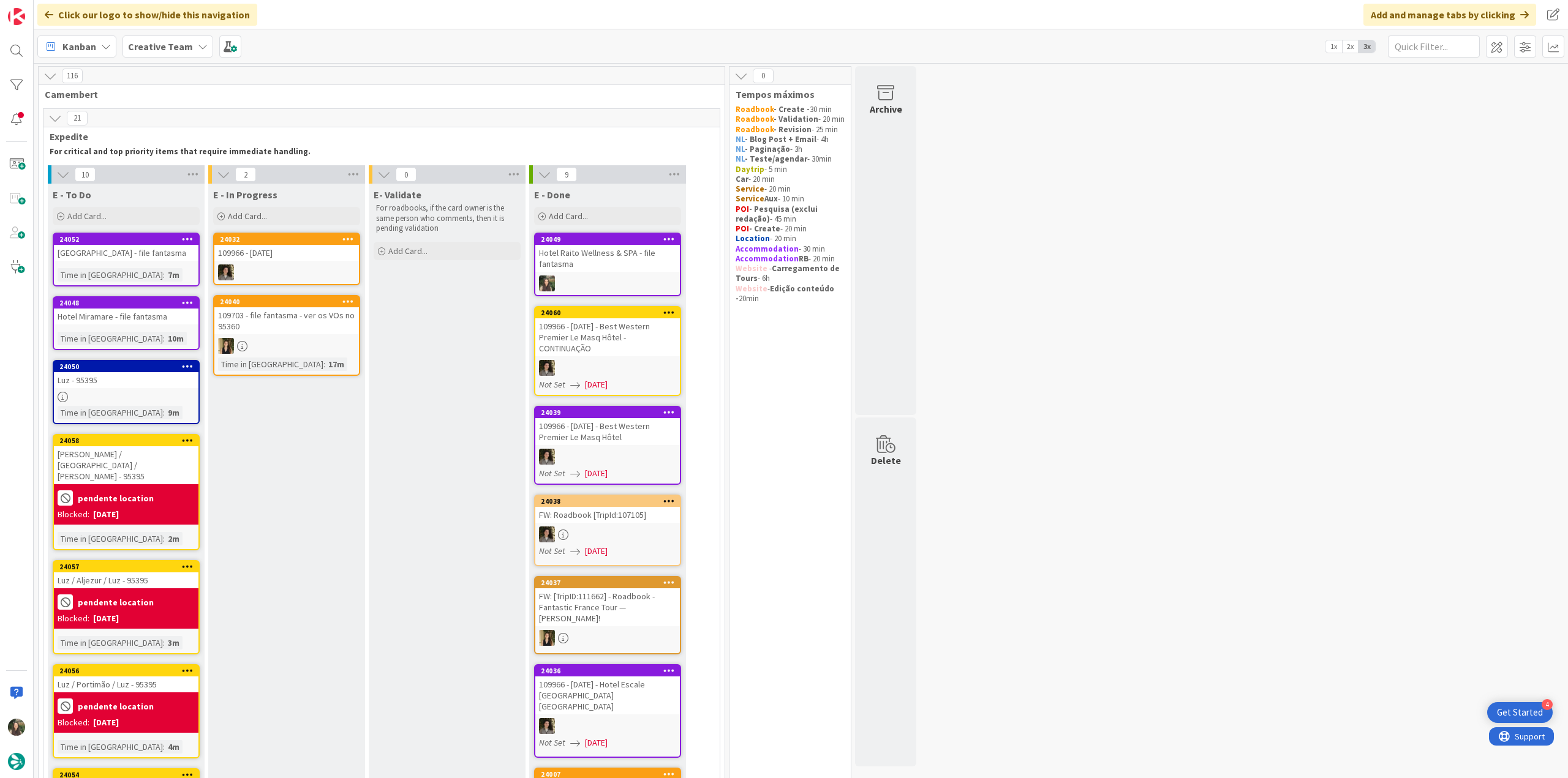
click at [138, 394] on div at bounding box center [126, 397] width 145 height 10
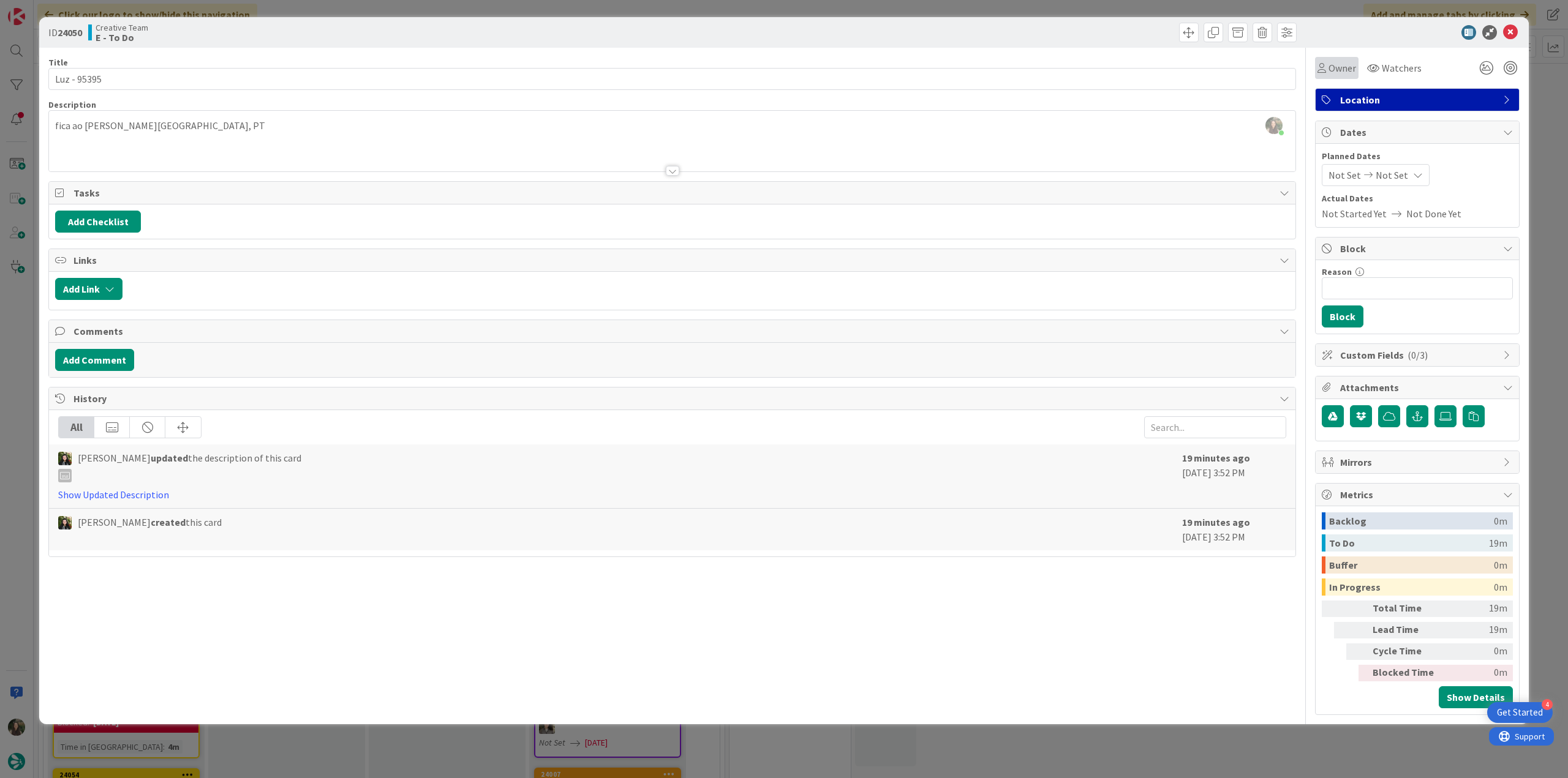
click at [1331, 72] on span "Owner" at bounding box center [1342, 68] width 27 height 15
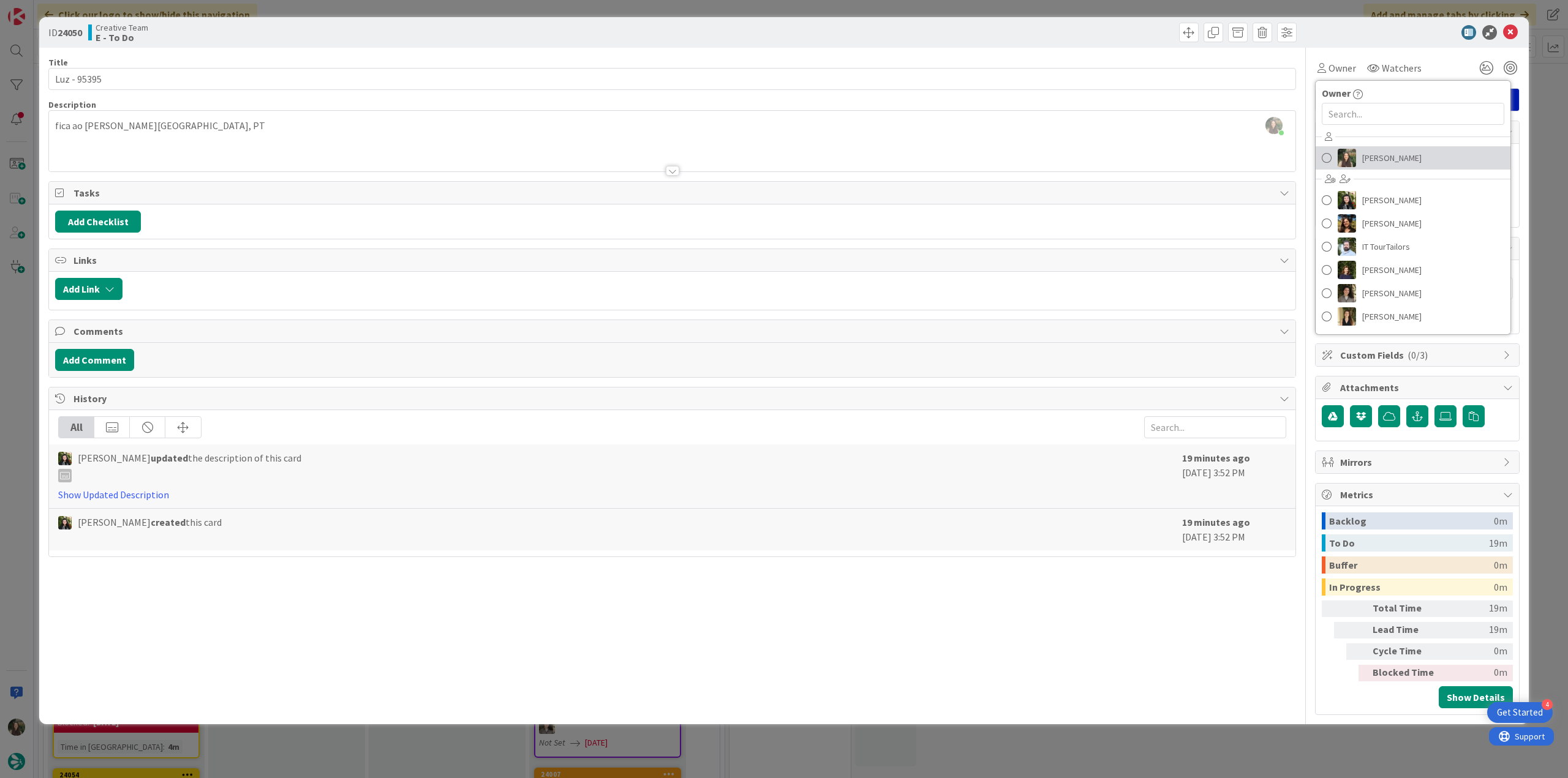
click at [1366, 156] on span "[PERSON_NAME]" at bounding box center [1391, 157] width 60 height 18
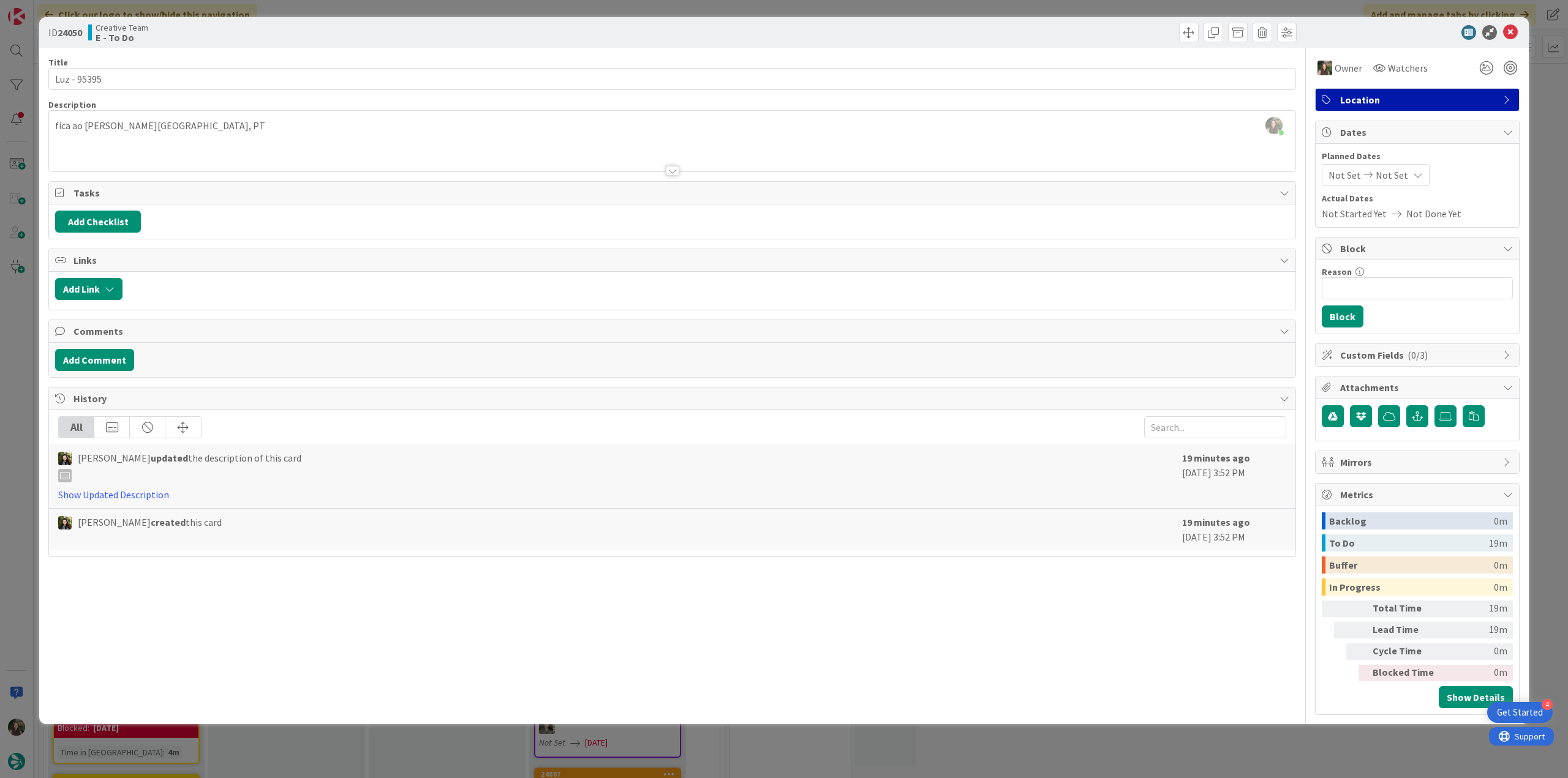
click at [1533, 123] on div "ID 24050 Creative Team E - To Do Title 11 / 128 Luz - 95395 Description Inês Go…" at bounding box center [784, 389] width 1568 height 778
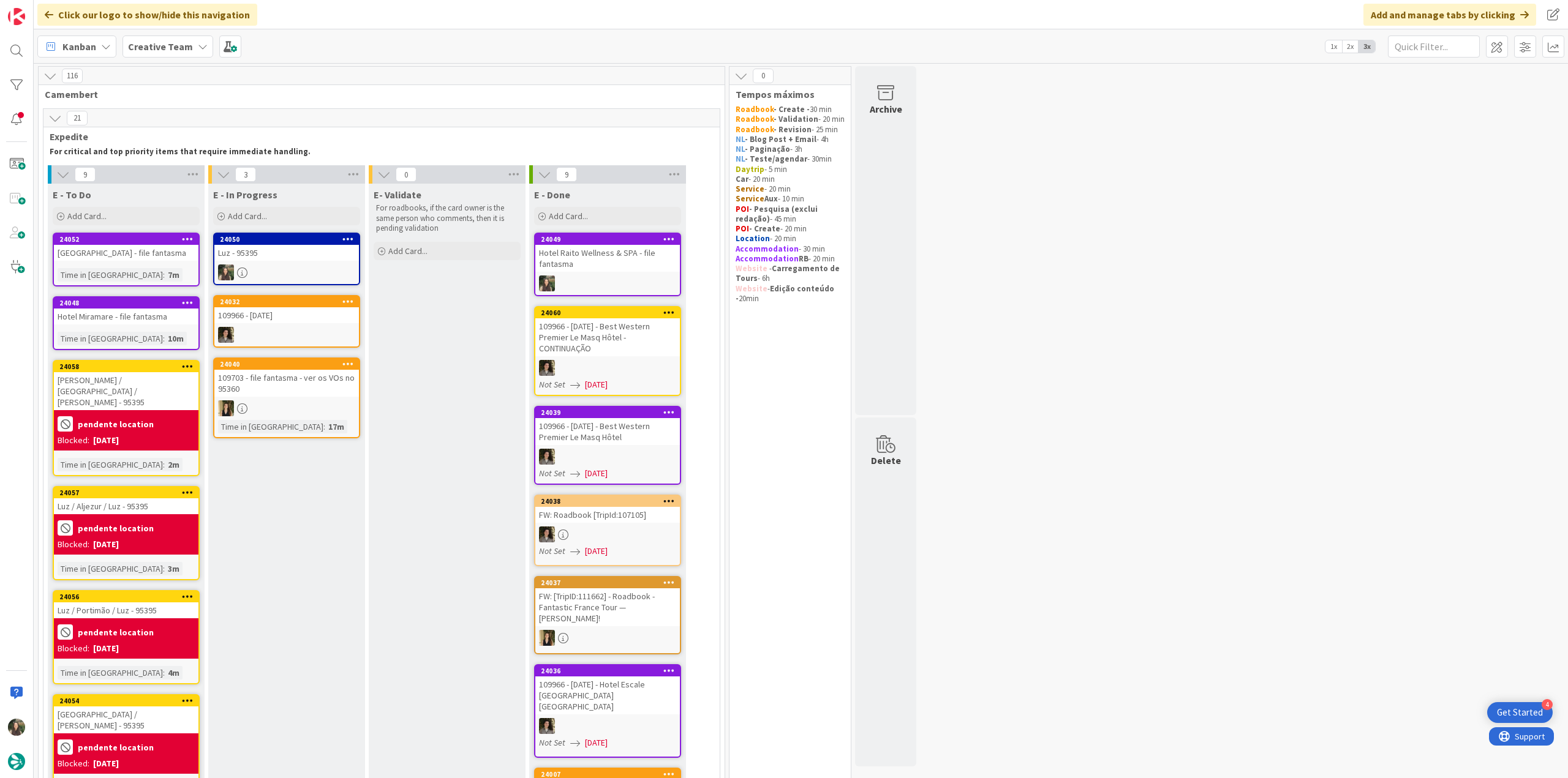
click at [293, 262] on div "24050 Luz - 95395" at bounding box center [286, 259] width 147 height 53
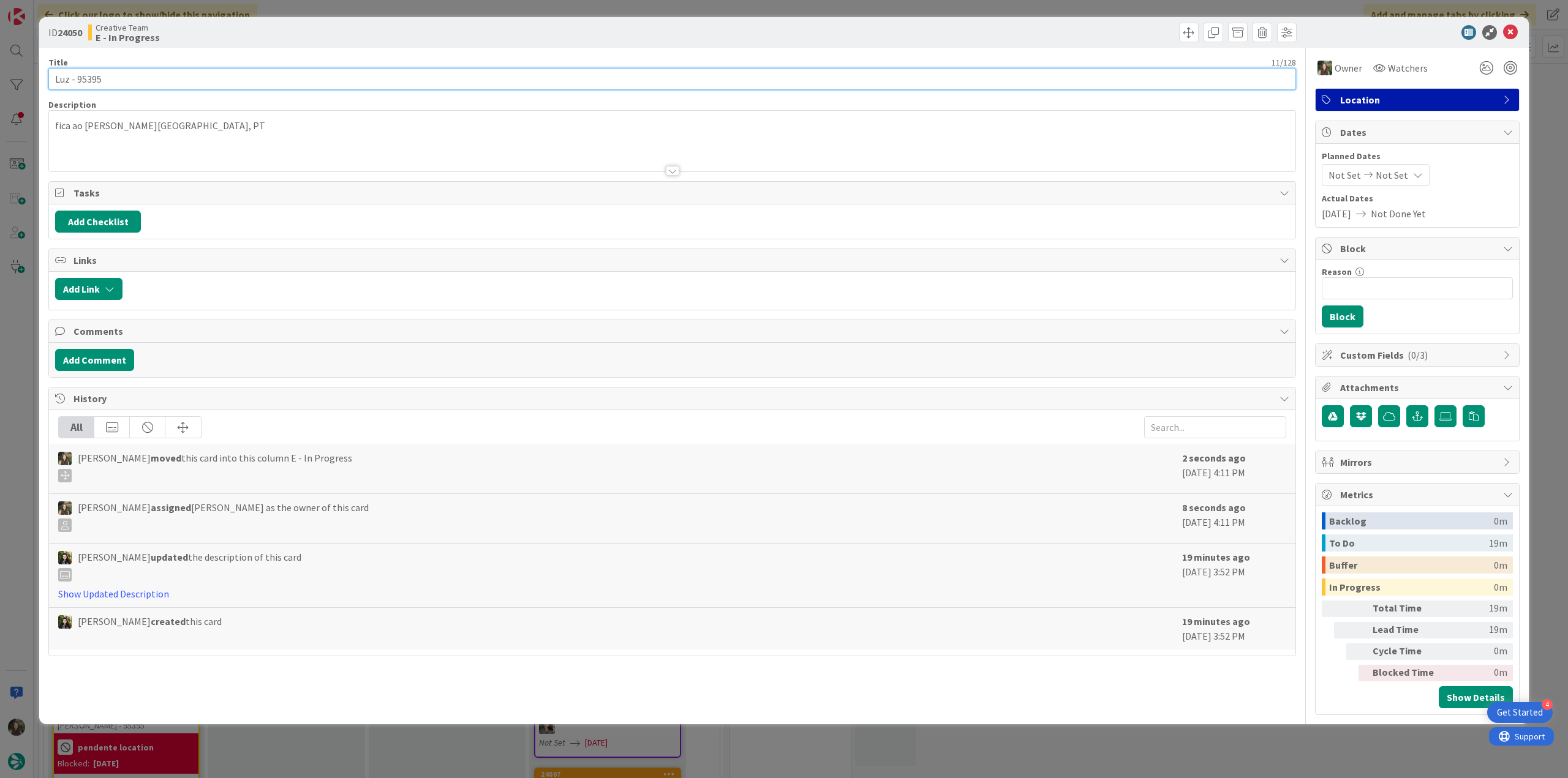
click at [63, 74] on input "Luz - 95395" at bounding box center [672, 79] width 1247 height 22
click at [16, 368] on div "ID 24050 Creative Team E - In Progress Title 11 / 128 Luz - 95395 Description I…" at bounding box center [784, 389] width 1568 height 778
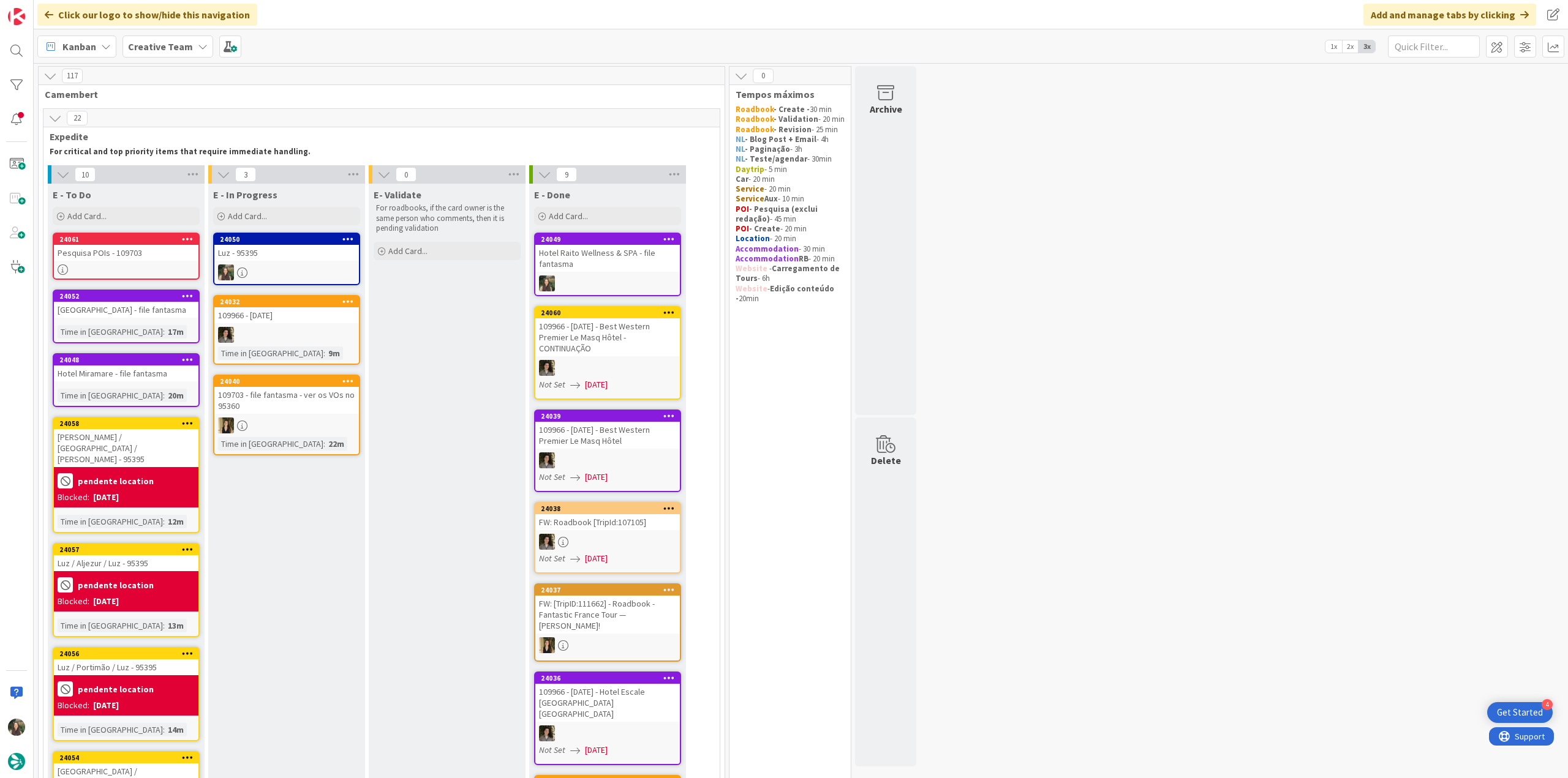
click at [331, 257] on div "Luz - 95395" at bounding box center [286, 253] width 145 height 16
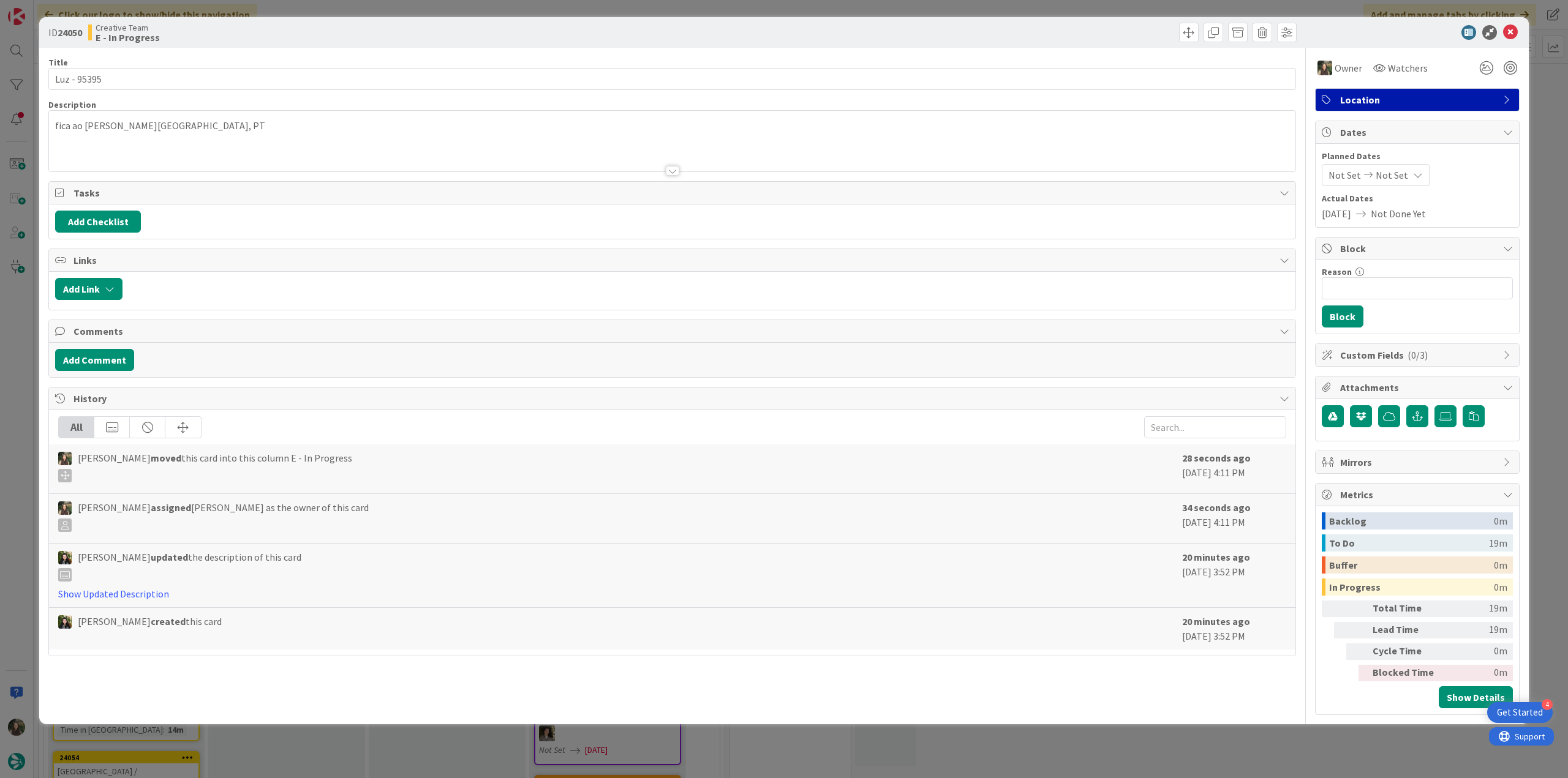
click at [26, 306] on div "ID 24050 Creative Team E - In Progress Title 11 / 128 Luz - 95395 Description f…" at bounding box center [784, 389] width 1568 height 778
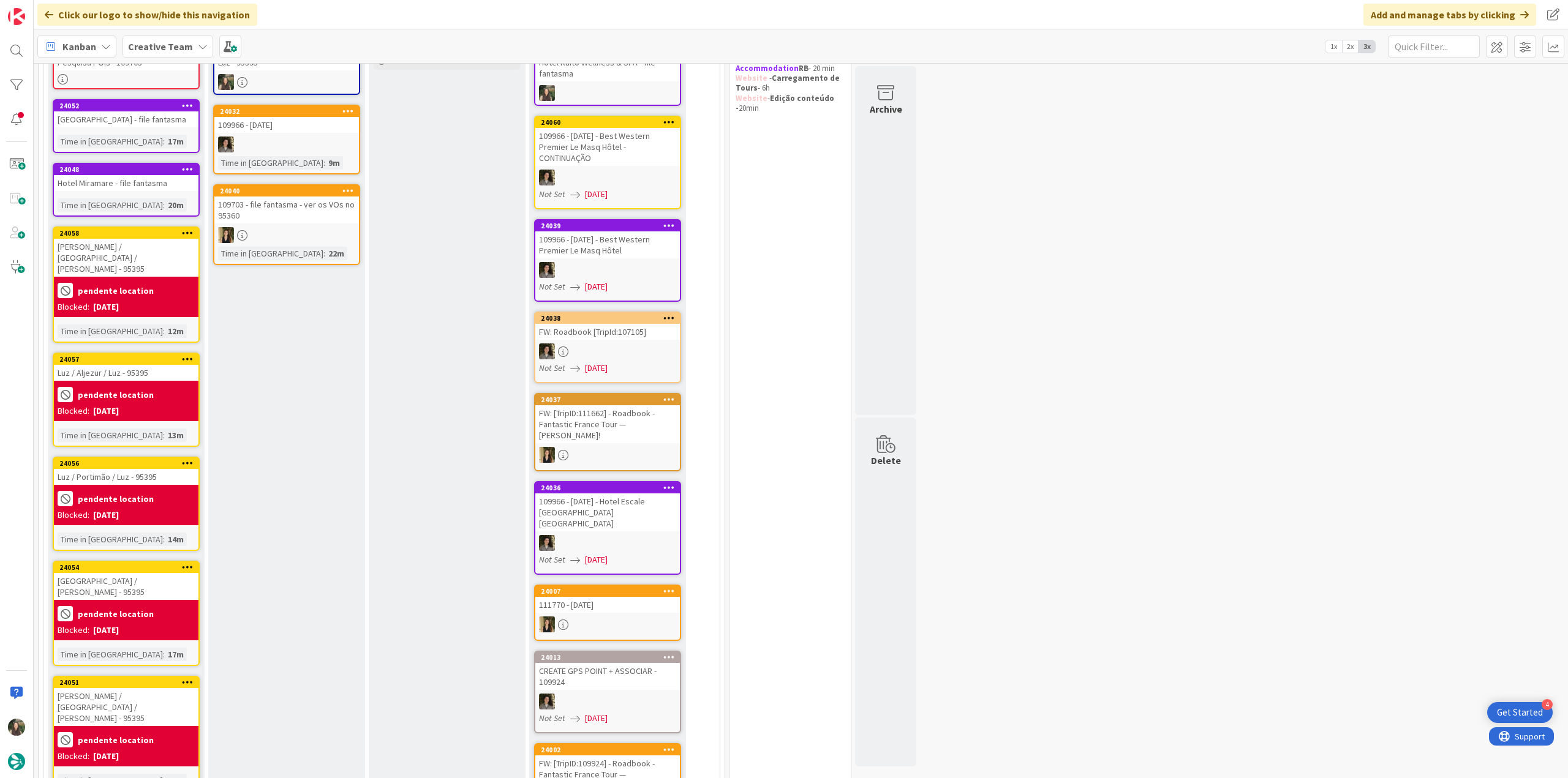
scroll to position [62, 0]
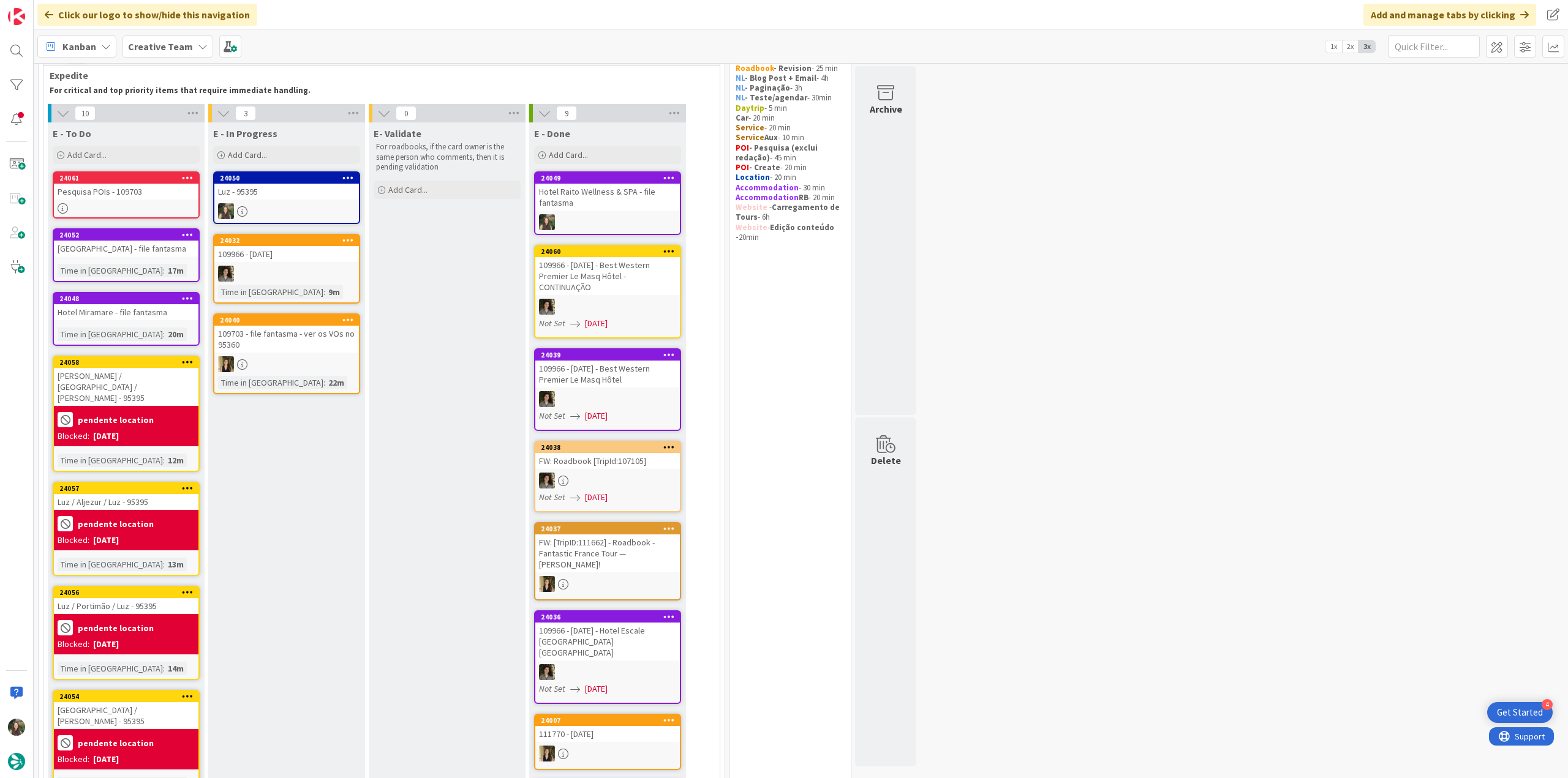
click at [303, 199] on div "Luz - 95395" at bounding box center [286, 191] width 145 height 16
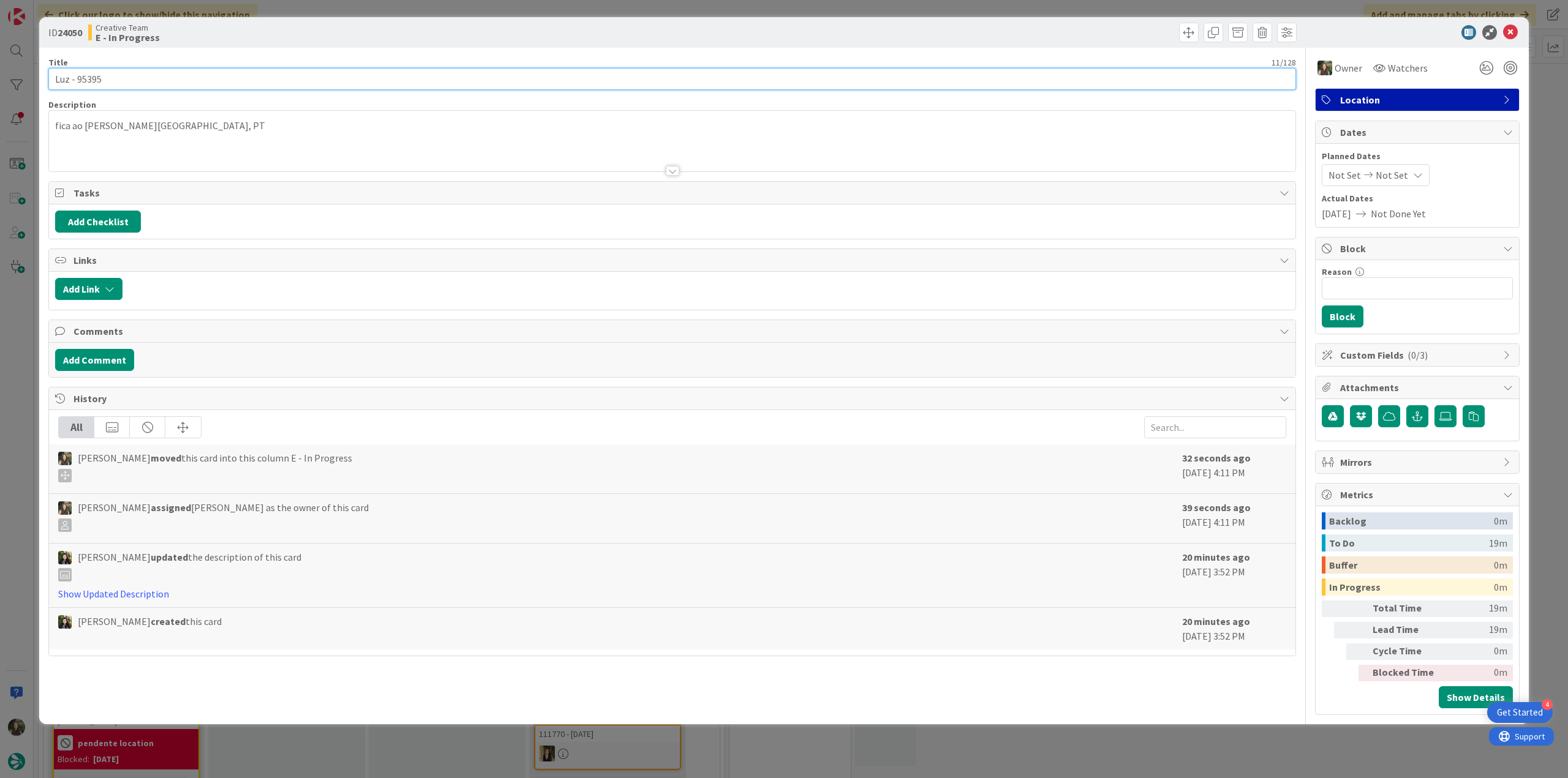
click at [62, 76] on input "Luz - 95395" at bounding box center [672, 79] width 1247 height 22
click at [19, 373] on div "ID 24050 Creative Team E - In Progress Title 11 / 128 Luz - 95395 Description I…" at bounding box center [784, 389] width 1568 height 778
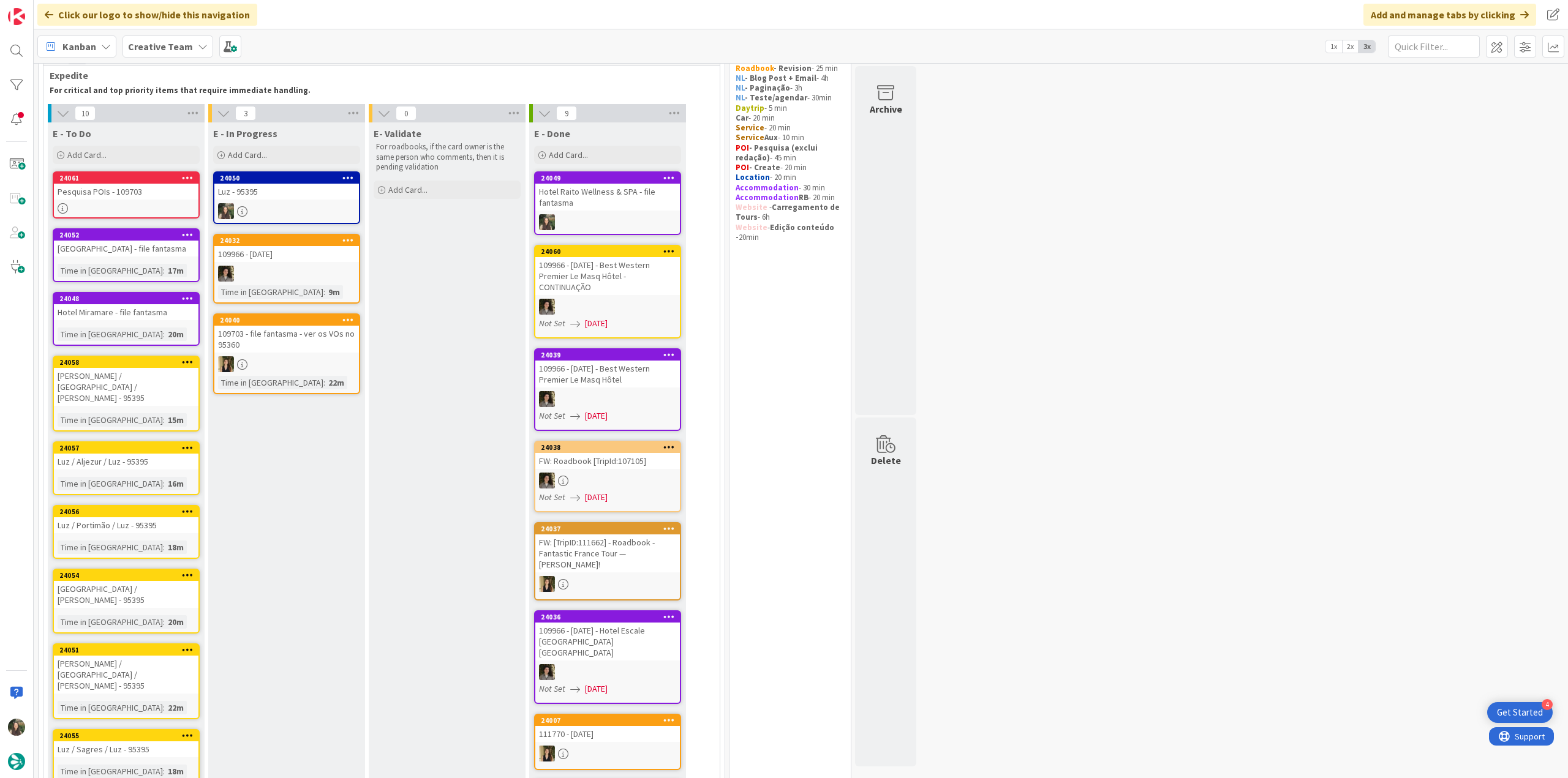
click at [169, 384] on div "24058 Luz / Salema / Luz - 95395 Time in Column : 15m" at bounding box center [126, 394] width 147 height 76
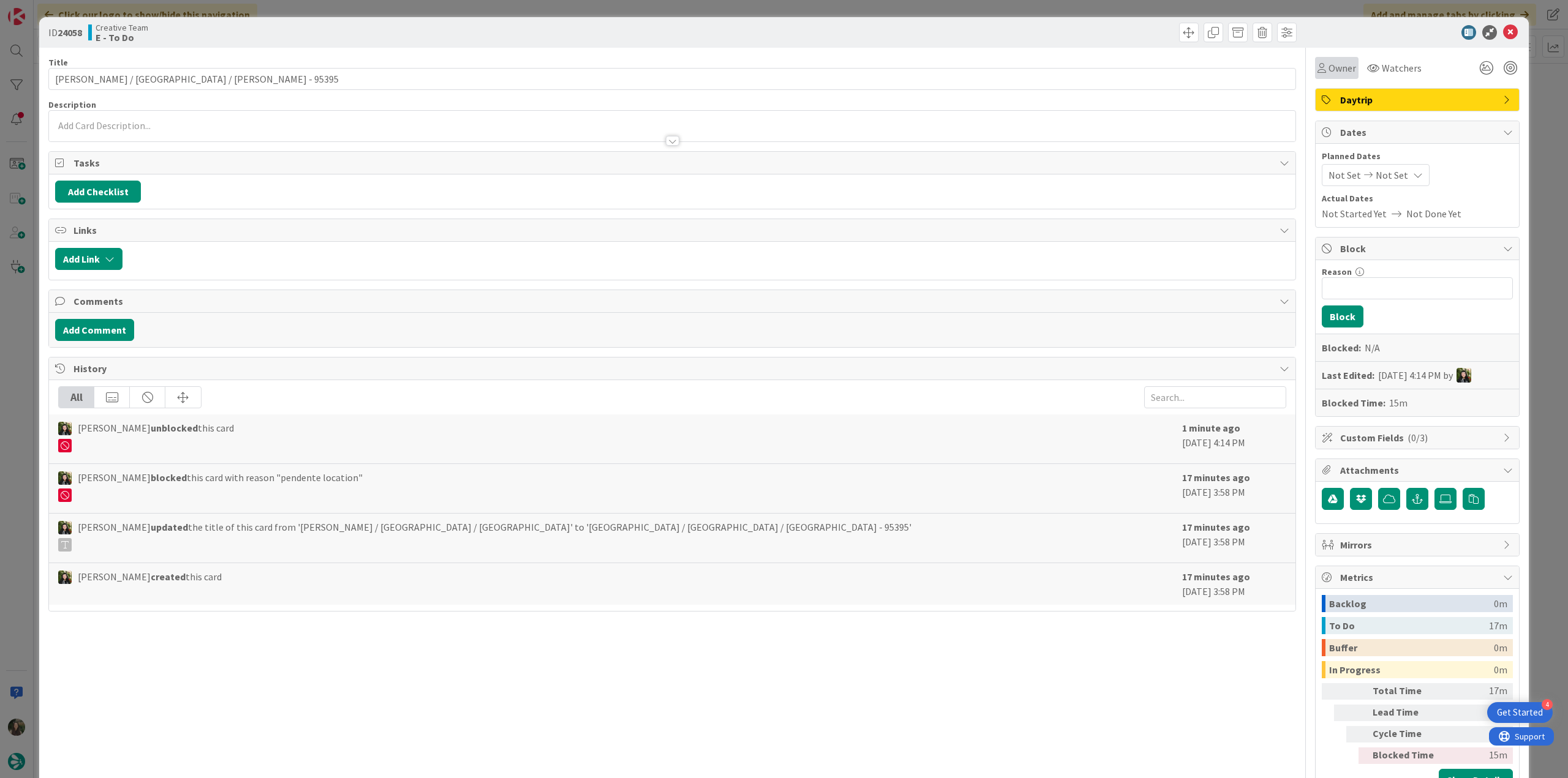
click at [1339, 72] on span "Owner" at bounding box center [1342, 68] width 27 height 15
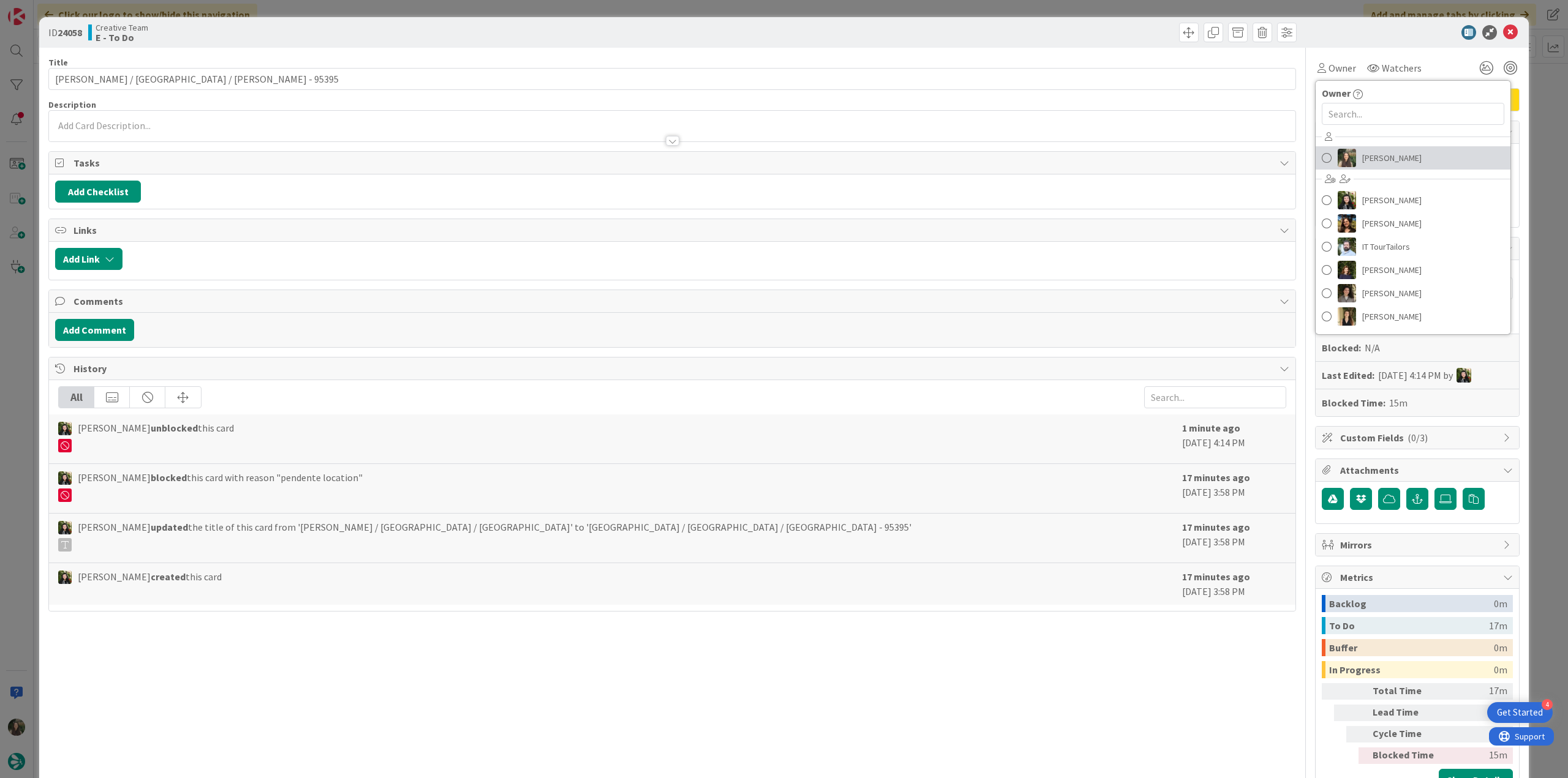
click at [1368, 151] on span "[PERSON_NAME]" at bounding box center [1391, 157] width 60 height 18
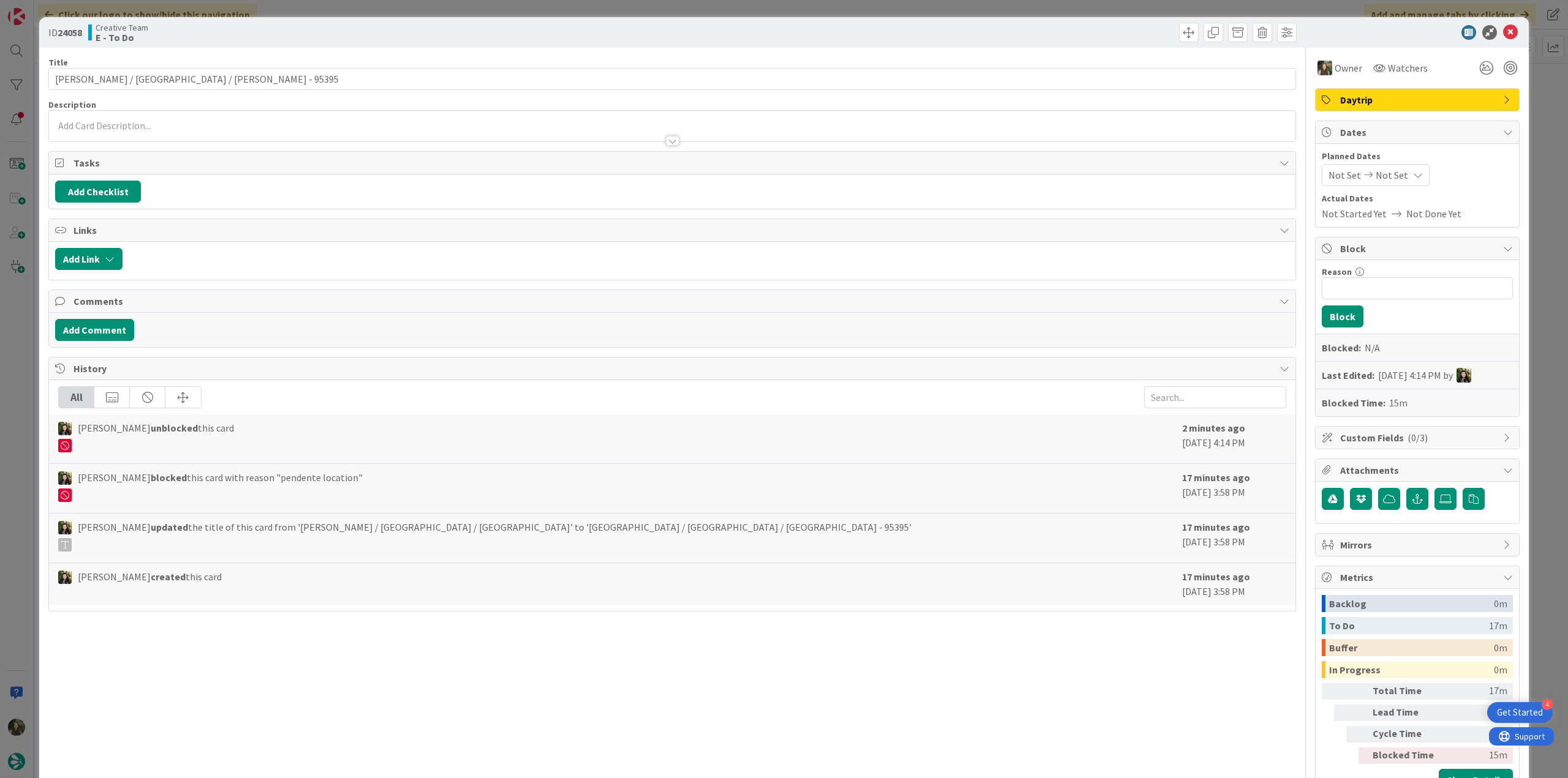
click at [1541, 86] on div "ID 24058 Creative Team E - To Do Title 26 / 128 Luz / Salema / Luz - 95395 Desc…" at bounding box center [784, 389] width 1568 height 778
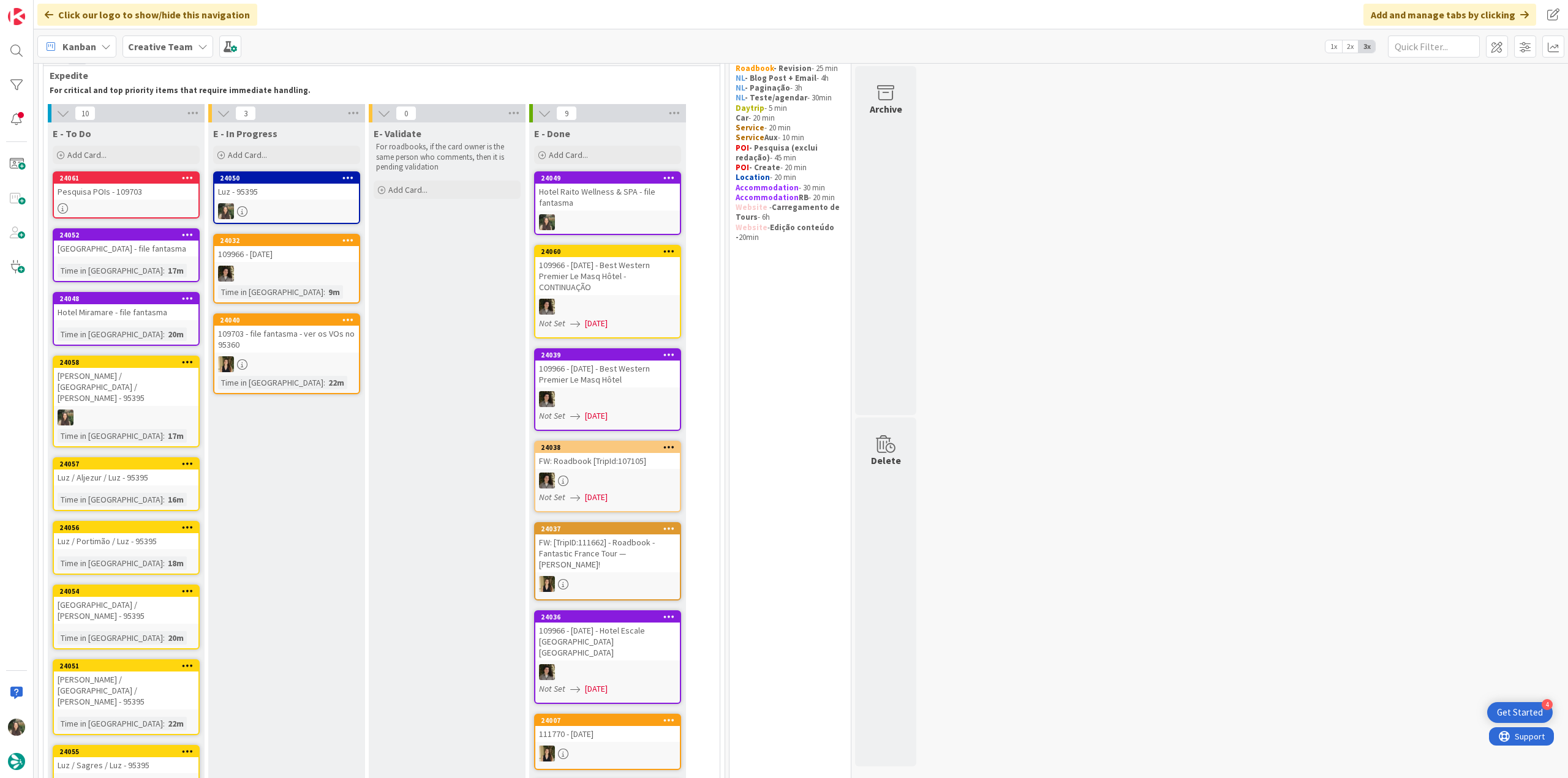
click at [157, 469] on div "Luz / Aljezur / Luz - 95395" at bounding box center [126, 477] width 145 height 16
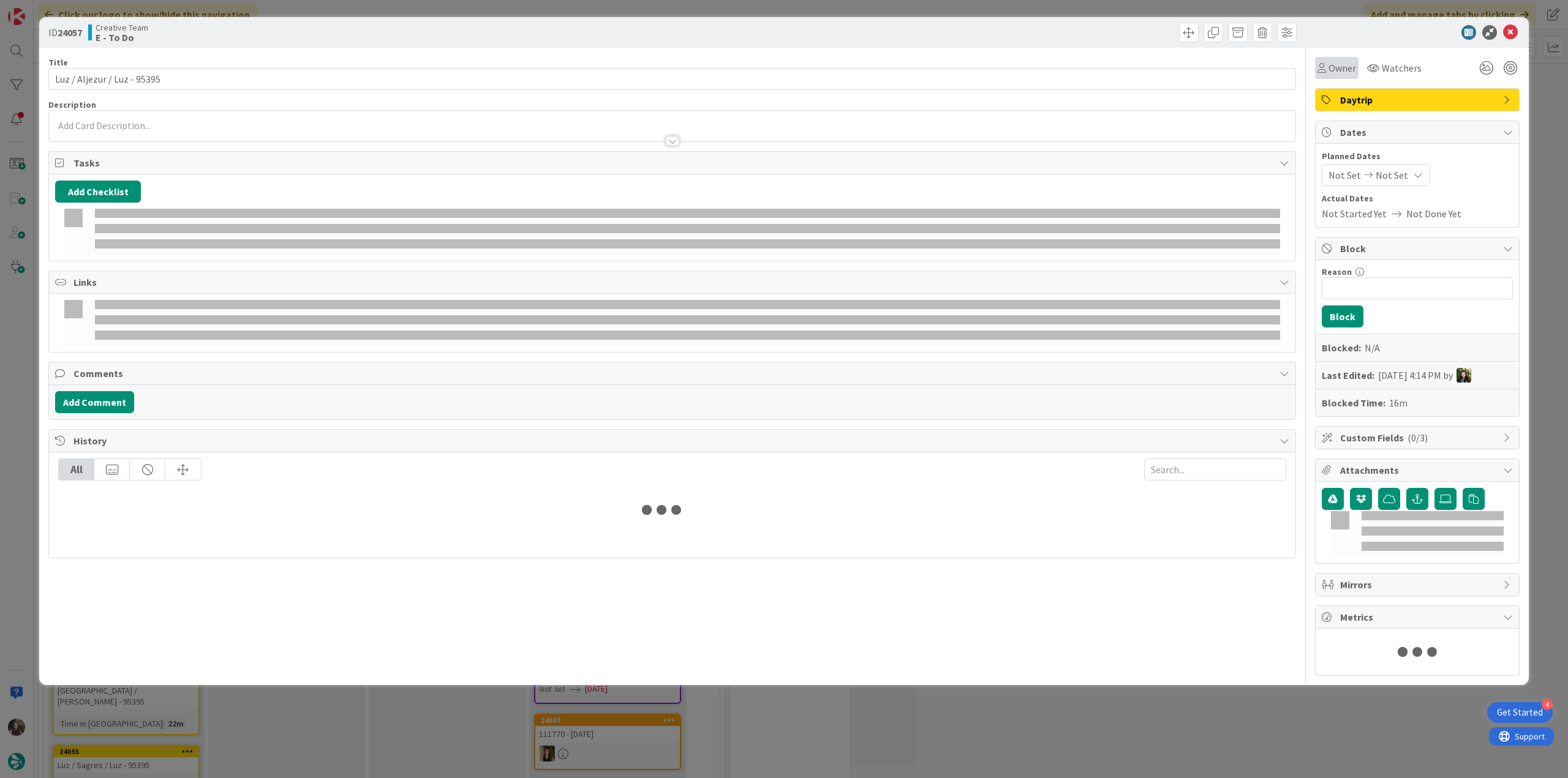
click at [1327, 68] on div "Owner" at bounding box center [1336, 68] width 39 height 15
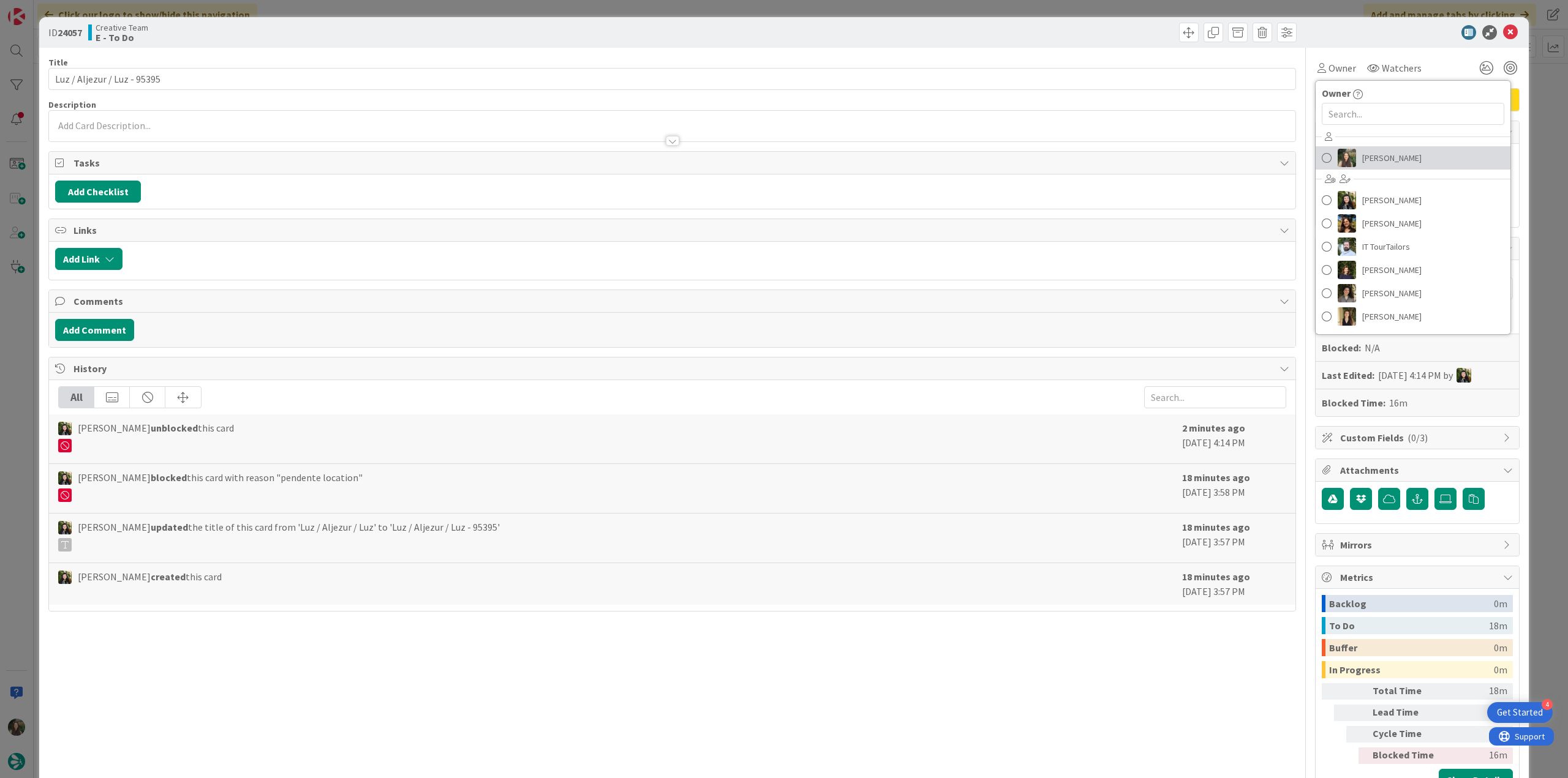
click at [1362, 156] on span "[PERSON_NAME]" at bounding box center [1391, 157] width 60 height 18
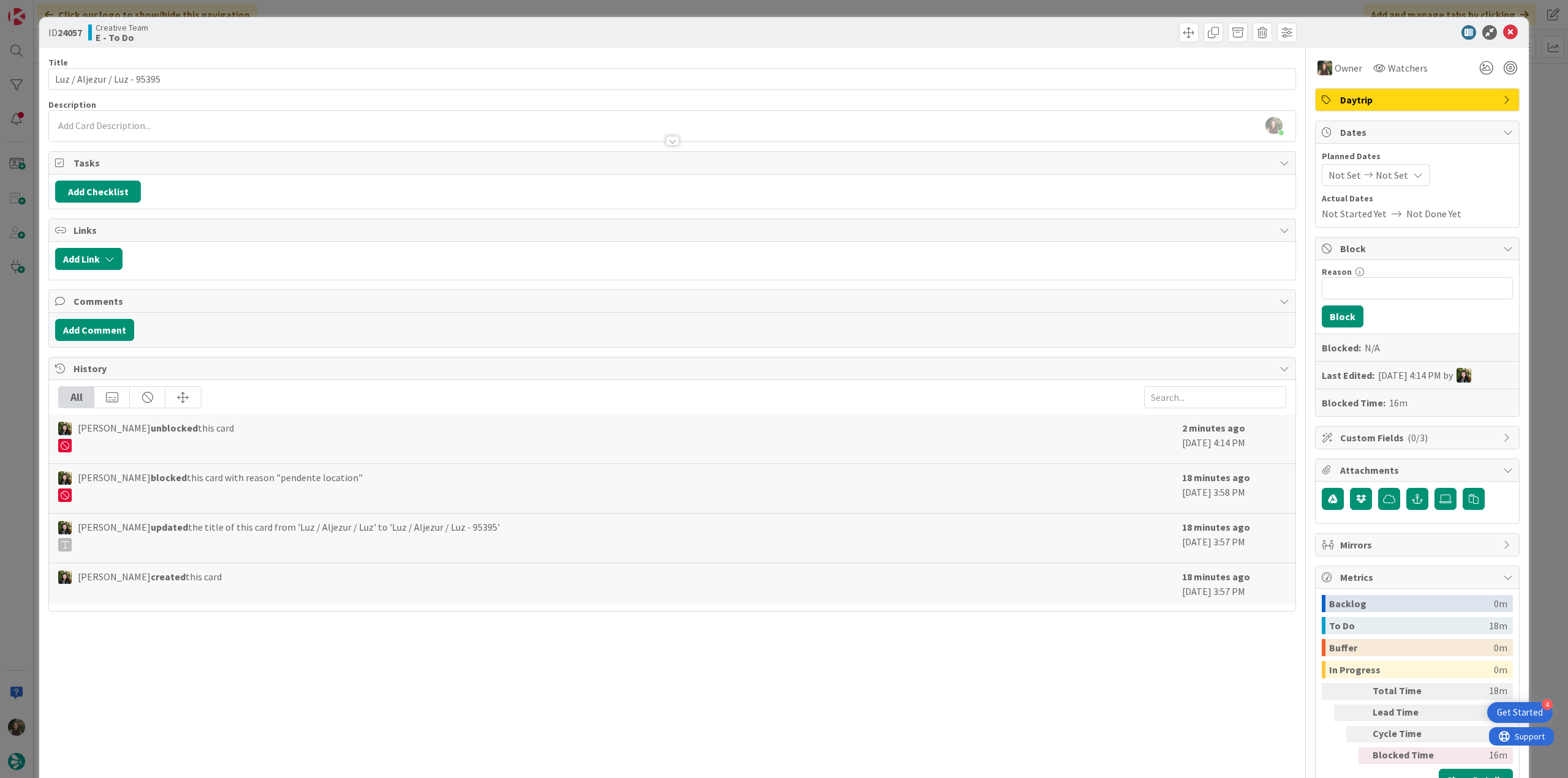
click at [1531, 79] on div "ID 24057 Creative Team E - To Do Title 27 / 128 Luz / Aljezur / Luz - 95395 Des…" at bounding box center [784, 389] width 1568 height 778
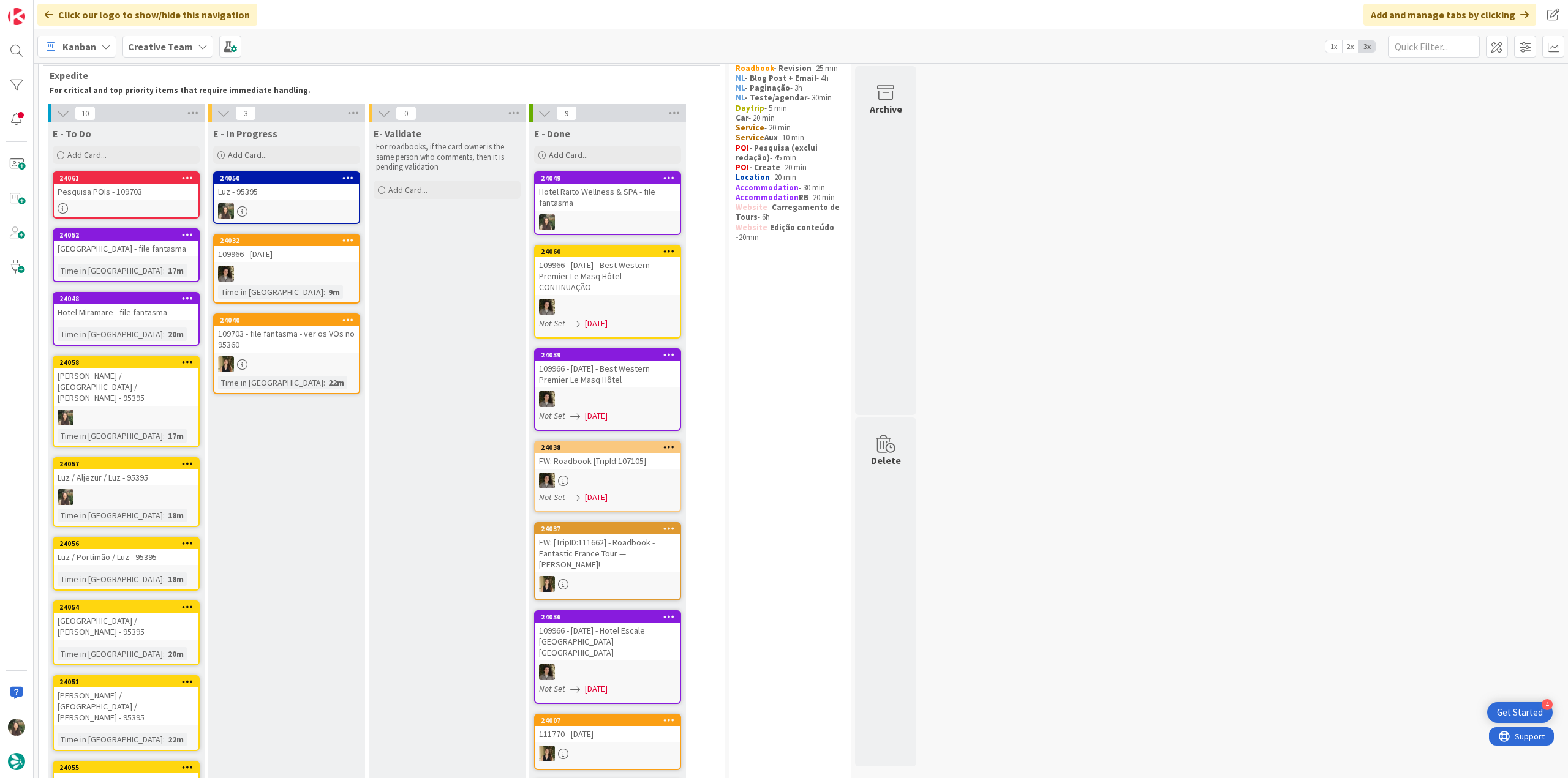
click at [146, 545] on div "24056 Luz / Portimão / Luz - 95395 Time in Column : 18m" at bounding box center [126, 564] width 147 height 54
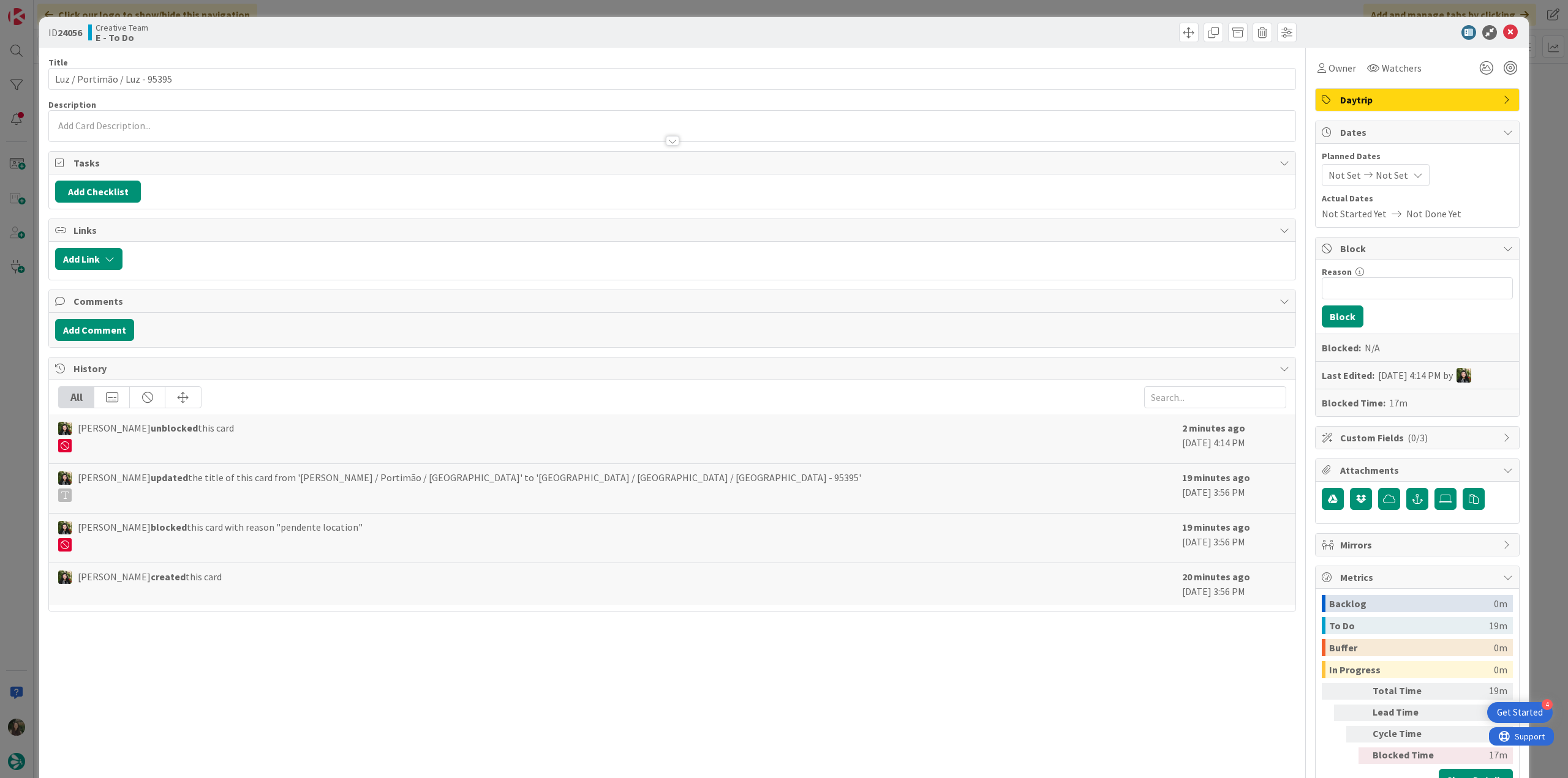
click at [1540, 96] on div "ID 24056 Creative Team E - To Do Title 28 / 128 Luz / Portimão / Luz - 95395 De…" at bounding box center [784, 389] width 1568 height 778
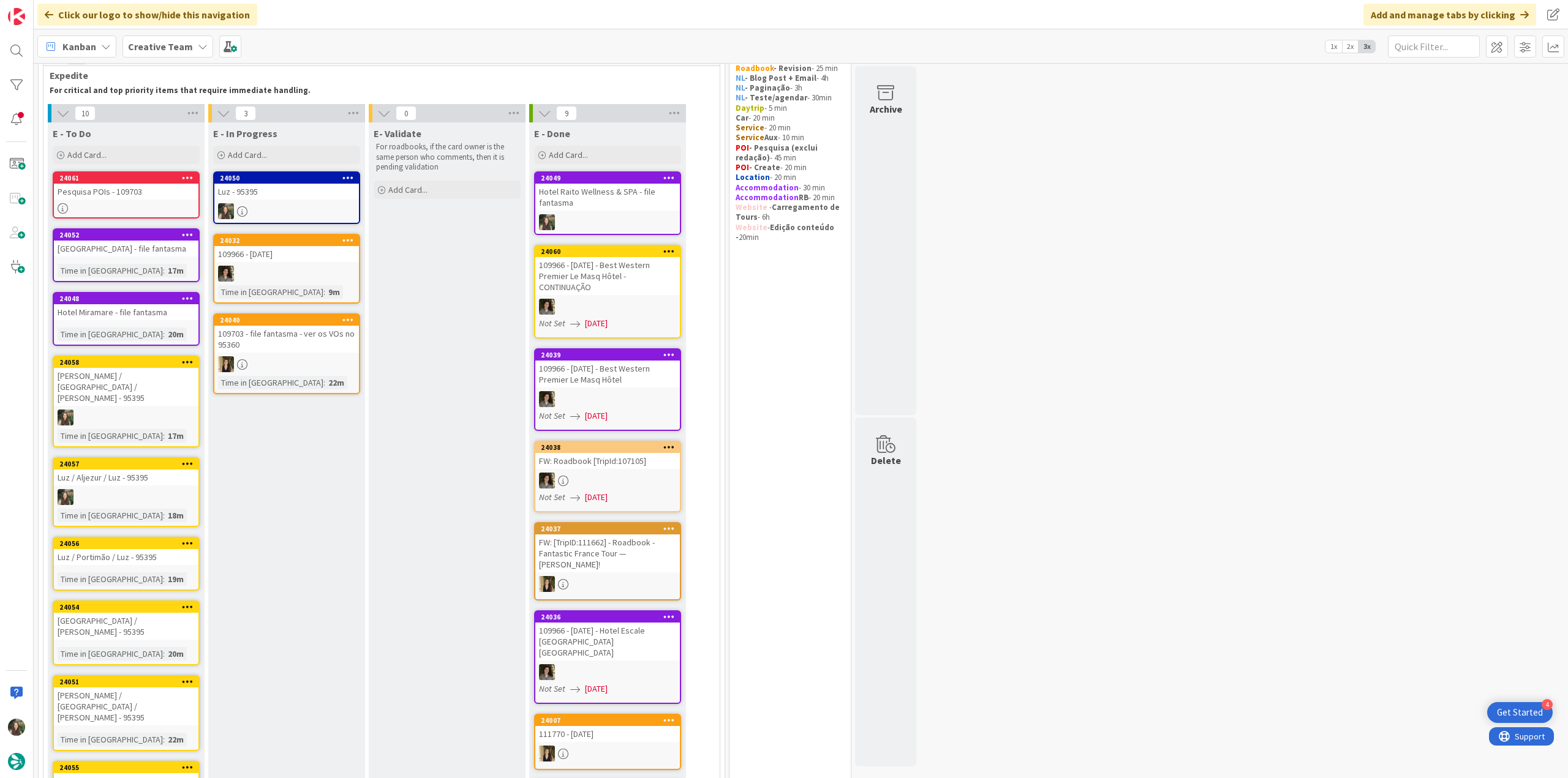
click at [182, 544] on div "24056 Luz / Portimão / Luz - 95395 Time in Column : 19m" at bounding box center [126, 564] width 147 height 54
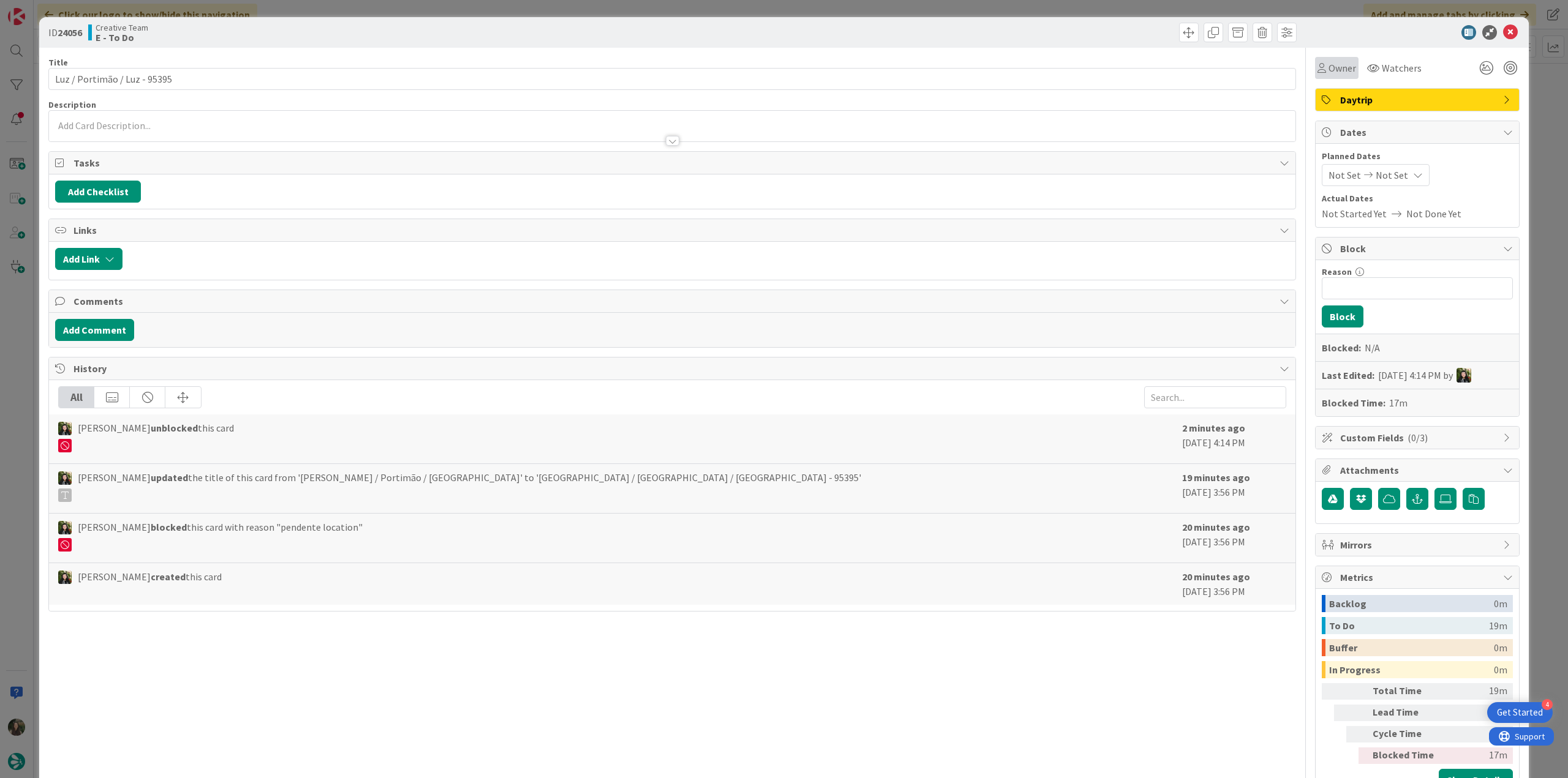
click at [1335, 71] on span "Owner" at bounding box center [1342, 68] width 27 height 15
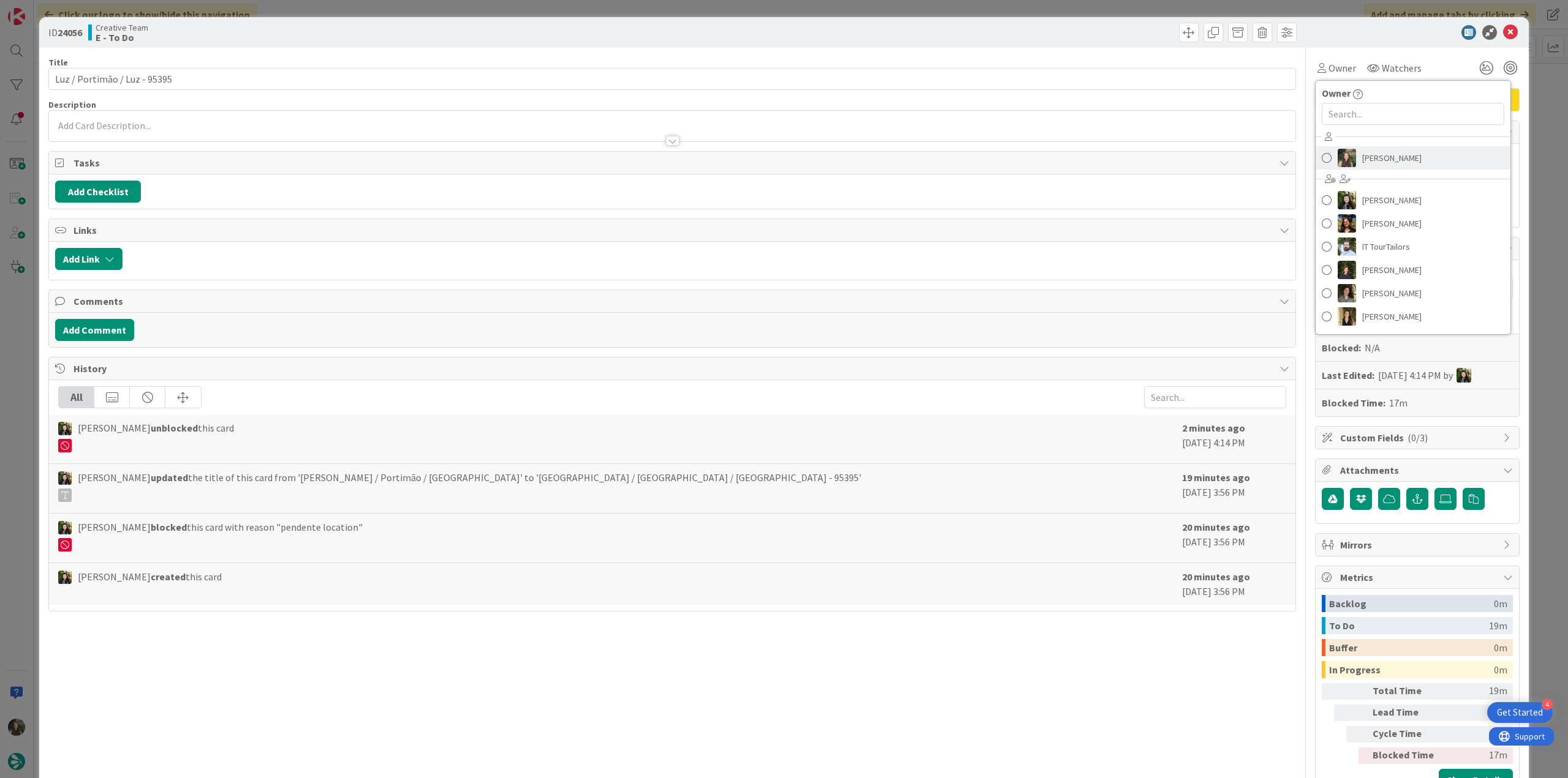
click at [1389, 164] on span "[PERSON_NAME]" at bounding box center [1391, 157] width 60 height 18
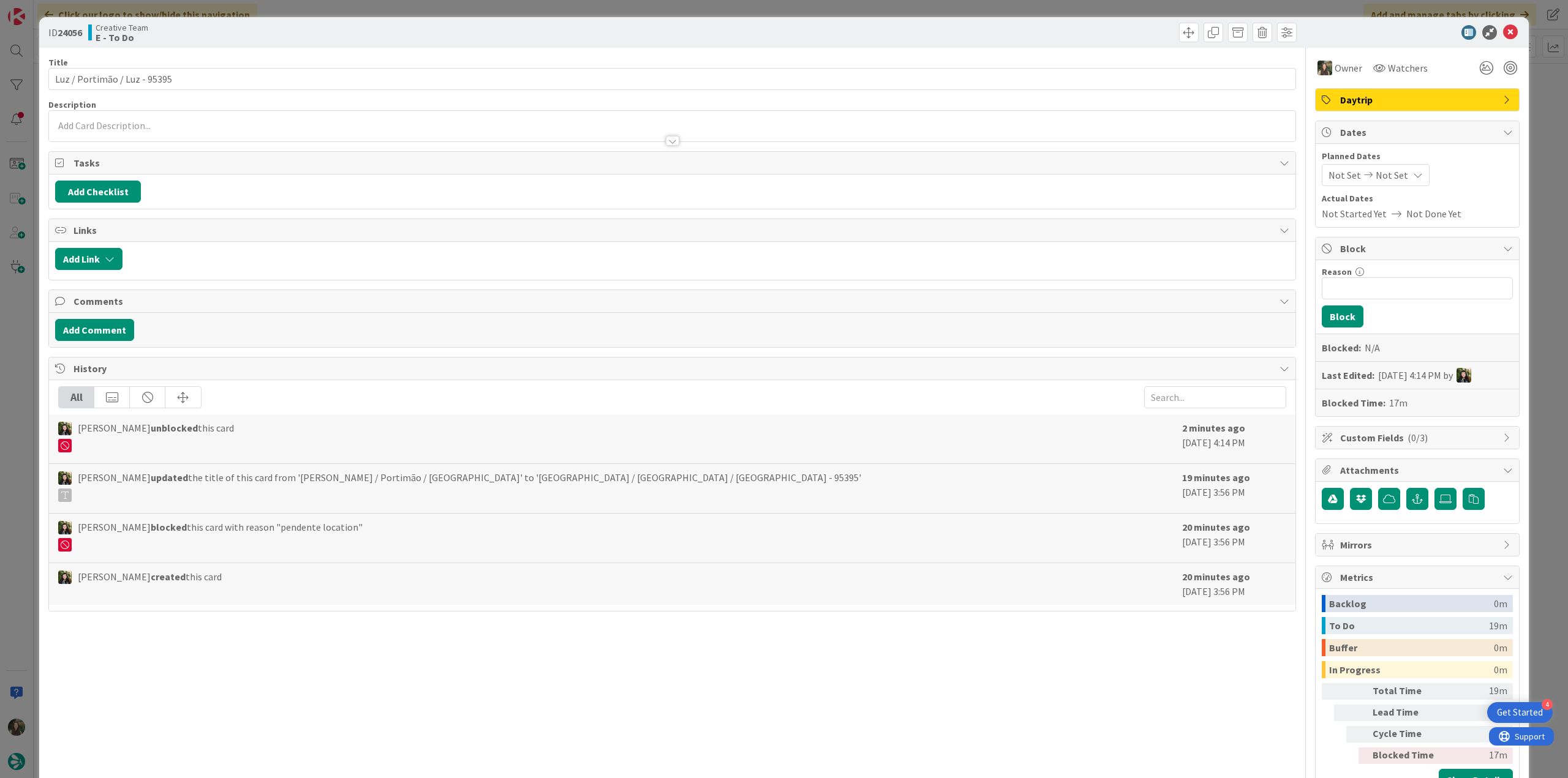
click at [1542, 110] on div "ID 24056 Creative Team E - To Do Title 28 / 128 Luz / Portimão / Luz - 95395 De…" at bounding box center [784, 389] width 1568 height 778
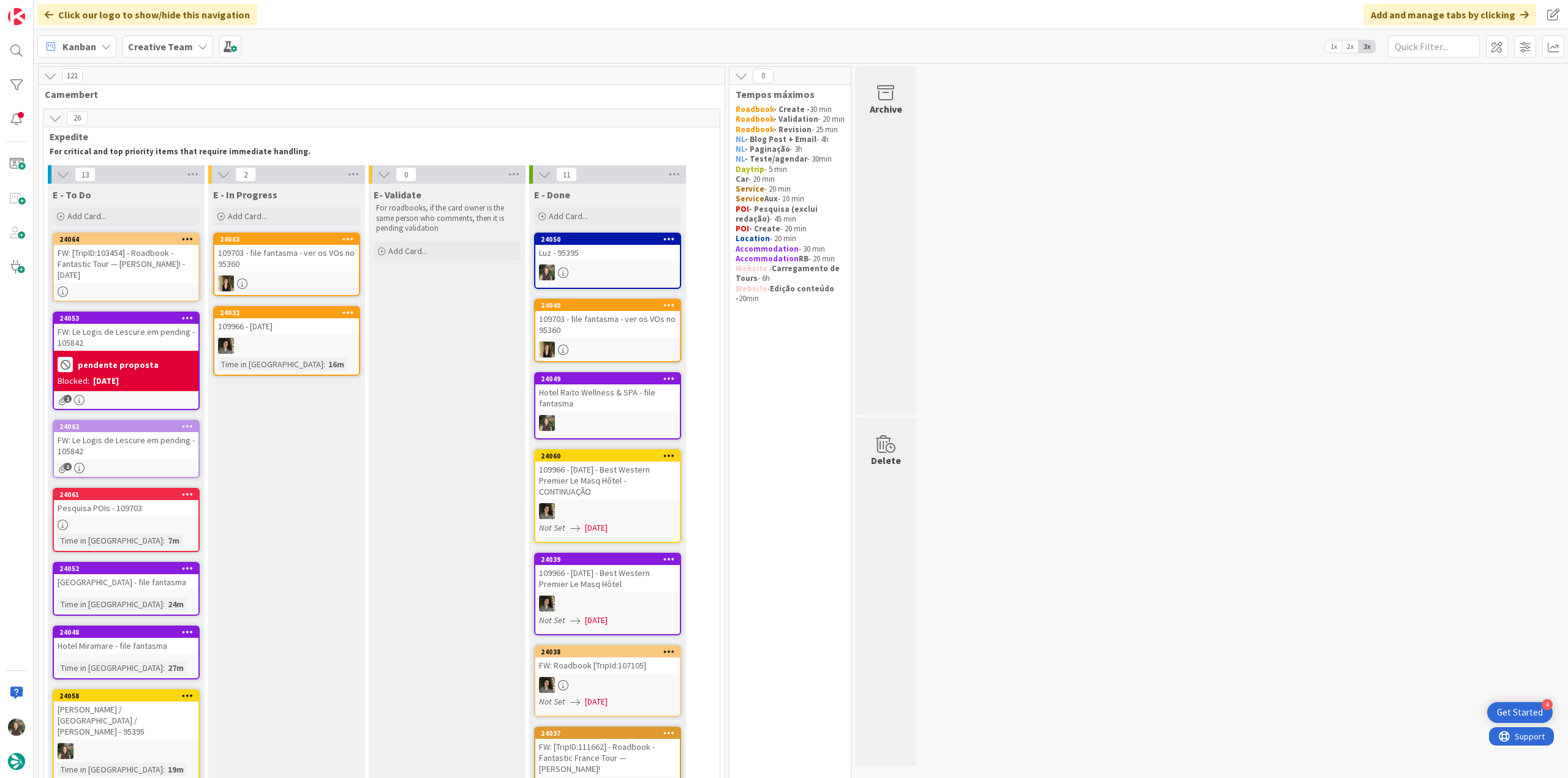
click at [598, 265] on div at bounding box center [608, 273] width 145 height 16
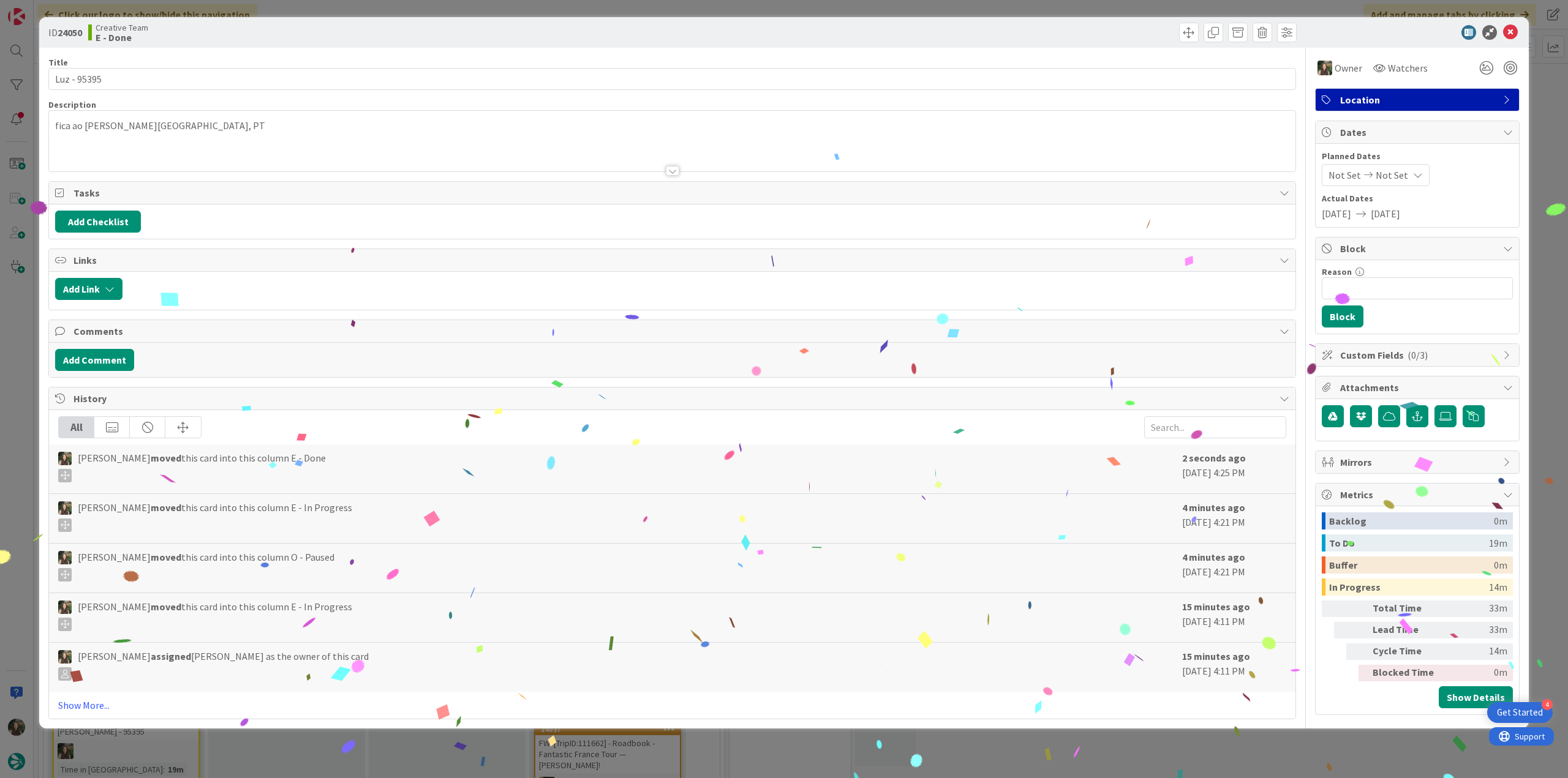
click at [1144, 744] on div "ID 24050 Creative Team E - Done Title 11 / 128 Luz - 95395 Description fica ao …" at bounding box center [784, 389] width 1568 height 778
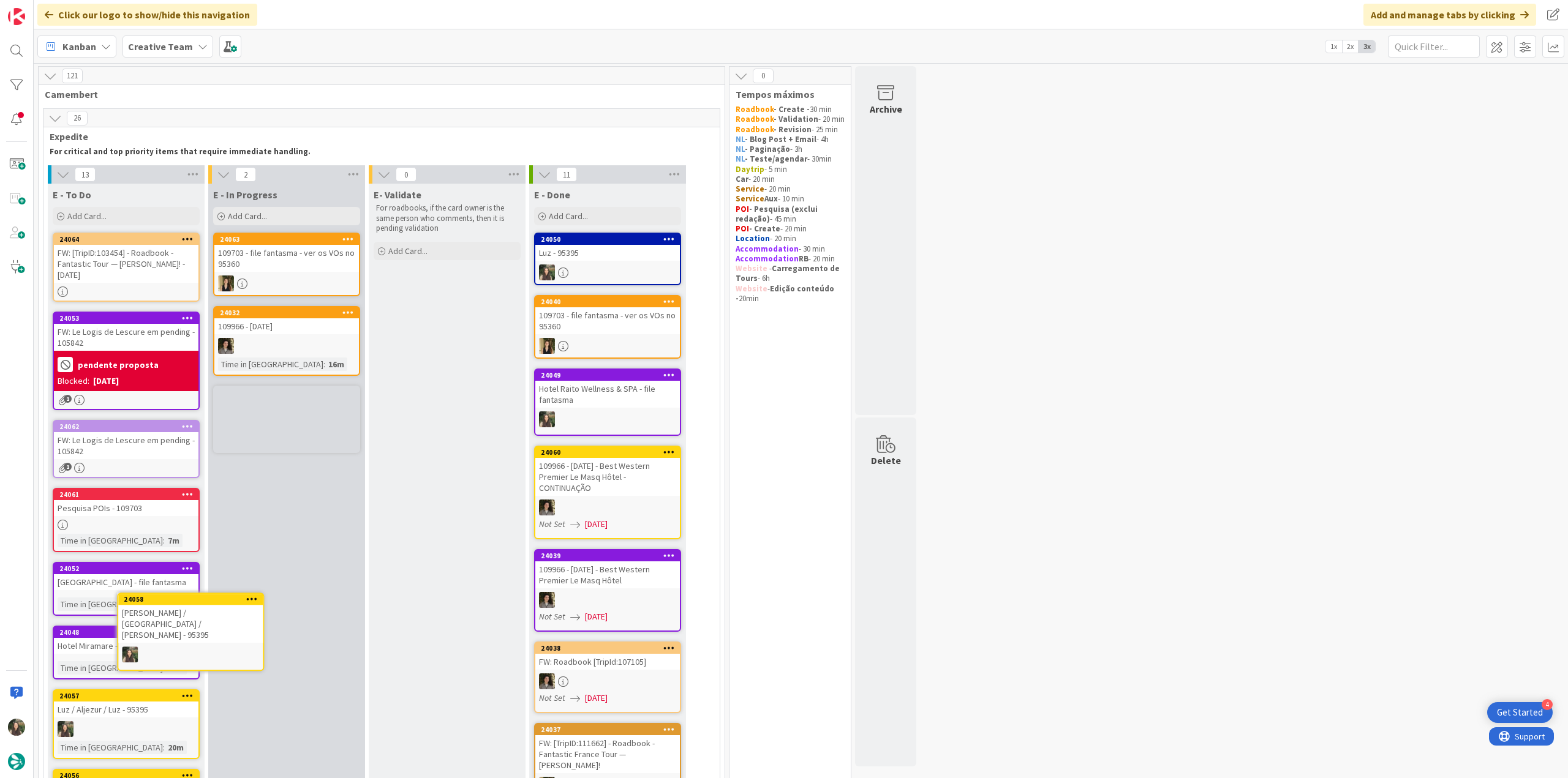
scroll to position [22, 0]
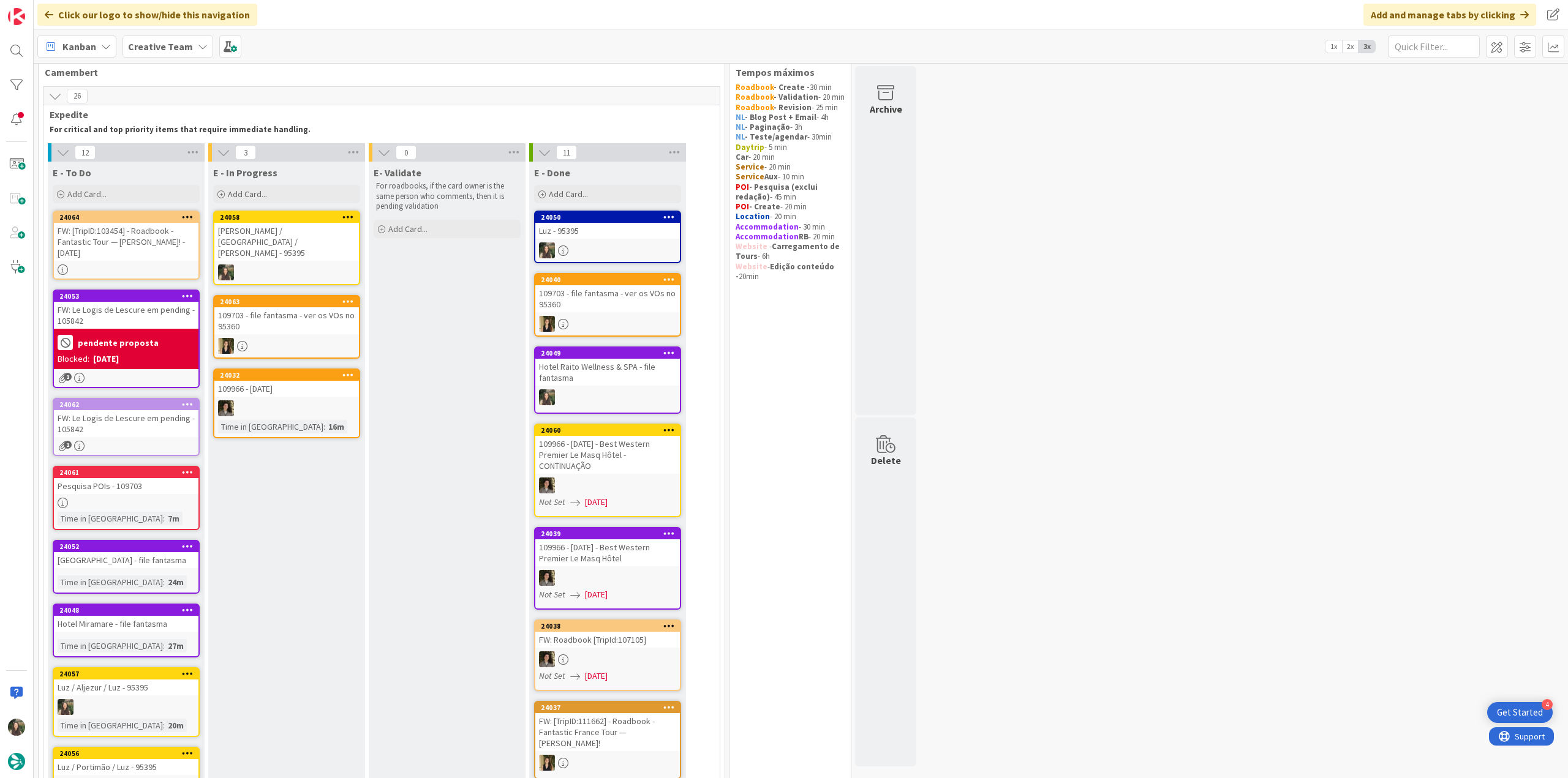
click at [312, 265] on div at bounding box center [286, 273] width 145 height 16
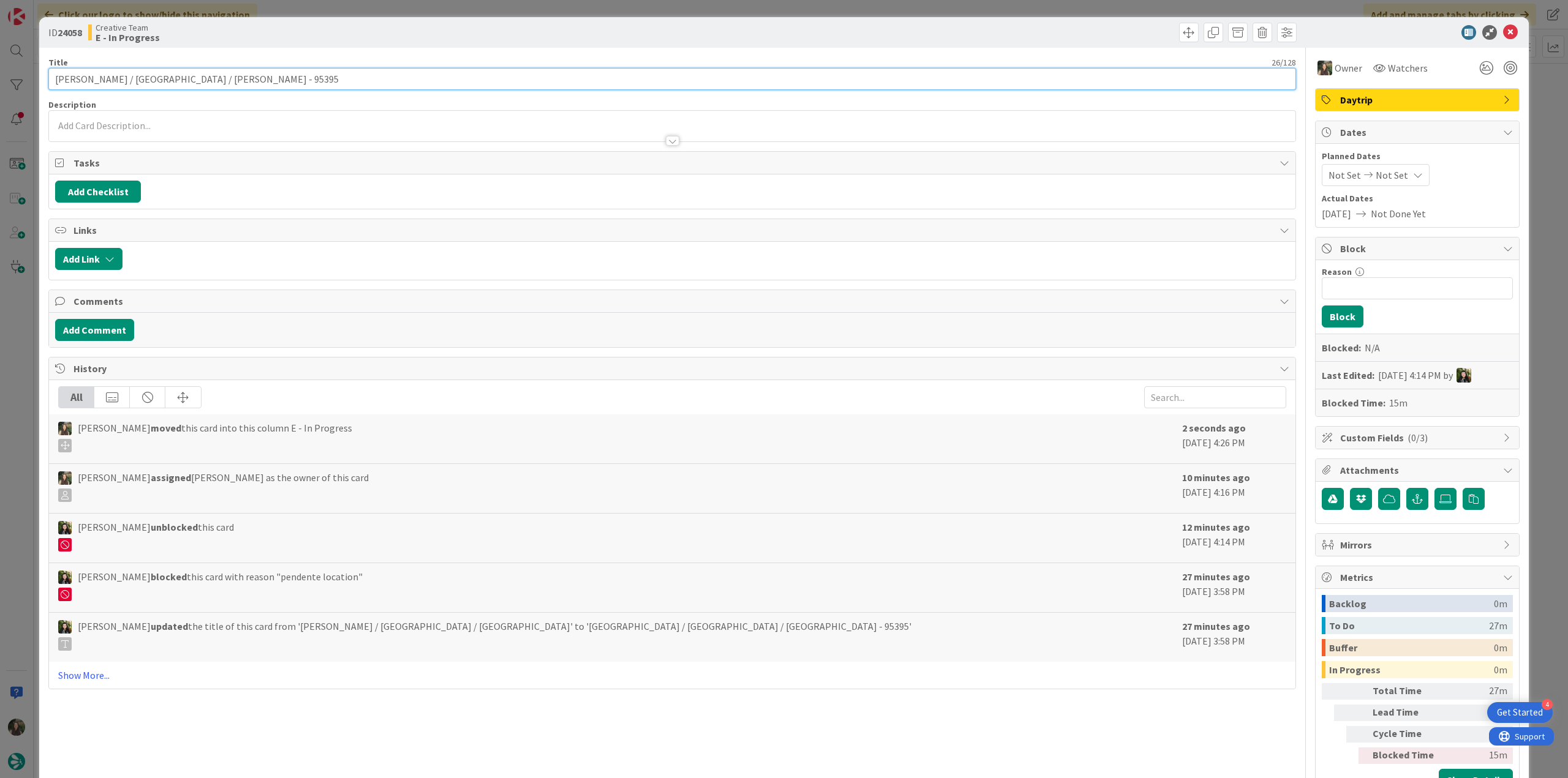
drag, startPoint x: 130, startPoint y: 80, endPoint x: 53, endPoint y: 90, distance: 77.6
click at [29, 83] on div "ID 24058 Creative Team E - In Progress Title 26 / 128 Luz / Salema / Luz - 9539…" at bounding box center [784, 389] width 1568 height 778
click at [16, 353] on div "ID 24058 Creative Team E - In Progress Title 26 / 128 Luz / Salema / Luz - 9539…" at bounding box center [784, 389] width 1568 height 778
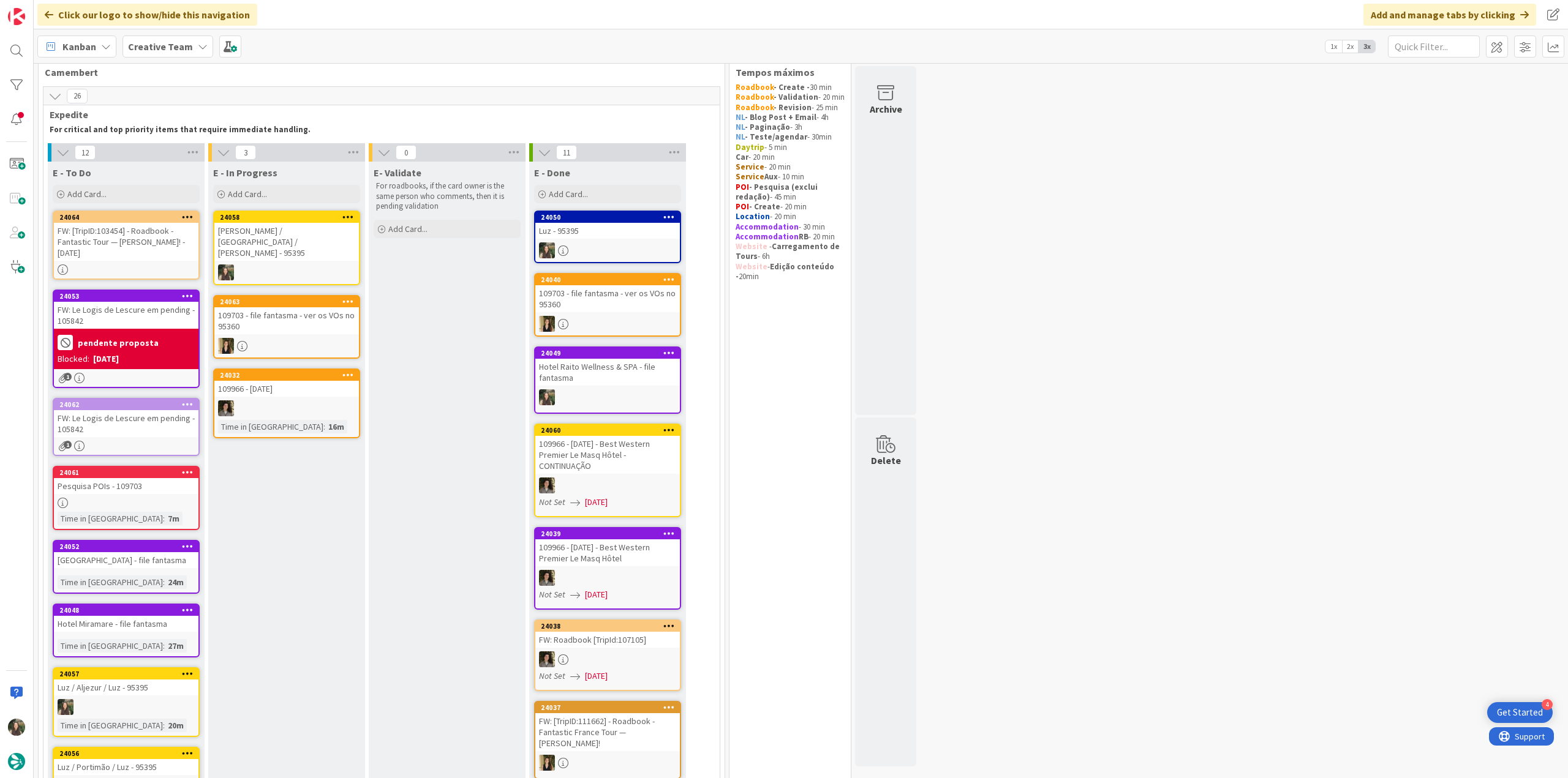
click at [299, 230] on div "Luz / Salema / Luz - 95395" at bounding box center [286, 242] width 145 height 38
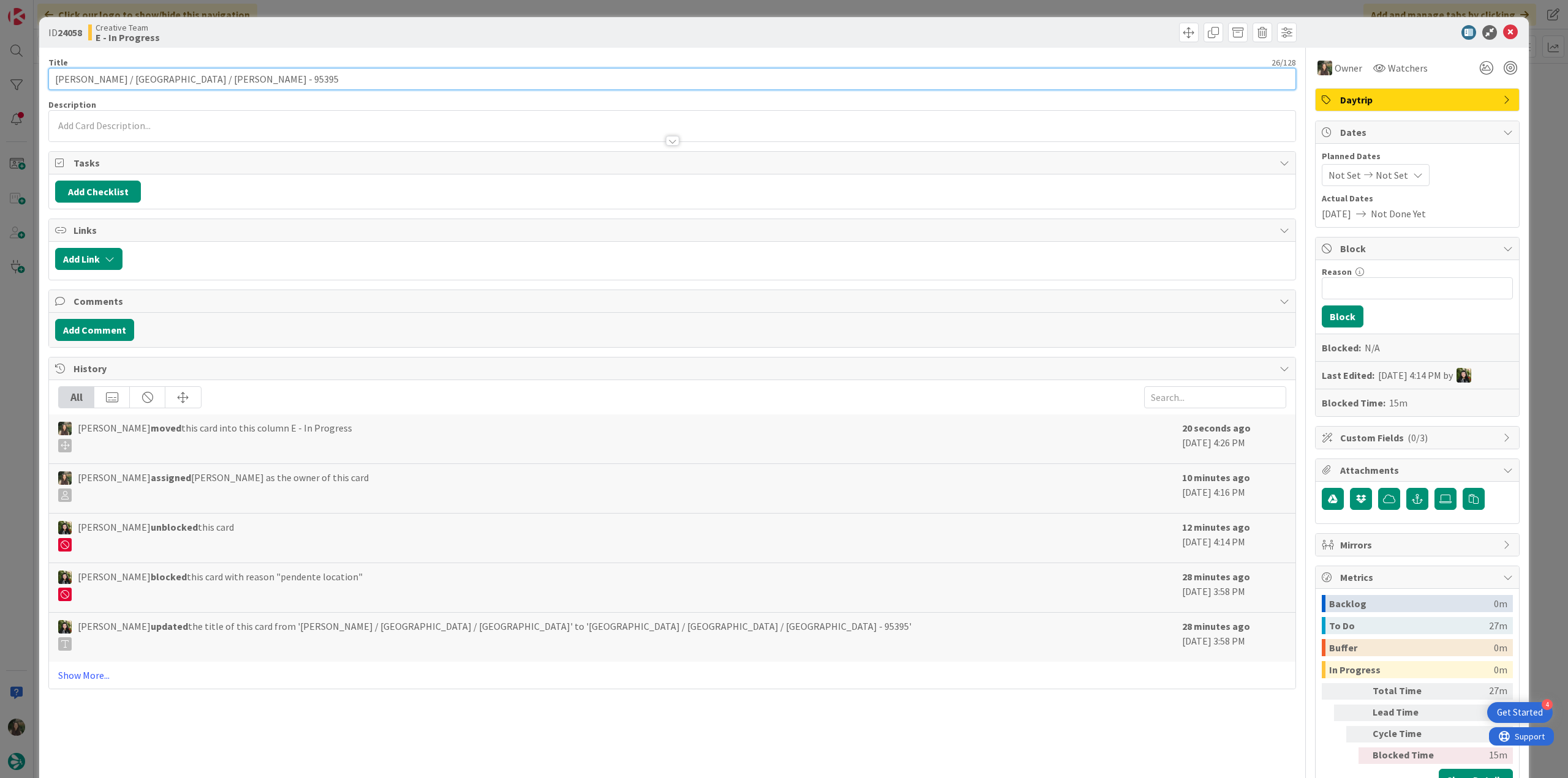
drag, startPoint x: 128, startPoint y: 78, endPoint x: 32, endPoint y: 82, distance: 96.1
click at [32, 82] on div "ID 24058 Creative Team E - In Progress Title 26 / 128 Luz / Salema / Luz - 9539…" at bounding box center [784, 389] width 1568 height 778
drag, startPoint x: 26, startPoint y: 393, endPoint x: 32, endPoint y: 398, distance: 7.8
click at [26, 393] on div "ID 24058 Creative Team E - In Progress Title 26 / 128 Luz / Salema / Luz - 9539…" at bounding box center [784, 389] width 1568 height 778
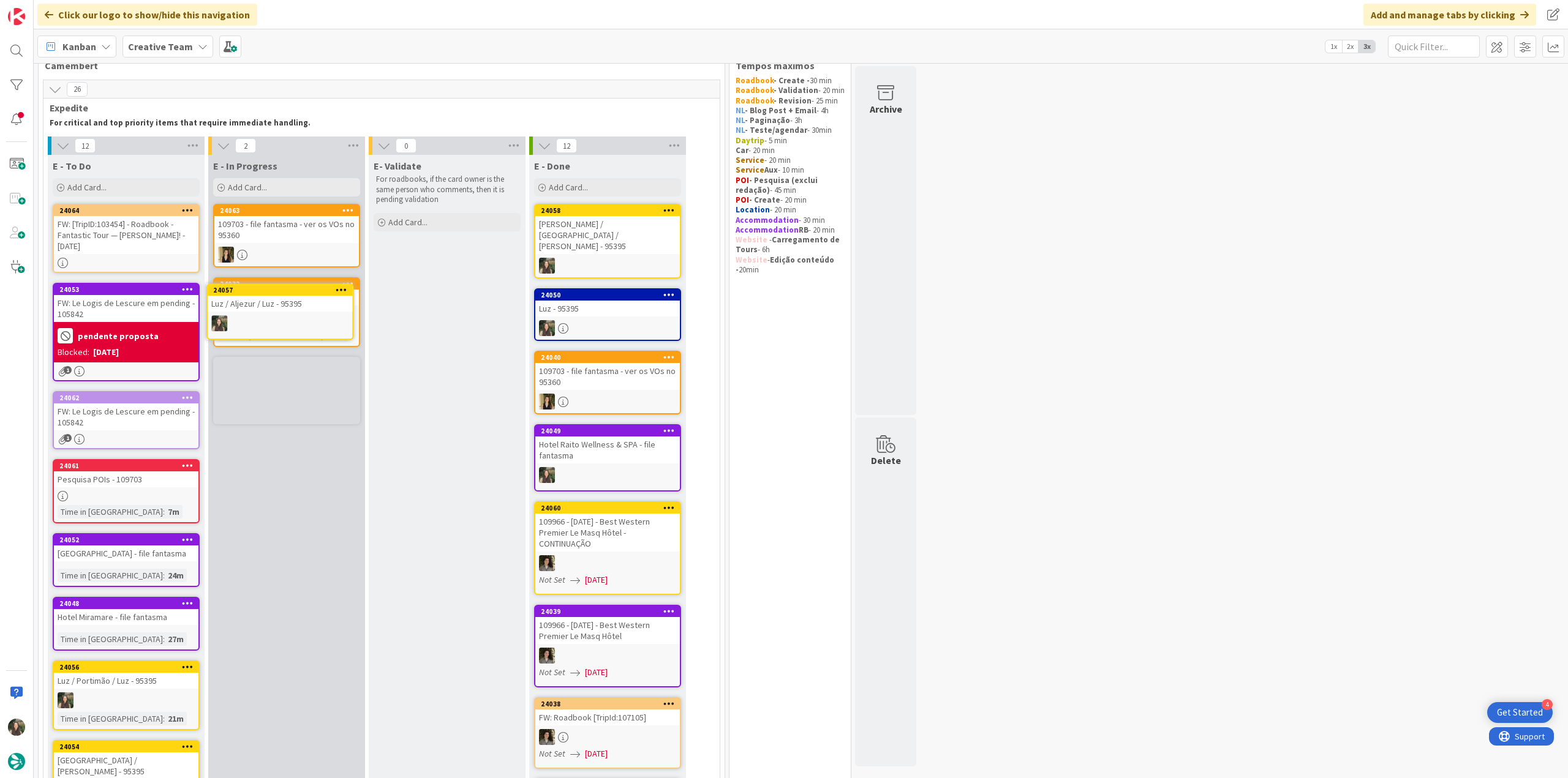
scroll to position [32, 0]
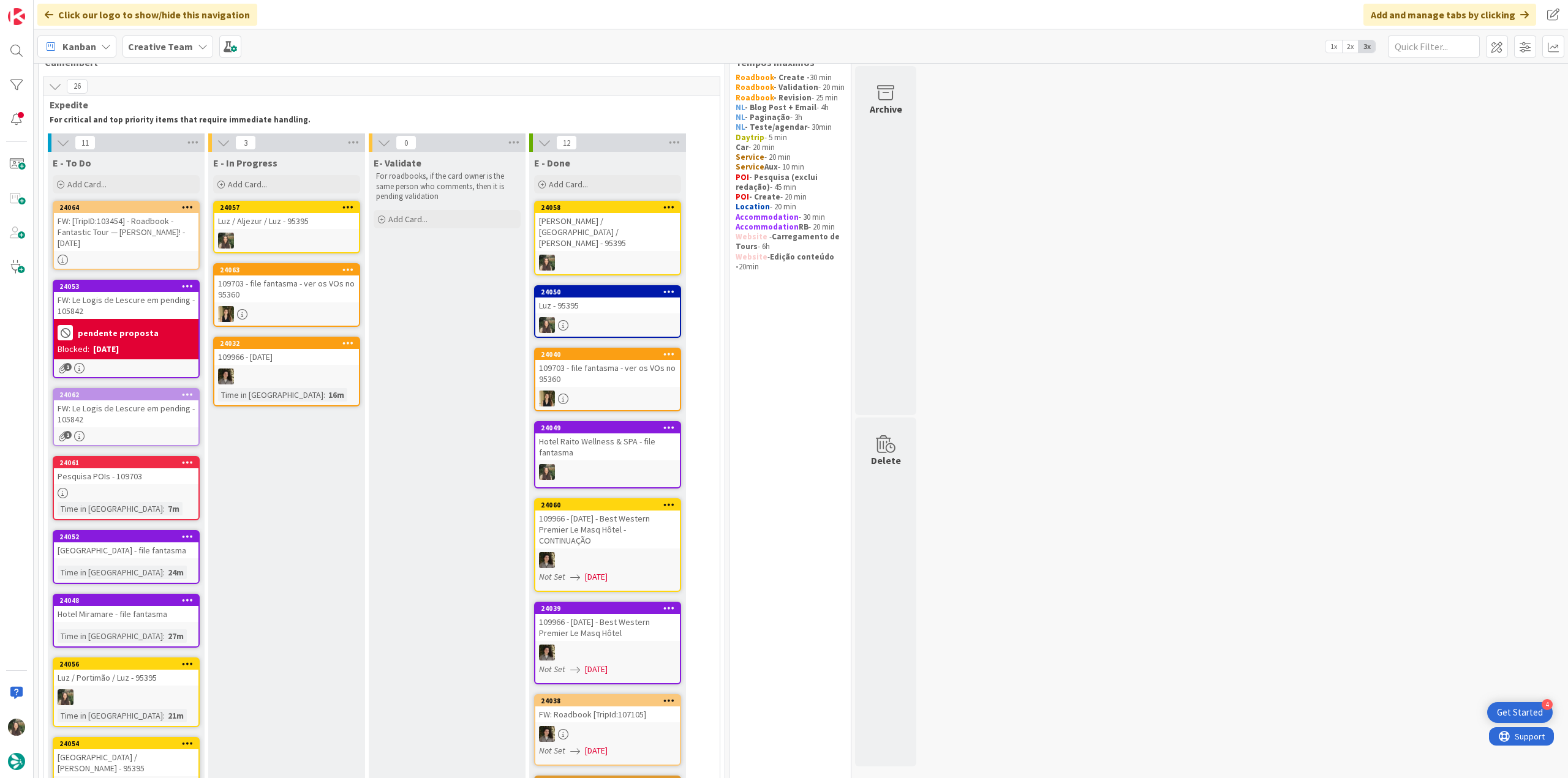
click at [307, 239] on div at bounding box center [286, 240] width 145 height 16
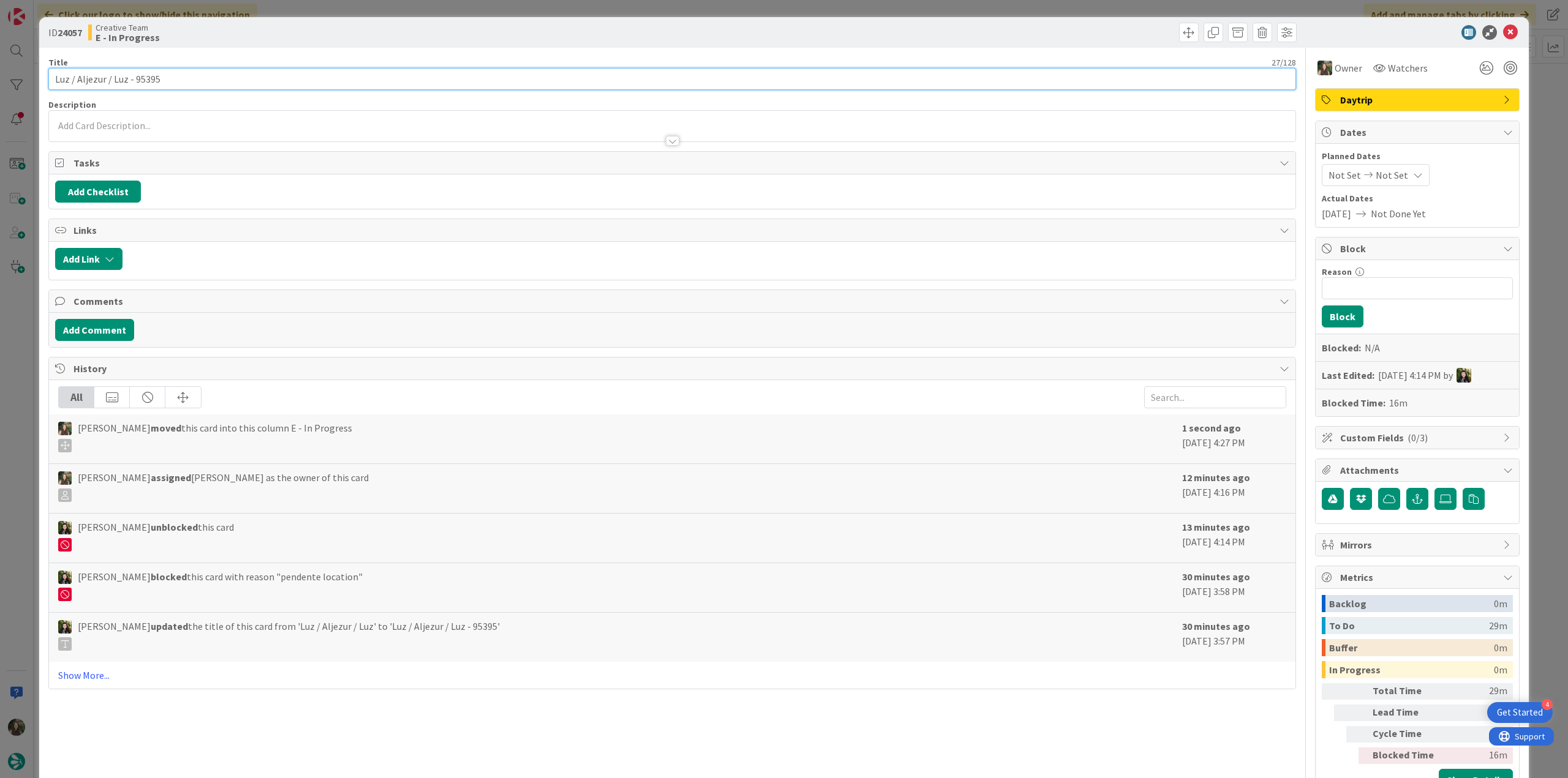
drag, startPoint x: 128, startPoint y: 79, endPoint x: 33, endPoint y: 76, distance: 95.0
click at [33, 76] on div "ID 24057 Creative Team E - In Progress Title 27 / 128 Luz / Aljezur / Luz - 953…" at bounding box center [784, 389] width 1568 height 778
drag, startPoint x: 30, startPoint y: 327, endPoint x: 9, endPoint y: 338, distance: 23.7
click at [30, 327] on div "ID 24057 Creative Team E - In Progress Title 27 / 128 Luz / Aljezur / Luz - 953…" at bounding box center [784, 389] width 1568 height 778
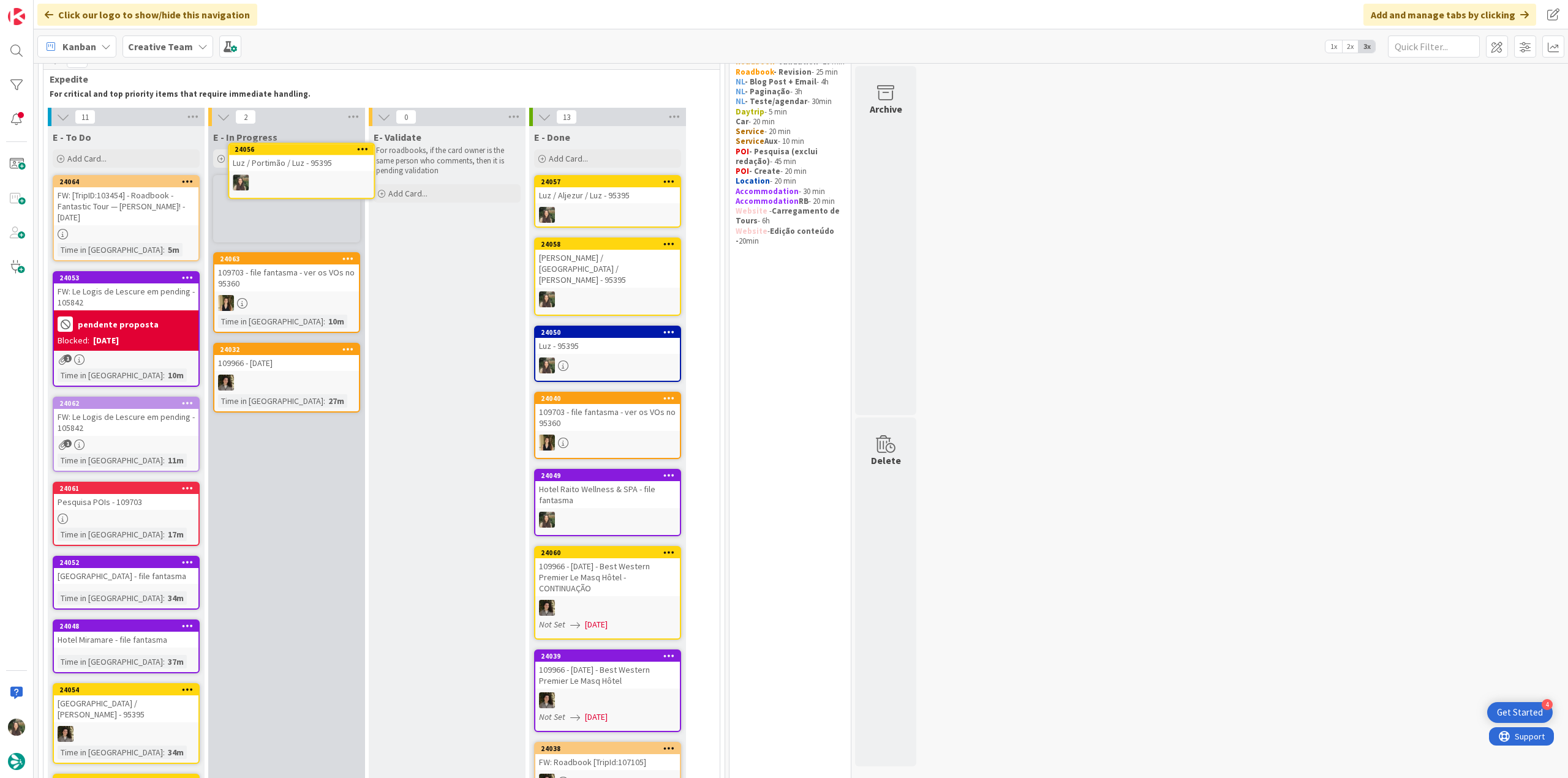
scroll to position [43, 0]
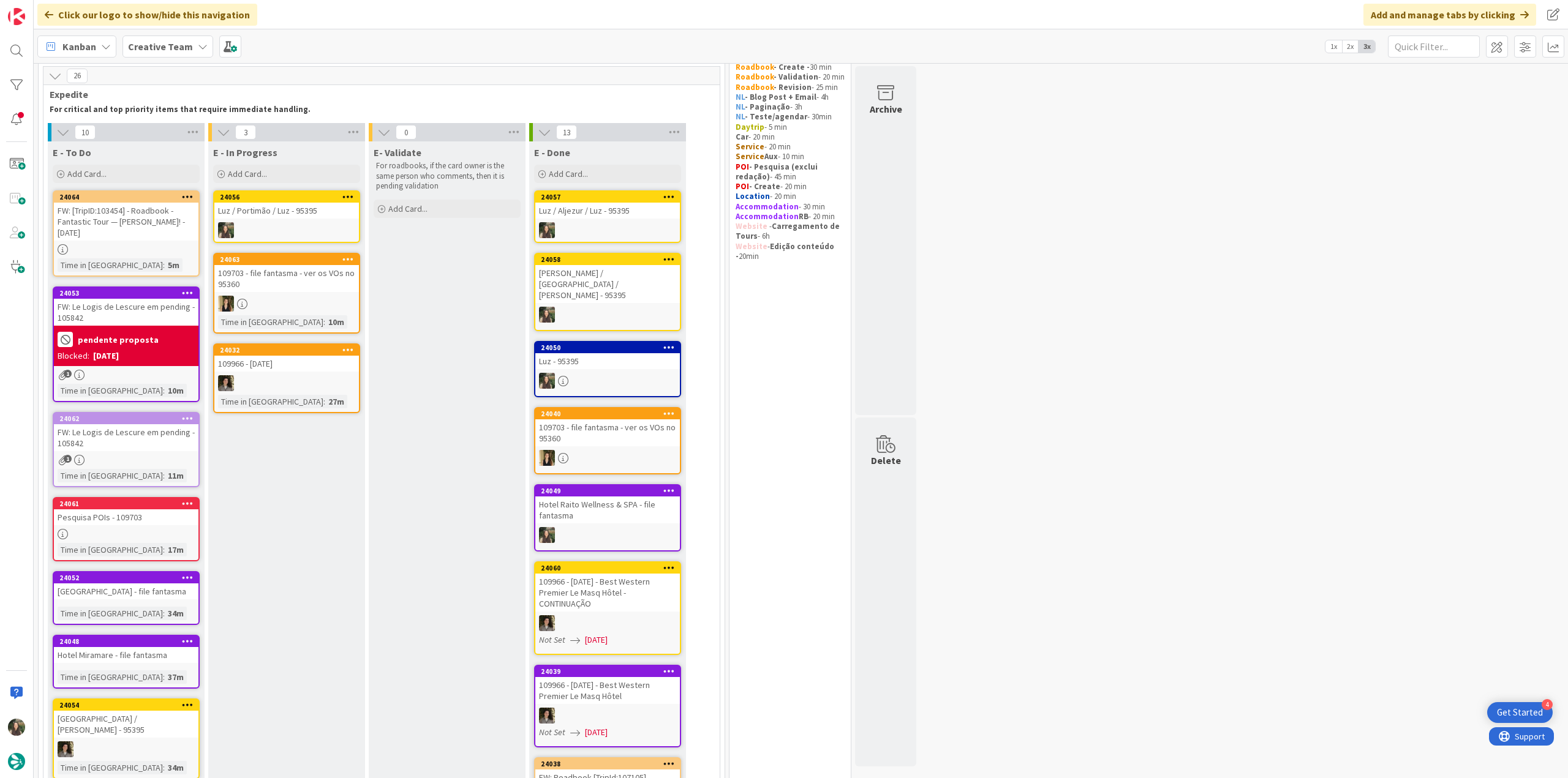
click at [313, 232] on div at bounding box center [286, 230] width 145 height 16
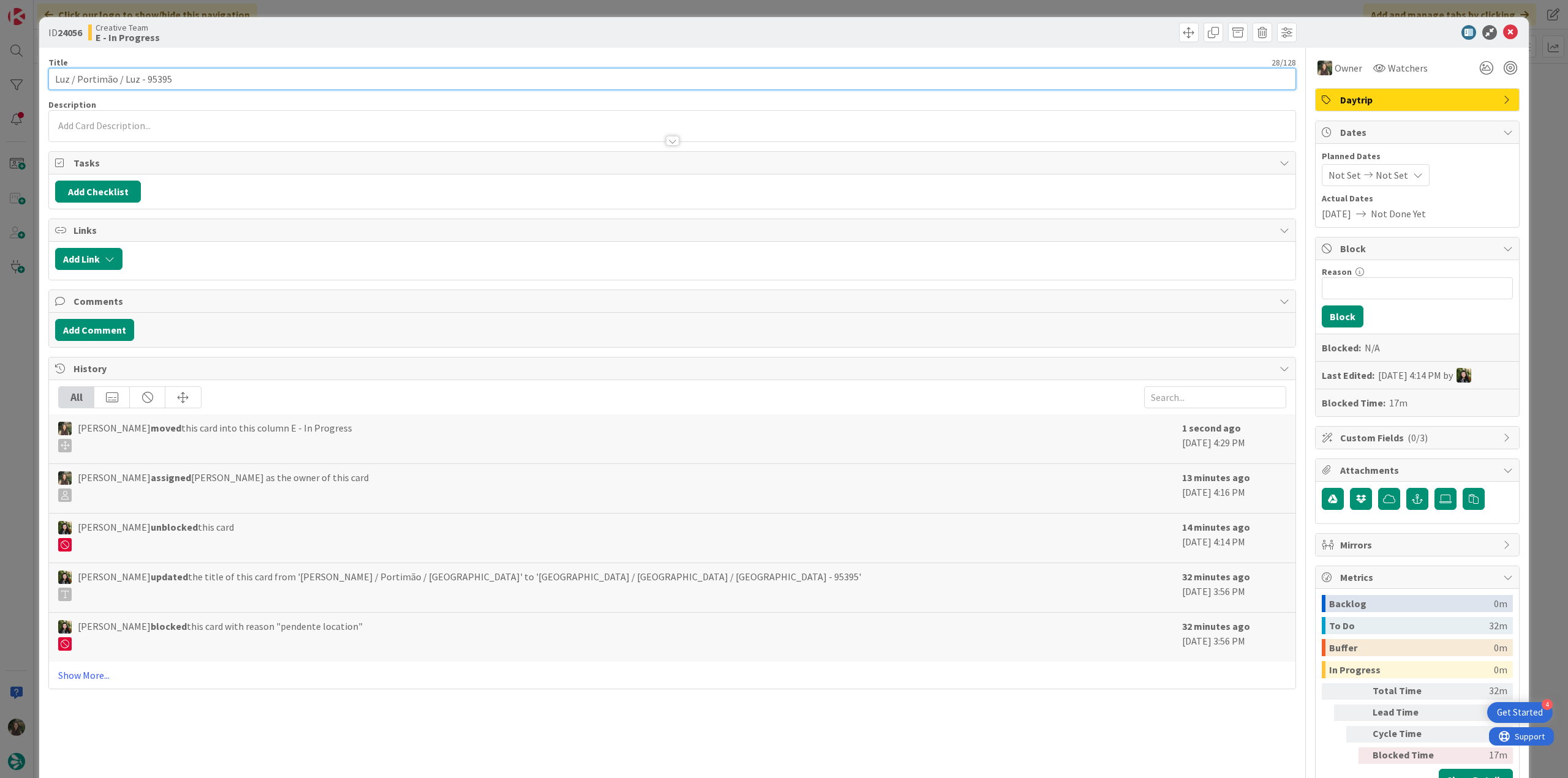
drag, startPoint x: 136, startPoint y: 80, endPoint x: 56, endPoint y: 79, distance: 80.0
click at [46, 79] on div "ID 24056 Creative Team E - In Progress Title 28 / 128 Luz / Portimão / Luz - 95…" at bounding box center [784, 412] width 1489 height 790
click at [31, 414] on div "ID 24056 Creative Team E - In Progress Title 28 / 128 Luz / Portimão / Luz - 95…" at bounding box center [784, 389] width 1568 height 778
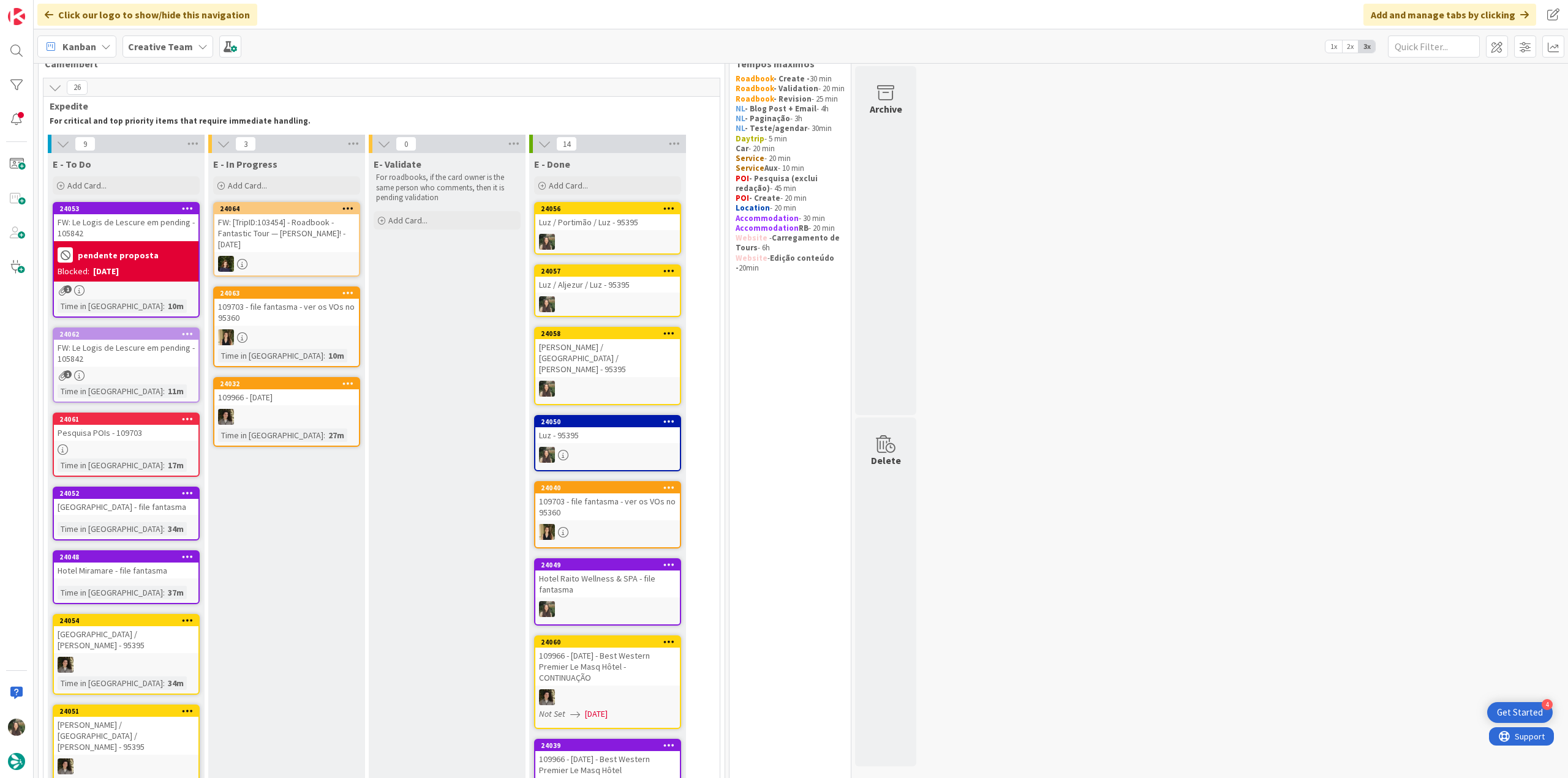
scroll to position [24, 0]
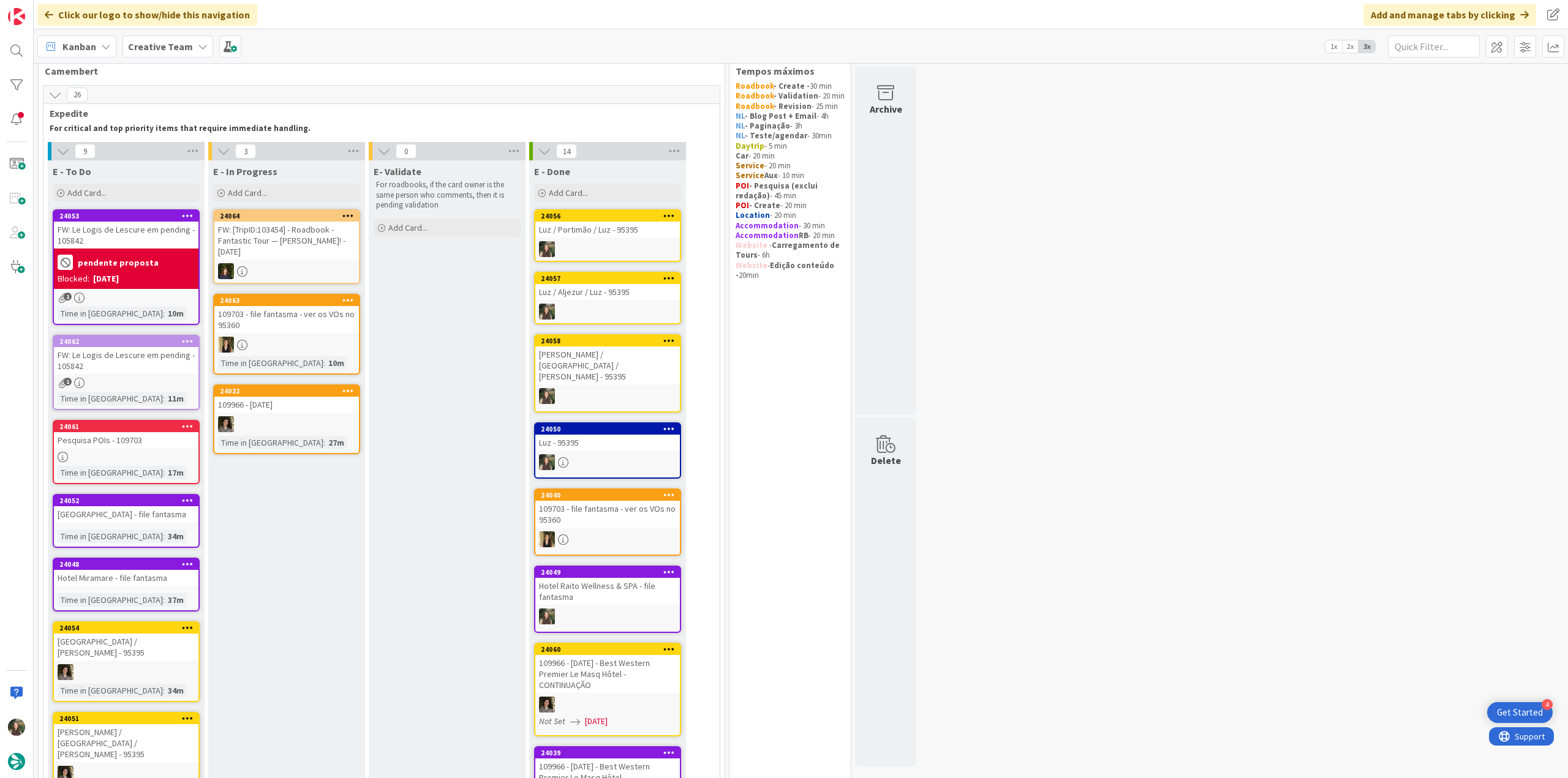
click at [175, 380] on div "1" at bounding box center [126, 382] width 145 height 10
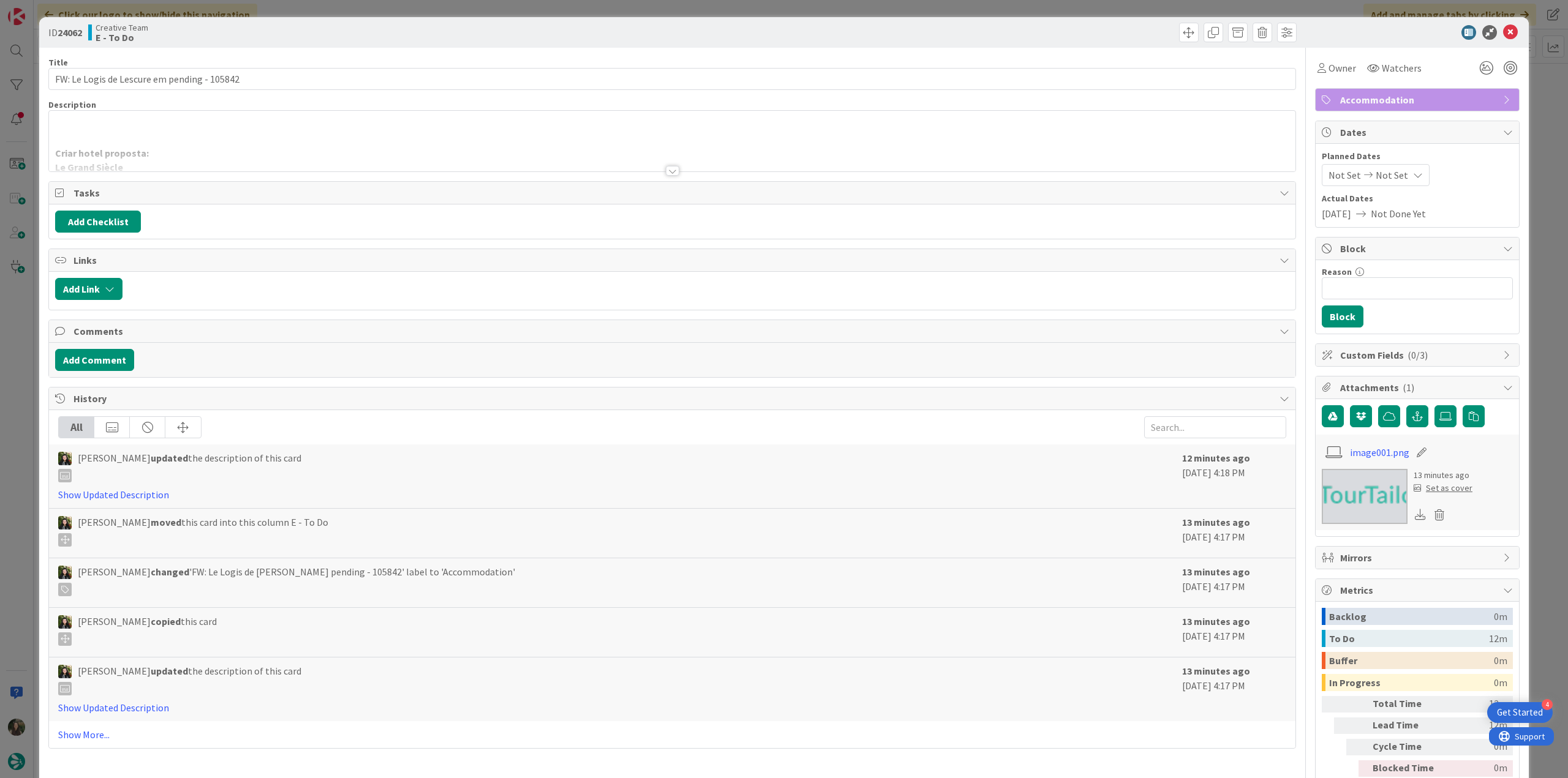
click at [414, 147] on div at bounding box center [672, 155] width 1246 height 31
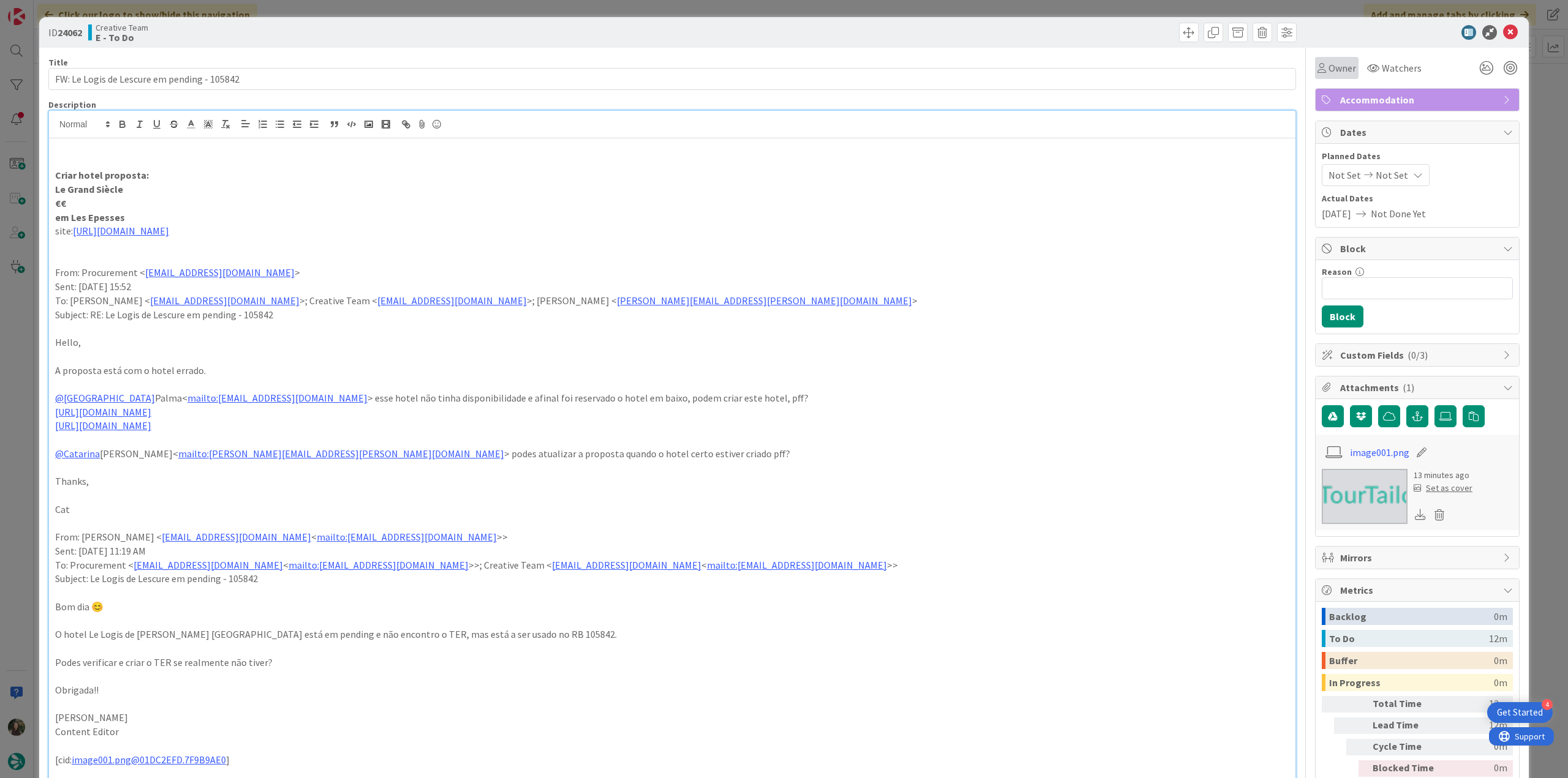
drag, startPoint x: 1321, startPoint y: 65, endPoint x: 1321, endPoint y: 76, distance: 11.0
click at [1329, 65] on span "Owner" at bounding box center [1342, 68] width 27 height 15
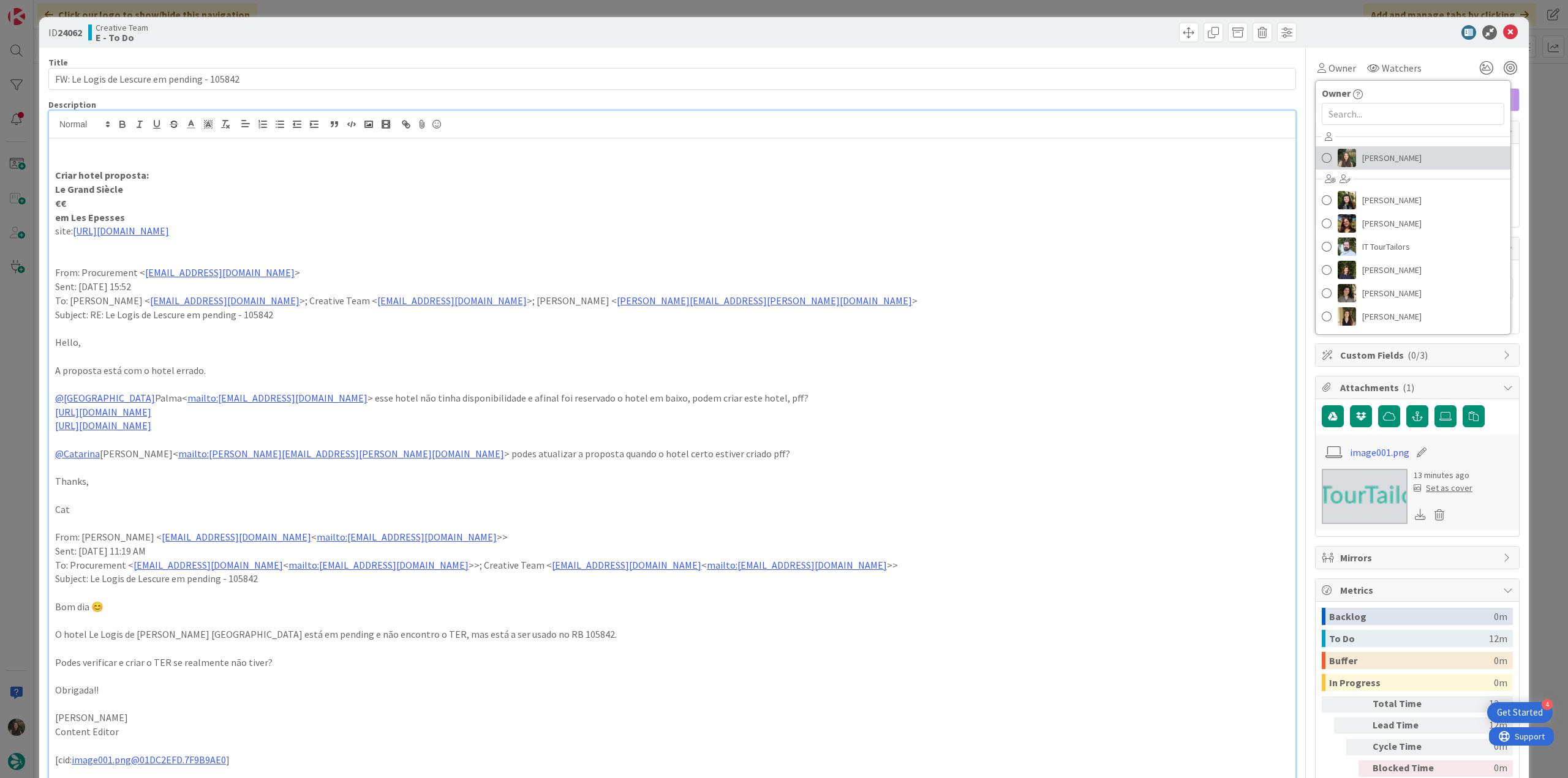
click at [1365, 162] on span "[PERSON_NAME]" at bounding box center [1391, 157] width 60 height 18
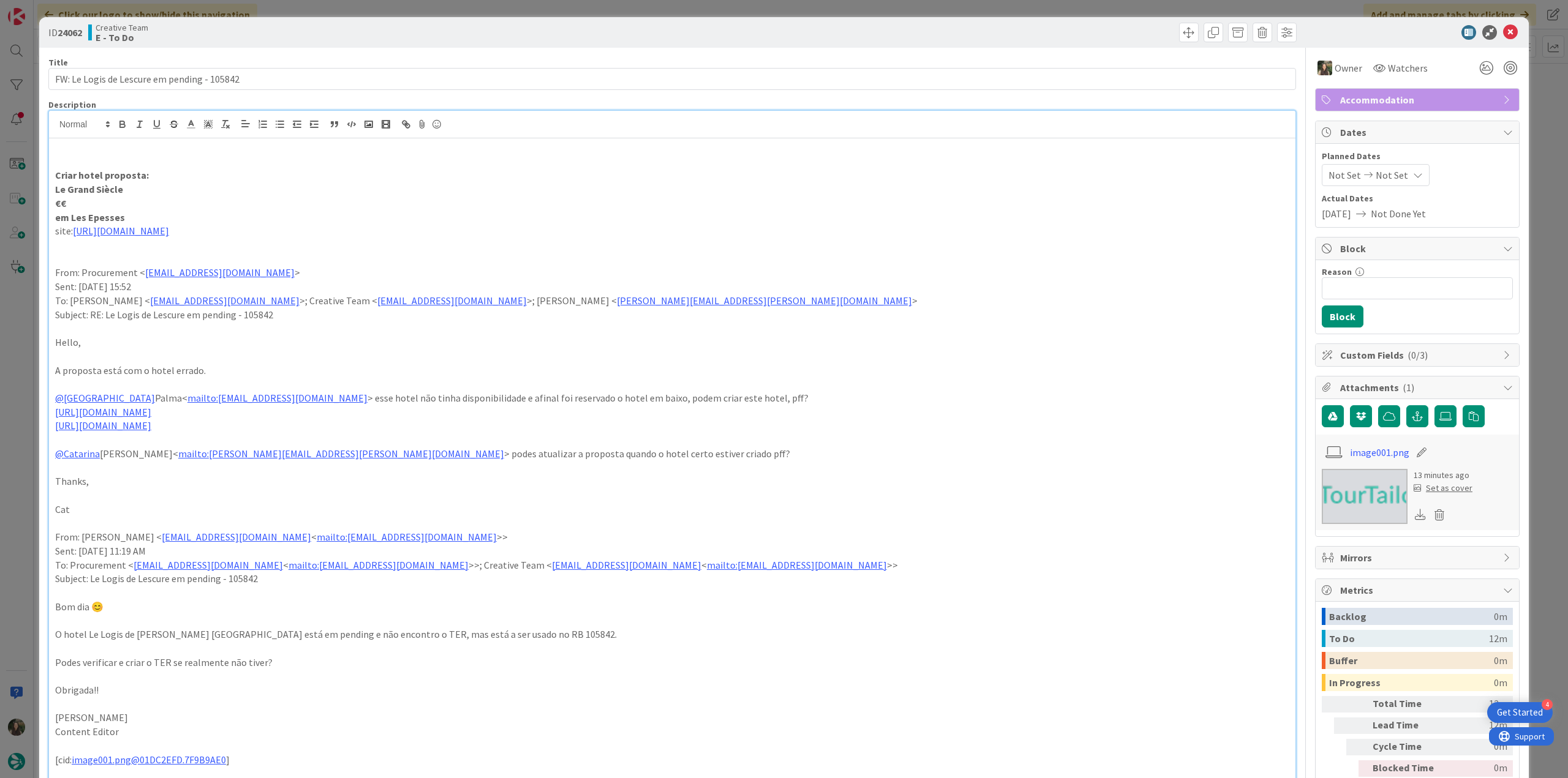
click at [1527, 115] on div "ID 24062 Creative Team E - To Do Title 43 / 128 FW: Le Logis de Lescure em pend…" at bounding box center [784, 389] width 1568 height 778
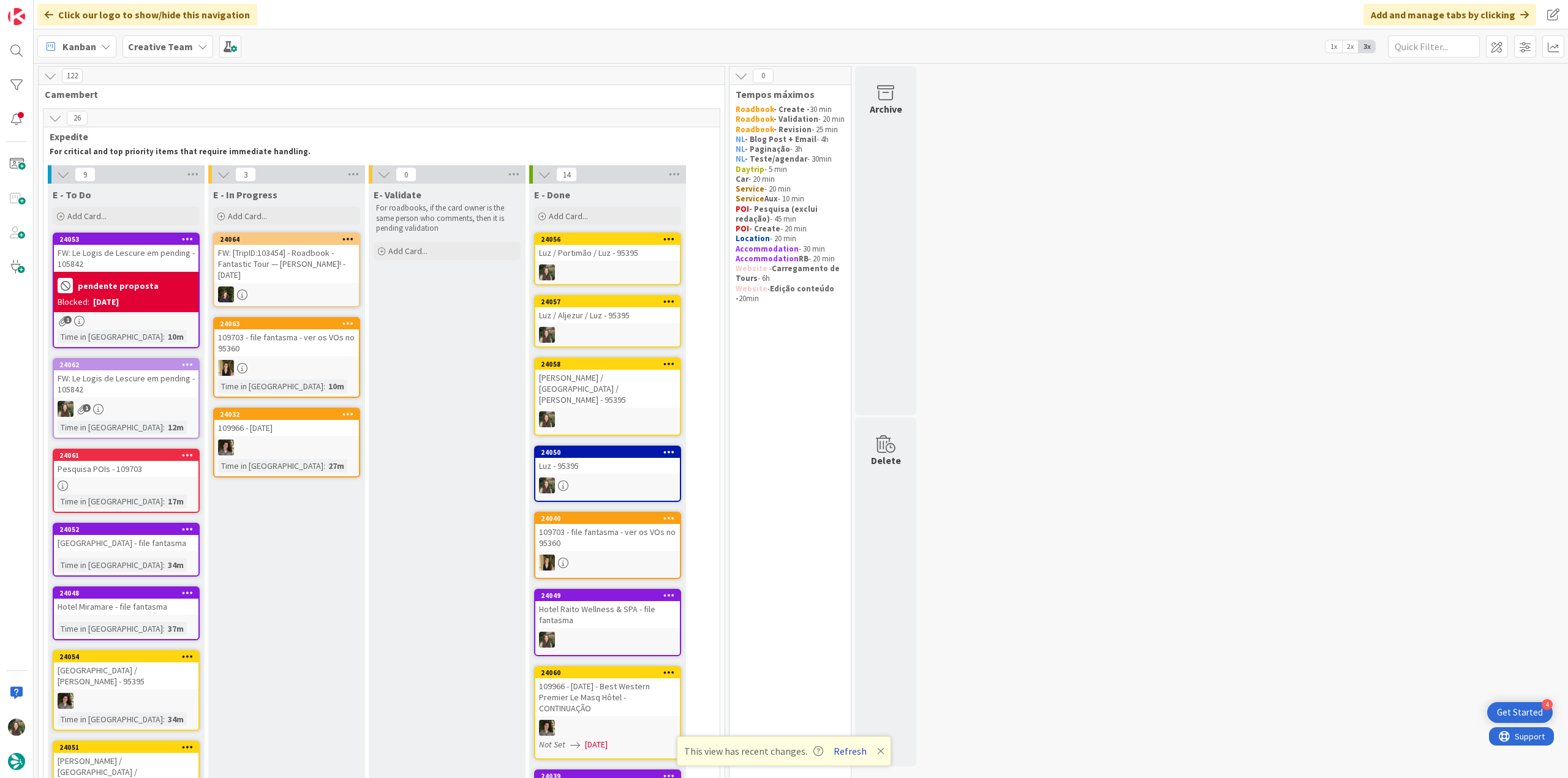
click at [860, 754] on button "Refresh" at bounding box center [850, 751] width 42 height 16
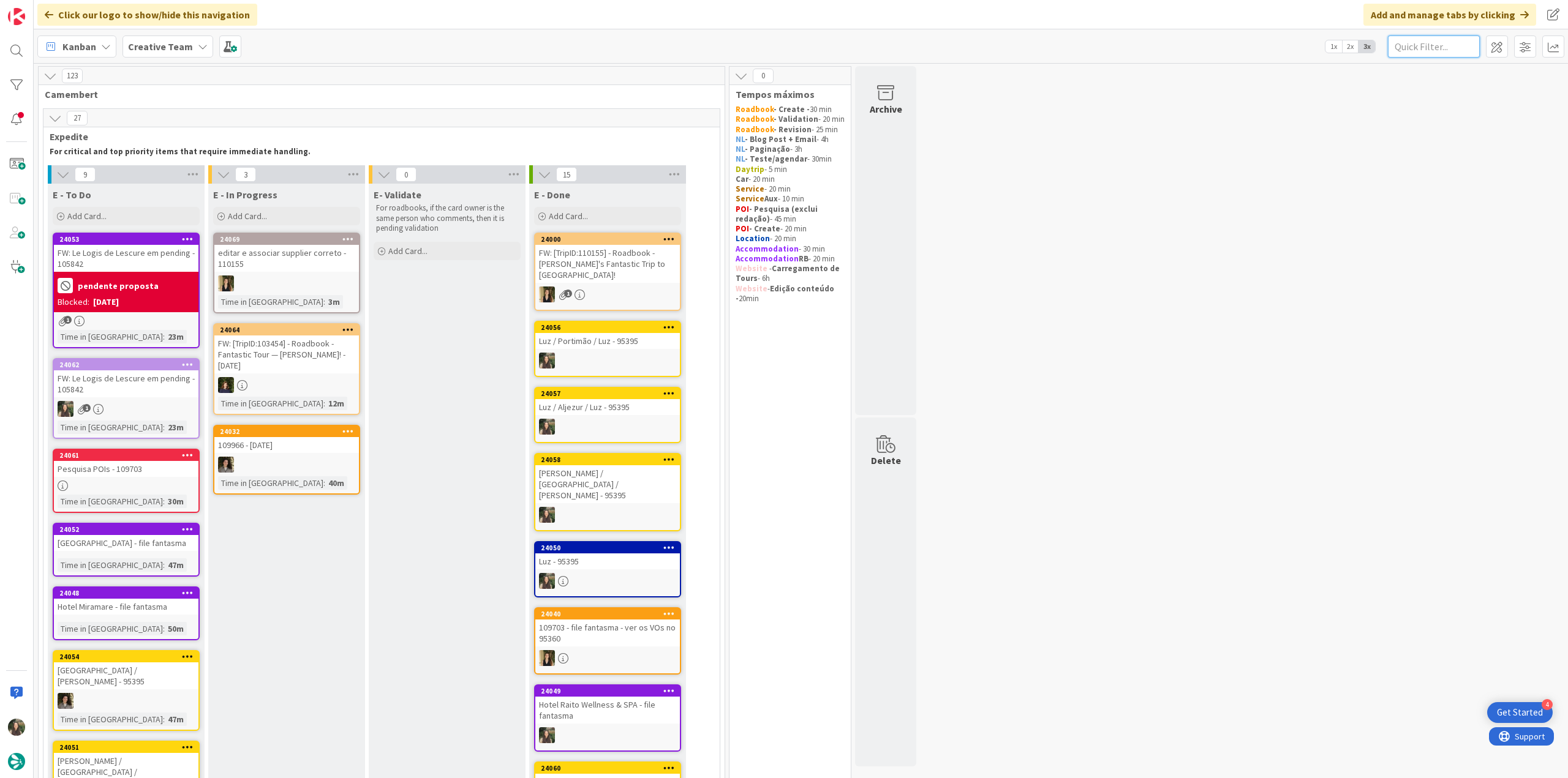
click at [1418, 47] on input "text" at bounding box center [1433, 46] width 92 height 22
paste input "106787"
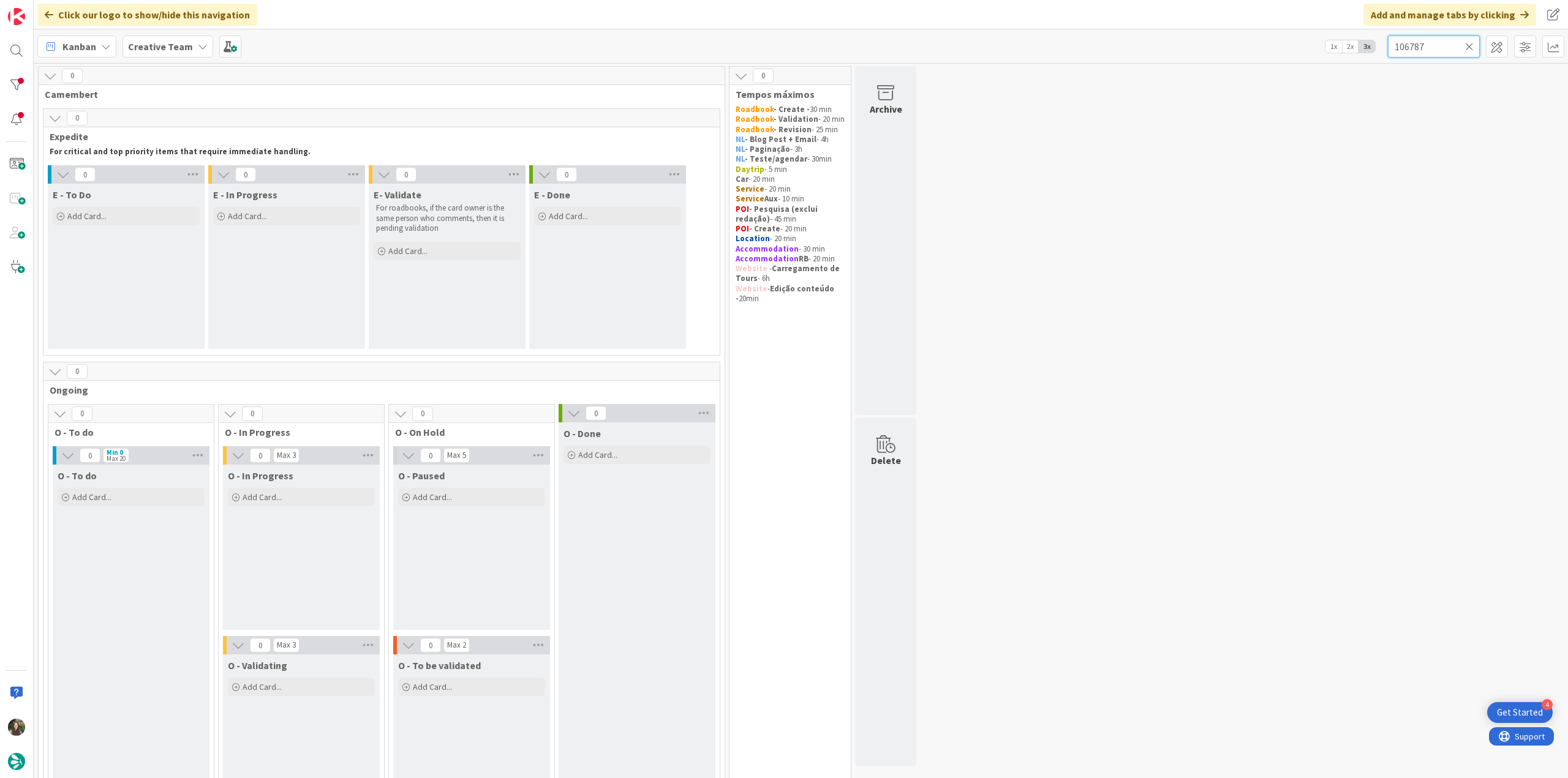
type input "106787"
click at [1471, 48] on icon at bounding box center [1469, 46] width 9 height 11
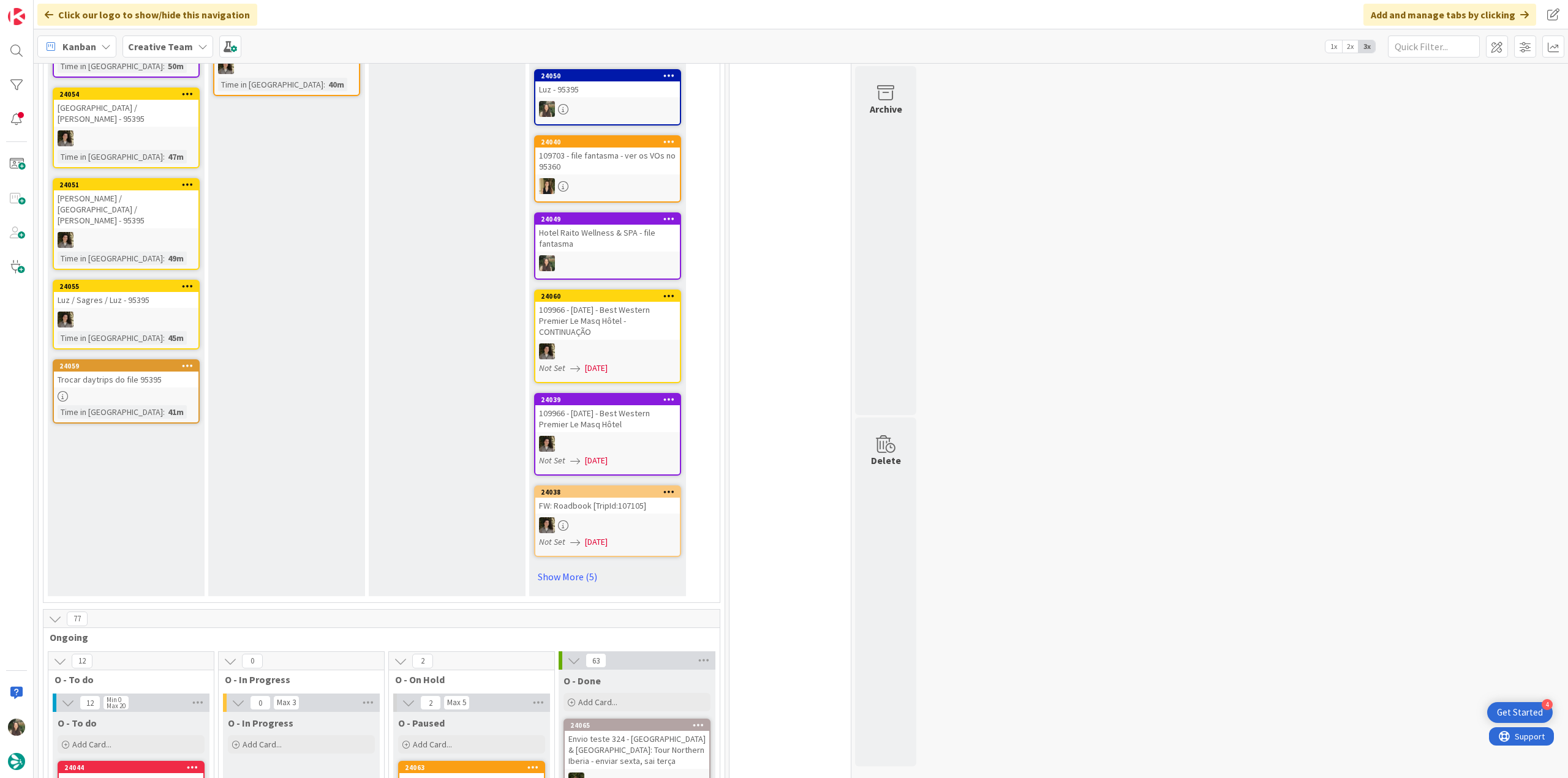
scroll to position [105, 0]
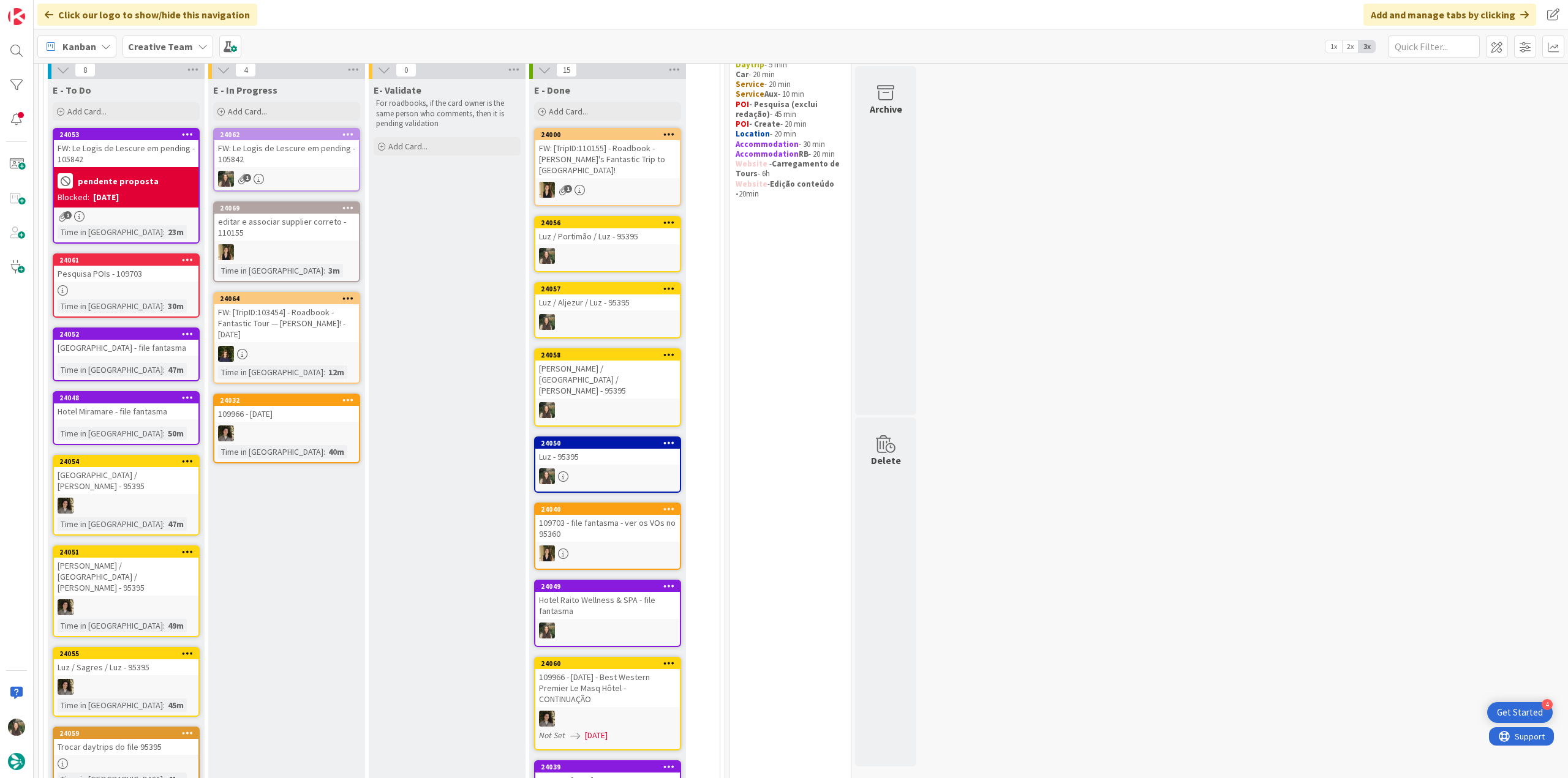
click at [299, 161] on div "FW: Le Logis de Lescure em pending - 105842" at bounding box center [286, 153] width 145 height 27
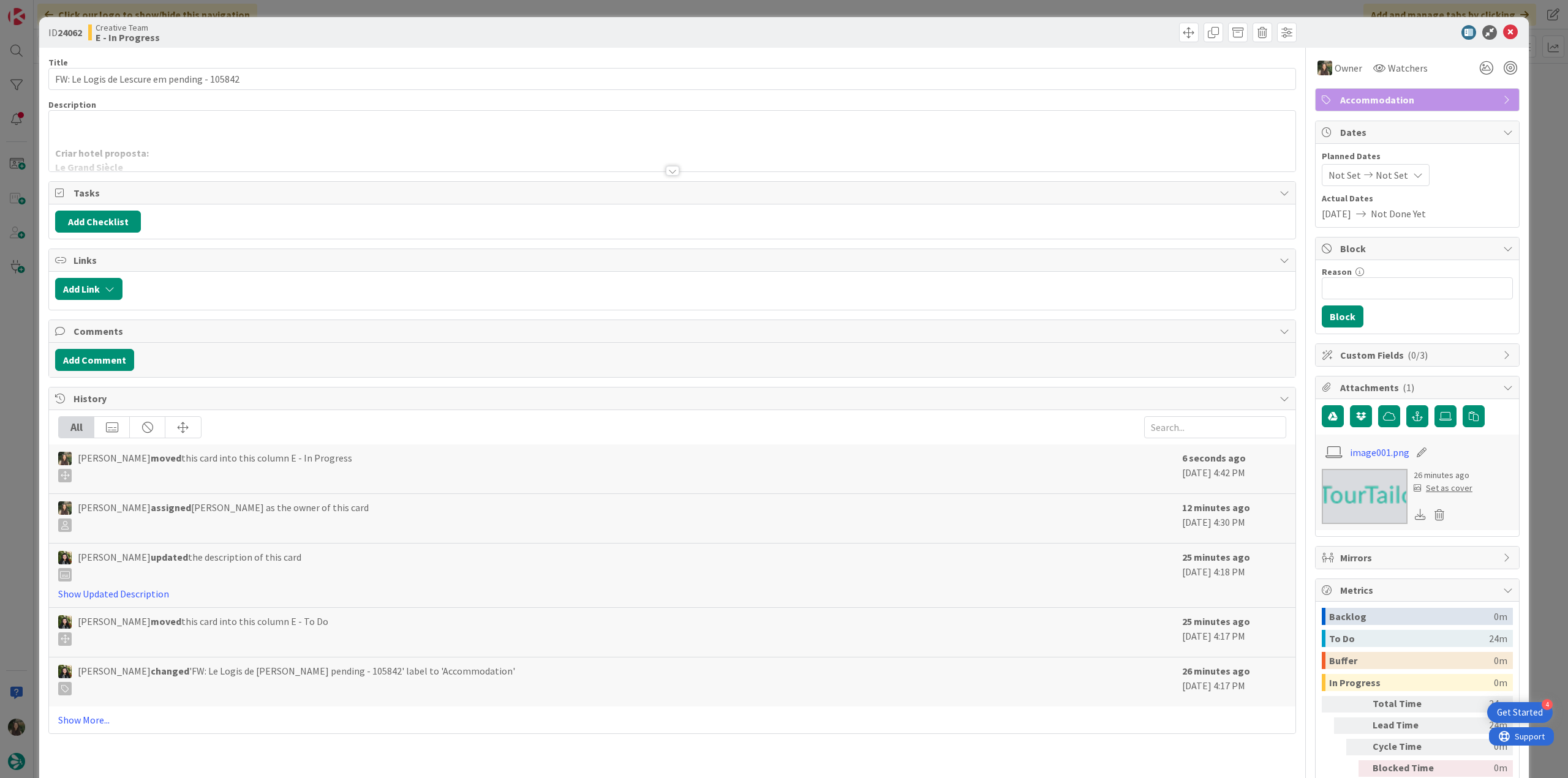
click at [222, 143] on div at bounding box center [672, 155] width 1246 height 31
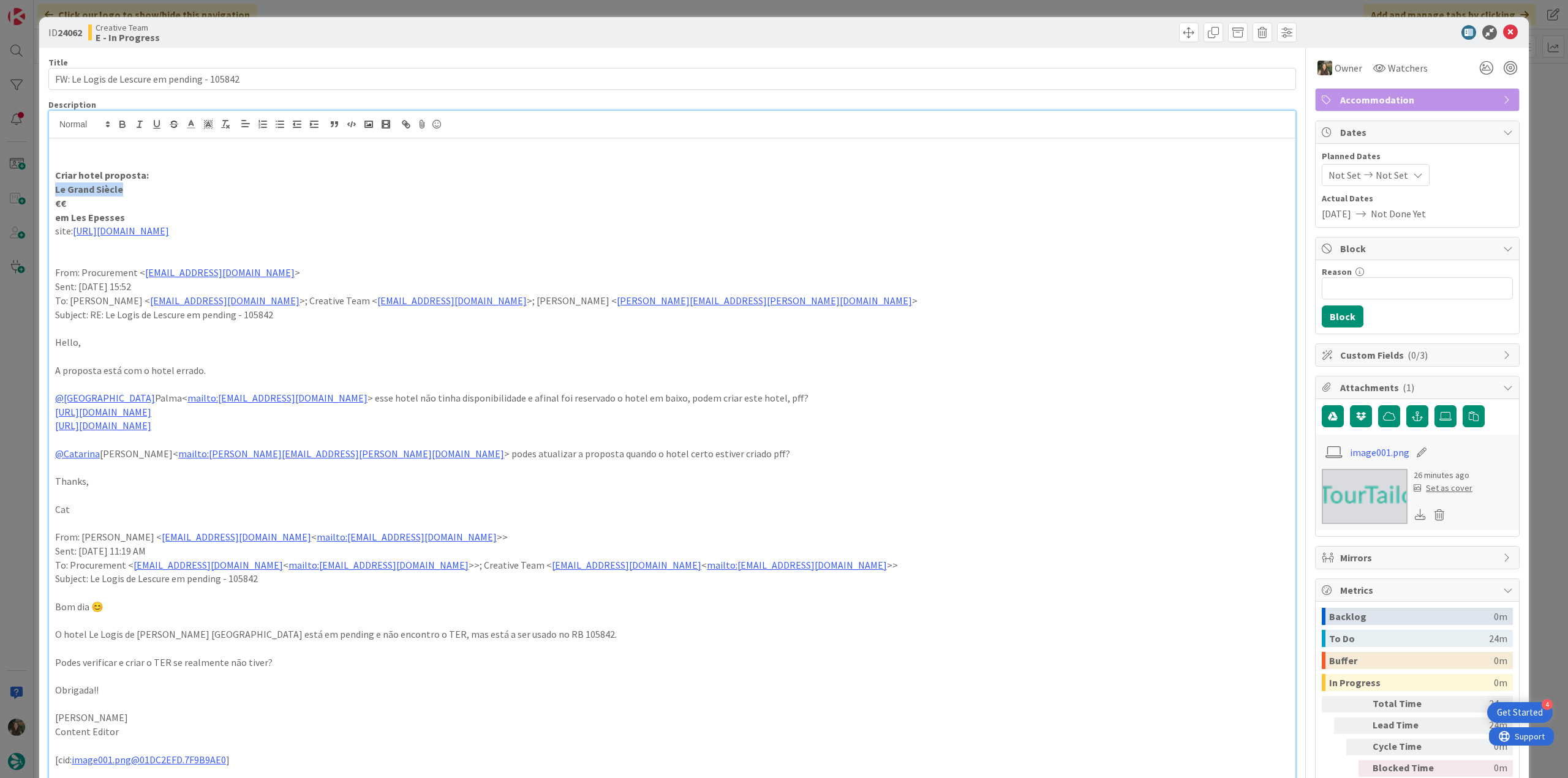
drag, startPoint x: 124, startPoint y: 188, endPoint x: 46, endPoint y: 188, distance: 78.0
click at [46, 188] on div "ID 24062 Creative Team E - In Progress Title 43 / 128 FW: Le Logis de Lescure e…" at bounding box center [784, 768] width 1489 height 1501
copy strong "Le Grand Siècle"
drag, startPoint x: 103, startPoint y: 216, endPoint x: 67, endPoint y: 219, distance: 36.1
click at [67, 219] on p "em Les Epesses" at bounding box center [672, 218] width 1234 height 14
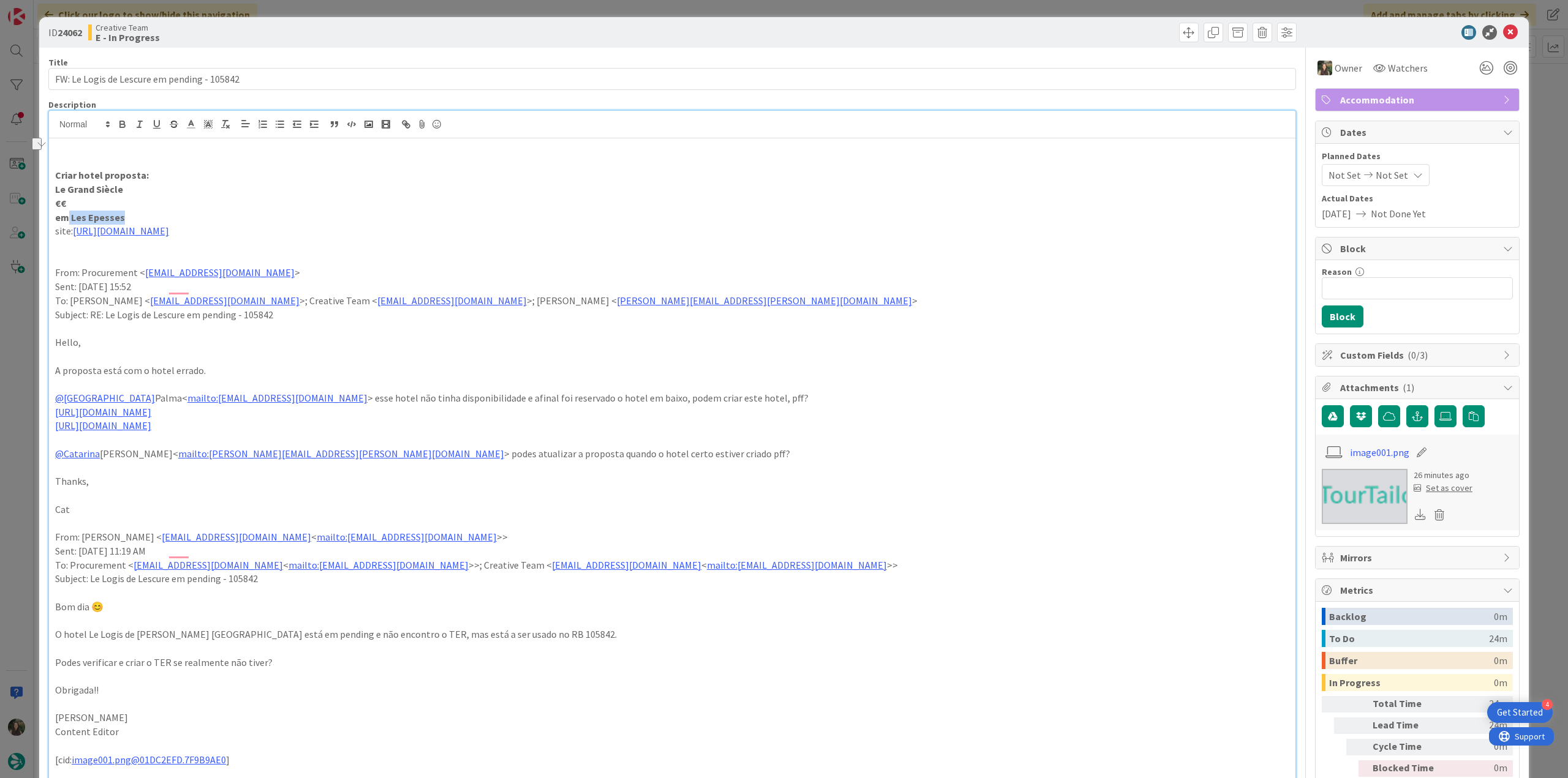
copy strong "Les Epesses"
click at [3, 340] on div "ID 24062 Creative Team E - In Progress Title 43 / 128 FW: Le Logis de Lescure e…" at bounding box center [784, 389] width 1568 height 778
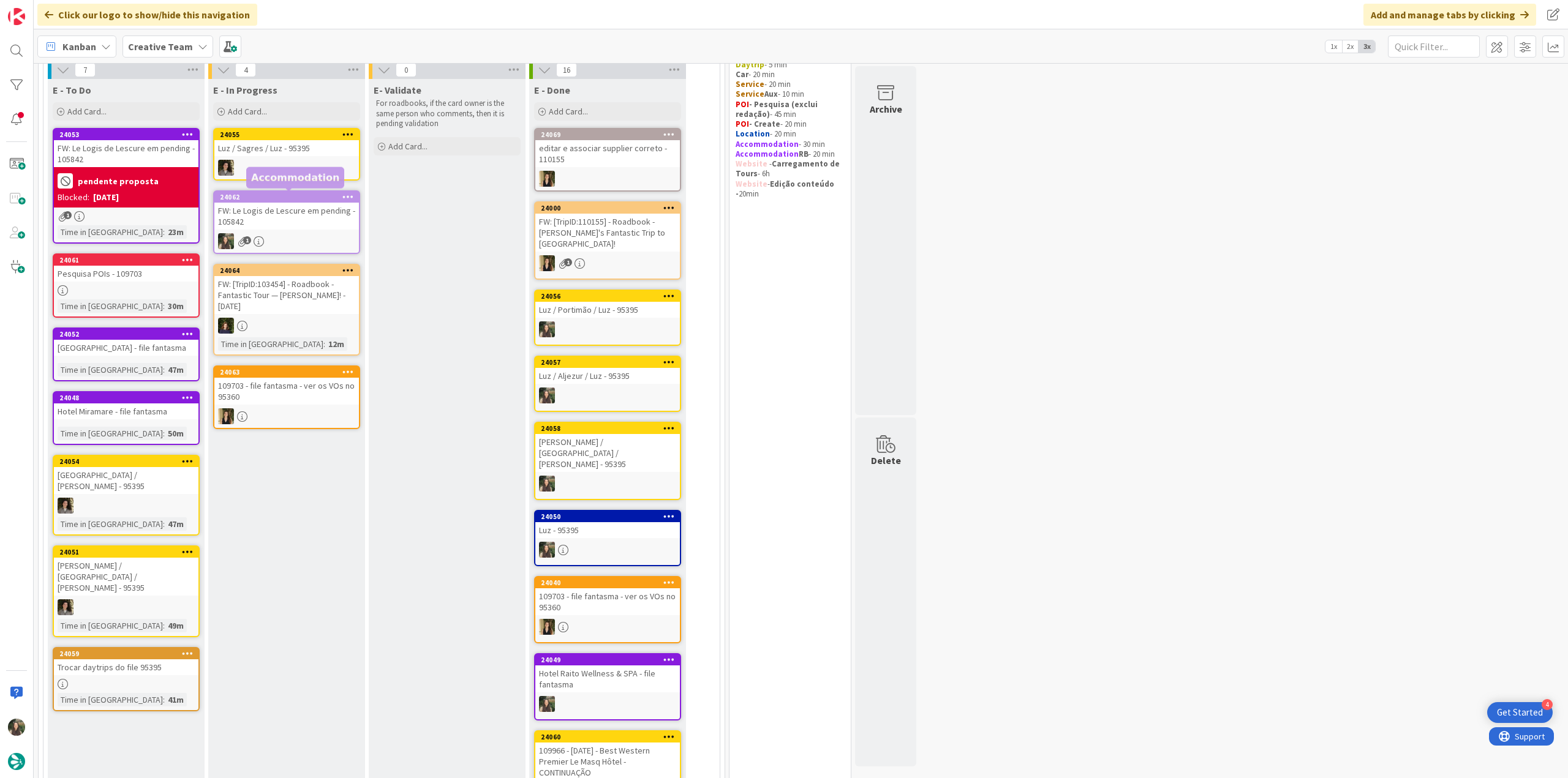
click at [289, 213] on div "FW: Le Logis de Lescure em pending - 105842" at bounding box center [286, 216] width 145 height 27
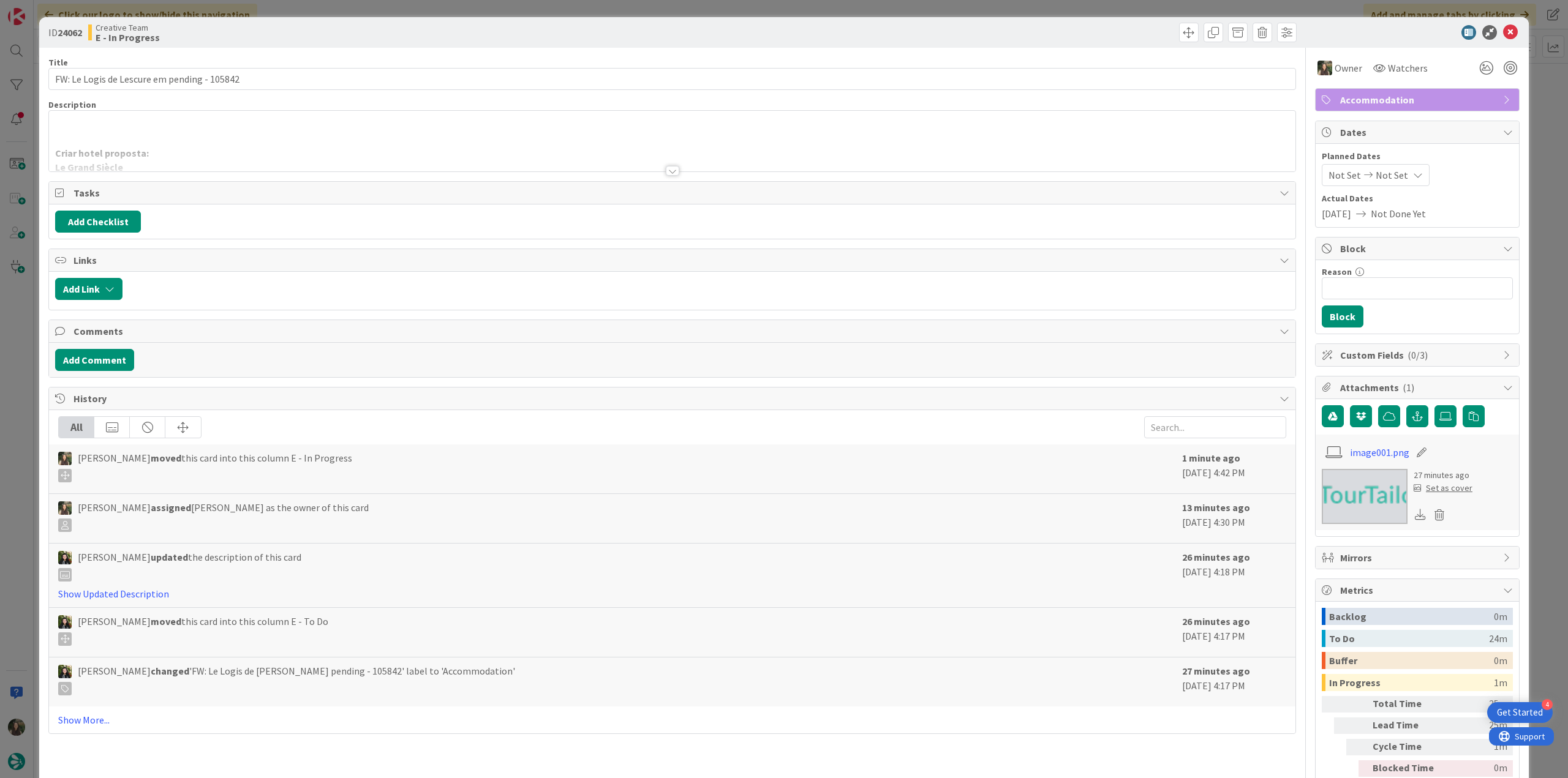
click at [172, 148] on div at bounding box center [672, 155] width 1246 height 31
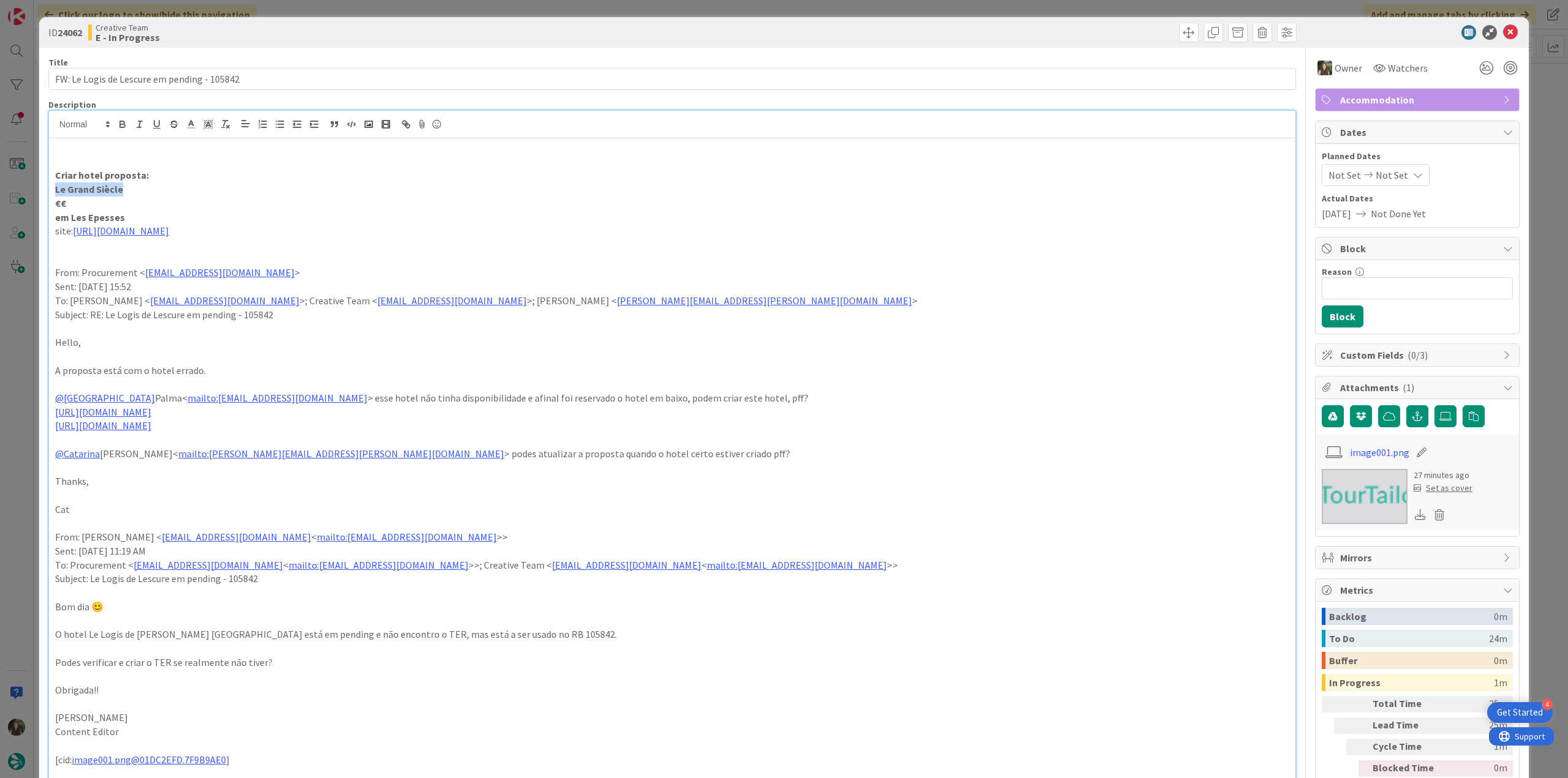
drag, startPoint x: 107, startPoint y: 188, endPoint x: 49, endPoint y: 187, distance: 58.0
click at [49, 188] on div "Criar hotel proposta: Le Grand Siècle €€ em Les Epesses site: https://www.puydu…" at bounding box center [672, 542] width 1246 height 808
copy strong "Le Grand Siècle"
click at [169, 228] on link "https://www.puydufou.com/france/fr/le-grand-siecle" at bounding box center [121, 230] width 97 height 12
click at [188, 256] on link "https://www.puydufou.com/france/fr/le-grand-siecle" at bounding box center [150, 255] width 84 height 16
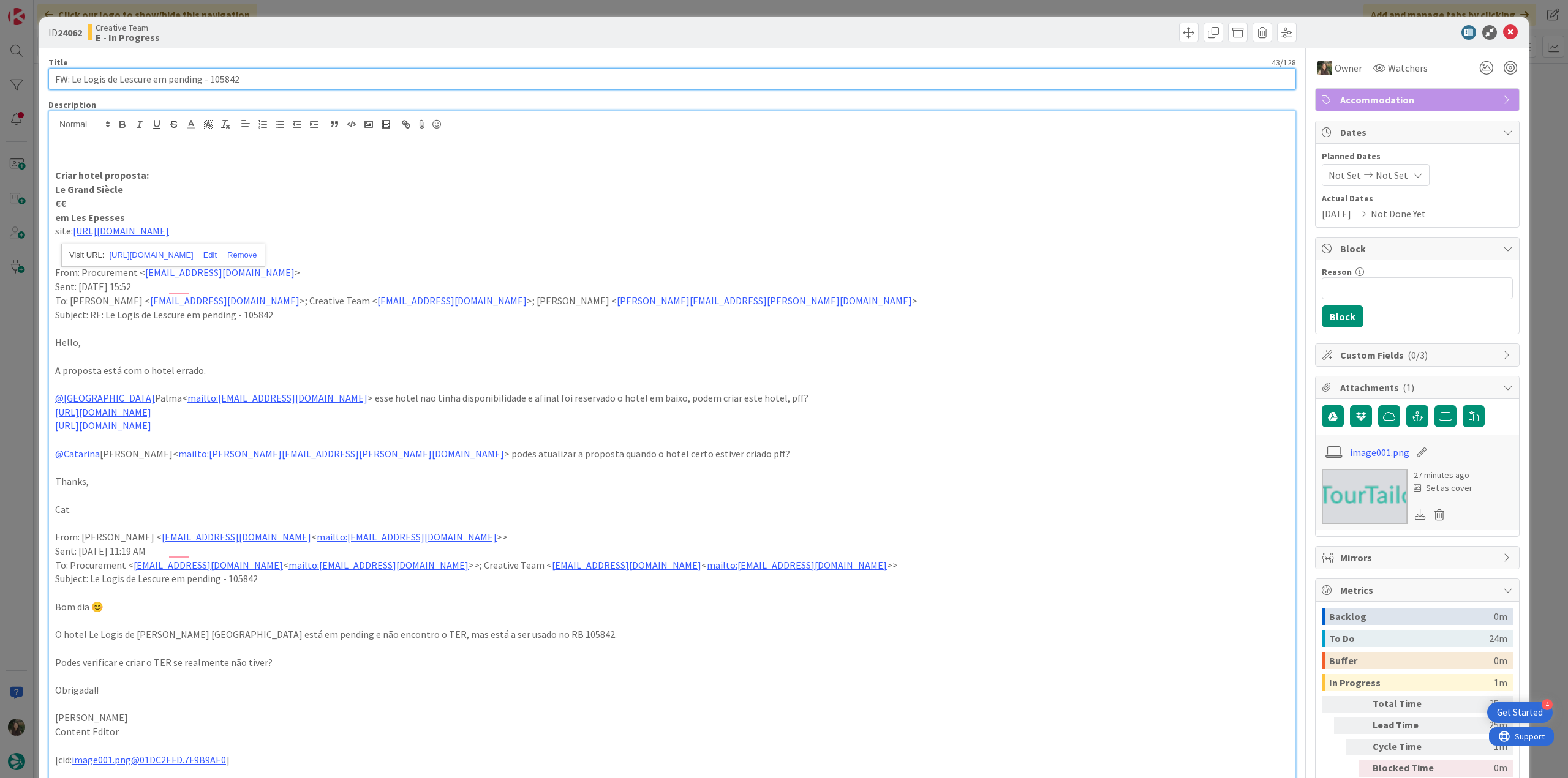
drag, startPoint x: 224, startPoint y: 79, endPoint x: -39, endPoint y: 397, distance: 412.7
click at [0, 397] on html "4 Get Started Click our logo to show/hide this navigation Add and manage tabs b…" at bounding box center [784, 389] width 1568 height 778
drag, startPoint x: 133, startPoint y: 186, endPoint x: 42, endPoint y: 186, distance: 91.0
click at [43, 186] on div "ID 24062 Creative Team E - In Progress Title 43 / 128 FW: Le Logis de Lescure e…" at bounding box center [784, 768] width 1489 height 1501
copy strong "Le Grand Siècle"
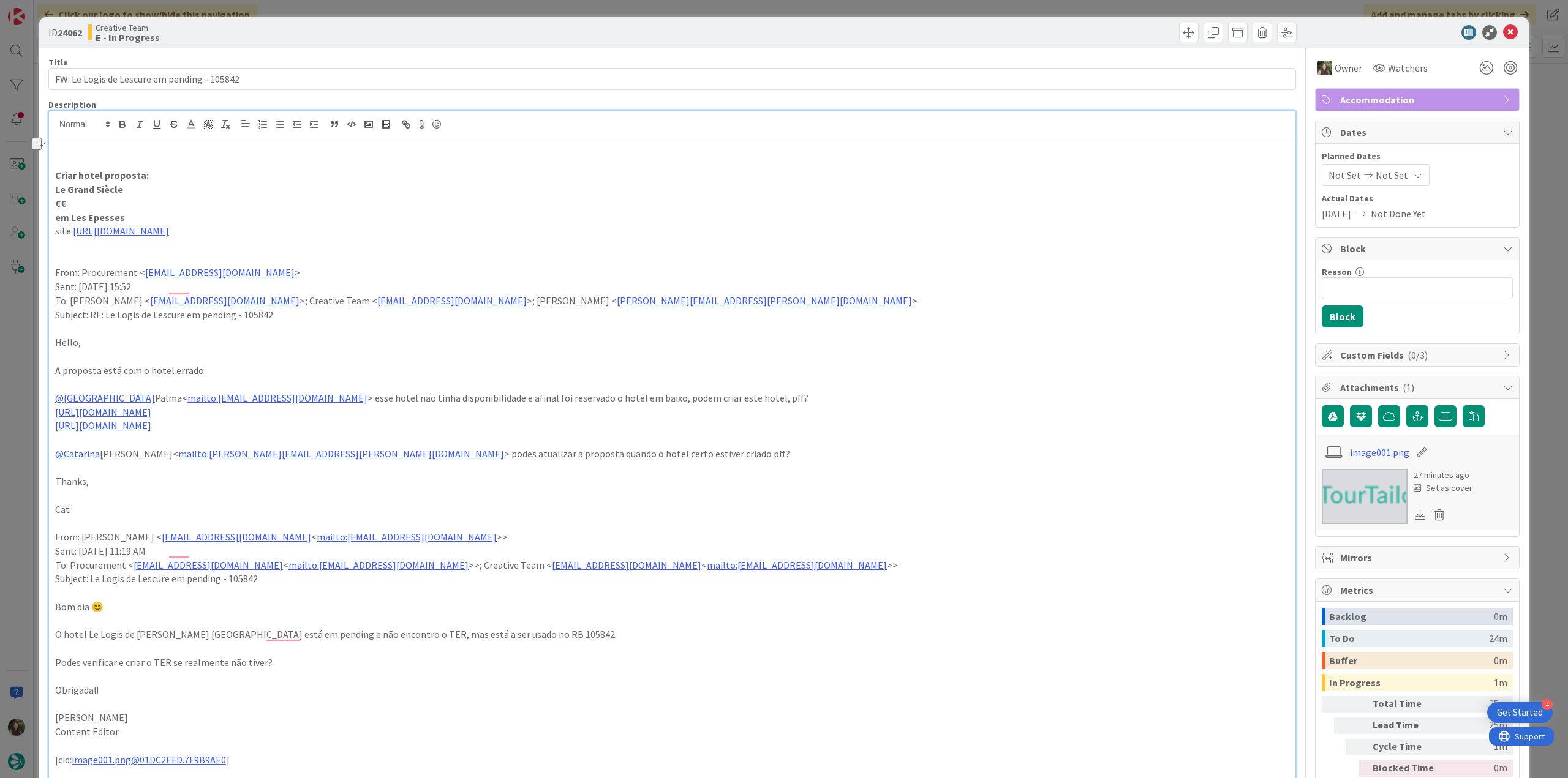
click at [21, 423] on div "ID 24062 Creative Team E - In Progress Title 43 / 128 FW: Le Logis de Lescure e…" at bounding box center [784, 389] width 1568 height 778
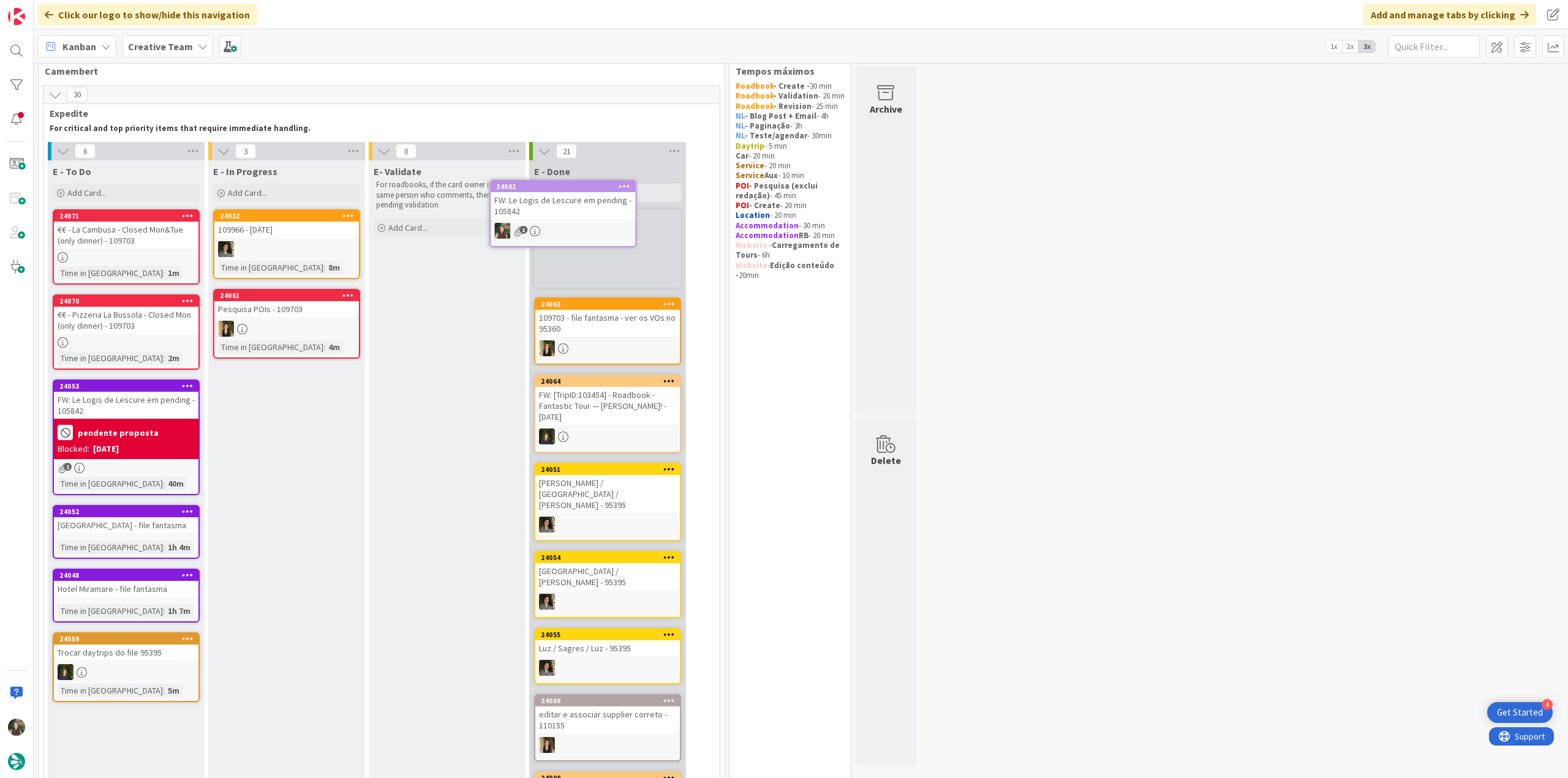
scroll to position [5, 0]
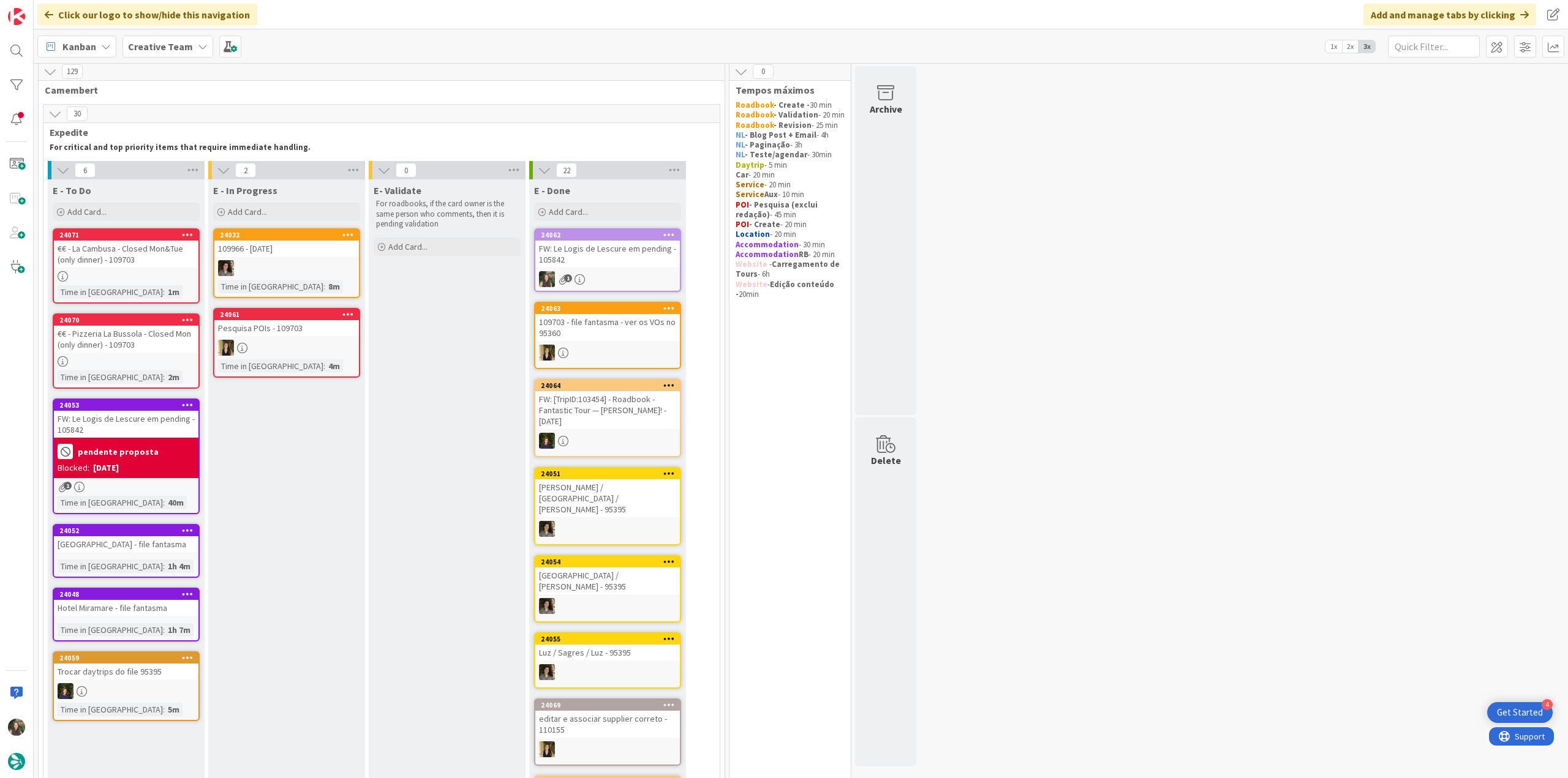
click at [619, 280] on div "1" at bounding box center [608, 279] width 145 height 16
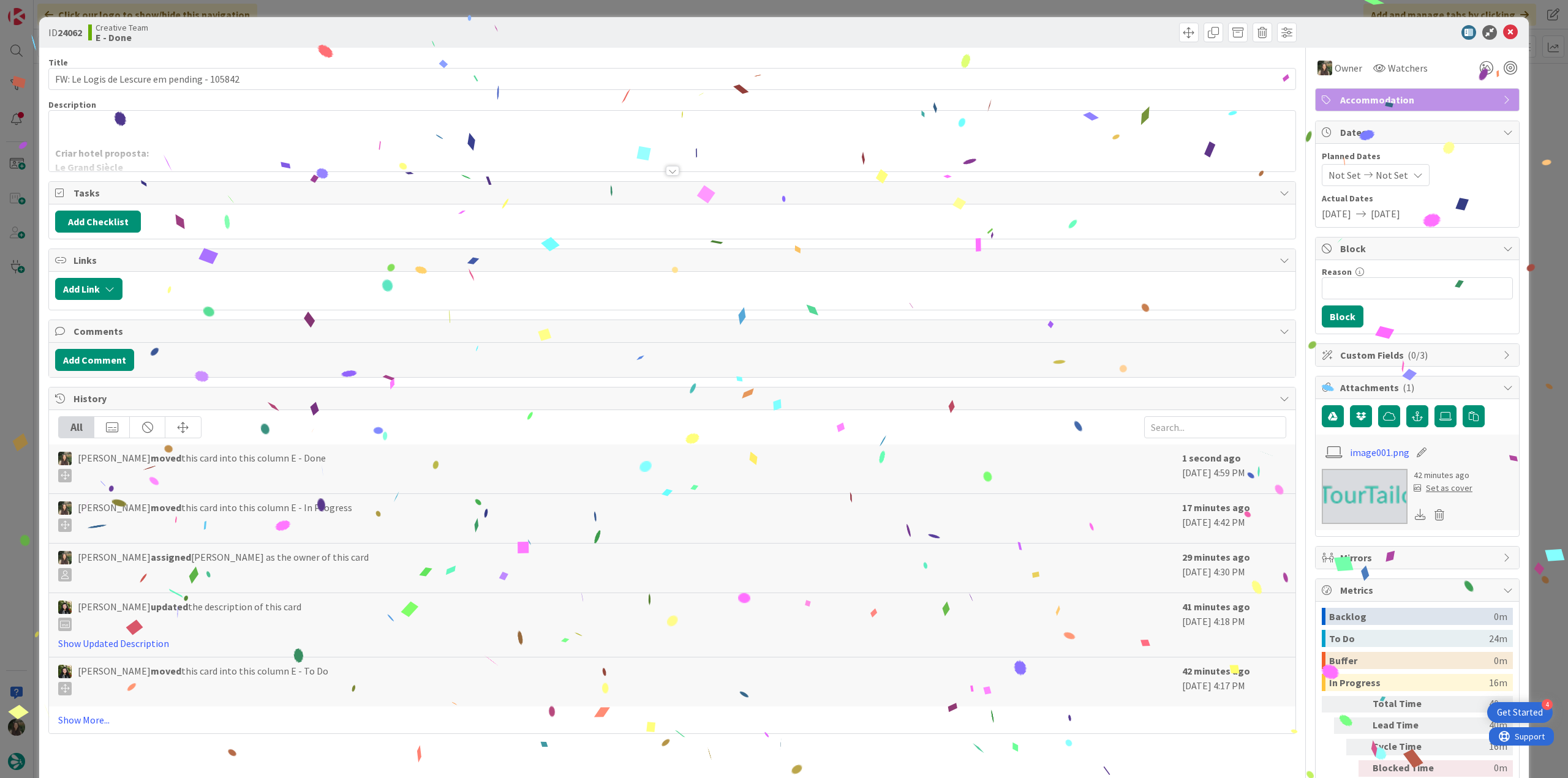
click at [1526, 577] on div "ID 24062 Creative Team E - Done Title 43 / 128 FW: Le Logis de Lescure em pendi…" at bounding box center [784, 389] width 1568 height 778
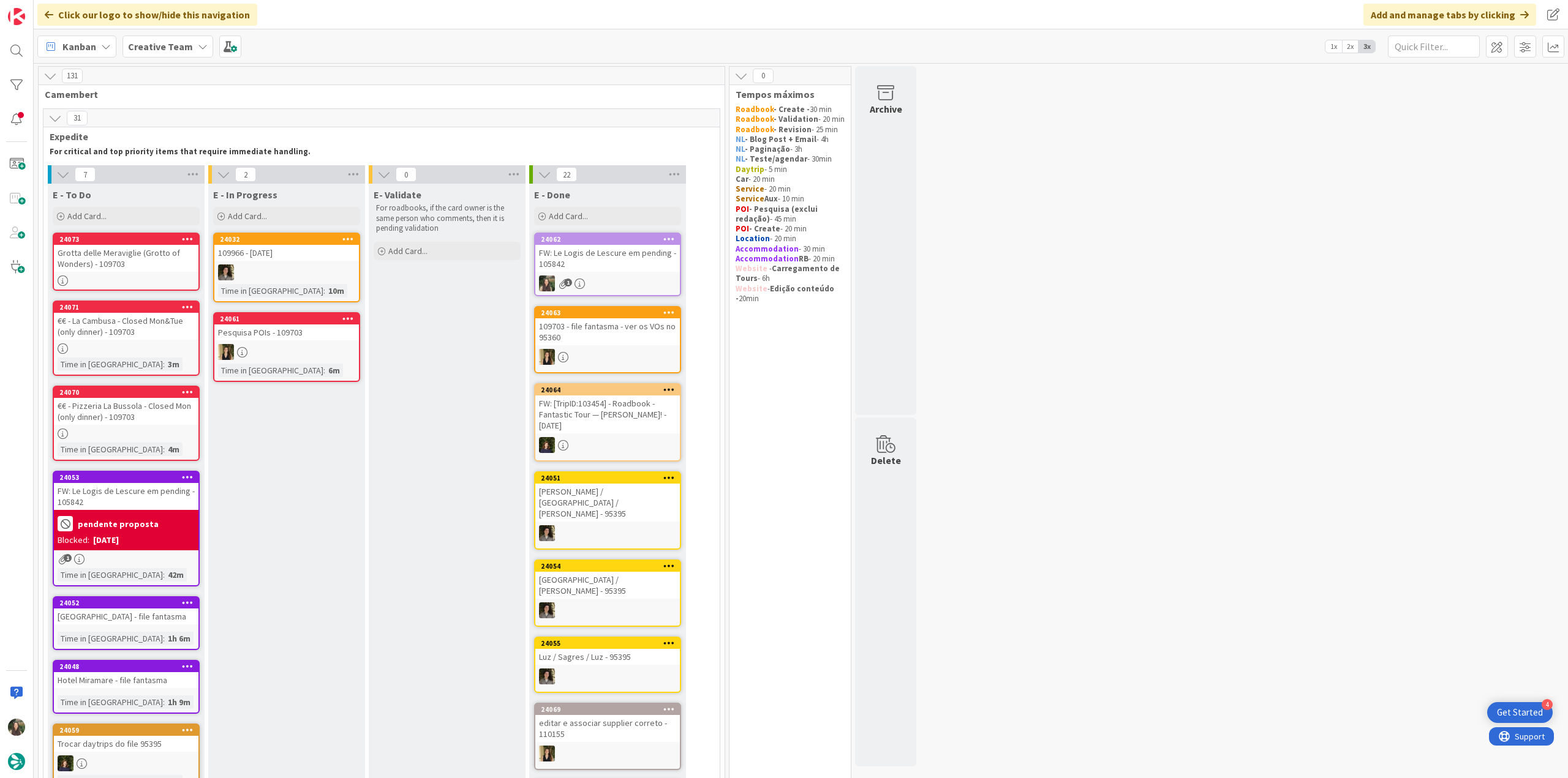
click at [169, 401] on div "€€ - Pizzeria La Bussola - Closed Mon (only dinner) - 109703" at bounding box center [126, 412] width 145 height 27
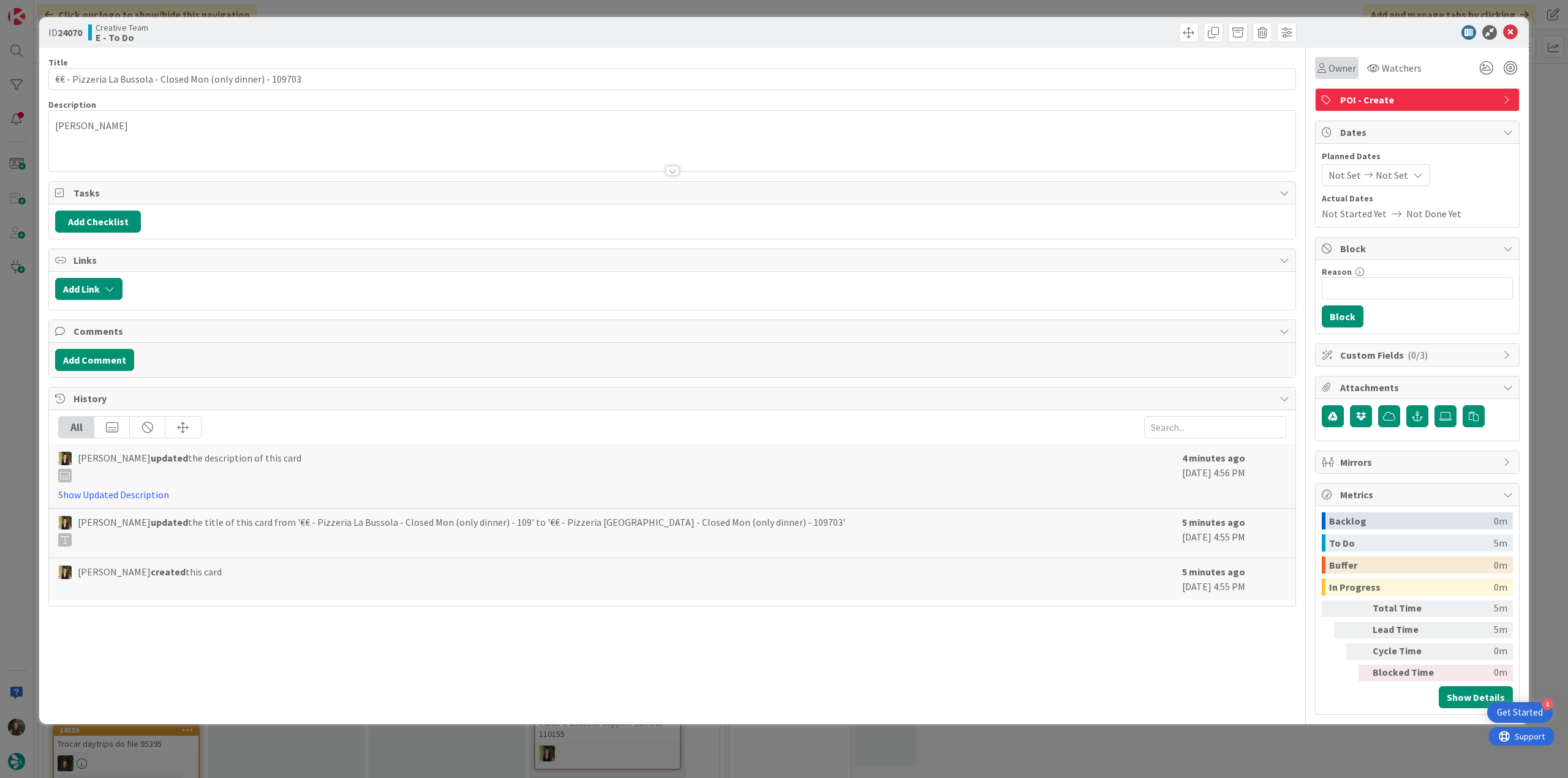
click at [1335, 74] on span "Owner" at bounding box center [1342, 68] width 27 height 15
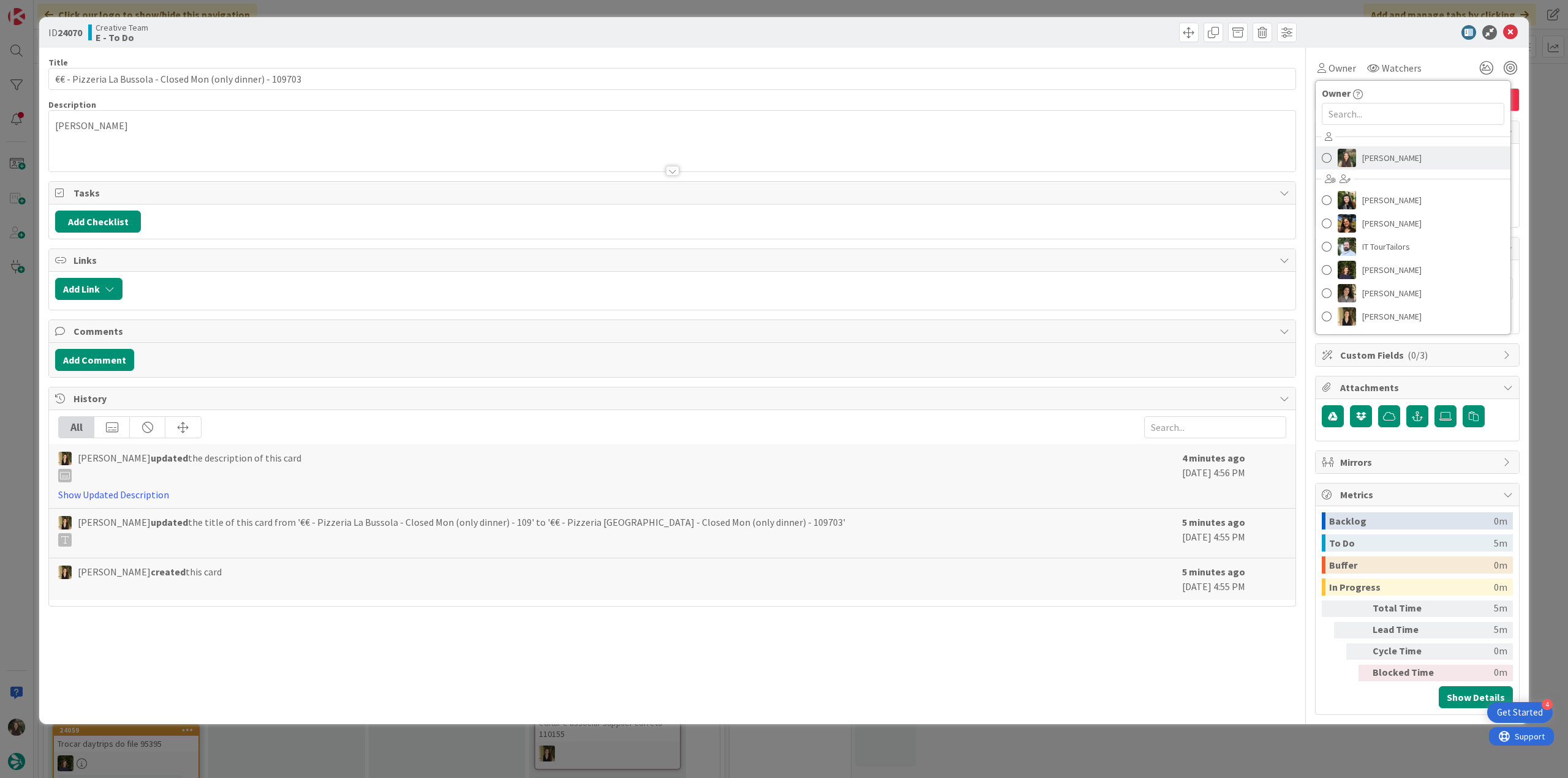
click at [1374, 151] on span "[PERSON_NAME]" at bounding box center [1391, 157] width 60 height 18
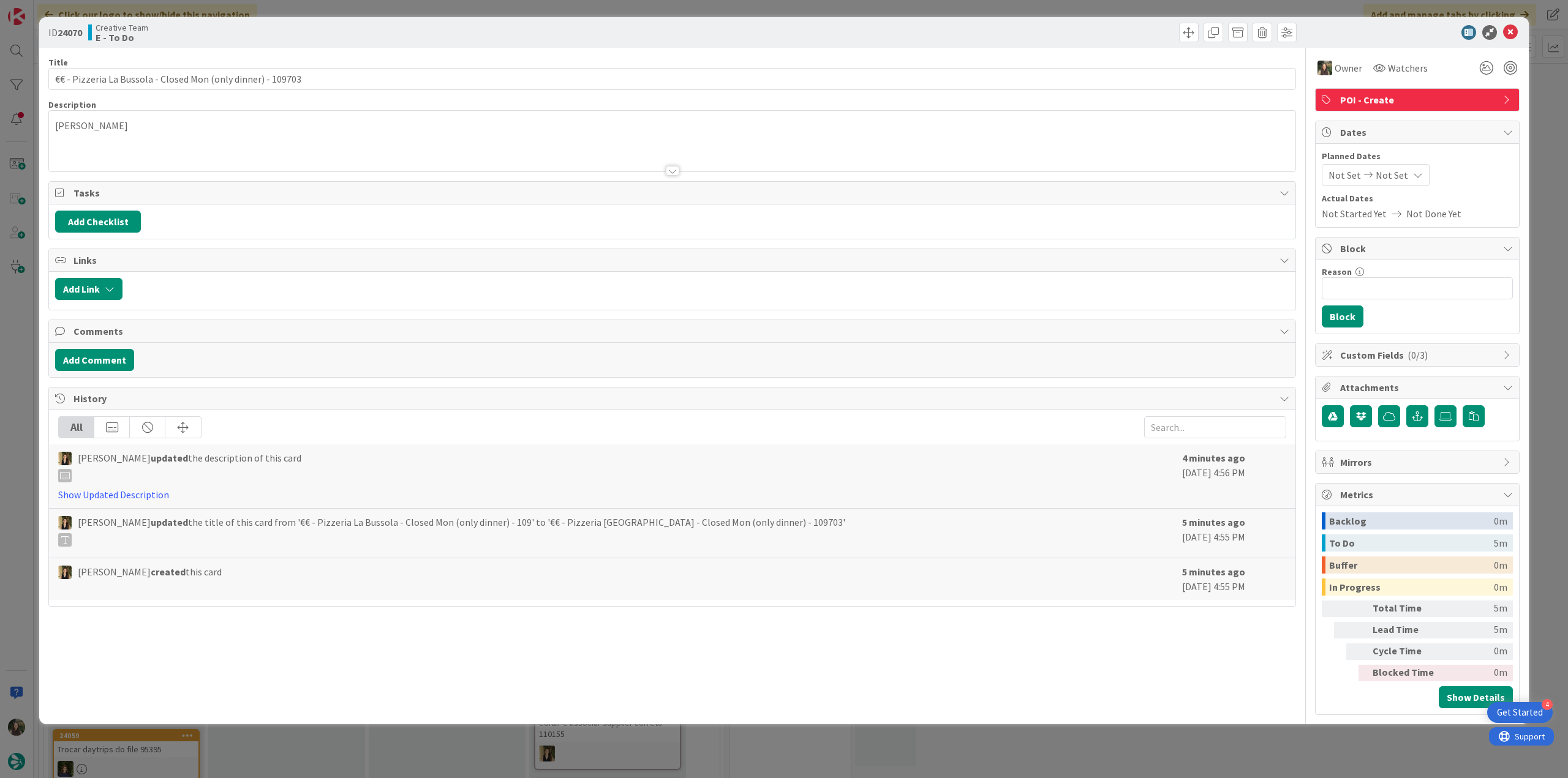
click at [1528, 110] on div "ID 24070 Creative Team E - To Do Title 60 / 128 €€ - Pizzeria La Bussola - Clos…" at bounding box center [784, 389] width 1568 height 778
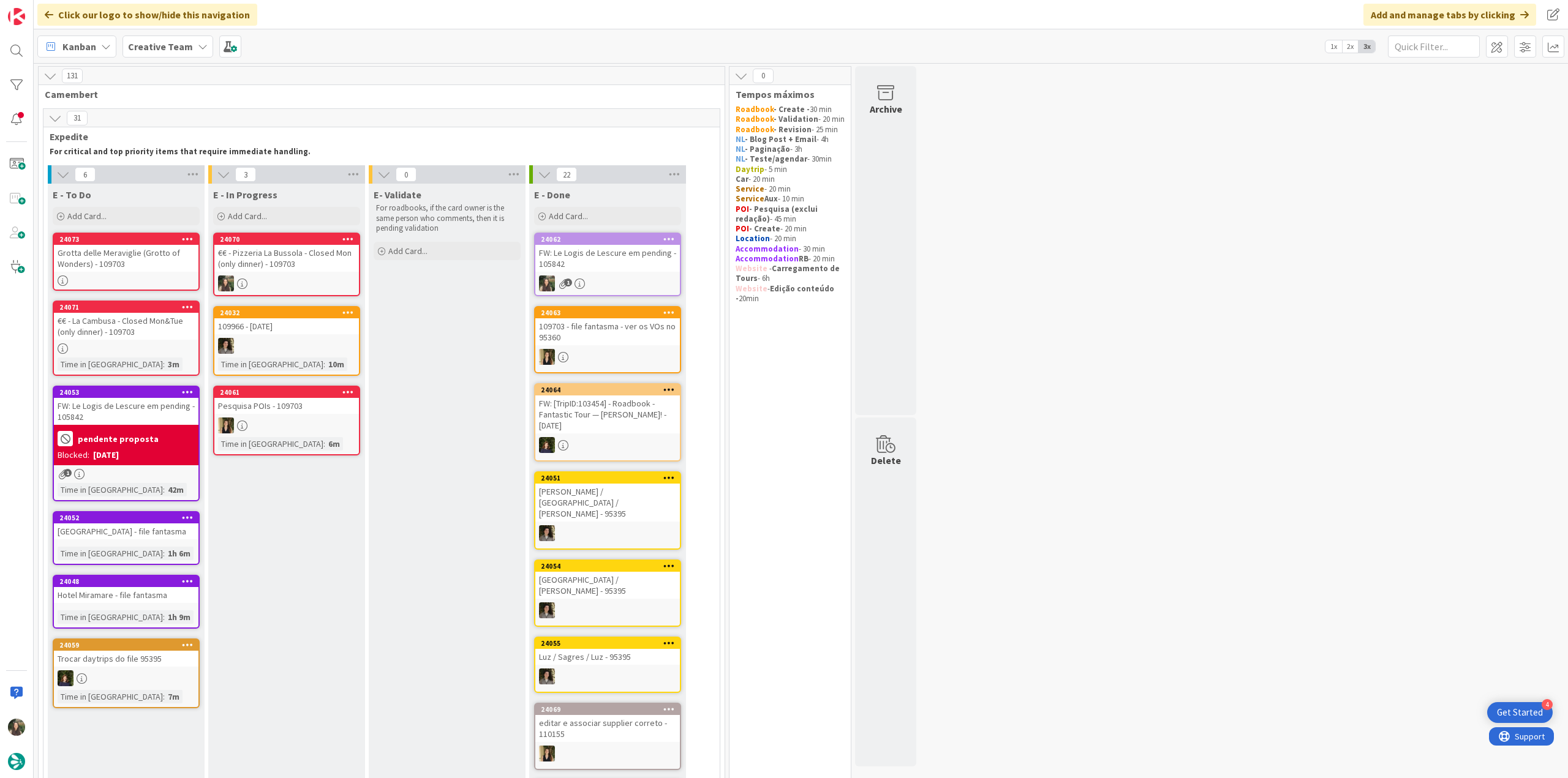
click at [296, 259] on div "€€ - Pizzeria La Bussola - Closed Mon (only dinner) - 109703" at bounding box center [286, 258] width 145 height 27
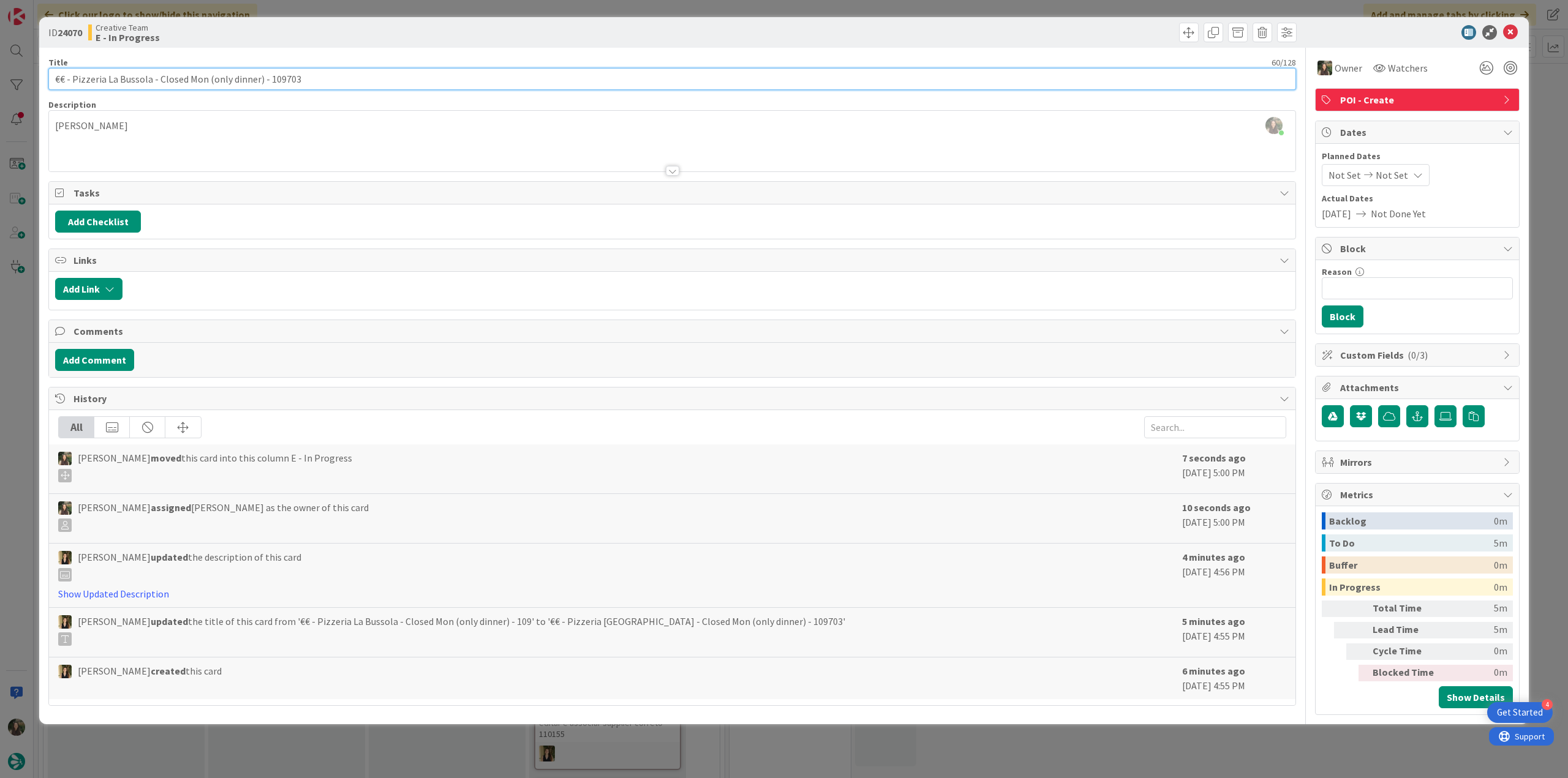
drag, startPoint x: 147, startPoint y: 77, endPoint x: 73, endPoint y: 80, distance: 74.1
click at [73, 80] on input "€€ - Pizzeria La Bussola - Closed Mon (only dinner) - 109703" at bounding box center [672, 79] width 1247 height 22
drag, startPoint x: 259, startPoint y: 78, endPoint x: 36, endPoint y: 71, distance: 223.1
click at [8, 78] on div "ID 24070 Creative Team E - In Progress Title 60 / 128 €€ - Pizzeria La Bussola …" at bounding box center [784, 389] width 1568 height 778
click at [20, 377] on div "ID 24070 Creative Team E - In Progress Title 60 / 128 €€ - Pizzeria La Bussola …" at bounding box center [784, 389] width 1568 height 778
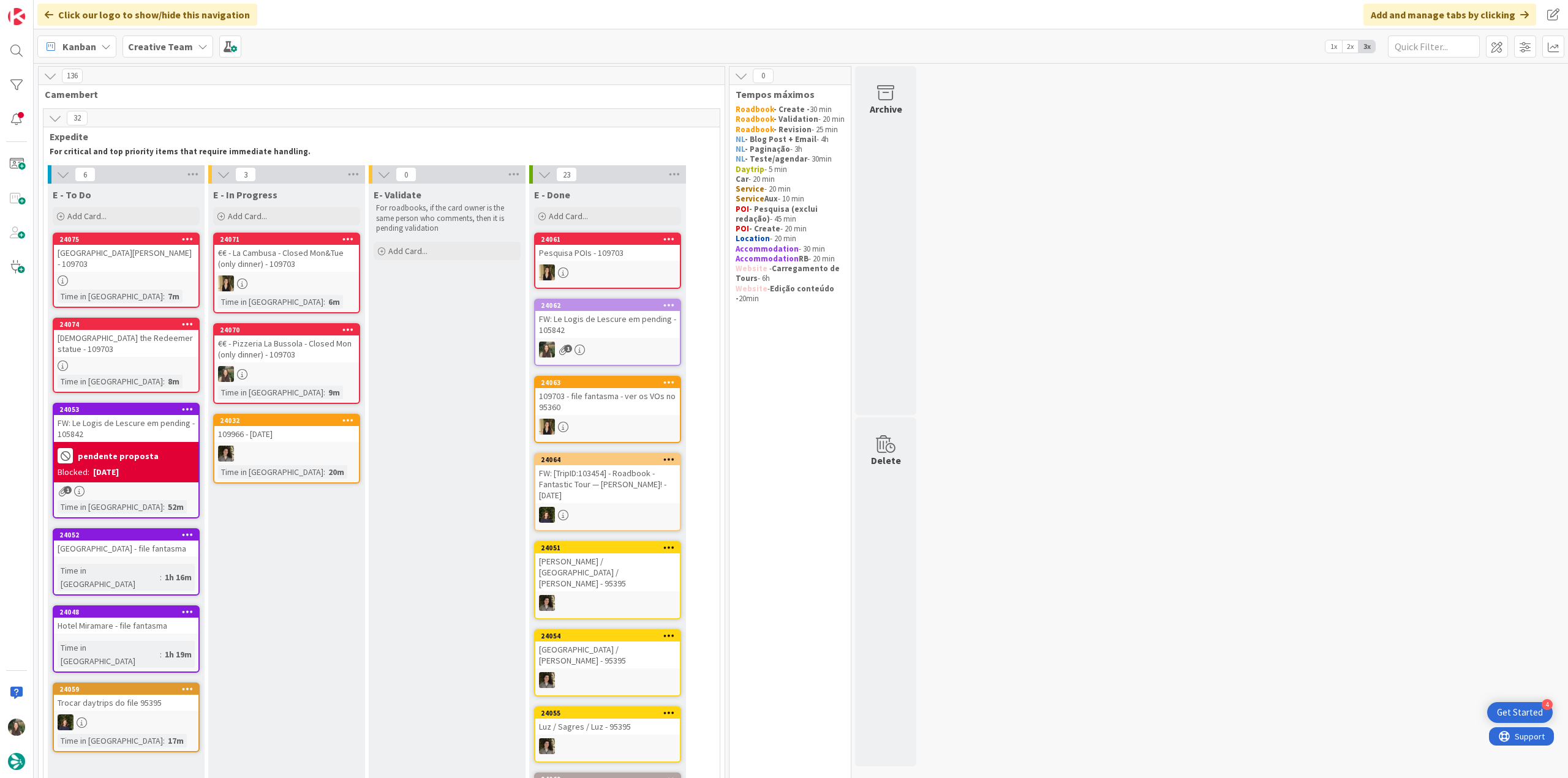
click at [299, 357] on div "€€ - Pizzeria La Bussola - Closed Mon (only dinner) - 109703" at bounding box center [286, 349] width 145 height 27
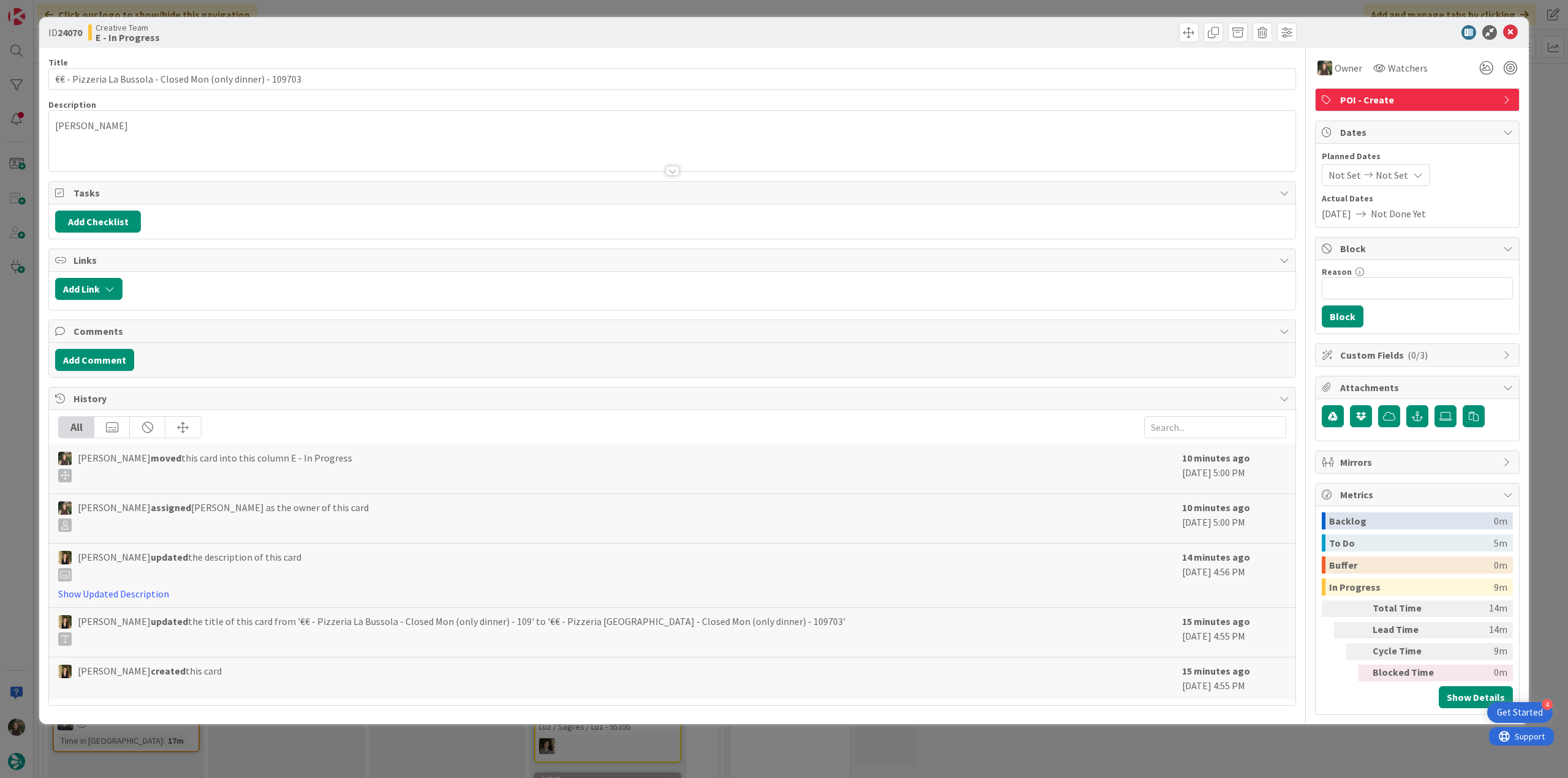
click at [1368, 746] on div "ID 24070 Creative Team E - In Progress Title 60 / 128 €€ - Pizzeria La Bussola …" at bounding box center [784, 389] width 1568 height 778
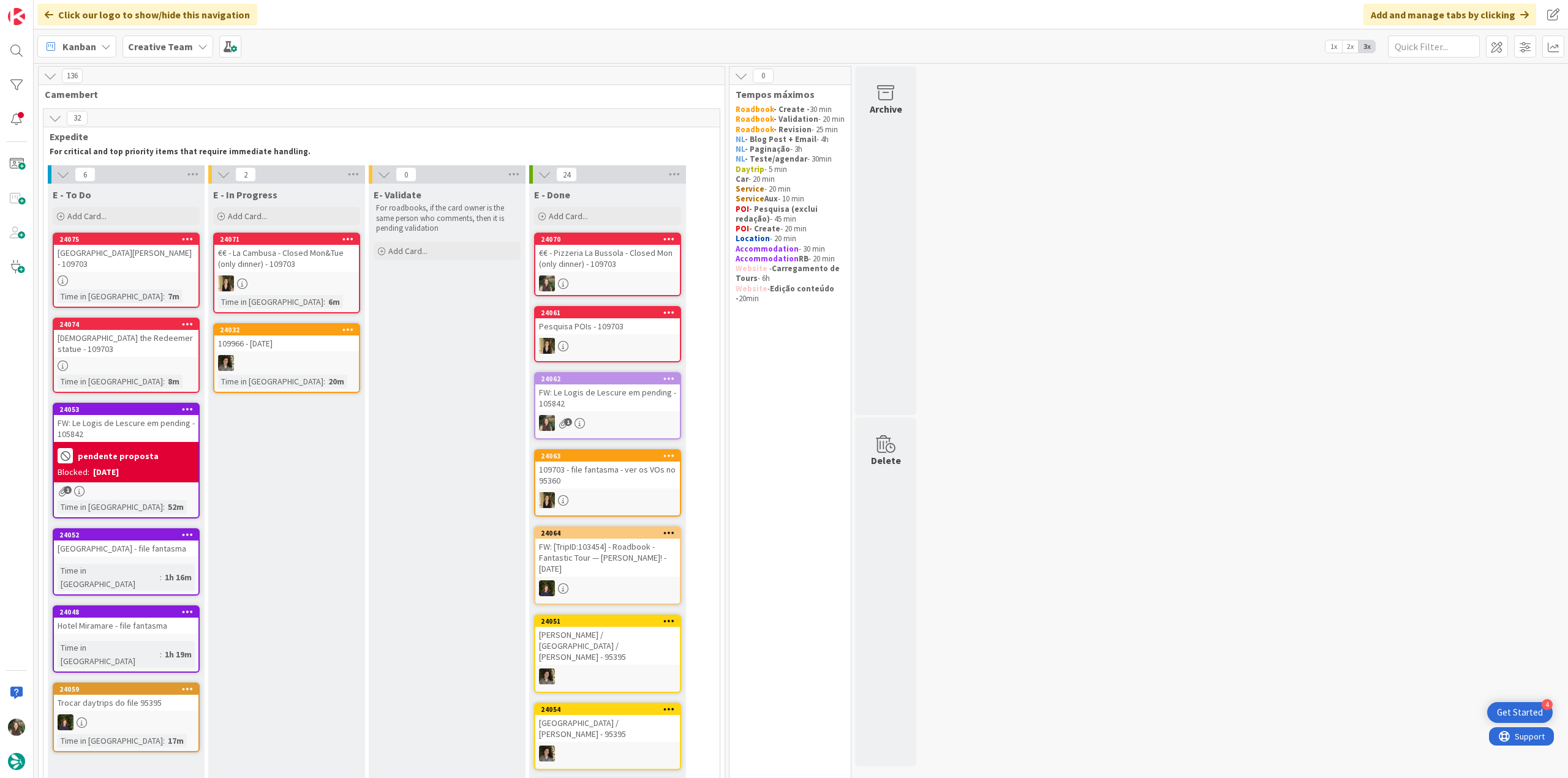
click at [166, 262] on div "24075 Basilica of San Biagio - 109703 Time in Column : 7m" at bounding box center [126, 271] width 147 height 76
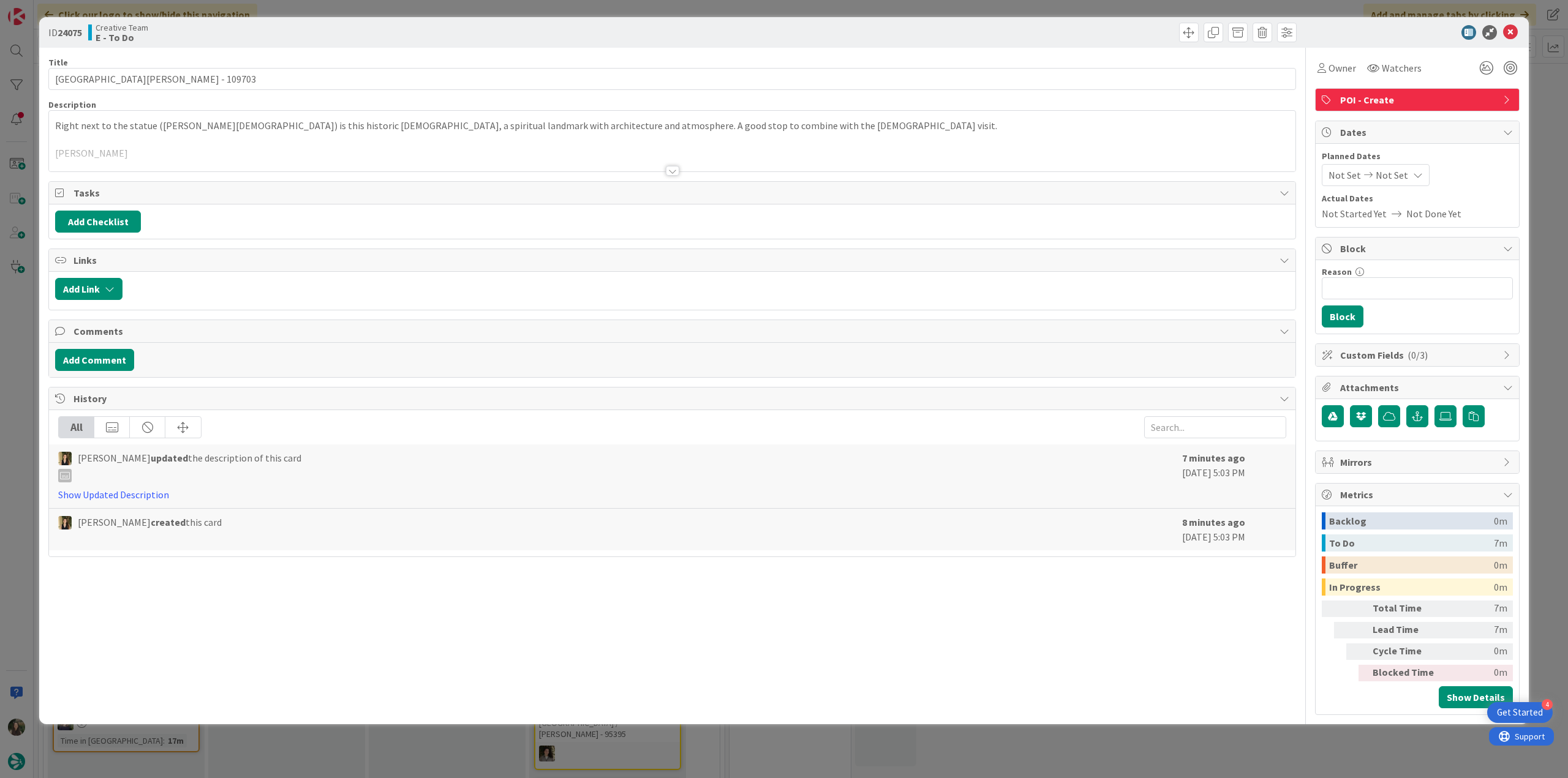
click at [6, 358] on div "ID 24075 Creative Team E - To Do Title 31 / 128 Basilica of San Biagio - 109703…" at bounding box center [784, 389] width 1568 height 778
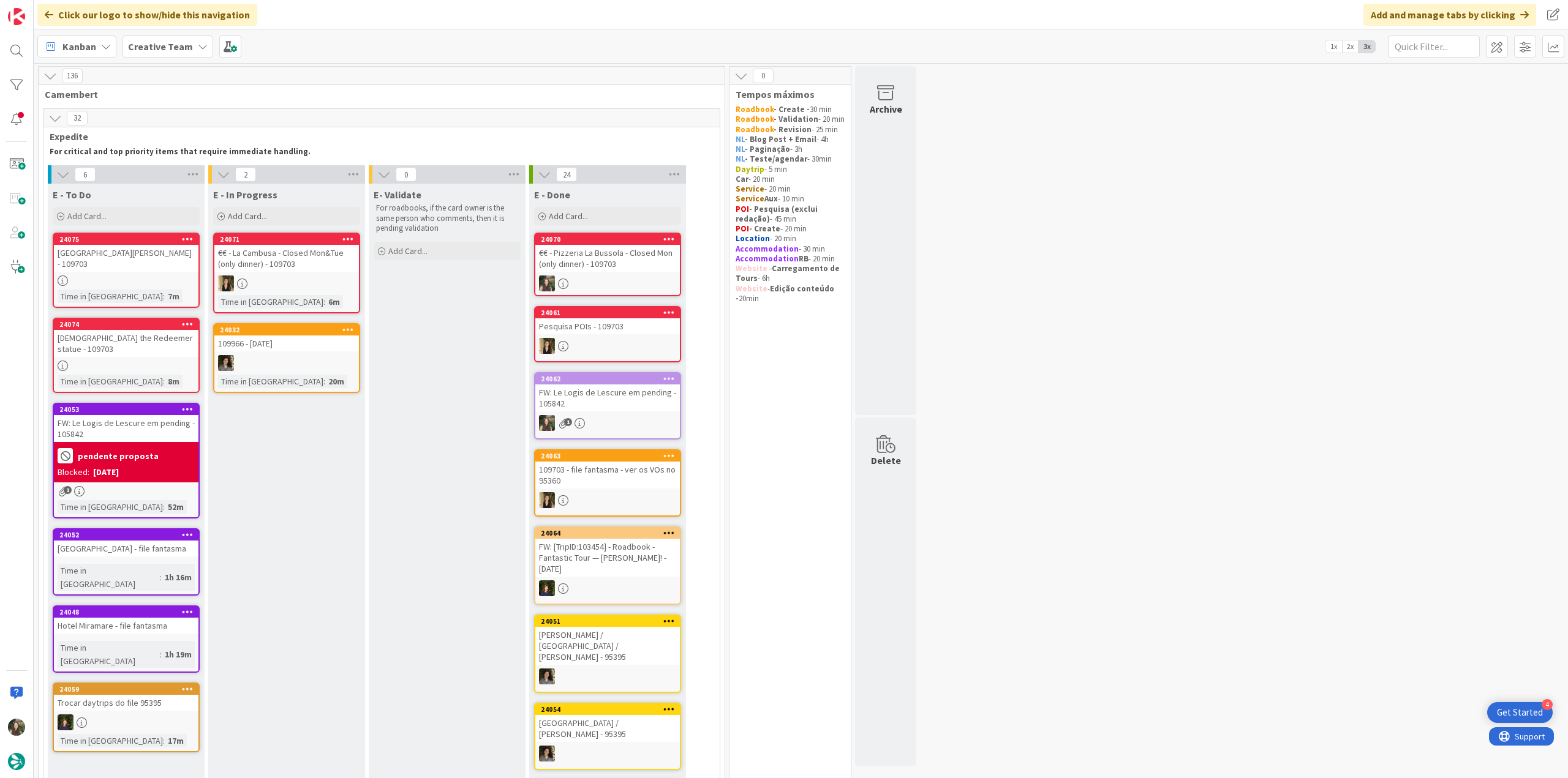
click at [161, 253] on div "[GEOGRAPHIC_DATA] - 109703" at bounding box center [126, 258] width 145 height 27
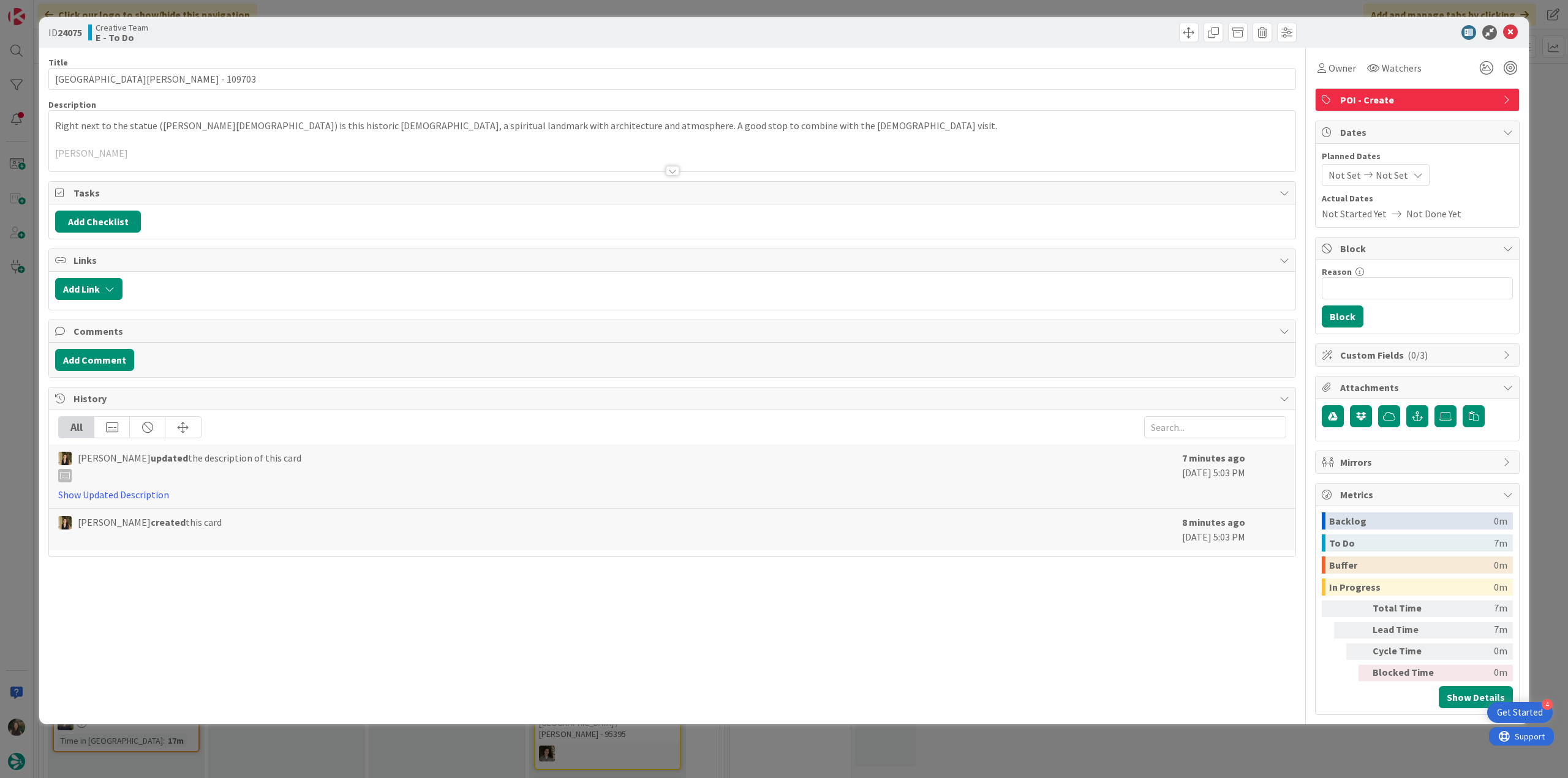
click at [889, 142] on div at bounding box center [672, 155] width 1246 height 31
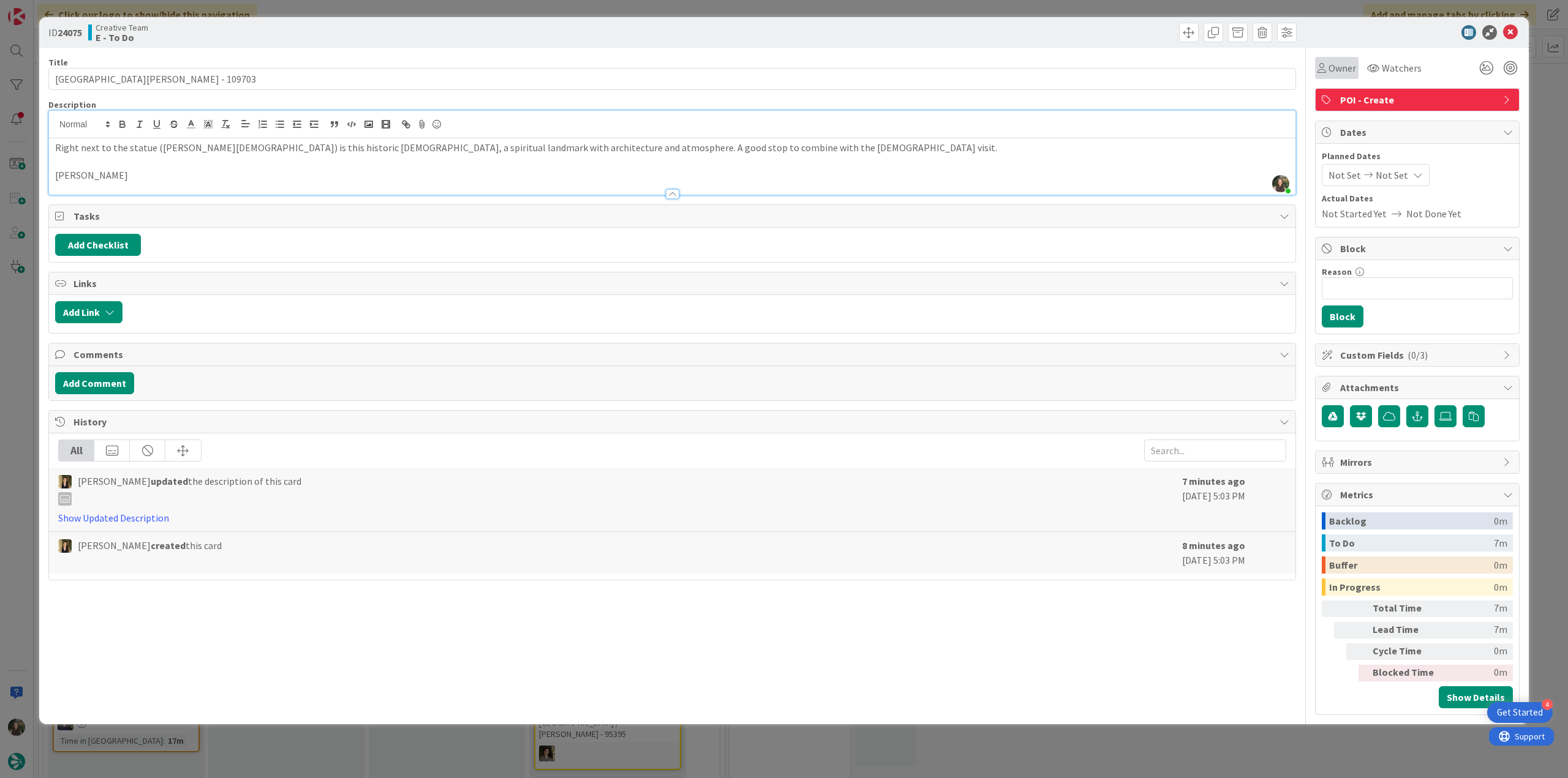
click at [1335, 73] on span "Owner" at bounding box center [1342, 68] width 27 height 15
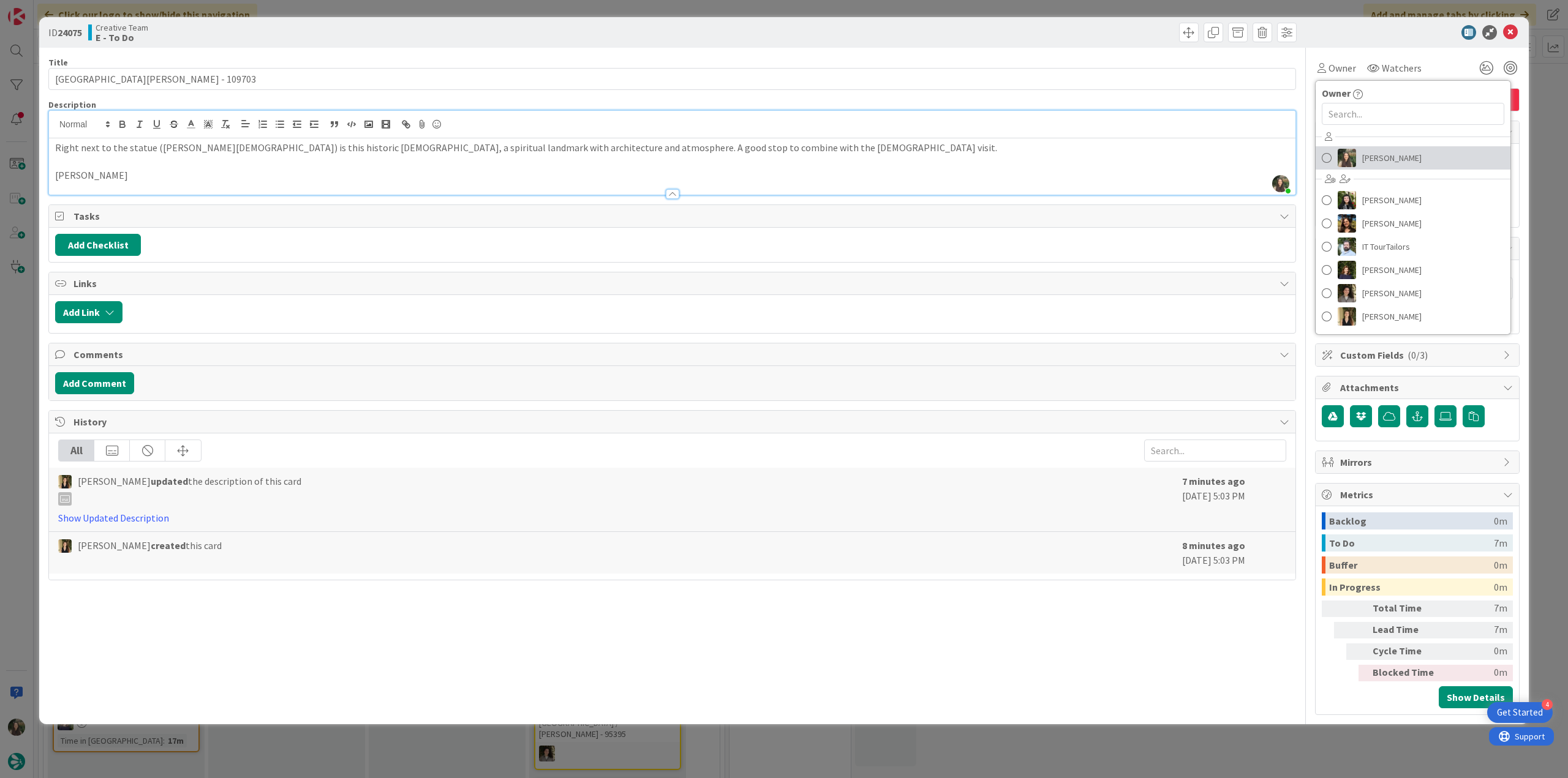
click at [1370, 159] on span "[PERSON_NAME]" at bounding box center [1391, 157] width 60 height 18
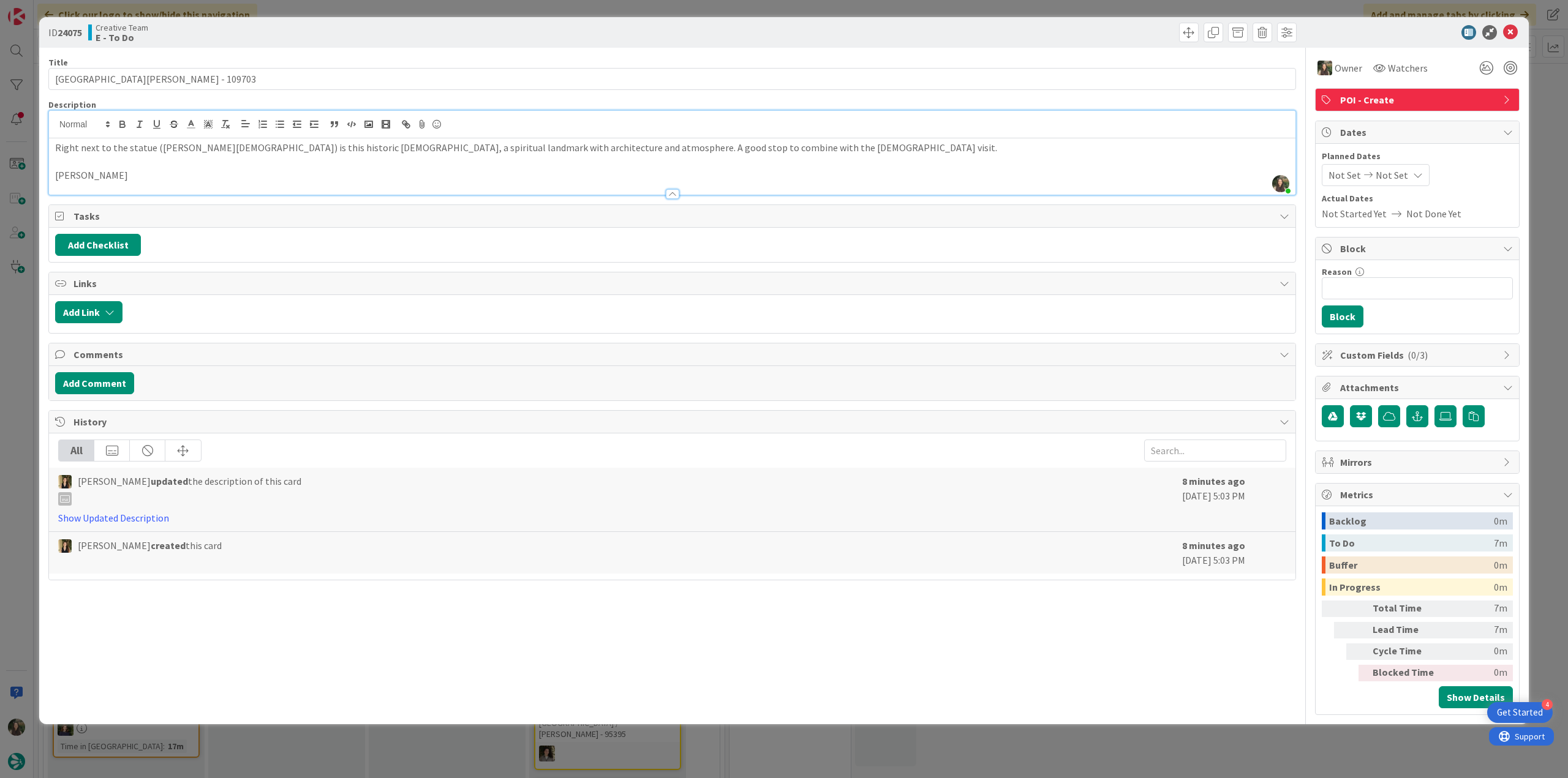
click at [1552, 112] on div "ID 24075 Creative Team E - To Do Title 31 / 128 Basilica of San Biagio - 109703…" at bounding box center [784, 389] width 1568 height 778
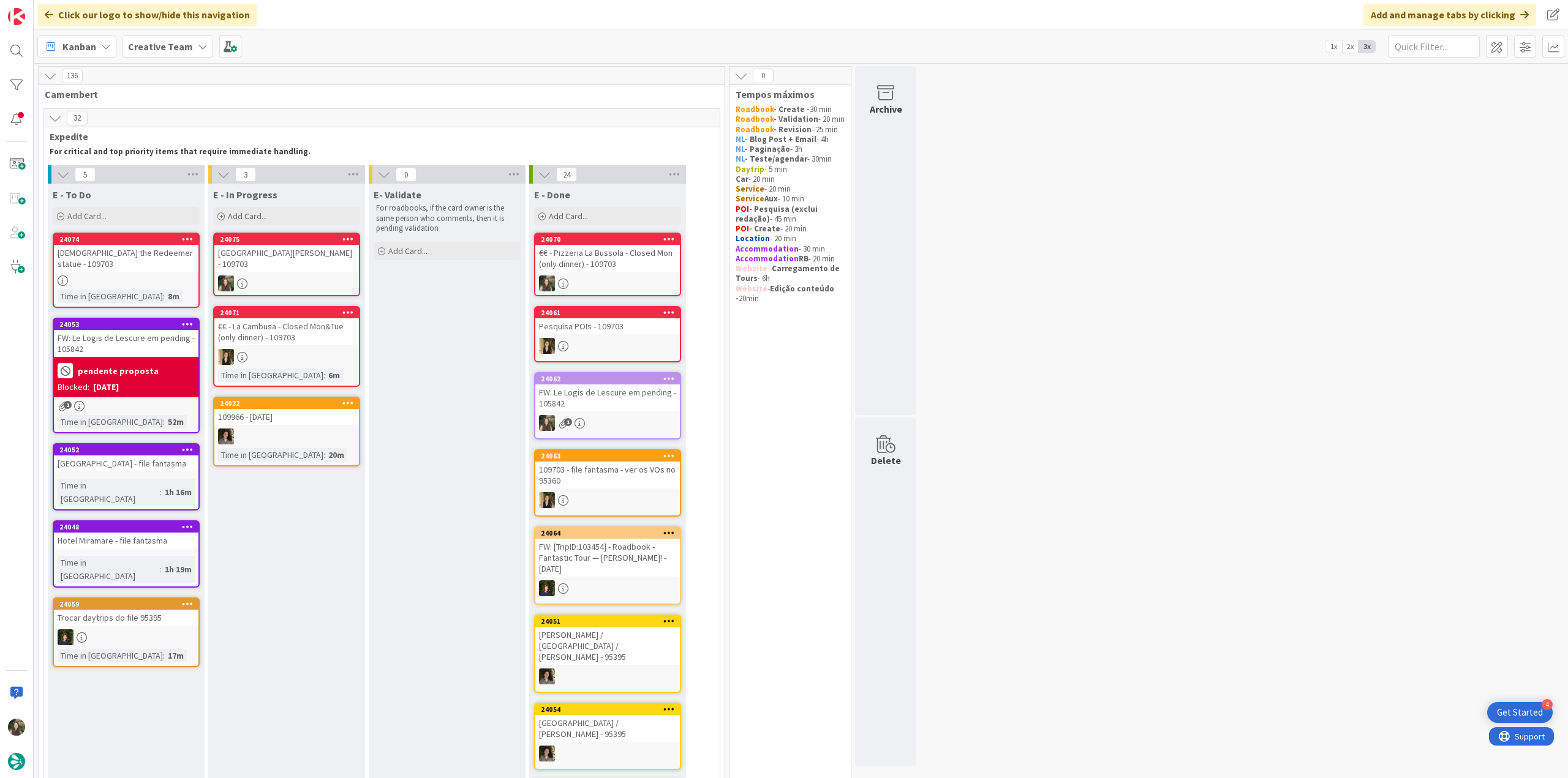
click at [304, 256] on div "[GEOGRAPHIC_DATA] - 109703" at bounding box center [286, 258] width 145 height 27
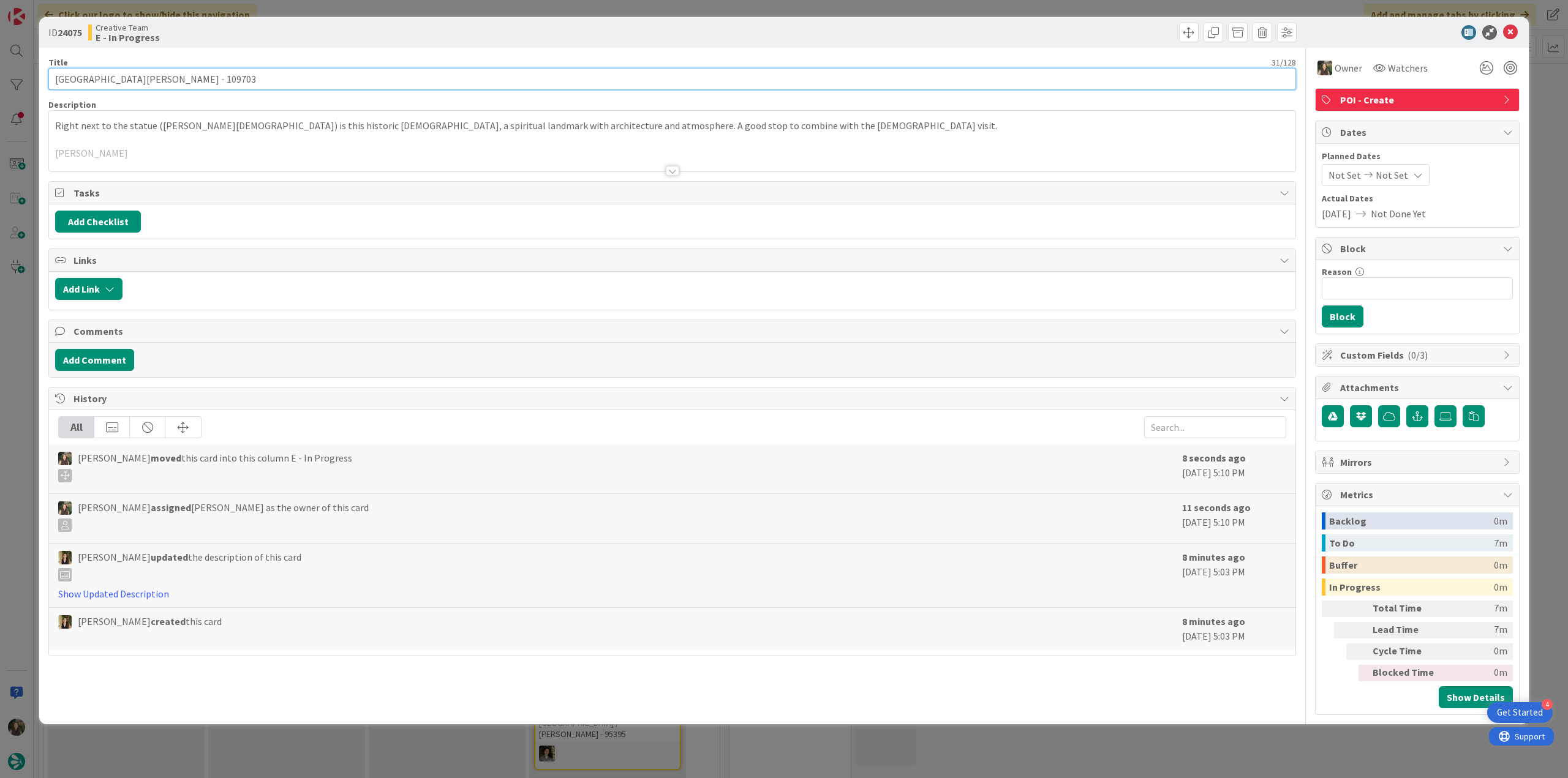
drag, startPoint x: 67, startPoint y: 78, endPoint x: 142, endPoint y: 77, distance: 75.0
click at [142, 77] on input "[GEOGRAPHIC_DATA] - 109703" at bounding box center [672, 79] width 1247 height 22
click at [20, 377] on div "ID 24075 Creative Team E - In Progress Title 31 / 128 Basilica of San Biagio - …" at bounding box center [784, 389] width 1568 height 778
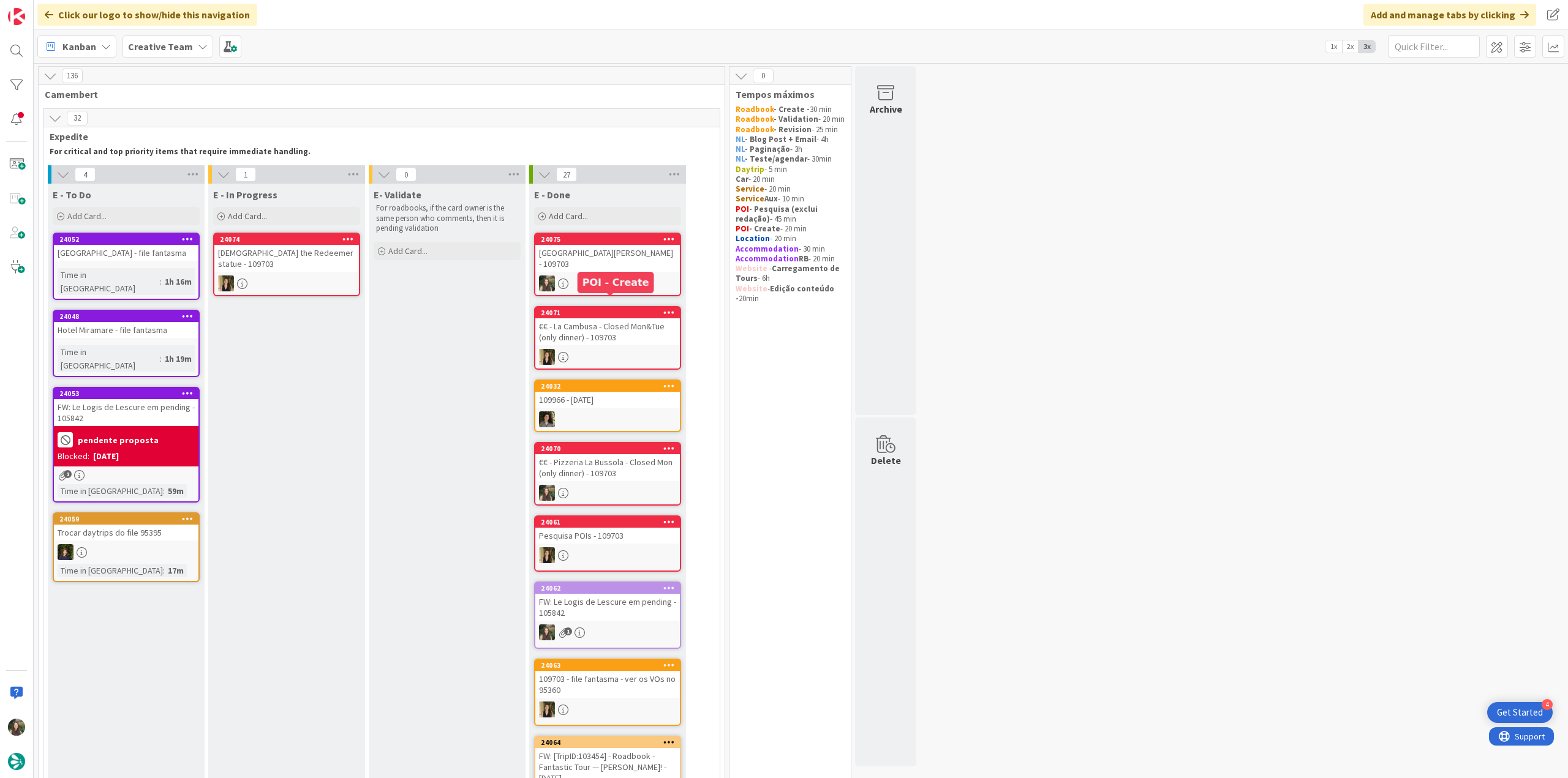
click at [596, 249] on div "[GEOGRAPHIC_DATA] - 109703" at bounding box center [608, 258] width 145 height 27
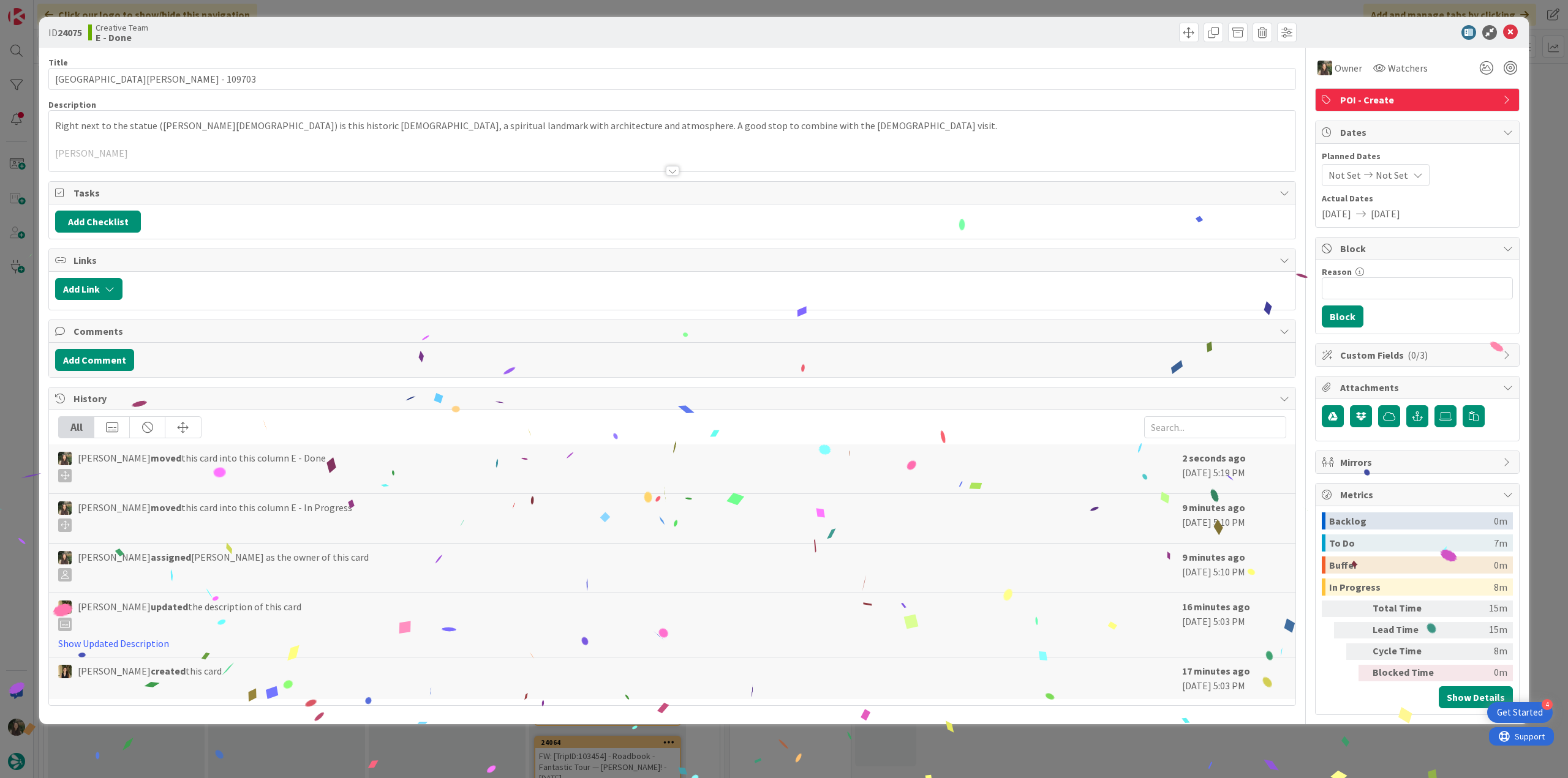
click at [1240, 757] on div "ID 24075 Creative Team E - Done Title 31 / 128 Basilica of San Biagio - 109703 …" at bounding box center [784, 389] width 1568 height 778
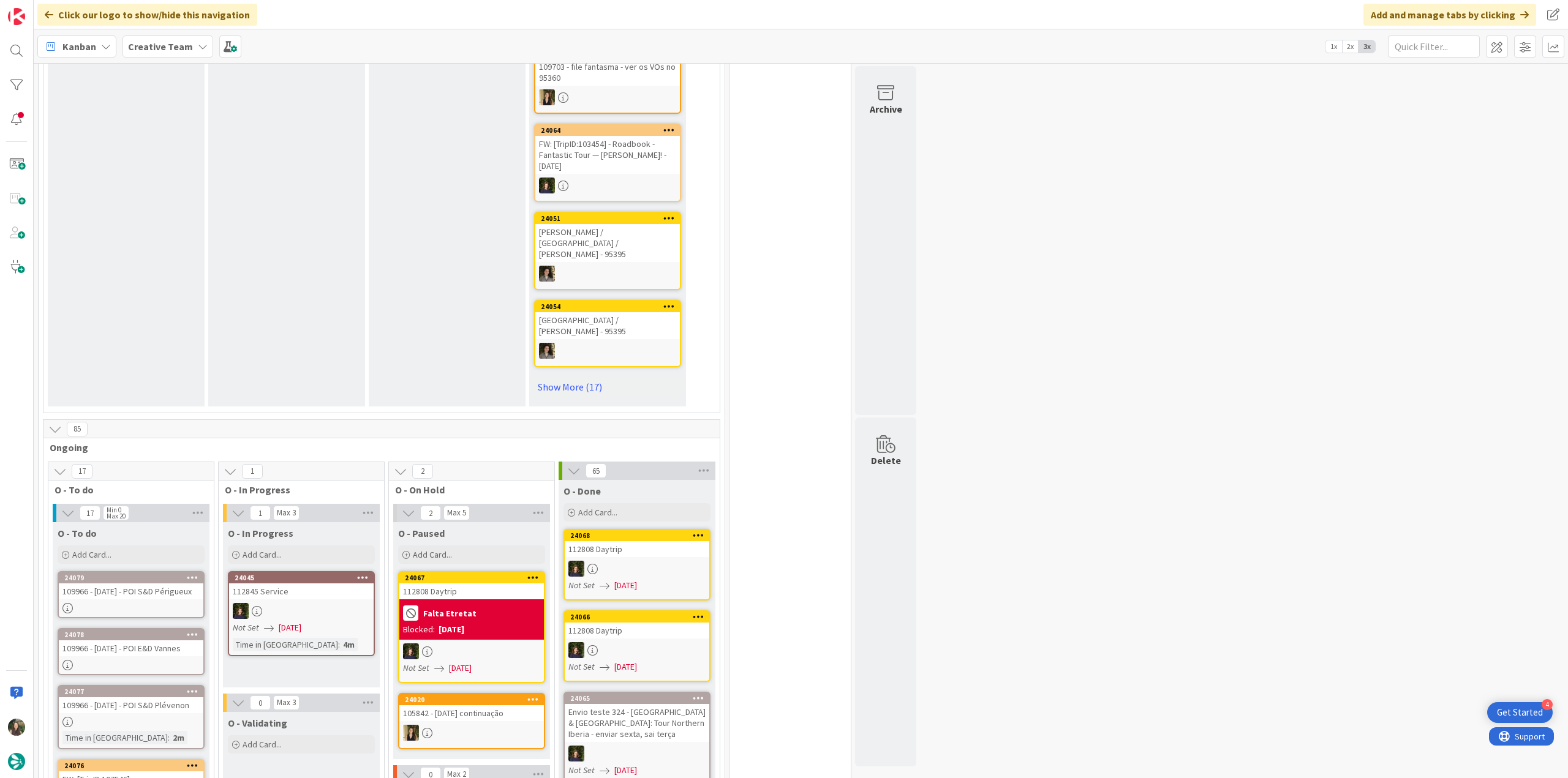
scroll to position [796, 0]
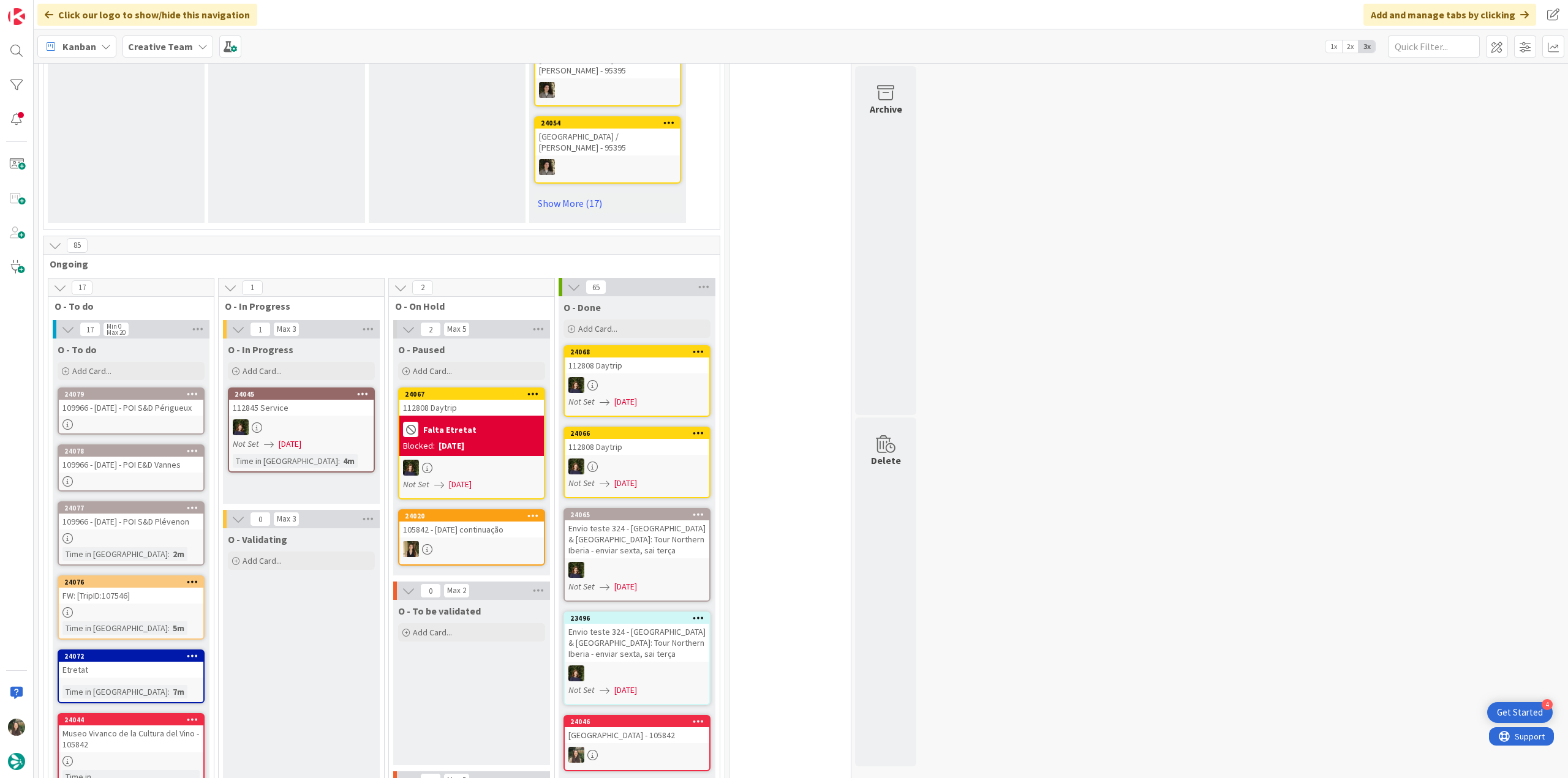
click at [145, 622] on div "Time in Column : 5m" at bounding box center [131, 628] width 137 height 13
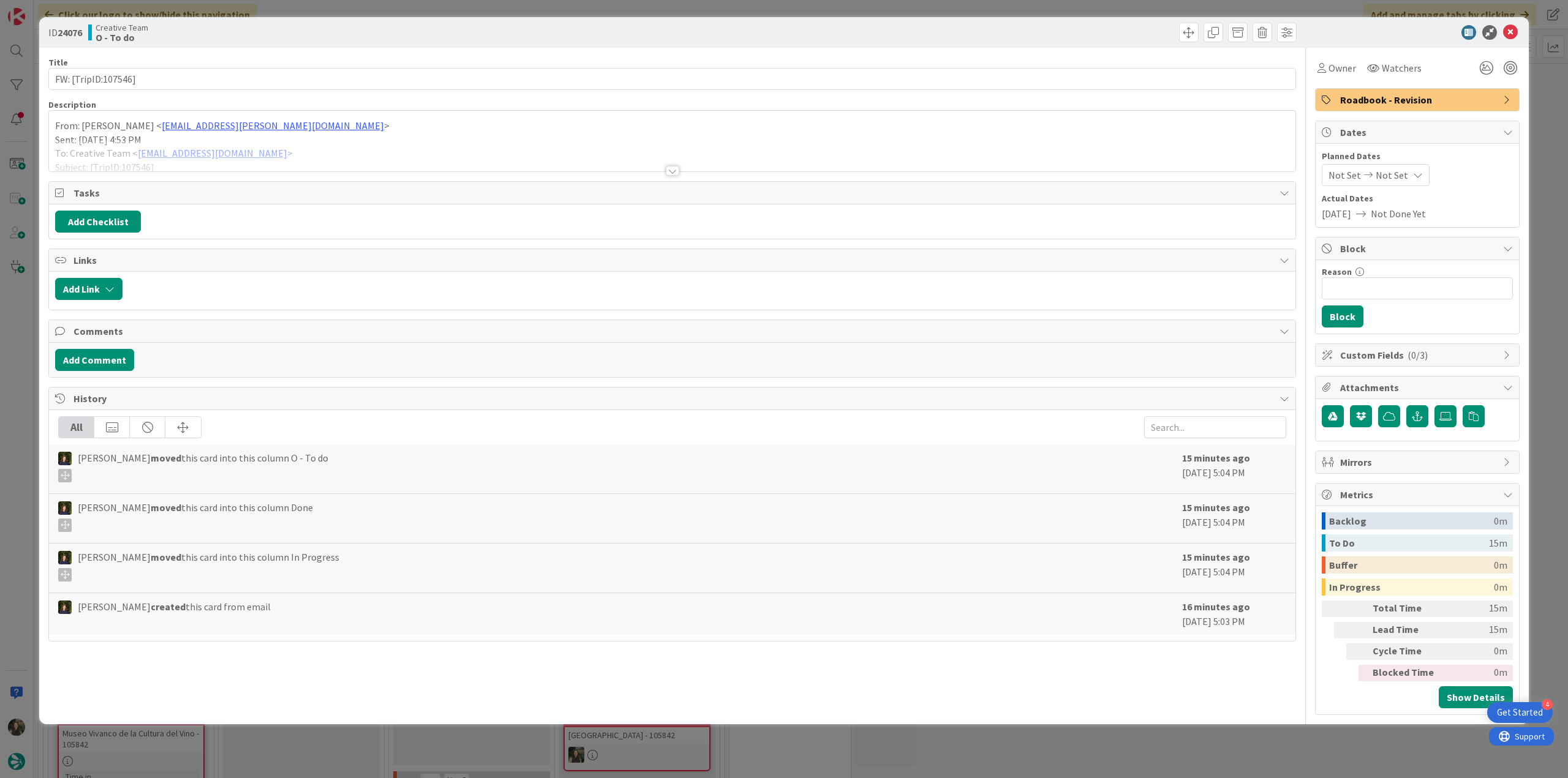
click at [376, 148] on div at bounding box center [672, 155] width 1246 height 31
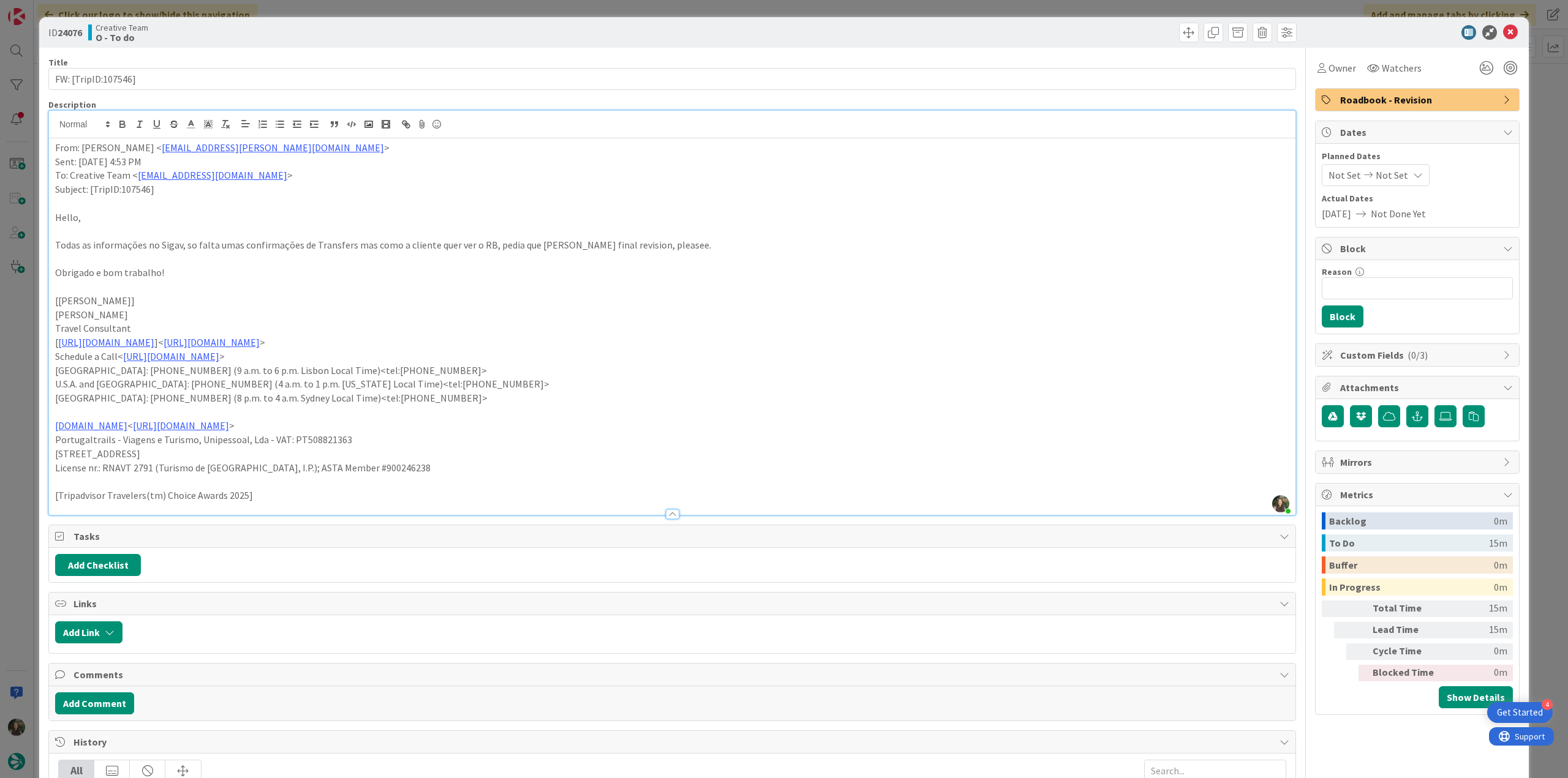
click at [31, 342] on div "ID 24076 Creative Team O - To do Title 19 / 128 FW: [TripID:107546] Description…" at bounding box center [784, 389] width 1568 height 778
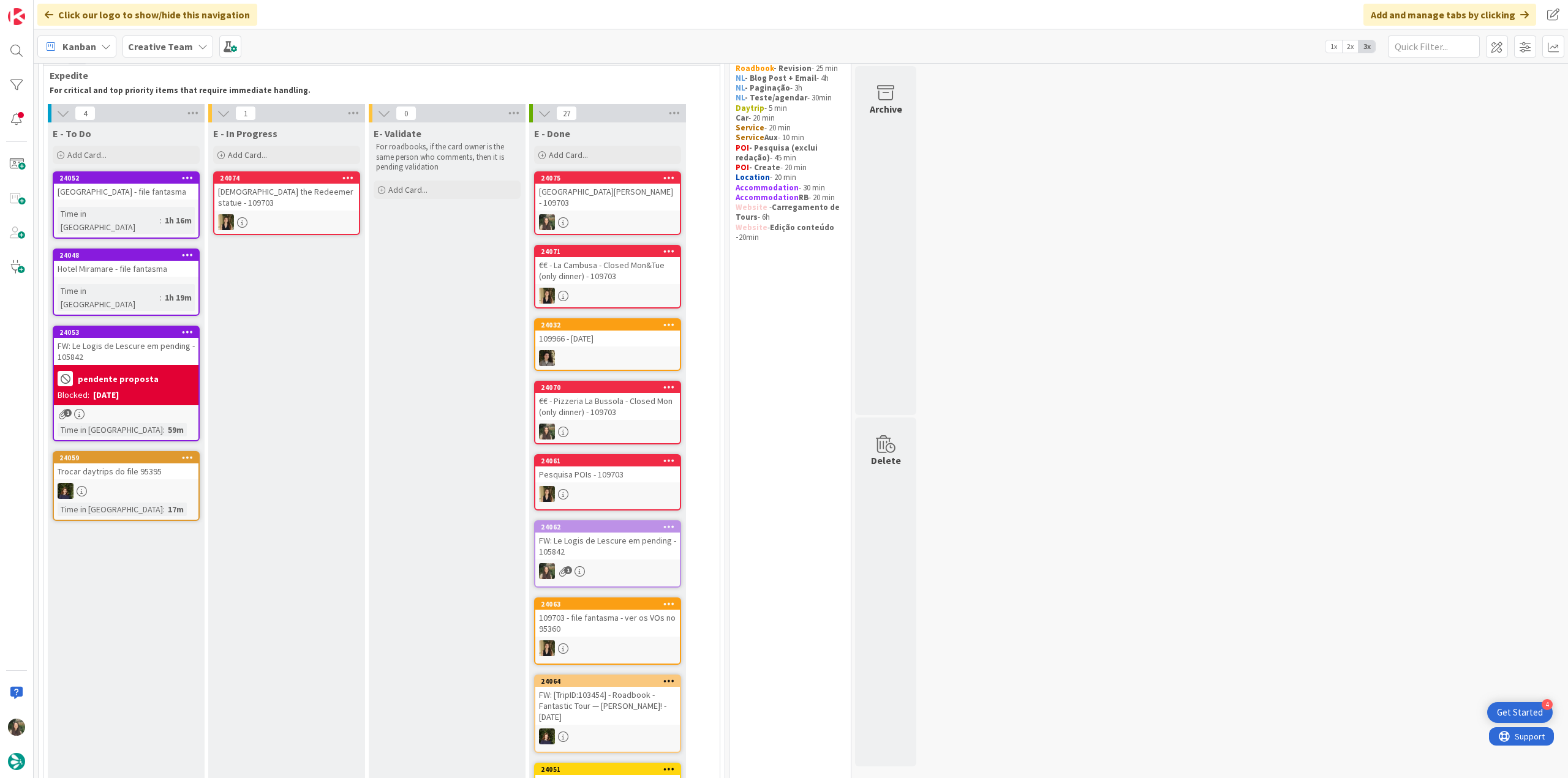
click at [169, 208] on div "Time in Column : 1h 16m" at bounding box center [126, 221] width 137 height 27
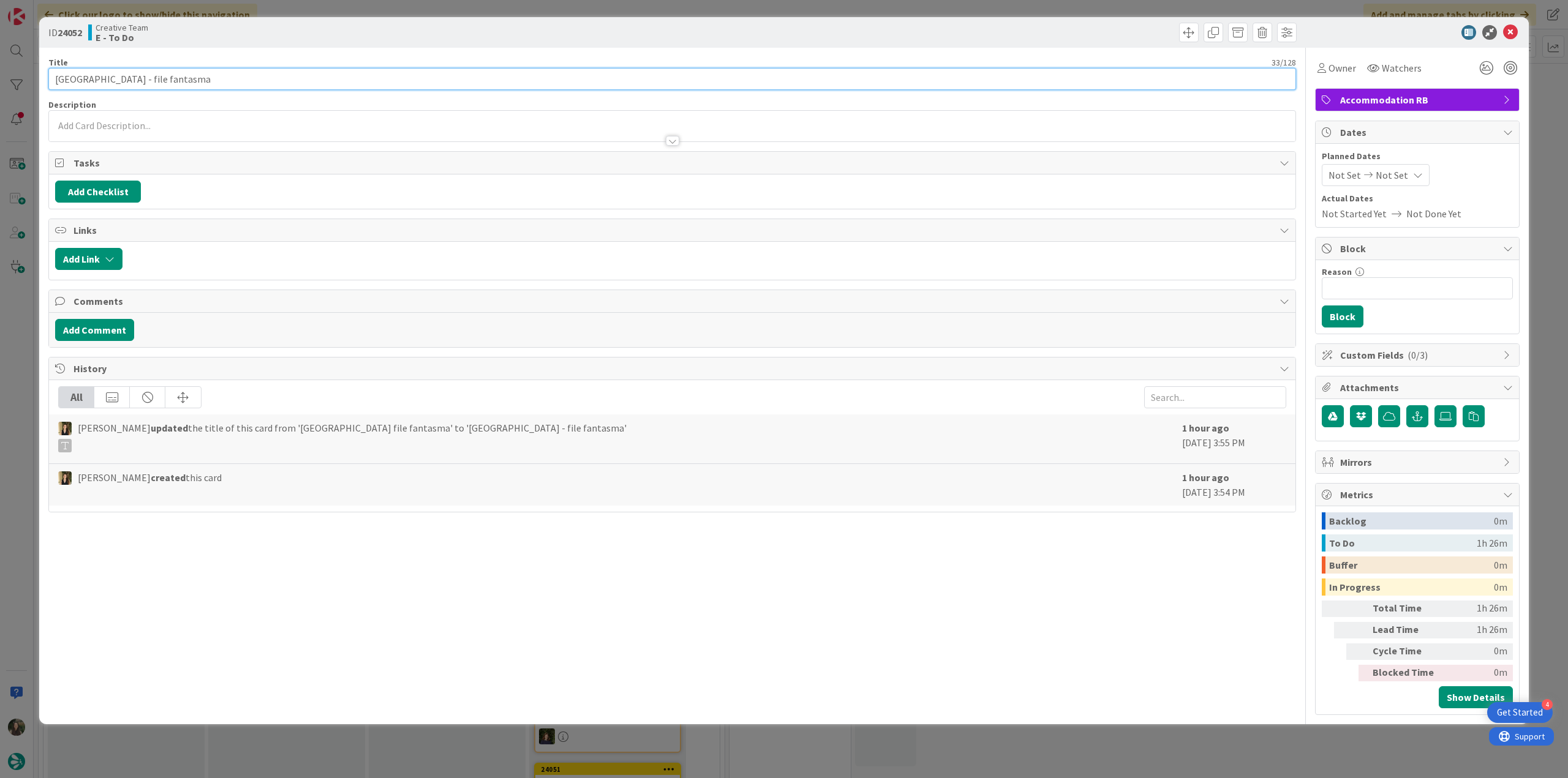
drag, startPoint x: 53, startPoint y: 78, endPoint x: 130, endPoint y: 79, distance: 77.0
click at [130, 79] on input "[GEOGRAPHIC_DATA] - file fantasma" at bounding box center [672, 79] width 1247 height 22
click at [1354, 63] on span "Owner" at bounding box center [1342, 68] width 27 height 15
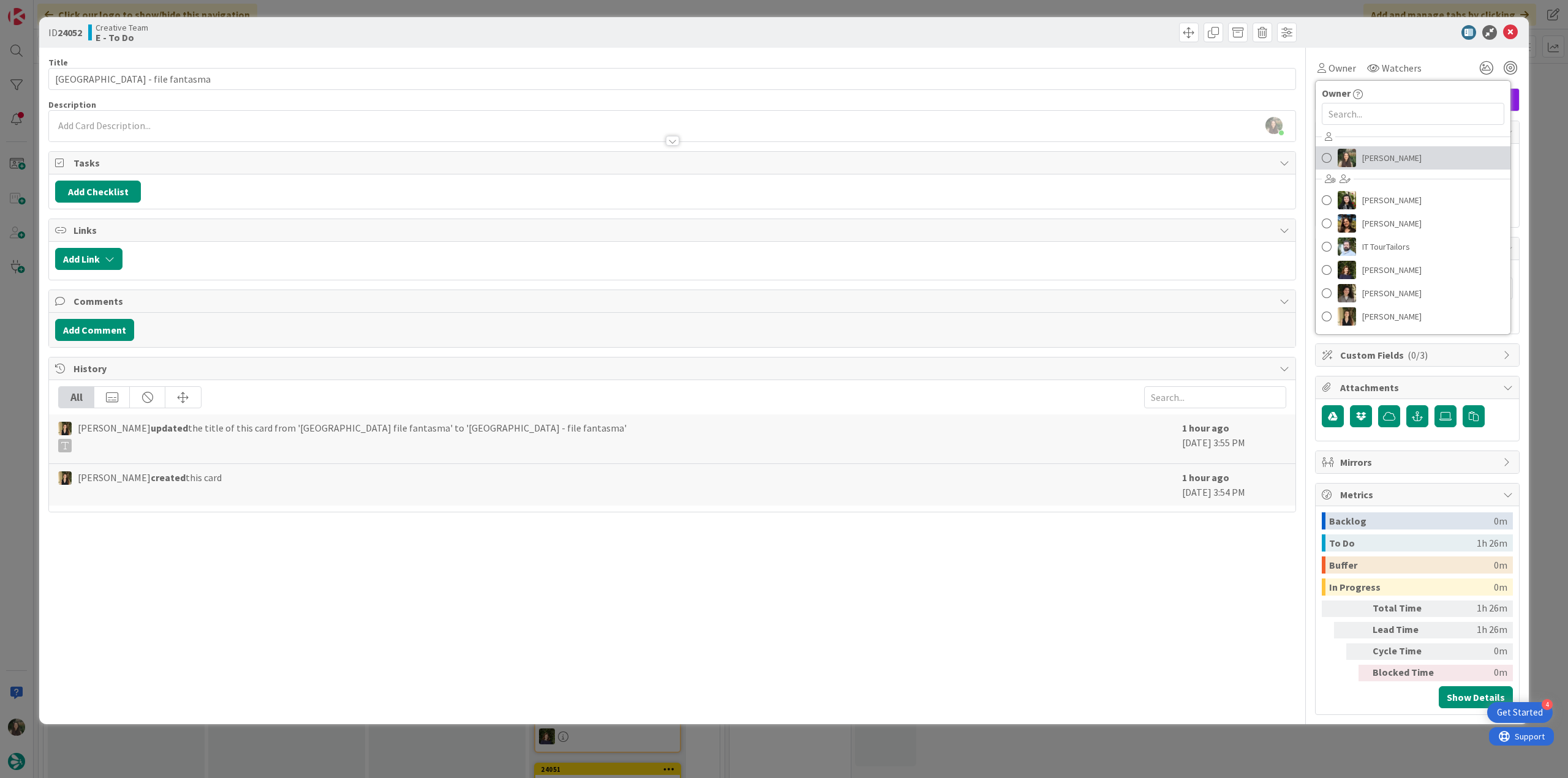
click at [1385, 150] on span "[PERSON_NAME]" at bounding box center [1391, 157] width 60 height 18
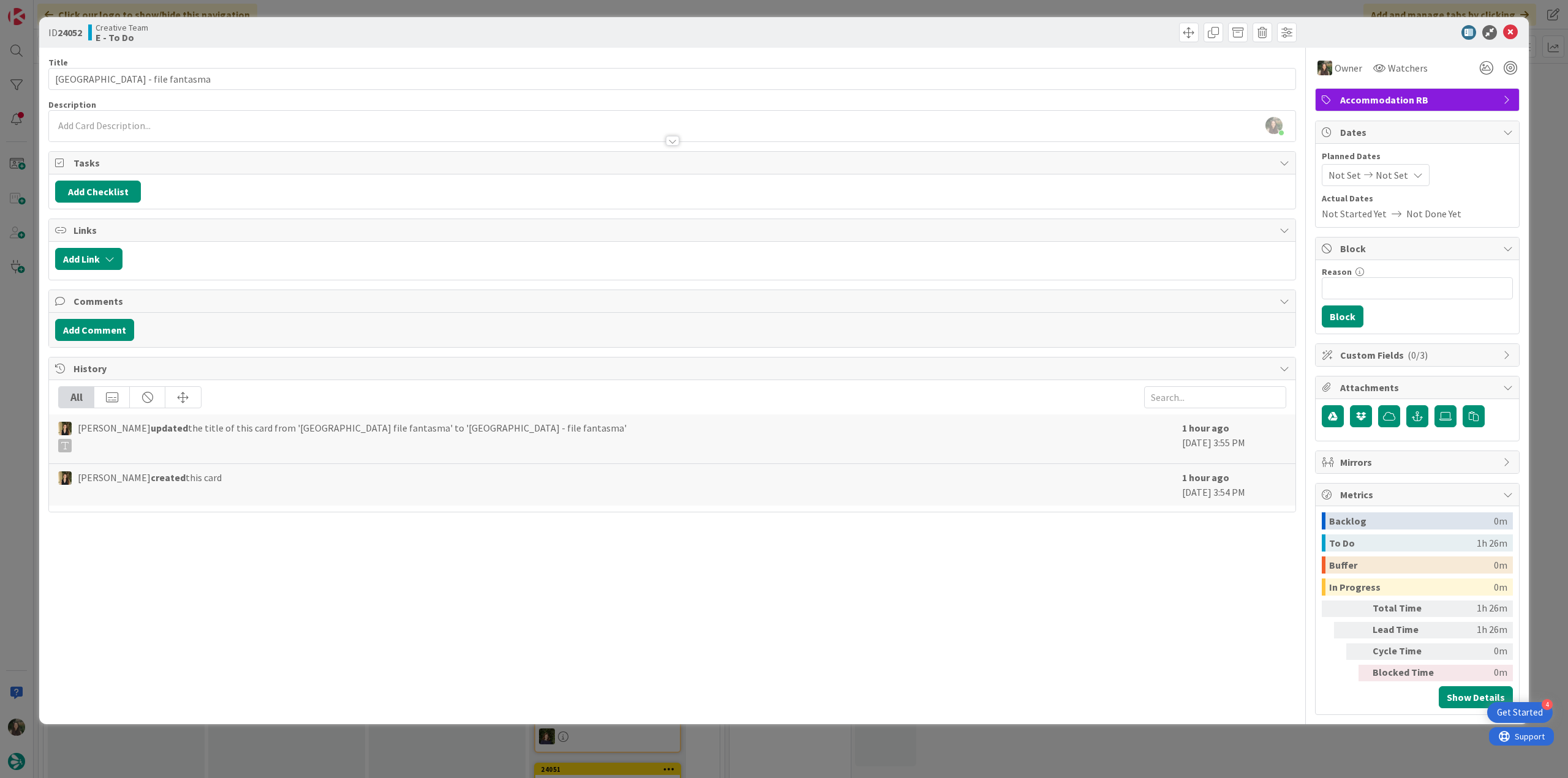
click at [1548, 94] on div "ID 24052 Creative Team E - To Do Title 33 / 128 Santavenere Hotel - file fantas…" at bounding box center [784, 389] width 1568 height 778
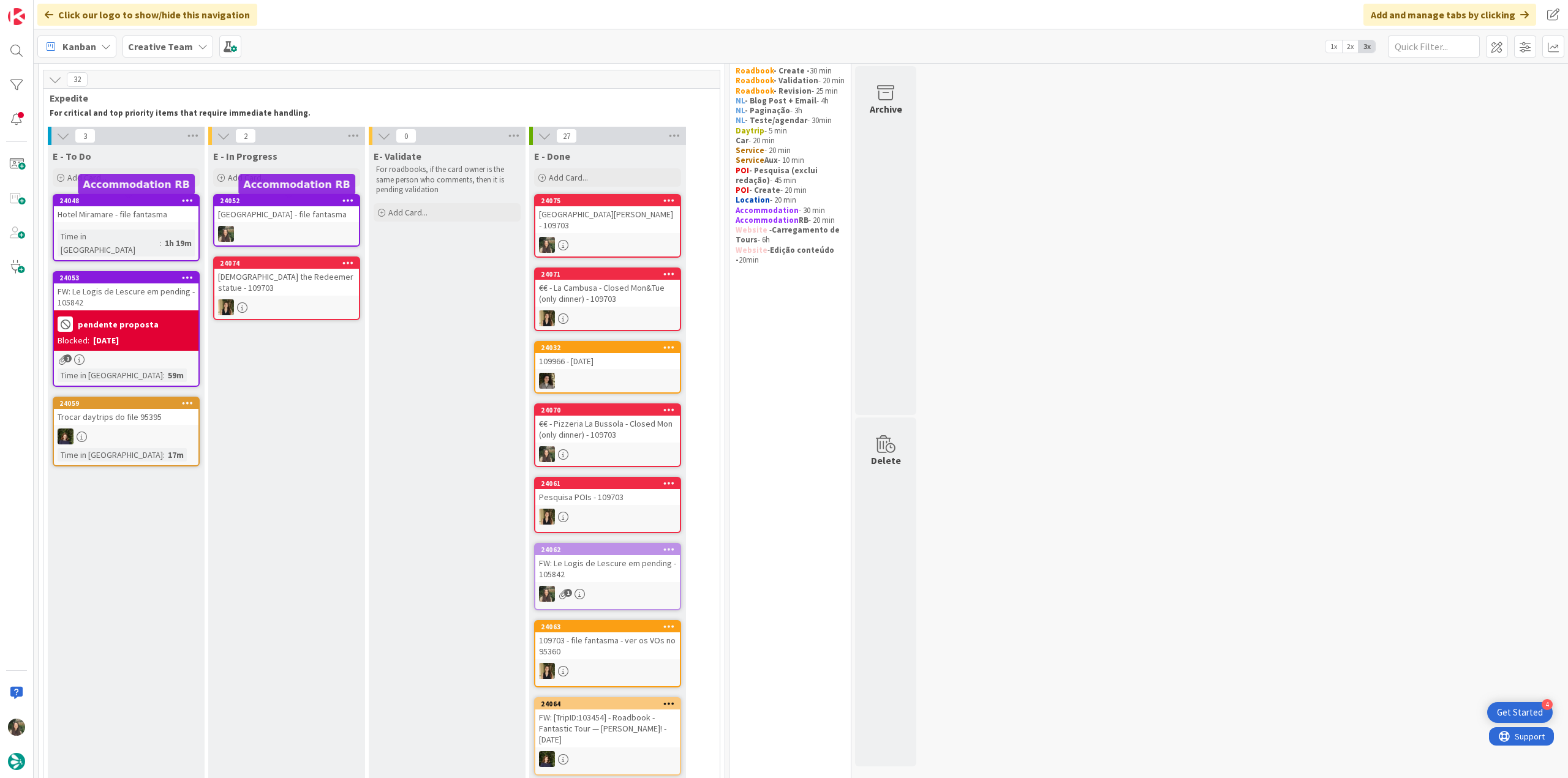
scroll to position [36, 0]
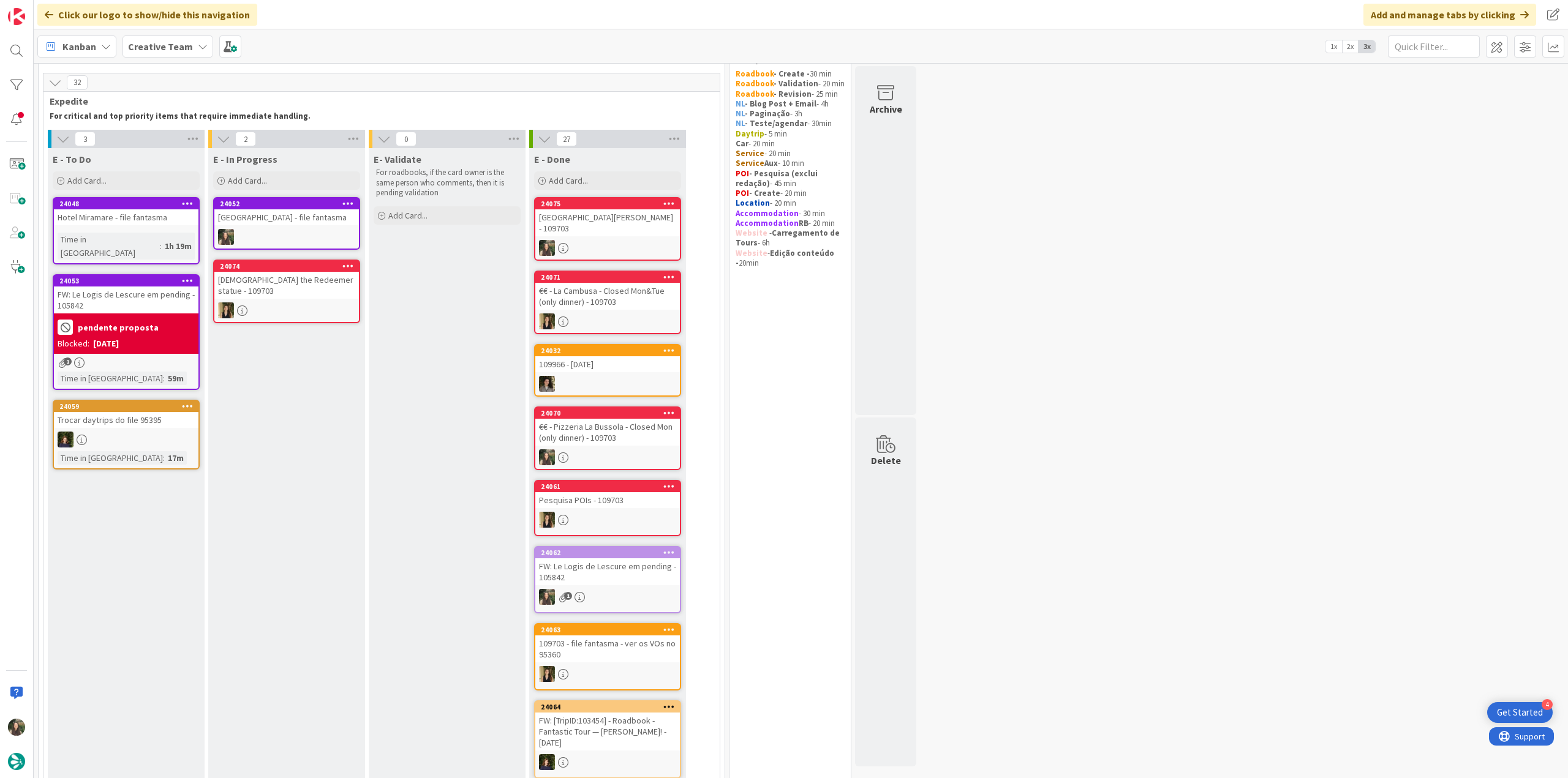
click at [289, 234] on div at bounding box center [286, 237] width 145 height 16
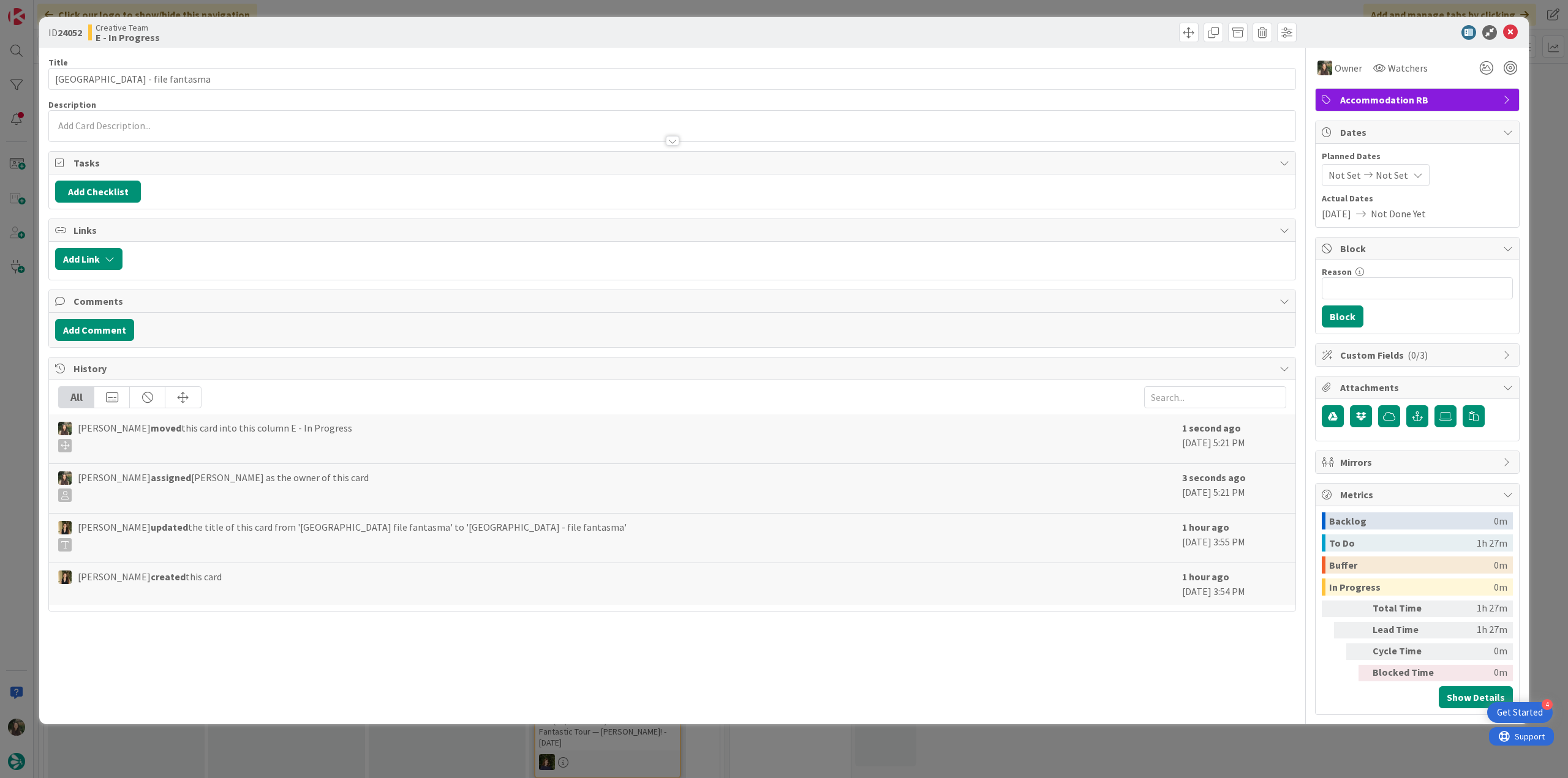
click at [21, 321] on div "ID 24052 Creative Team E - In Progress Title 33 / 128 Santavenere Hotel - file …" at bounding box center [784, 389] width 1568 height 778
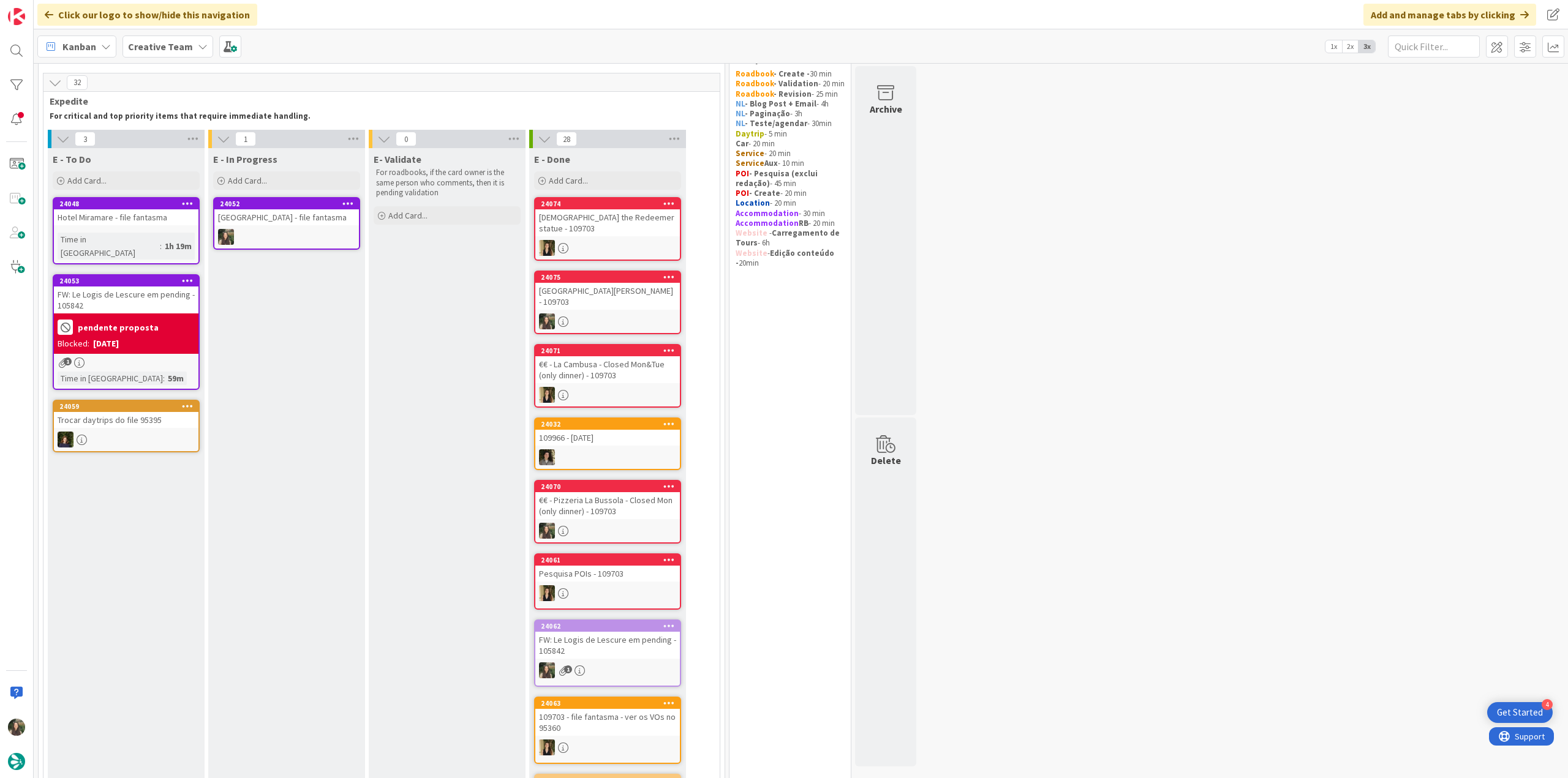
click at [279, 237] on div at bounding box center [286, 237] width 145 height 16
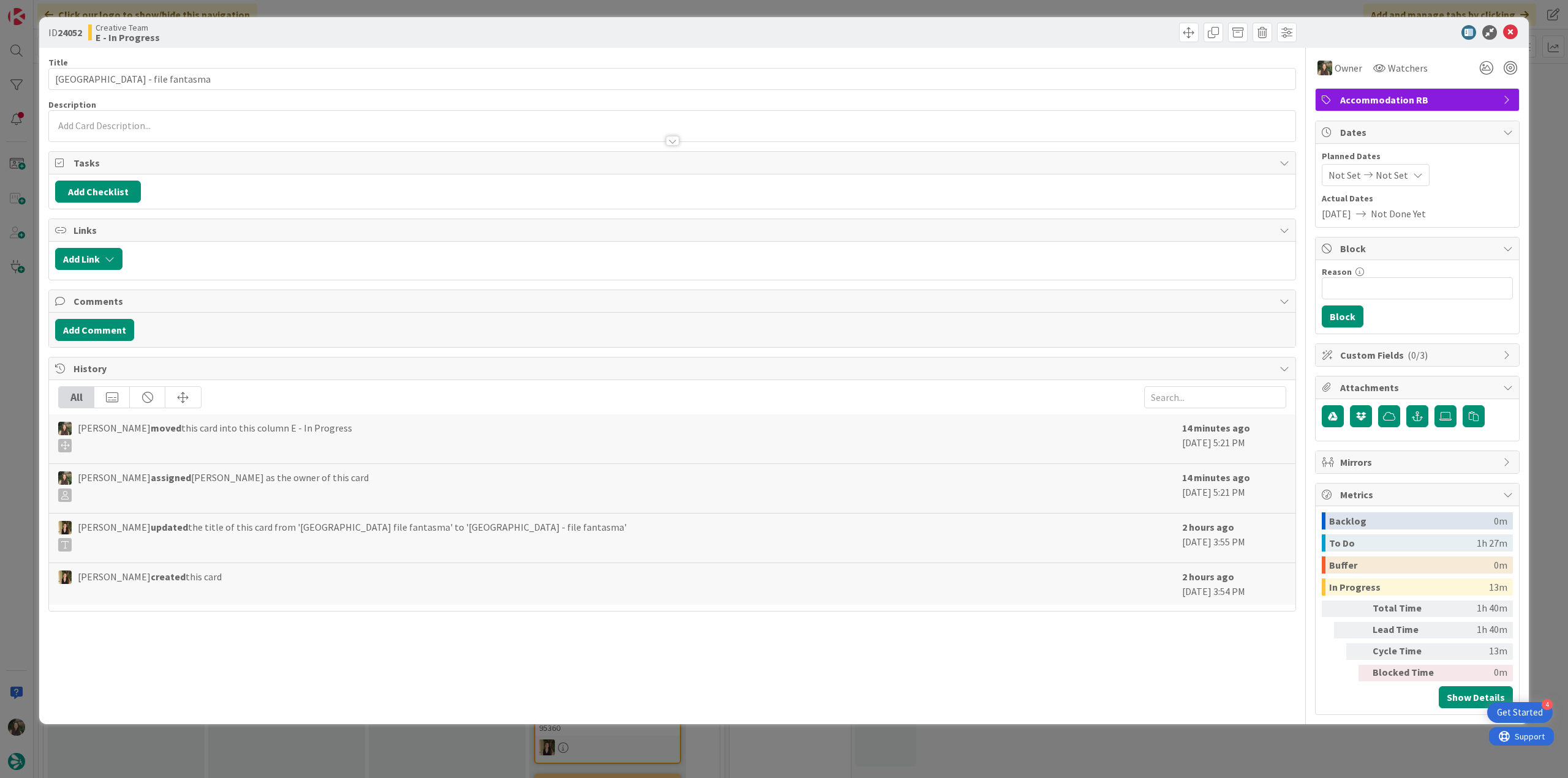
click at [1268, 760] on div "ID 24052 Creative Team E - In Progress Title 33 / 128 Santavenere Hotel - file …" at bounding box center [784, 389] width 1568 height 778
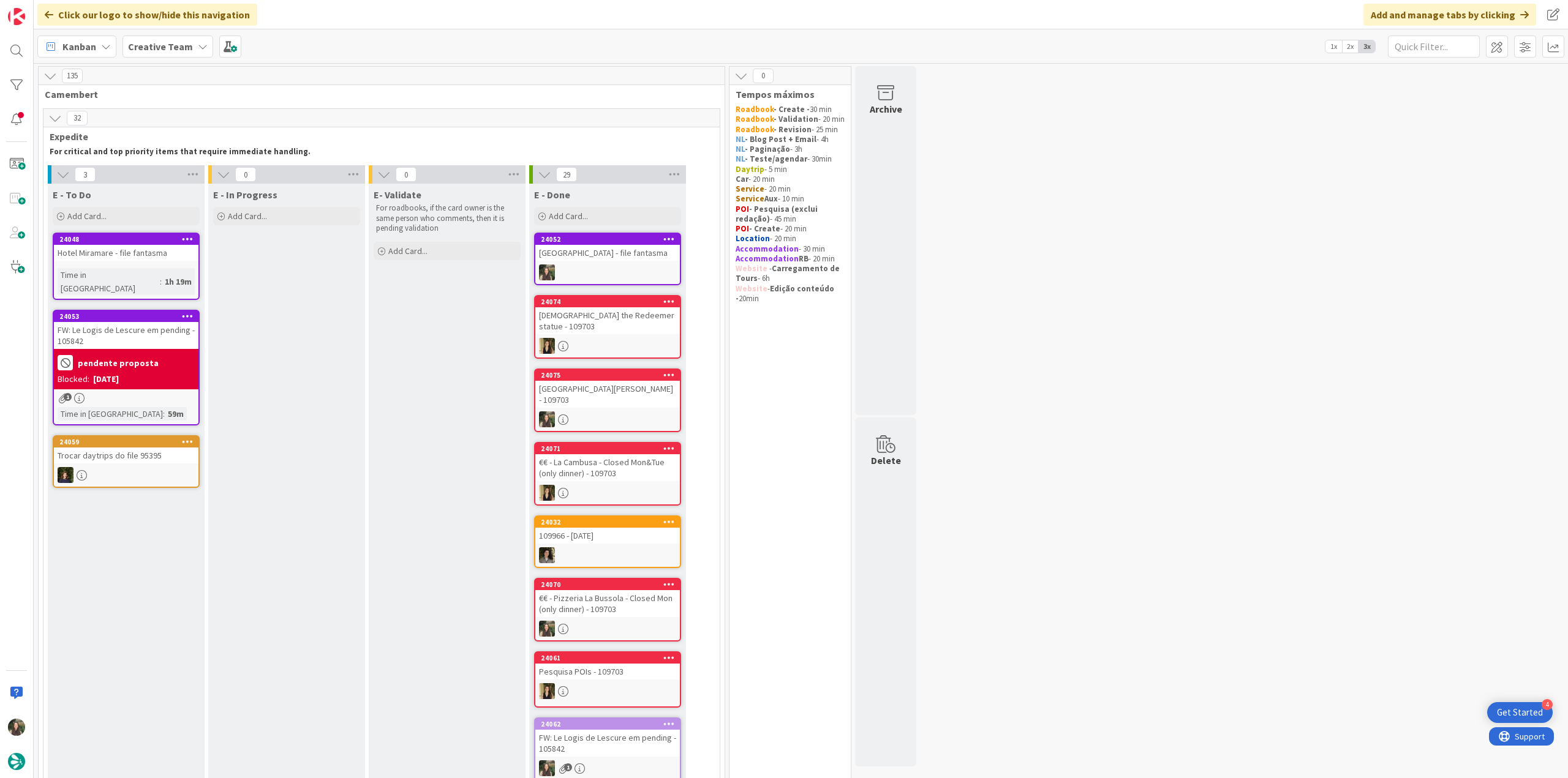
click at [167, 261] on div "24048 Hotel Miramare - file fantasma Time in Column : 1h 19m" at bounding box center [126, 266] width 147 height 67
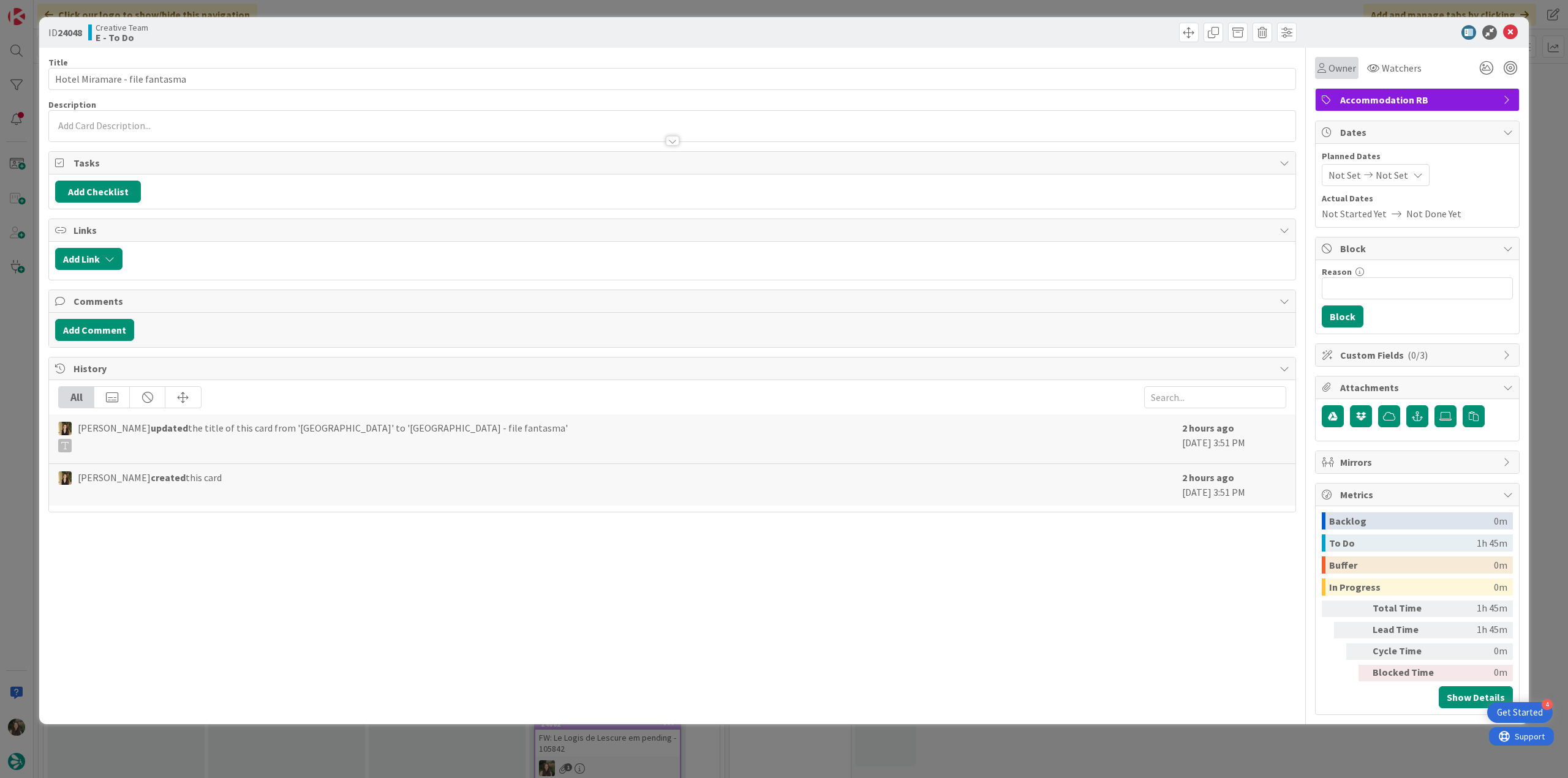
click at [1339, 70] on span "Owner" at bounding box center [1342, 68] width 27 height 15
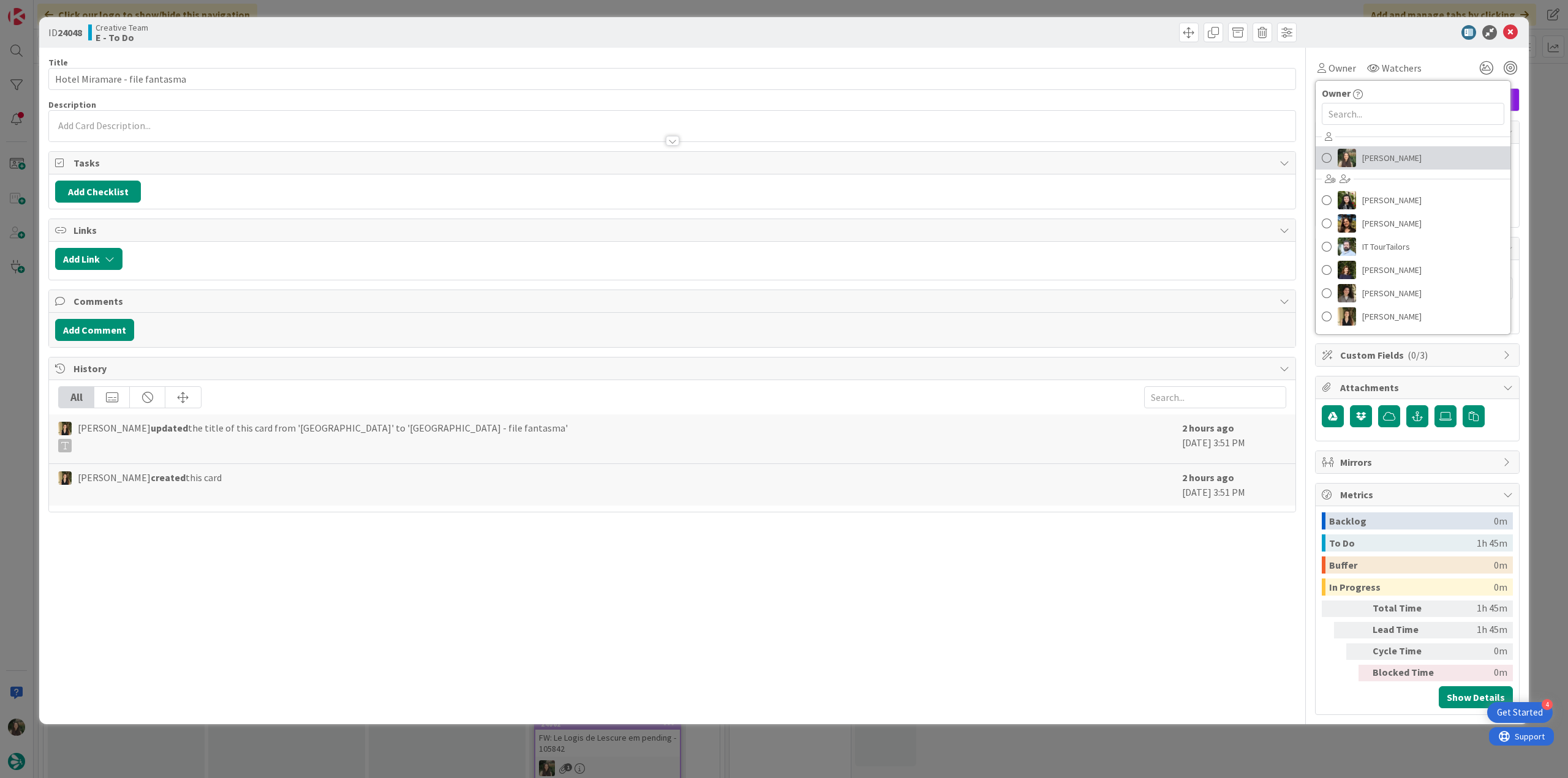
drag, startPoint x: 1362, startPoint y: 149, endPoint x: 1388, endPoint y: 149, distance: 26.0
click at [1363, 149] on span "[PERSON_NAME]" at bounding box center [1391, 157] width 60 height 18
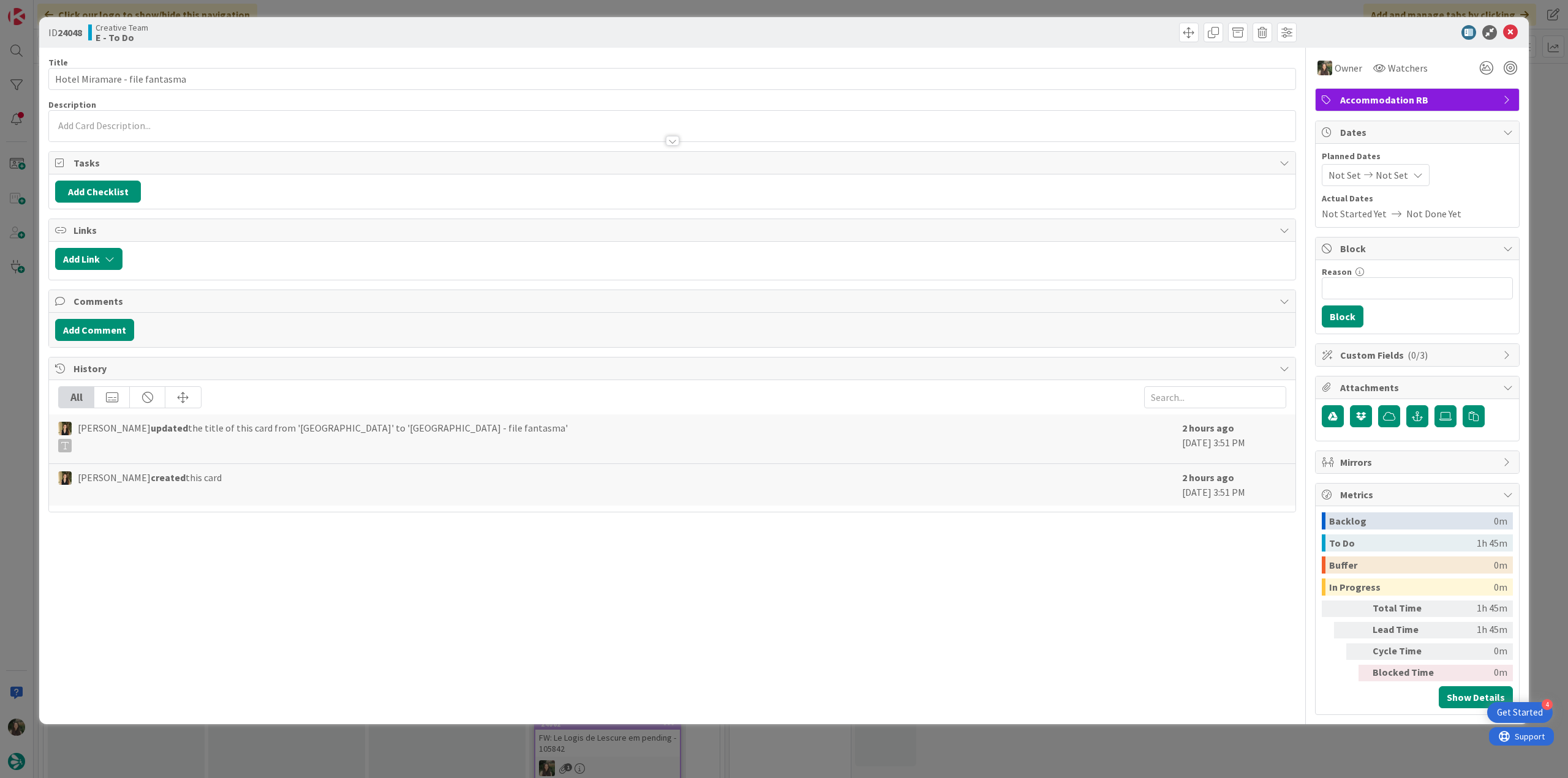
click at [1552, 115] on div "ID 24048 Creative Team E - To Do Title 30 / 128 Hotel Miramare - file fantasma …" at bounding box center [784, 389] width 1568 height 778
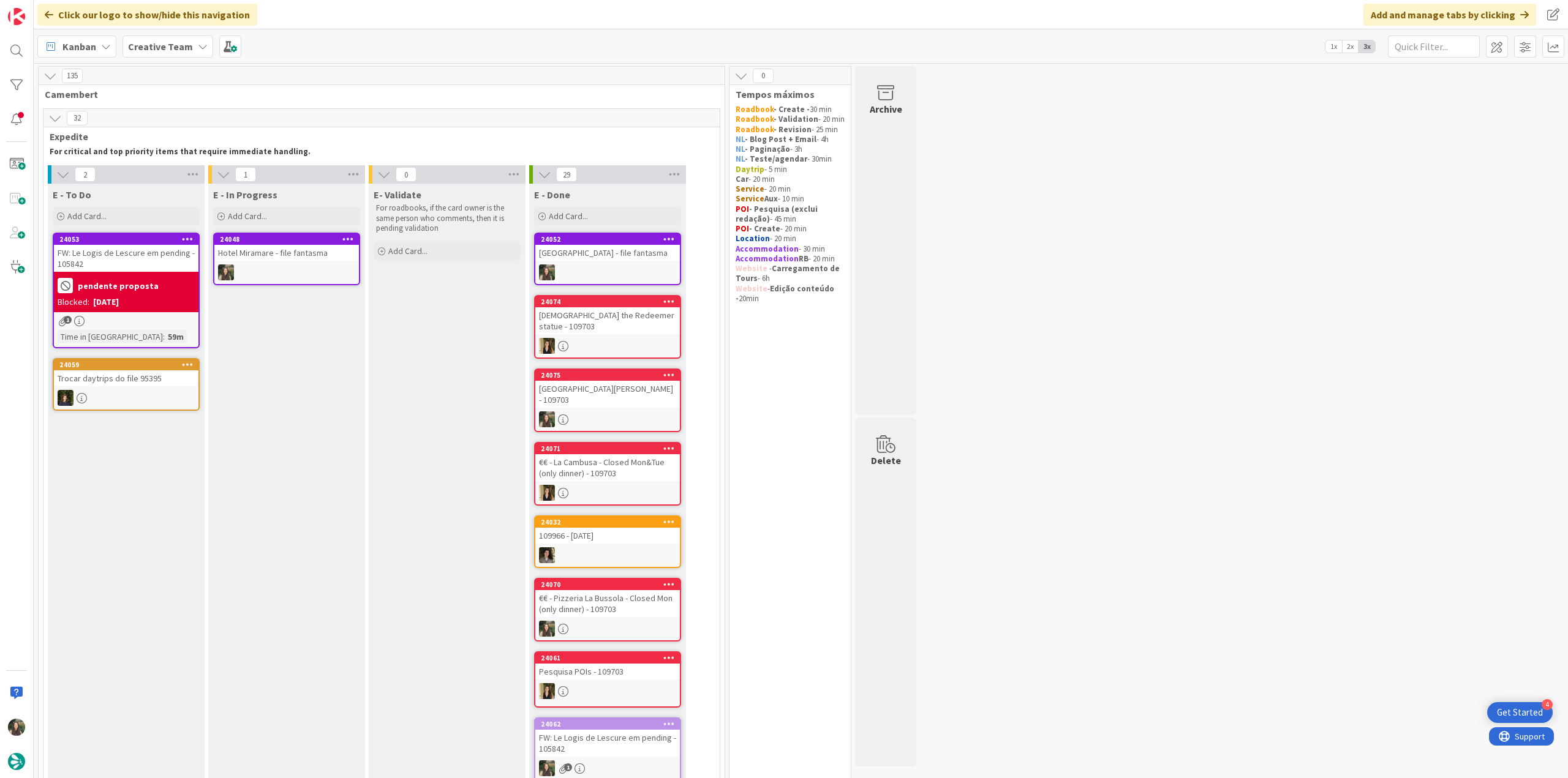
click at [312, 273] on div at bounding box center [286, 273] width 145 height 16
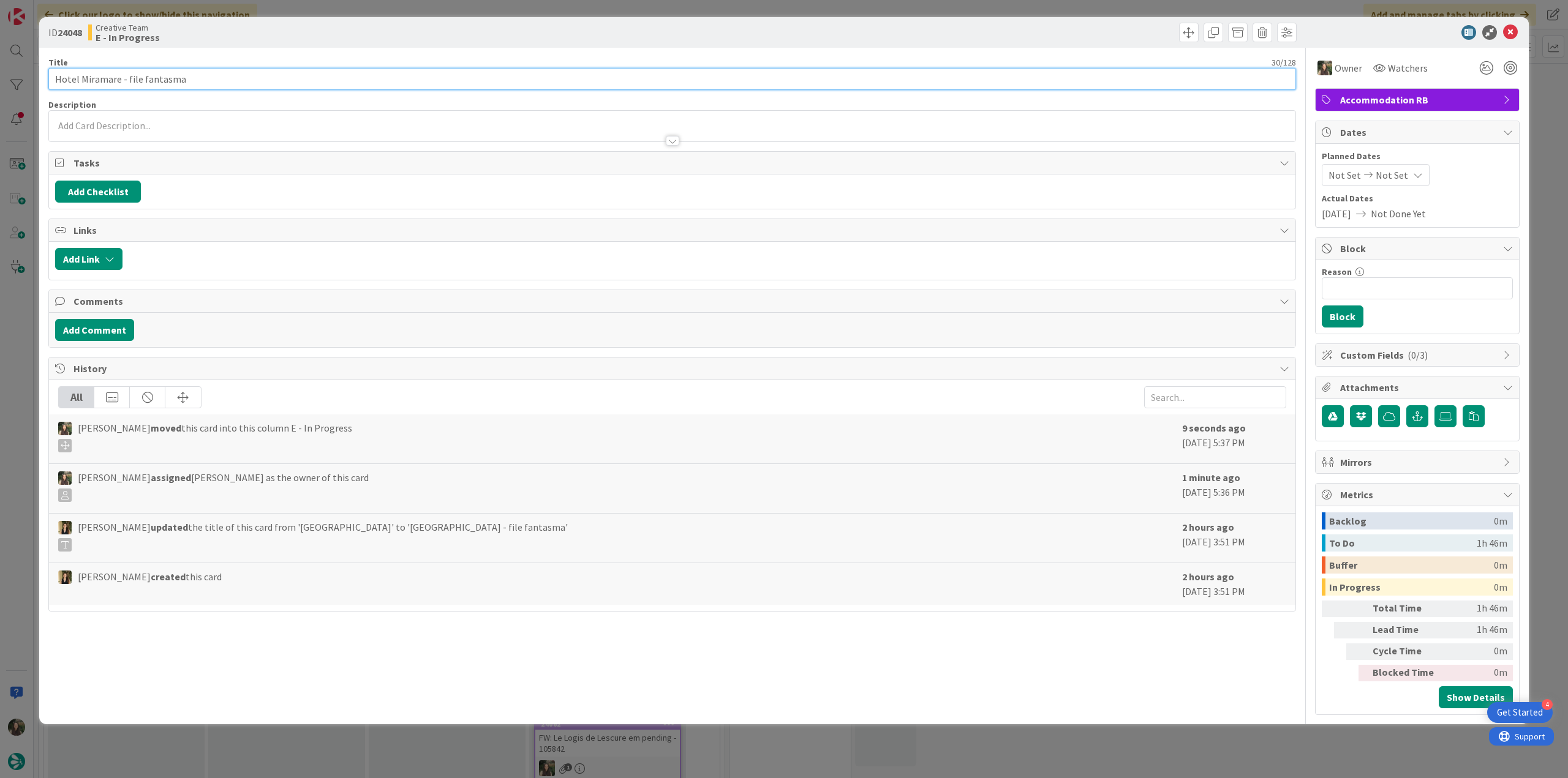
drag, startPoint x: 117, startPoint y: 80, endPoint x: 55, endPoint y: 86, distance: 62.3
click at [46, 83] on div "ID 24048 Creative Team E - In Progress Title 30 / 128 Hotel Miramare - file fan…" at bounding box center [784, 370] width 1489 height 707
click at [18, 353] on div "ID 24048 Creative Team E - In Progress Title 30 / 128 Hotel Miramare - file fan…" at bounding box center [784, 389] width 1568 height 778
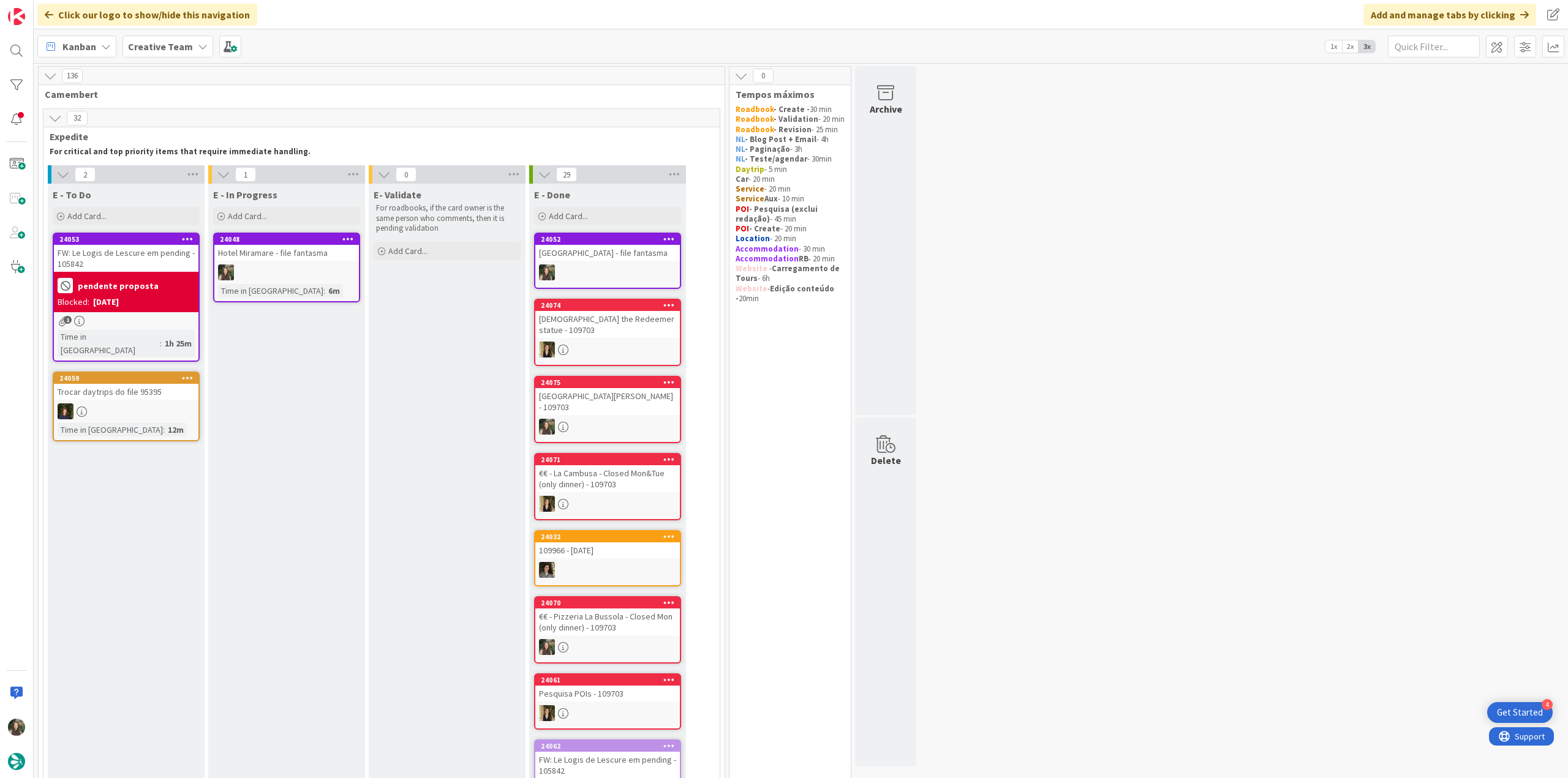
click at [326, 266] on div at bounding box center [286, 273] width 145 height 16
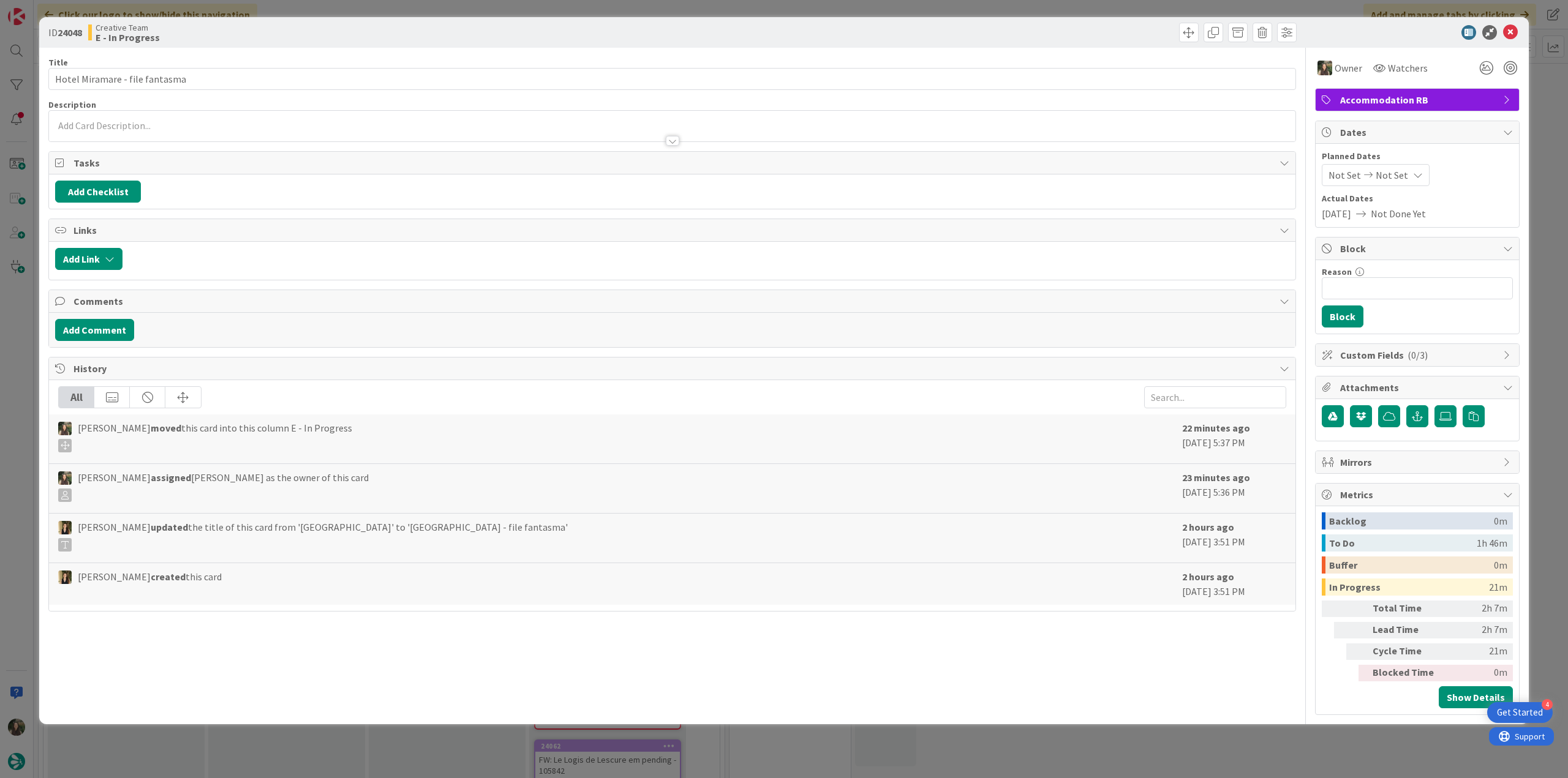
click at [1284, 741] on div "ID 24048 Creative Team E - In Progress Title 30 / 128 Hotel Miramare - file fan…" at bounding box center [784, 389] width 1568 height 778
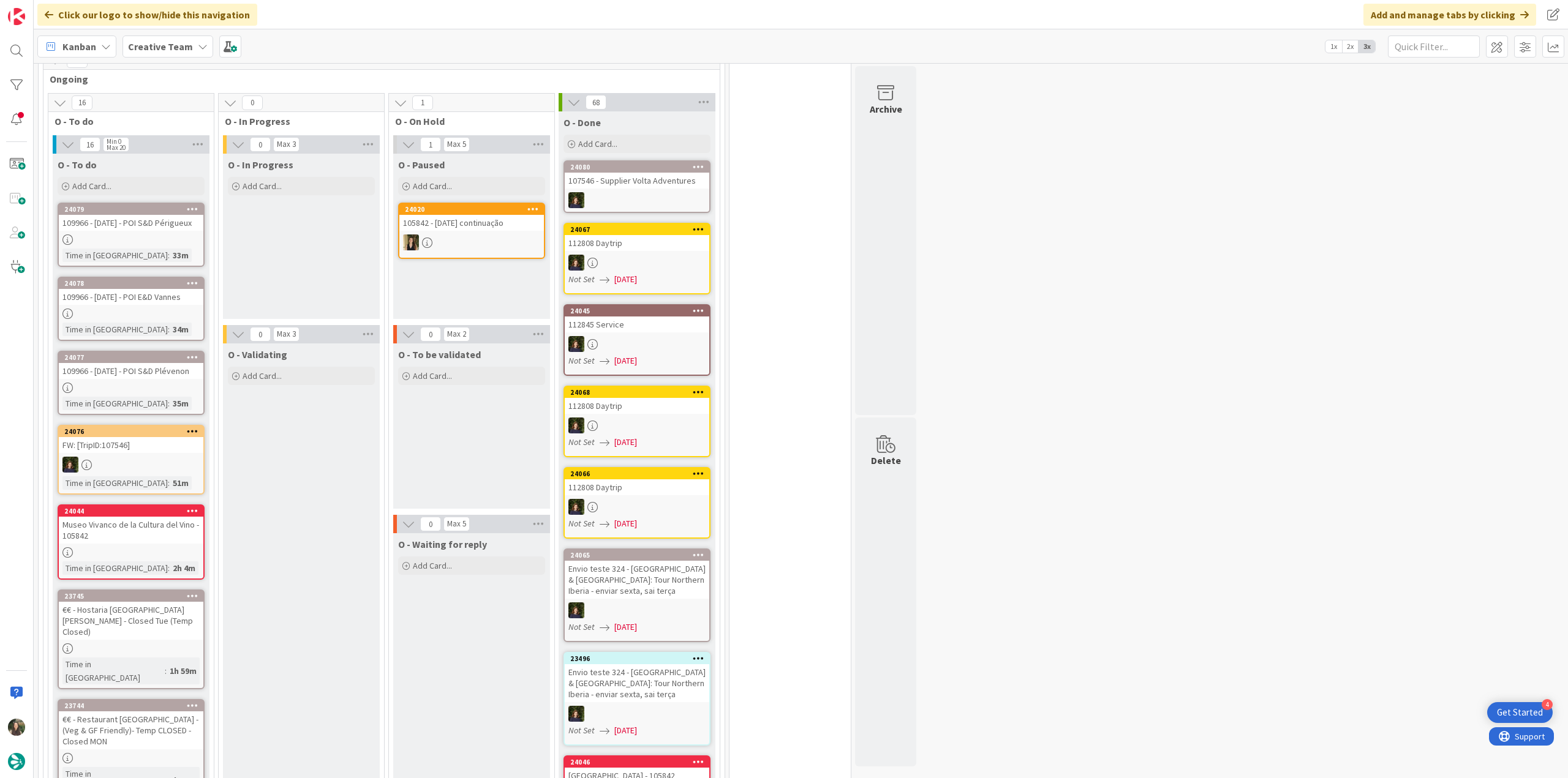
scroll to position [919, 0]
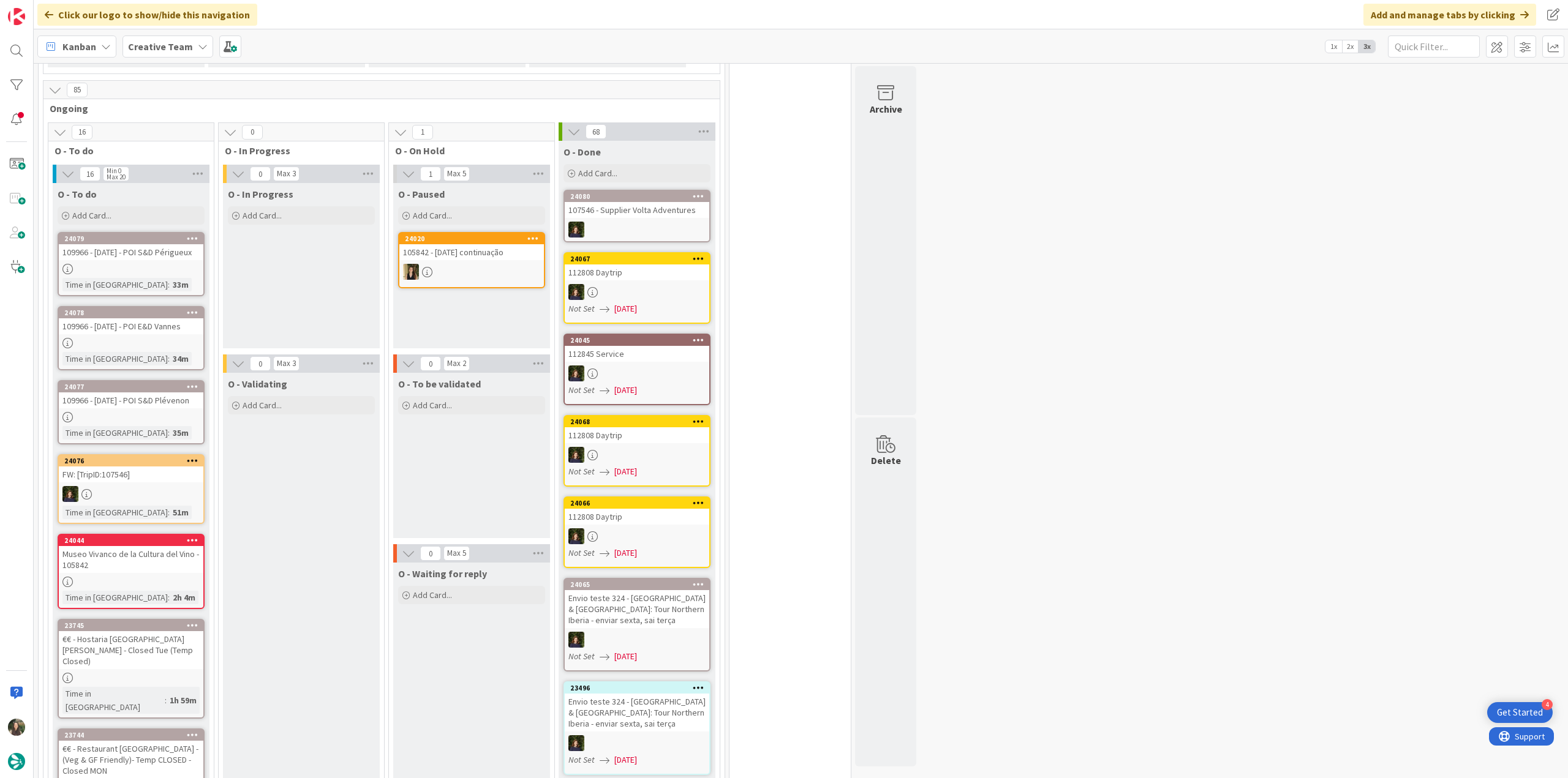
click at [185, 577] on div at bounding box center [131, 582] width 145 height 10
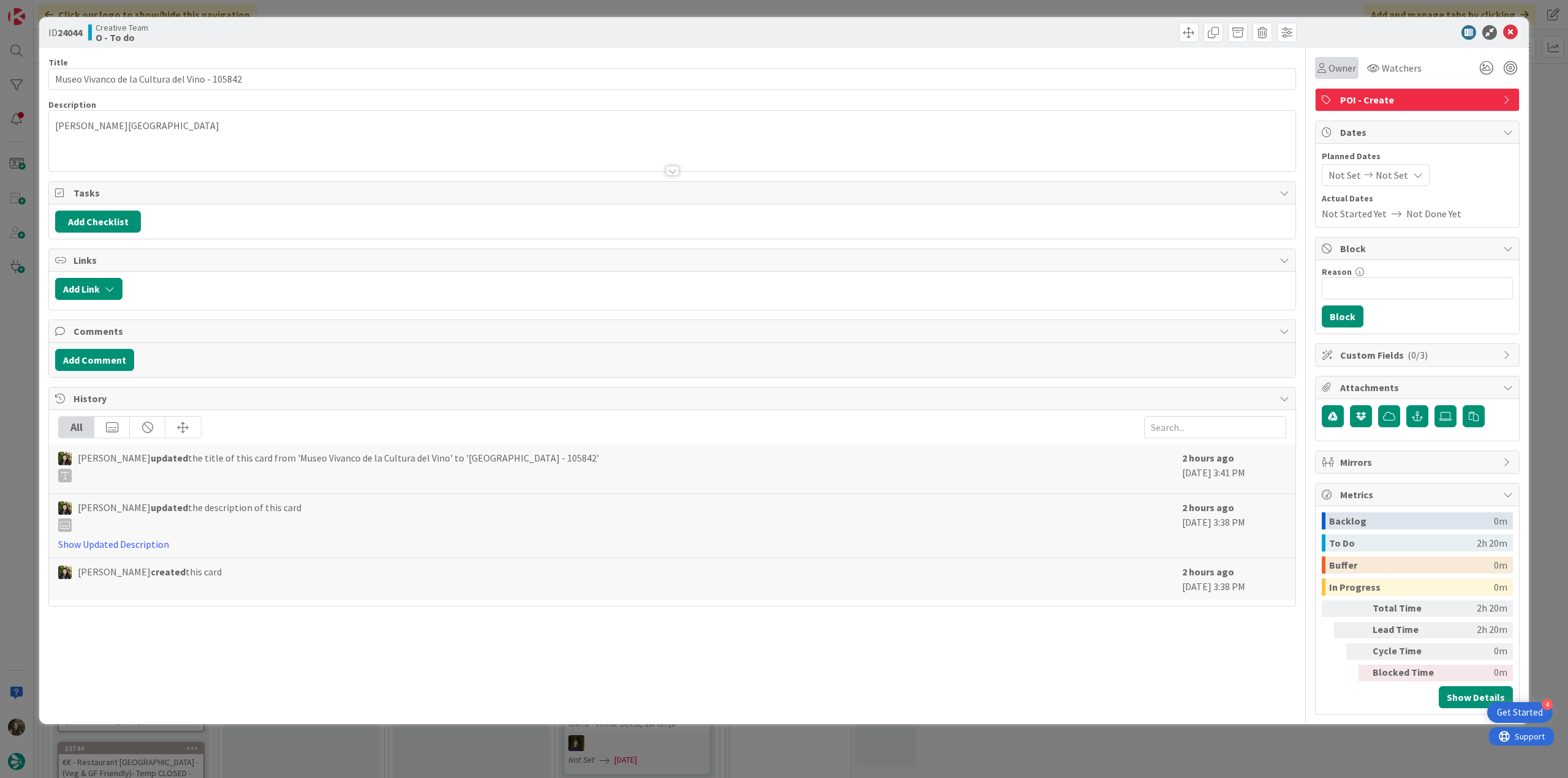
click at [1335, 68] on span "Owner" at bounding box center [1342, 68] width 27 height 15
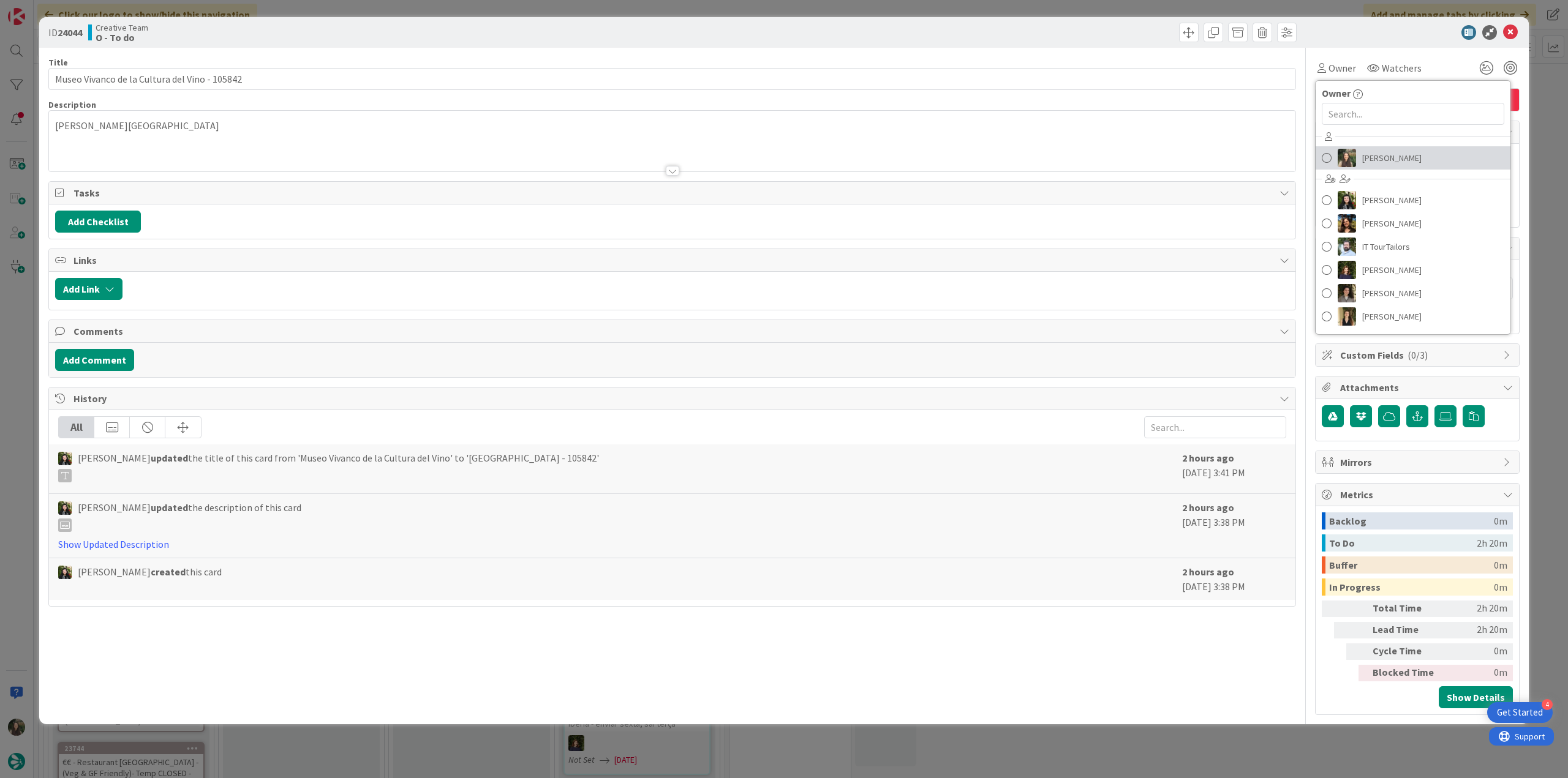
click at [1367, 151] on span "[PERSON_NAME]" at bounding box center [1391, 157] width 60 height 18
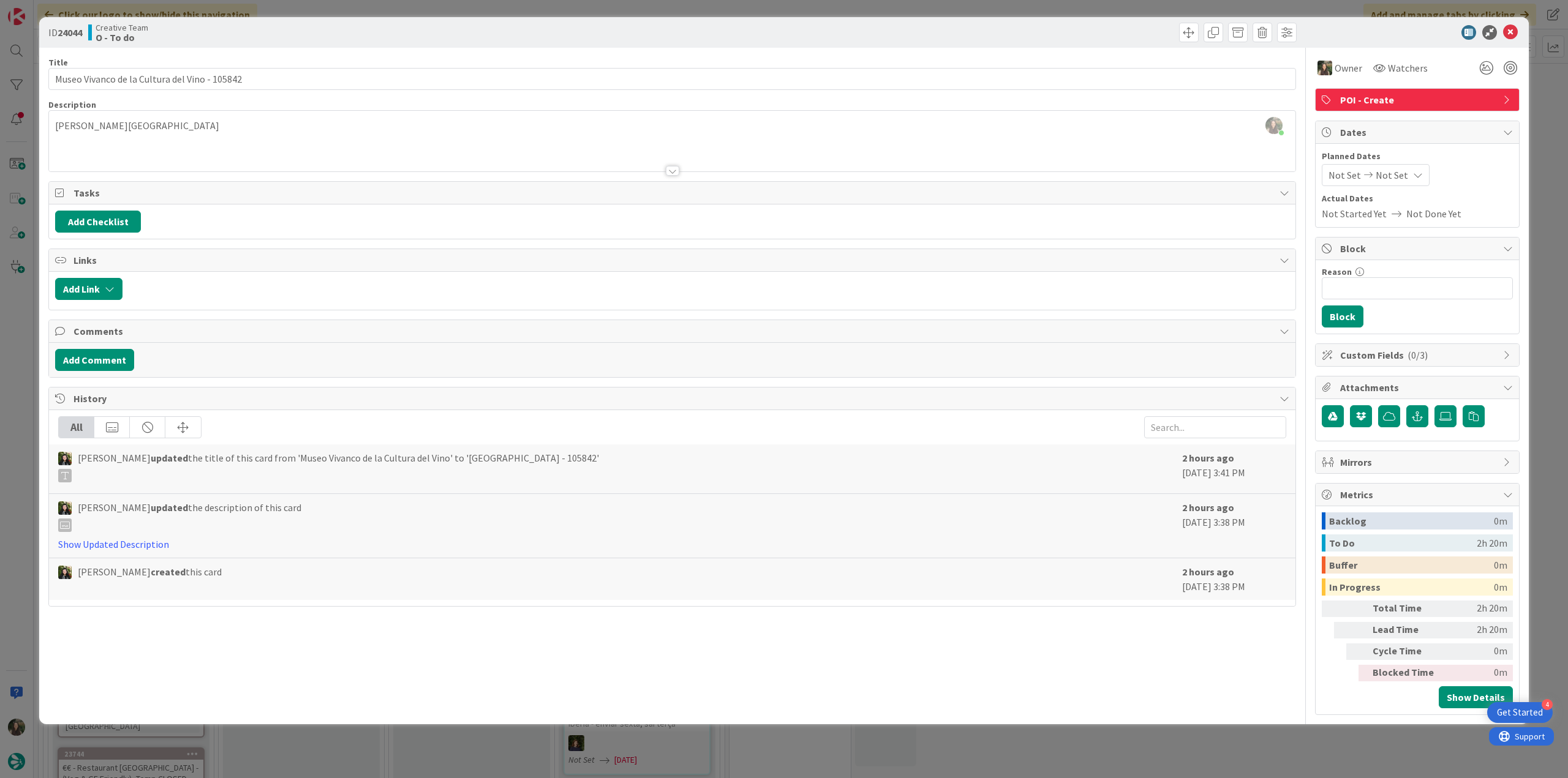
drag, startPoint x: 1535, startPoint y: 118, endPoint x: 1521, endPoint y: 126, distance: 16.1
click at [1535, 118] on div "ID 24044 Creative Team O - To do Title 45 / 128 Museo Vivanco de la Cultura del…" at bounding box center [784, 389] width 1568 height 778
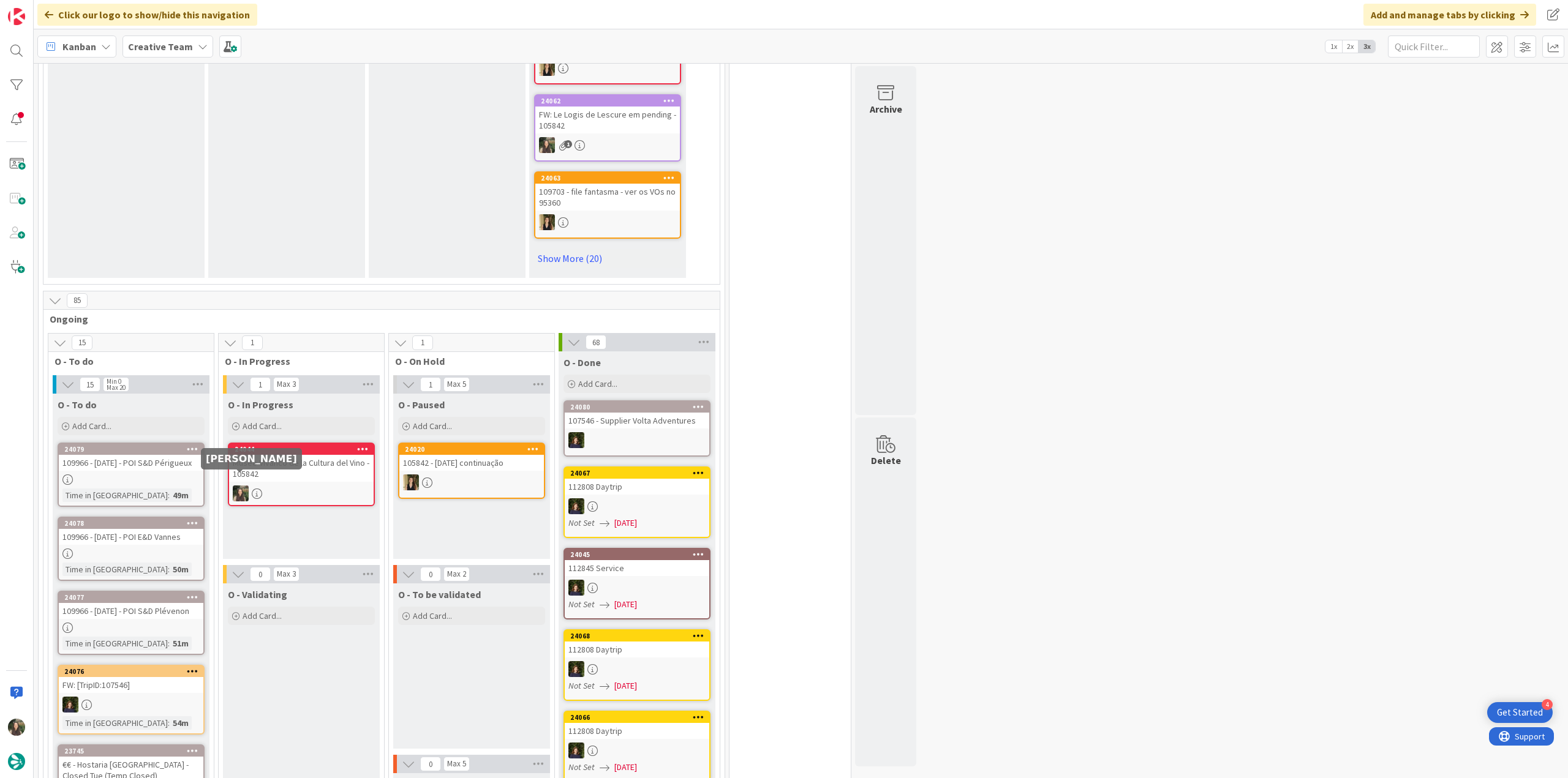
scroll to position [735, 0]
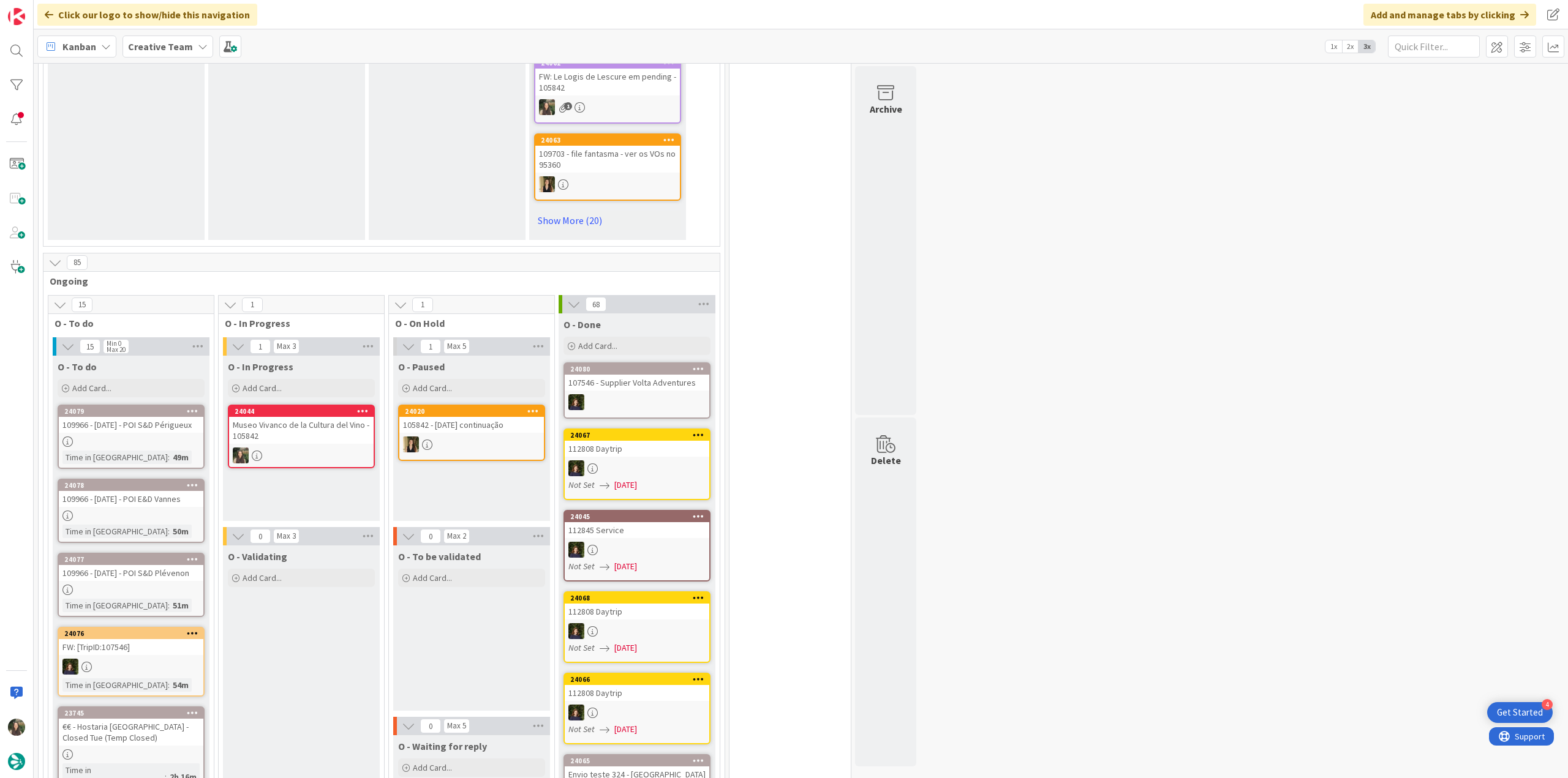
click at [284, 423] on div "Museo Vivanco de la Cultura del Vino - 105842" at bounding box center [301, 431] width 145 height 27
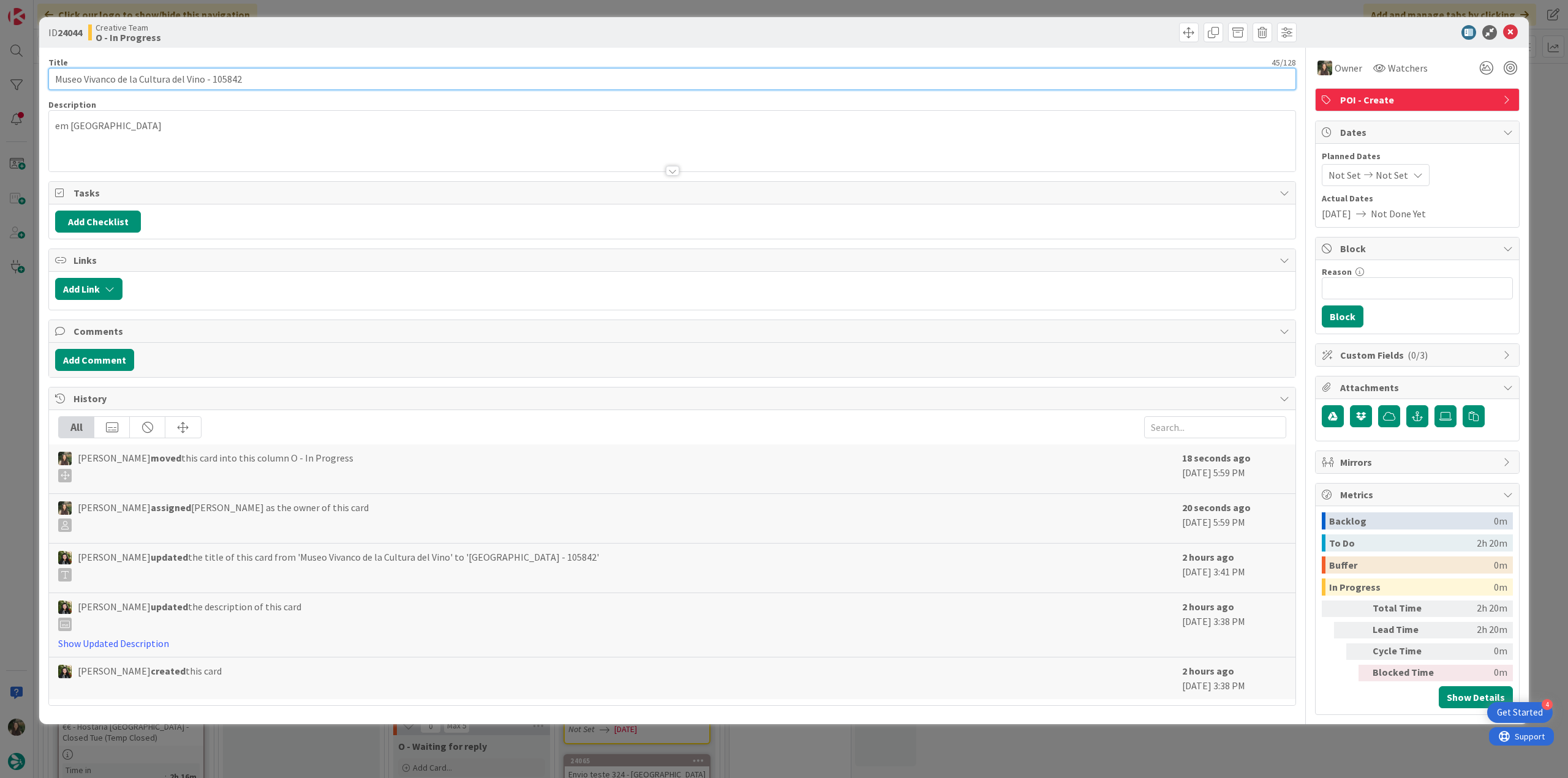
drag, startPoint x: 57, startPoint y: 78, endPoint x: 204, endPoint y: 82, distance: 147.1
click at [204, 82] on input "Museo Vivanco de la Cultura del Vino - 105842" at bounding box center [672, 79] width 1247 height 22
click at [15, 411] on div "ID 24044 Creative Team O - In Progress Title 45 / 128 Museo Vivanco de la Cultu…" at bounding box center [784, 389] width 1568 height 778
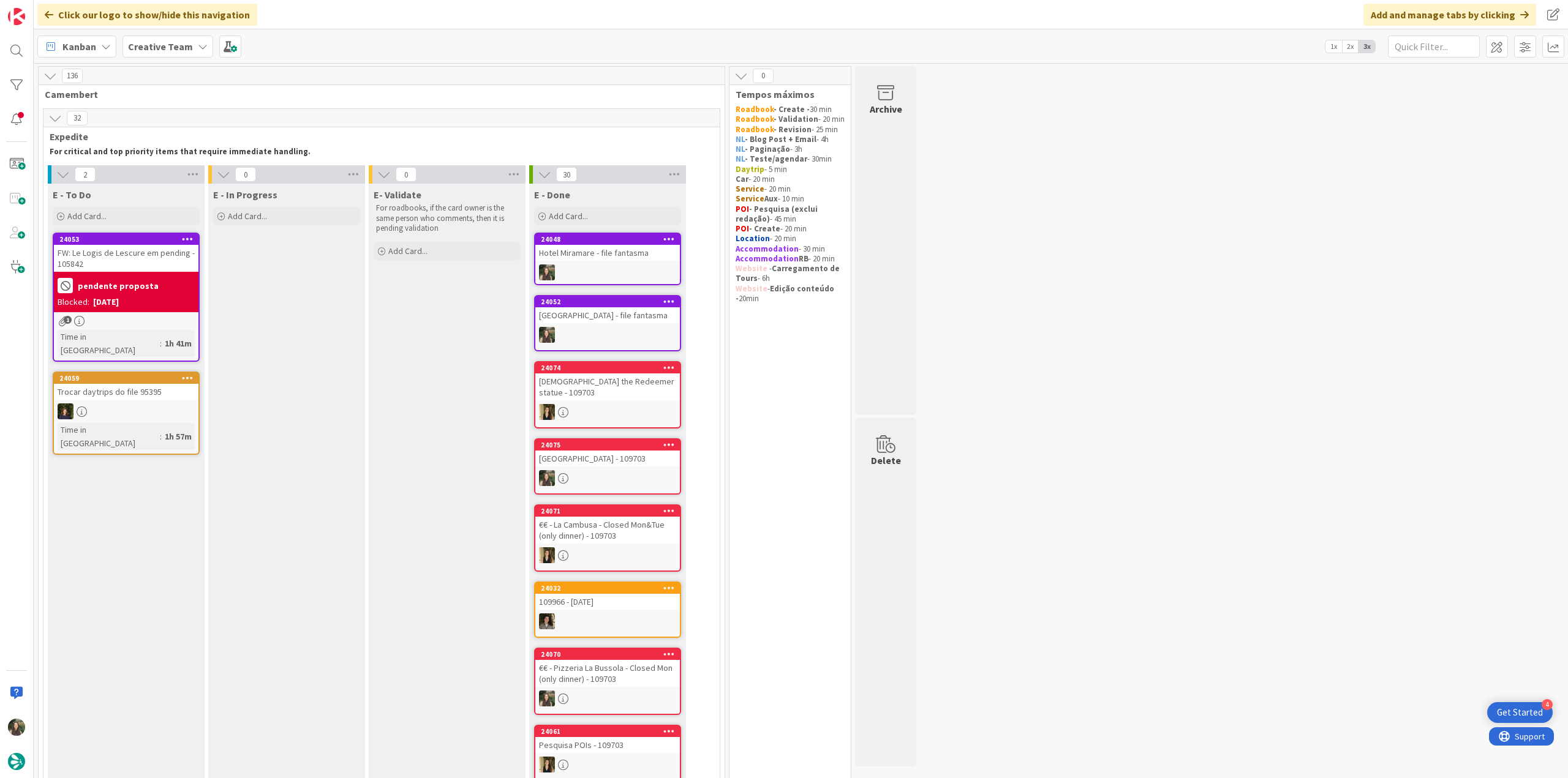
click at [615, 261] on div "[GEOGRAPHIC_DATA] - file fantasma" at bounding box center [607, 259] width 147 height 53
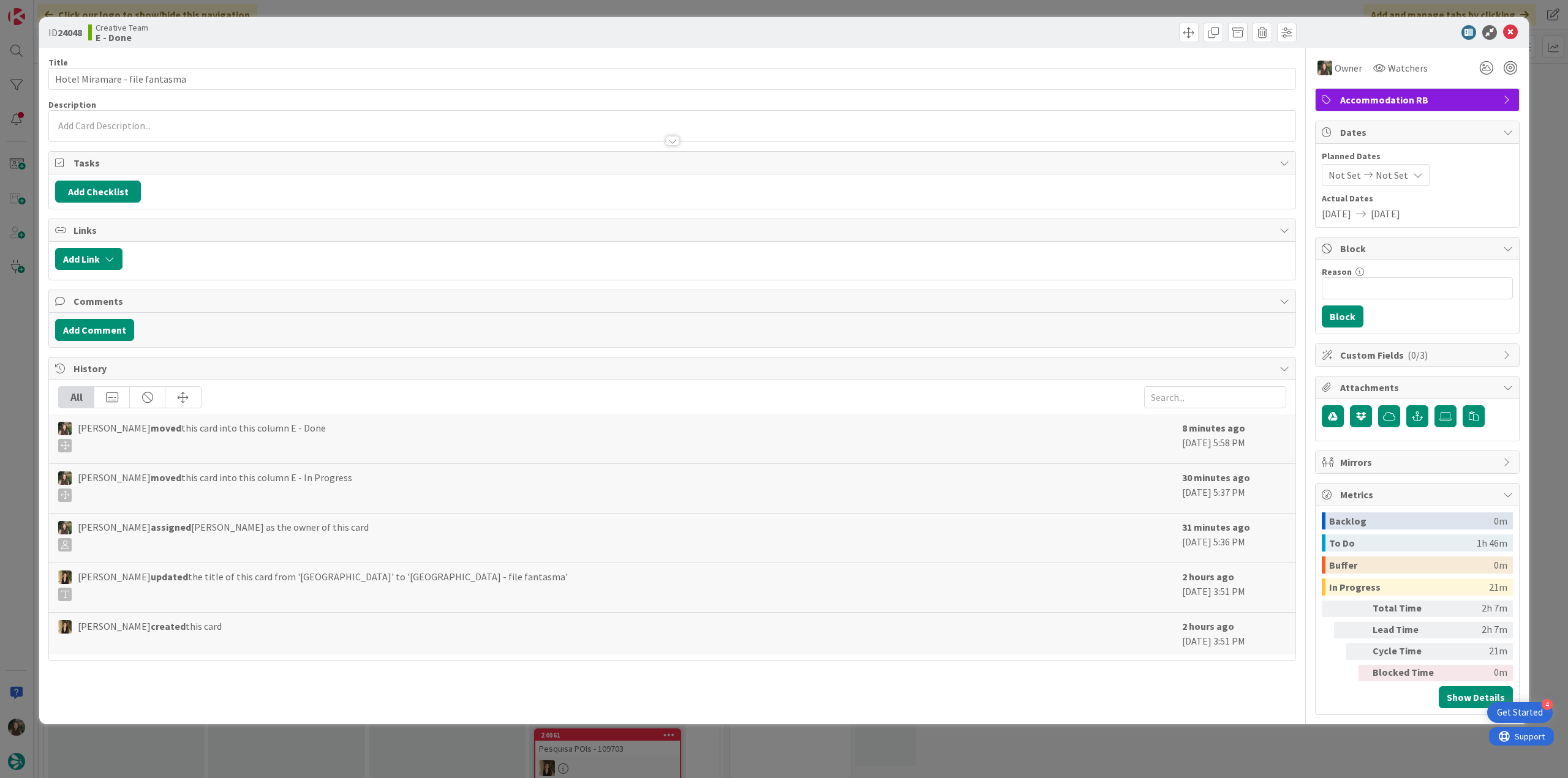
click at [9, 320] on div "ID 24048 Creative Team E - Done Title 30 / 128 Hotel Miramare - file fantasma D…" at bounding box center [784, 389] width 1568 height 778
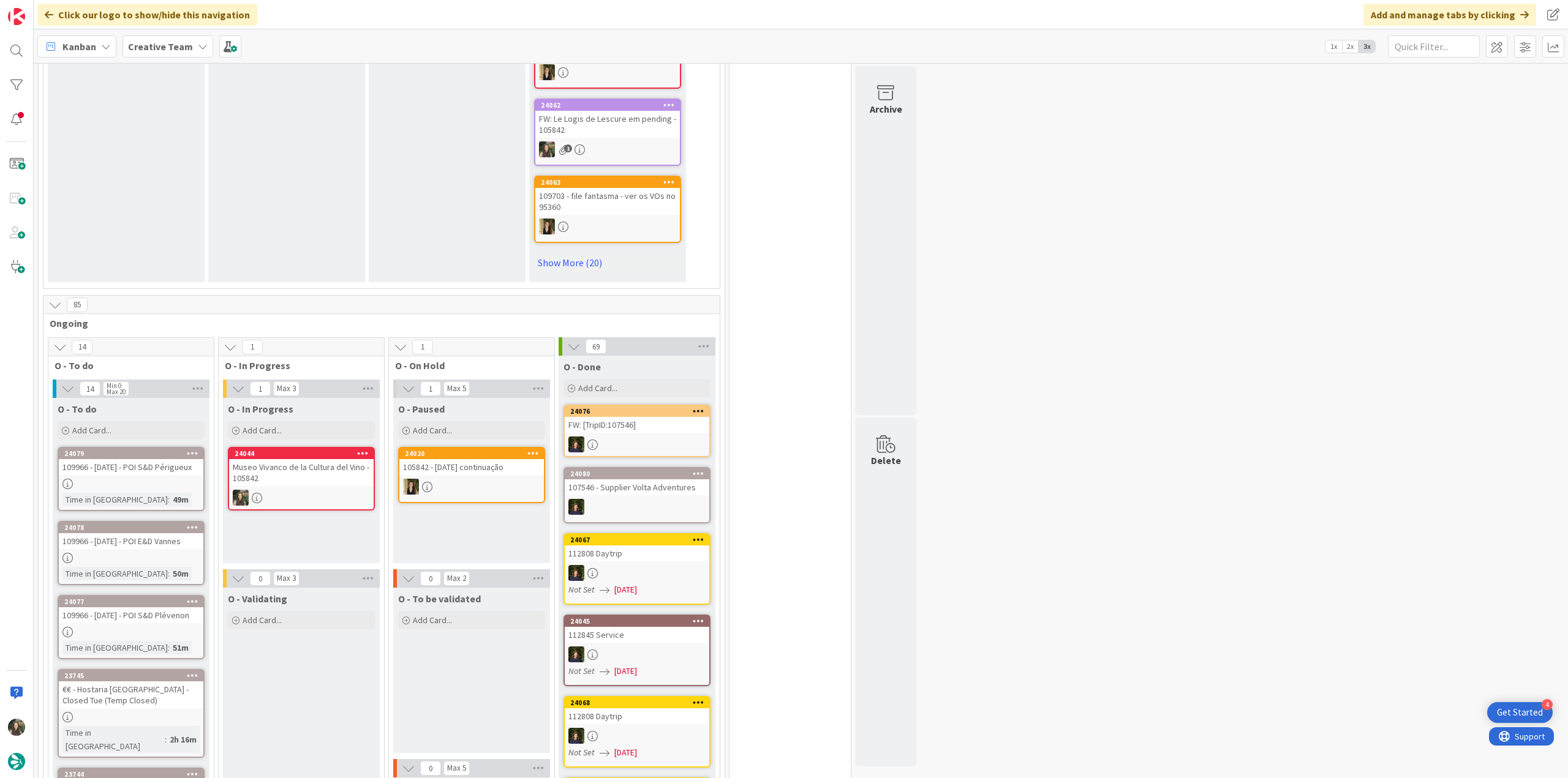
scroll to position [796, 0]
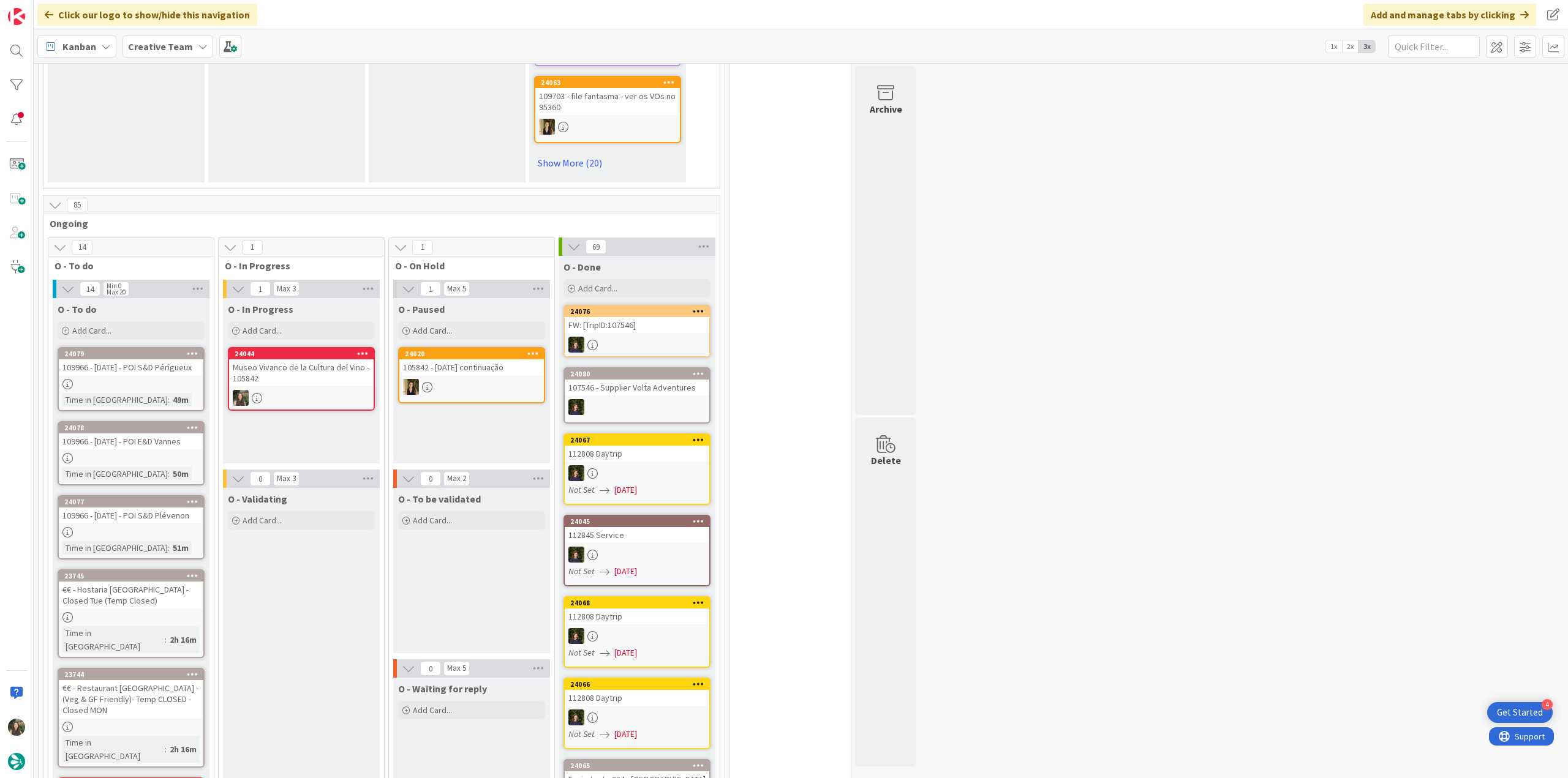
click at [475, 361] on div "105842 - [DATE] continuação" at bounding box center [471, 367] width 145 height 16
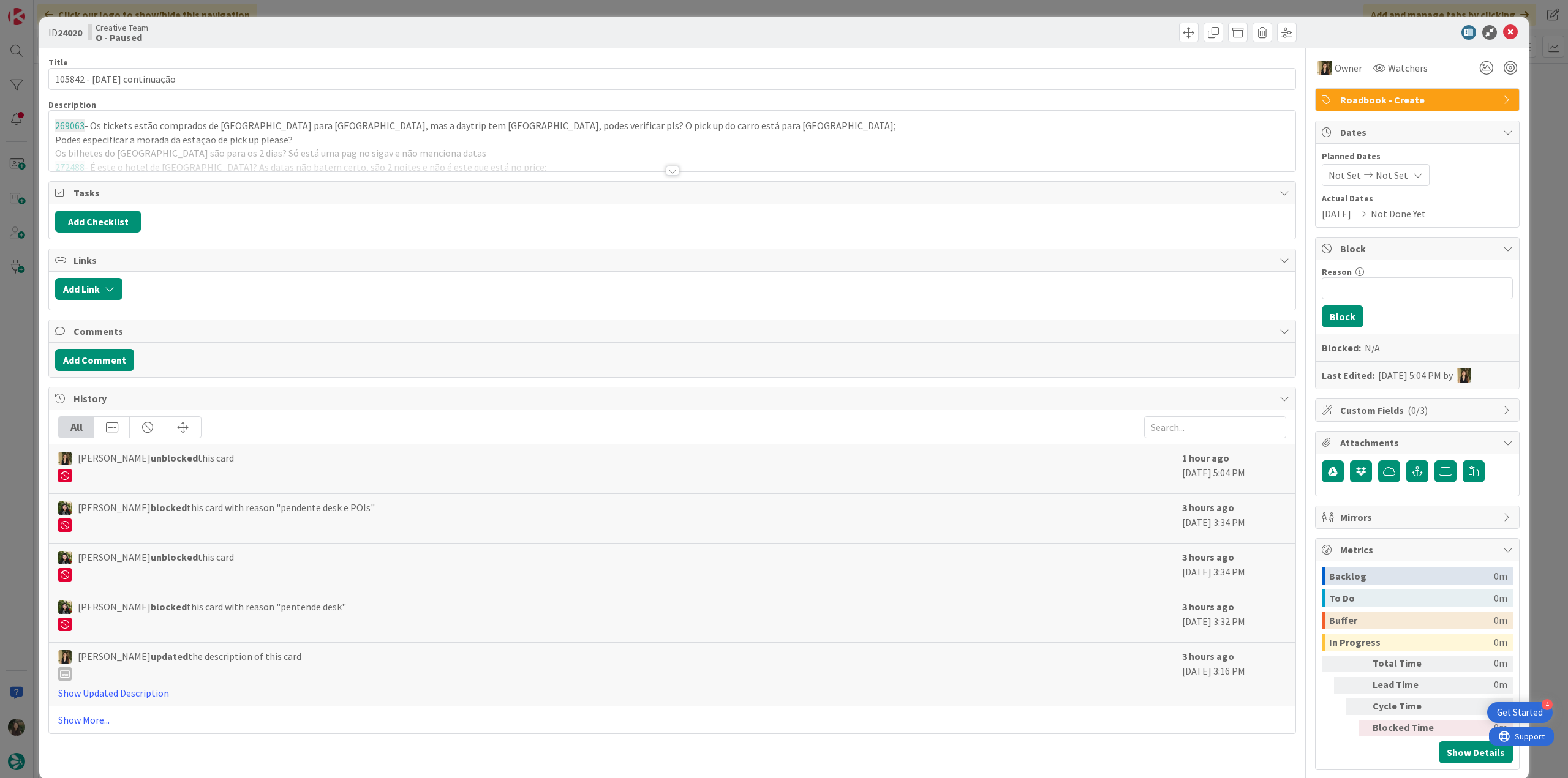
click at [278, 149] on div at bounding box center [672, 155] width 1246 height 31
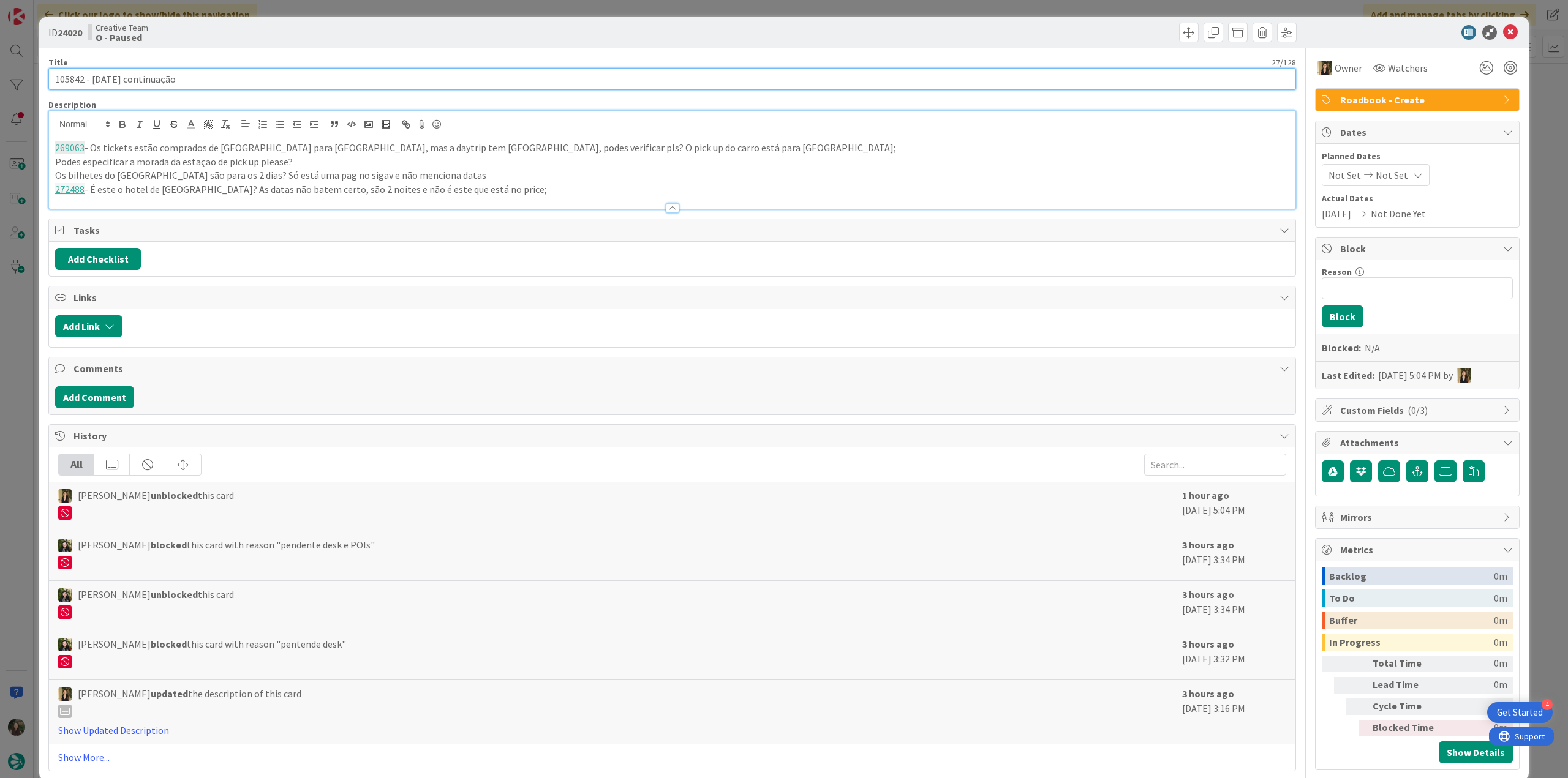
click at [71, 80] on input "105842 - [DATE] continuação" at bounding box center [672, 79] width 1247 height 22
click at [34, 372] on div "ID 24020 Creative Team O - Paused Title 27 / 128 105842 - [DATE] continuação De…" at bounding box center [784, 389] width 1568 height 778
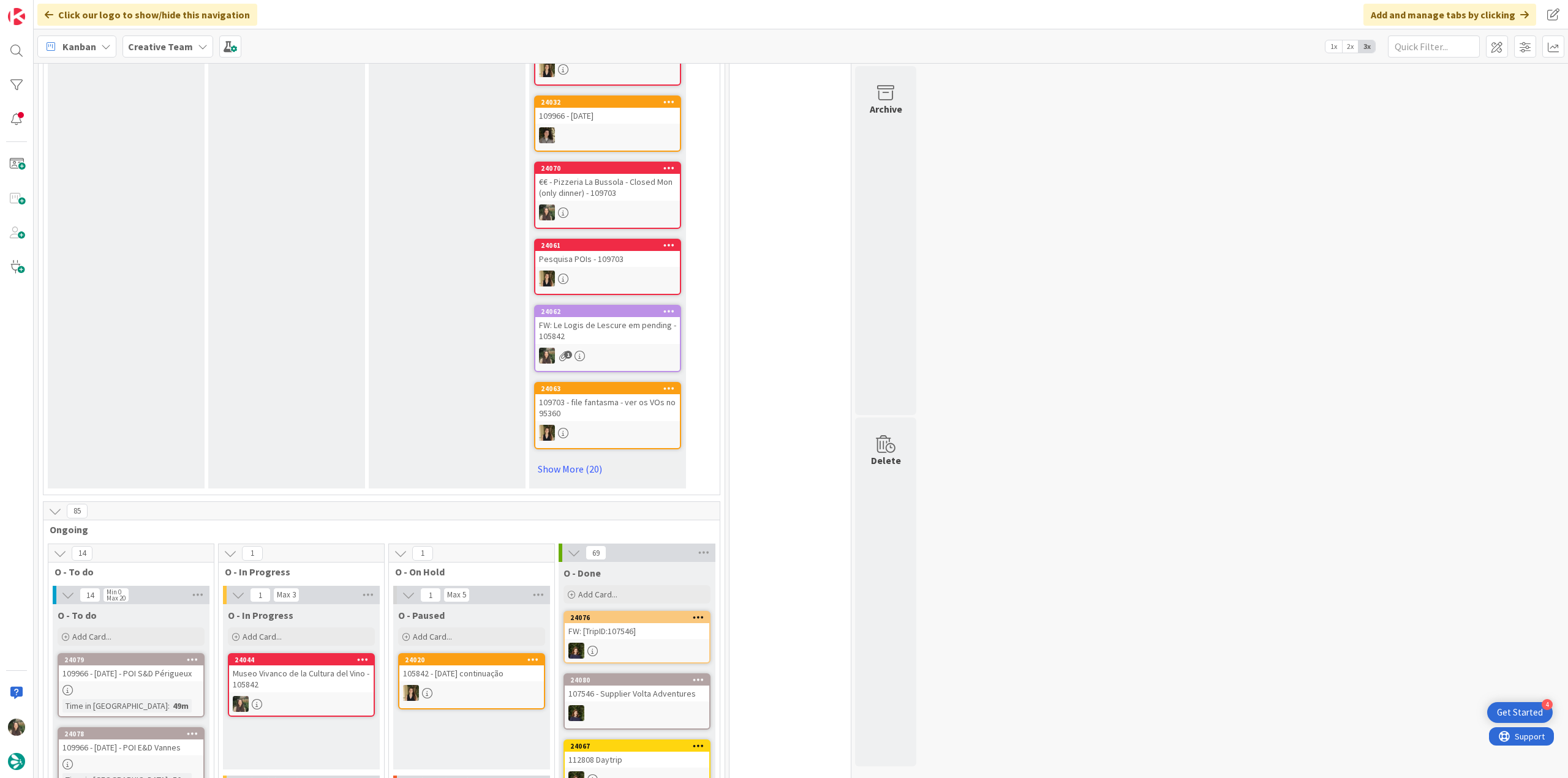
click at [617, 405] on div "109703 - file fantasma - ver os VOs no 95360" at bounding box center [608, 408] width 145 height 27
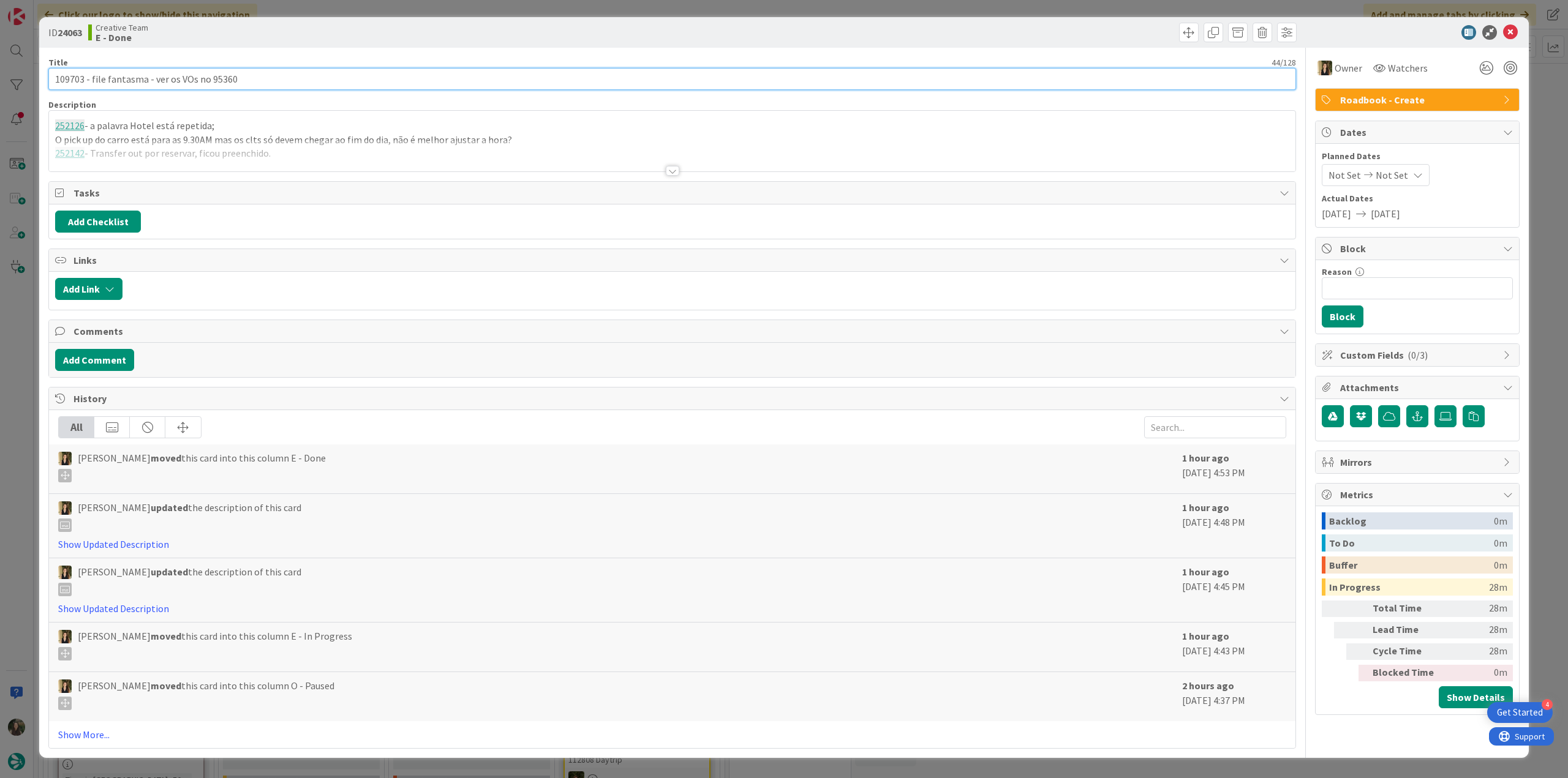
click at [75, 82] on input "109703 - file fantasma - ver os VOs no 95360" at bounding box center [672, 79] width 1247 height 22
click at [24, 380] on div "ID 24063 Creative Team E - Done Title 44 / 128 109703 - file fantasma - ver os …" at bounding box center [784, 389] width 1568 height 778
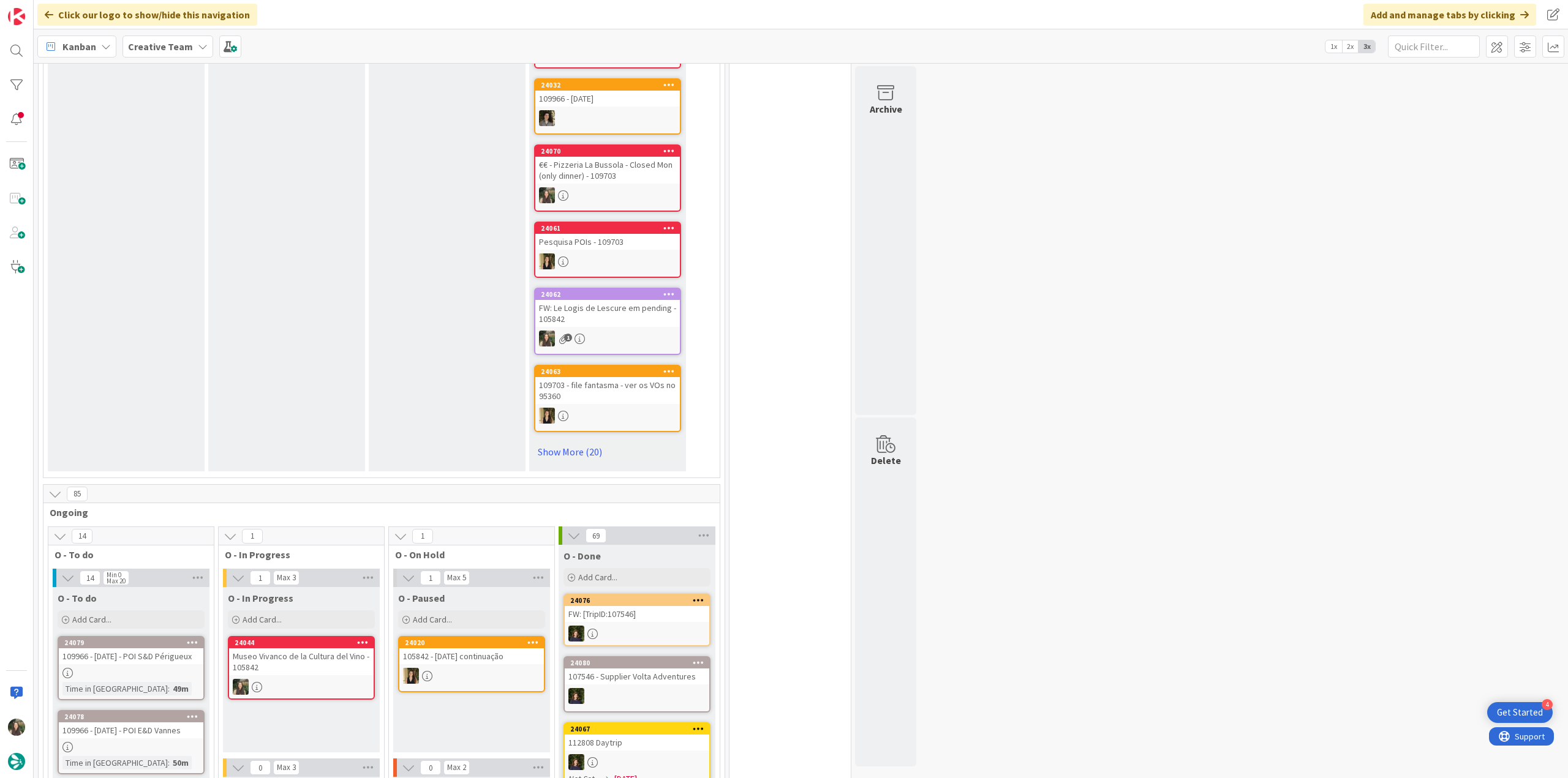
scroll to position [674, 0]
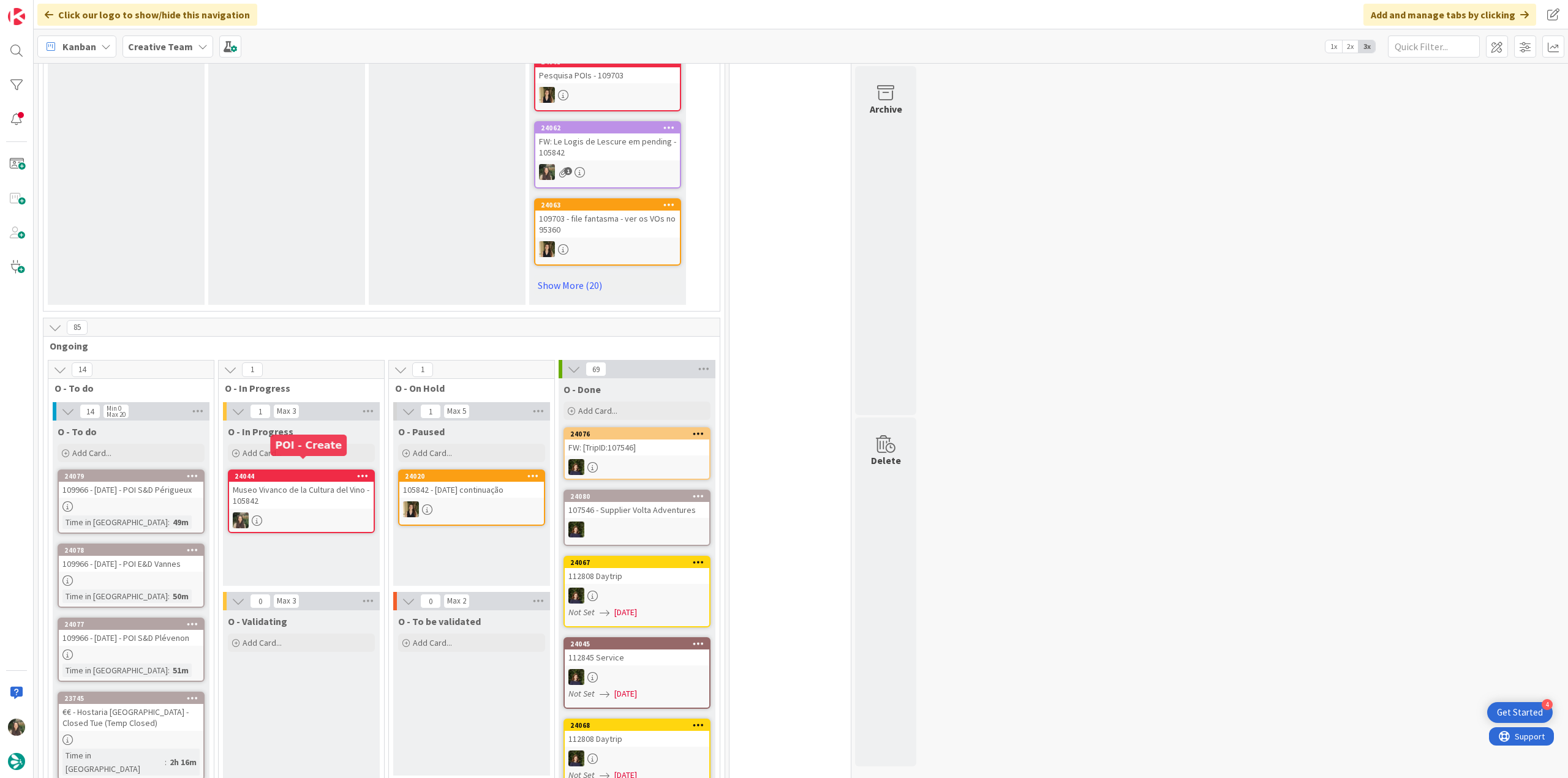
click at [318, 489] on div "Museo Vivanco de la Cultura del Vino - 105842" at bounding box center [301, 495] width 145 height 27
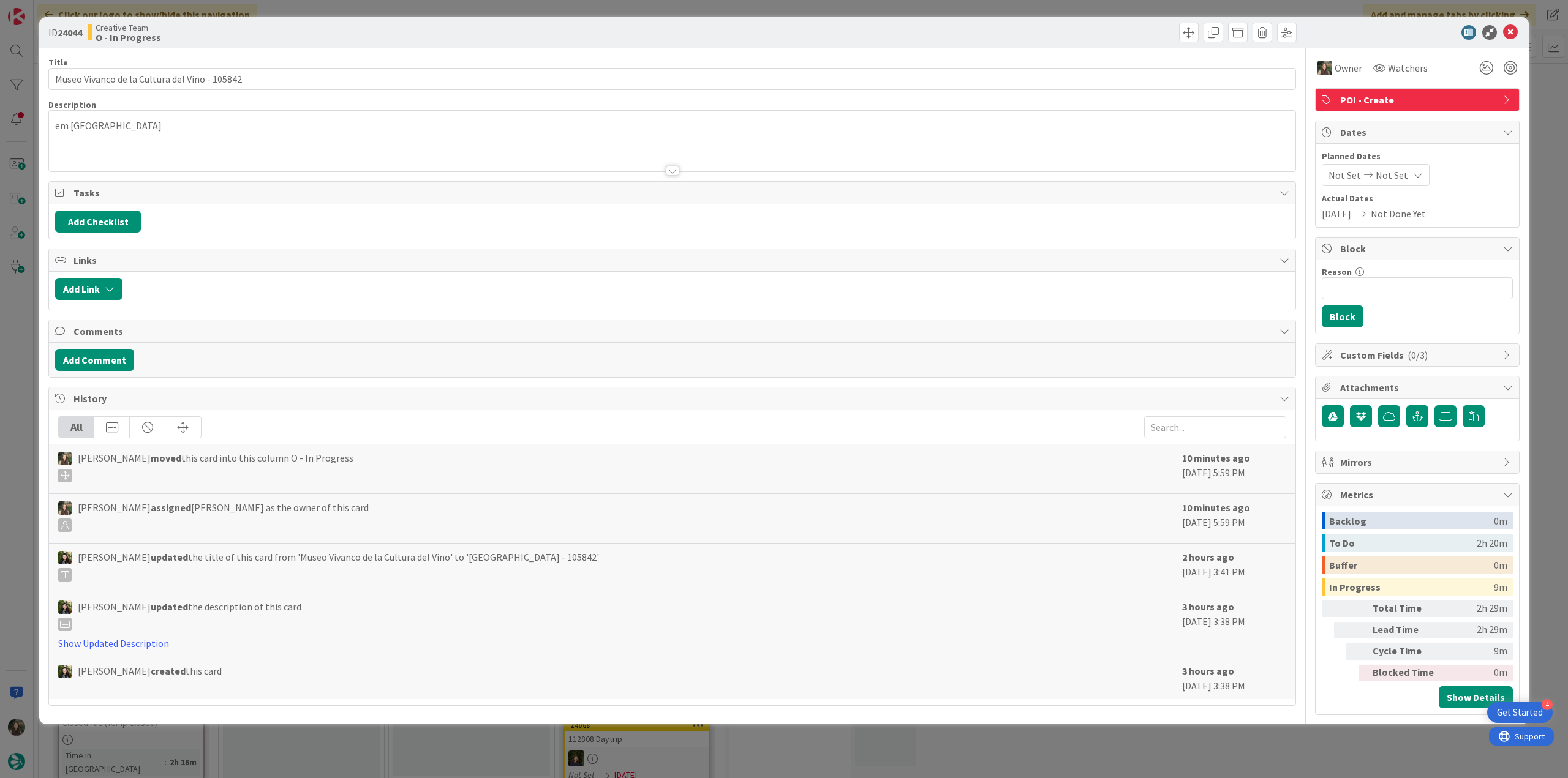
click at [93, 122] on p "em [GEOGRAPHIC_DATA]" at bounding box center [672, 126] width 1234 height 14
click at [93, 122] on span at bounding box center [80, 122] width 60 height 15
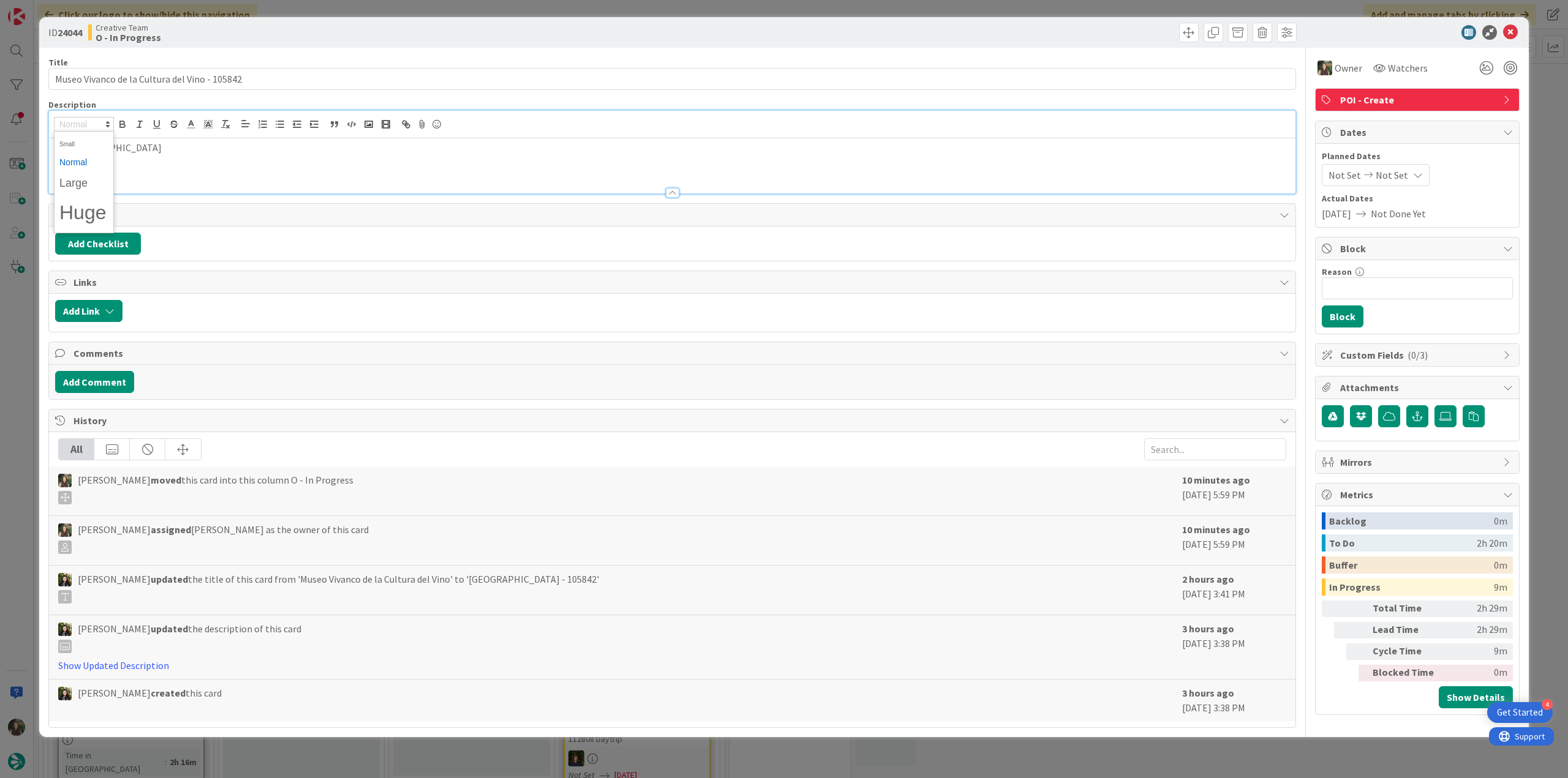
click at [169, 170] on div "em [GEOGRAPHIC_DATA]" at bounding box center [672, 166] width 1246 height 55
click at [83, 149] on p "em [GEOGRAPHIC_DATA]" at bounding box center [672, 148] width 1234 height 14
copy p "Briones"
click at [20, 348] on div "ID 24044 Creative Team O - In Progress Title 45 / 128 Museo Vivanco de la Cultu…" at bounding box center [784, 389] width 1568 height 778
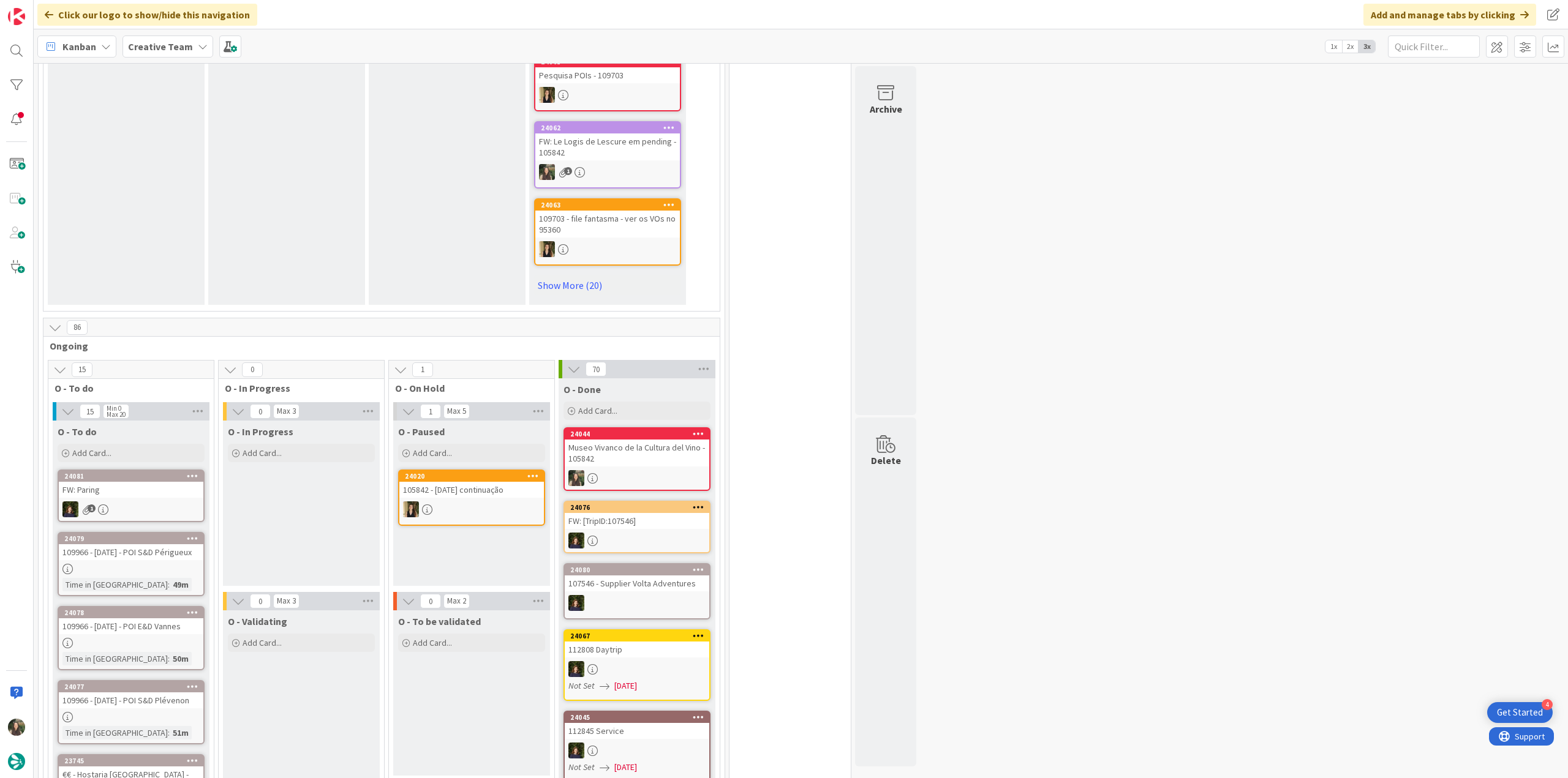
click at [612, 456] on div "24044 Museo Vivanco de la Cultura del Vino - 105842" at bounding box center [636, 459] width 147 height 63
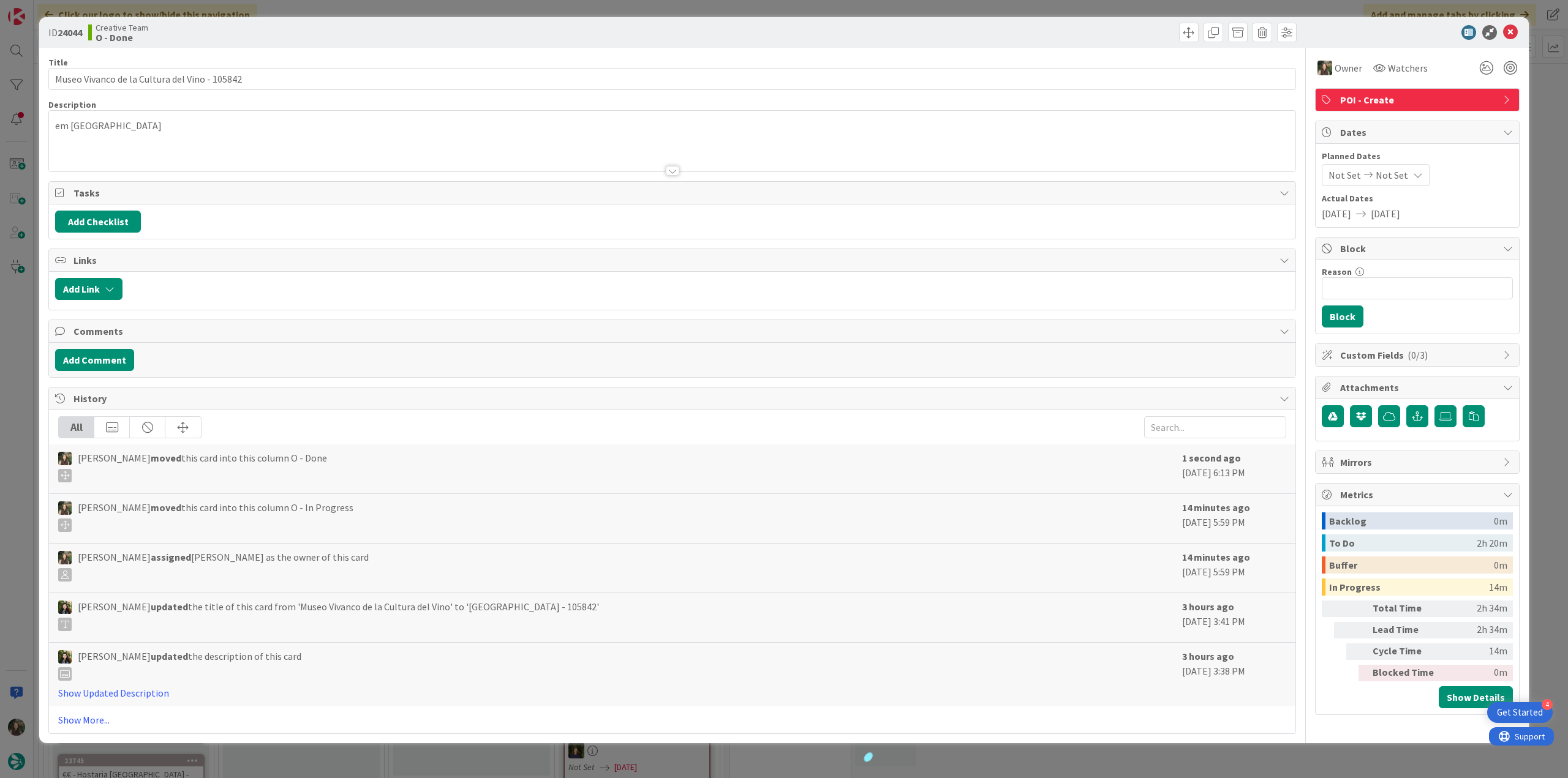
click at [1210, 758] on div "ID 24044 Creative Team O - Done Title 45 / 128 Museo Vivanco de la Cultura del …" at bounding box center [784, 389] width 1568 height 778
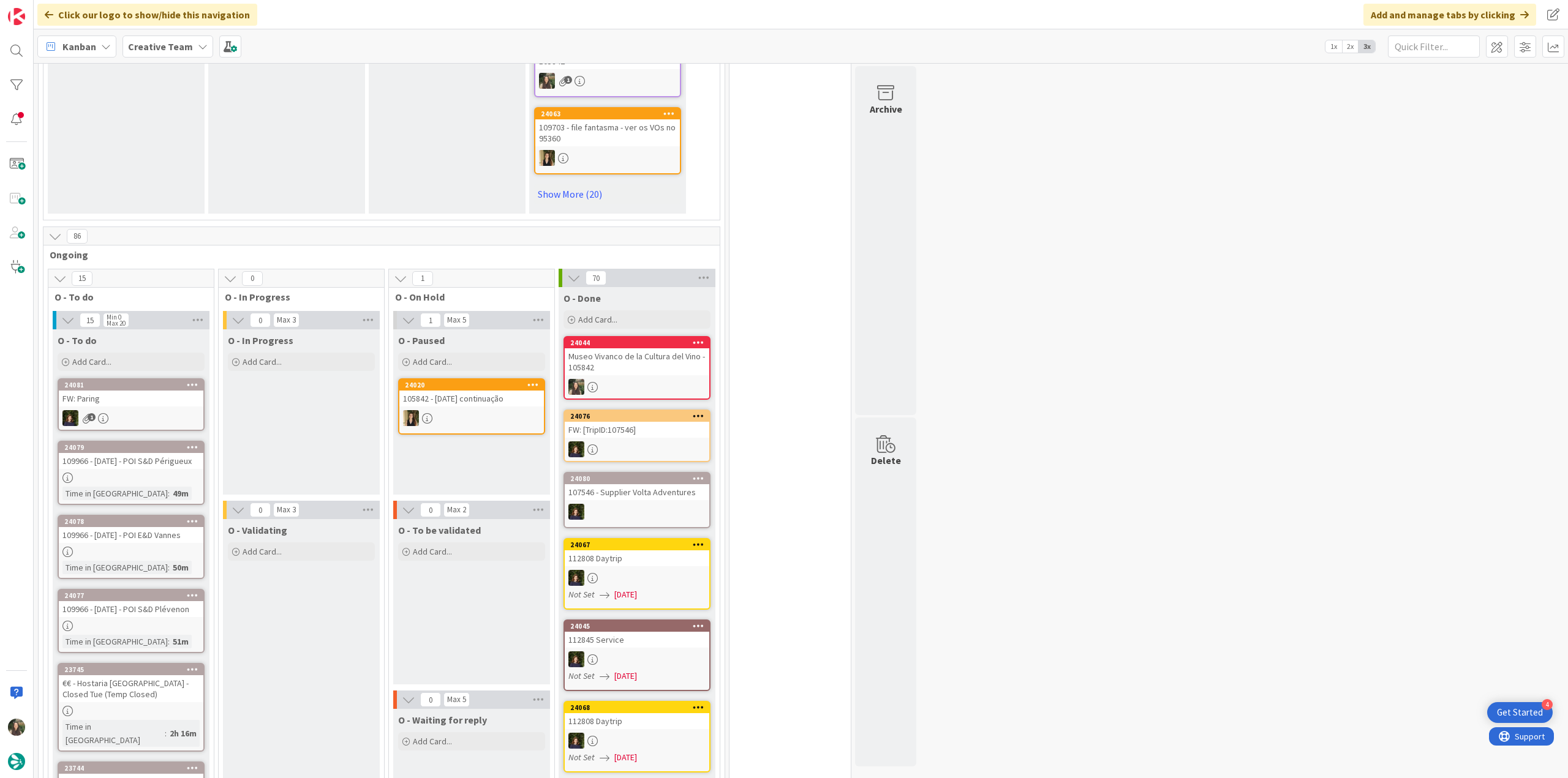
scroll to position [674, 0]
